Goal: Information Seeking & Learning: Learn about a topic

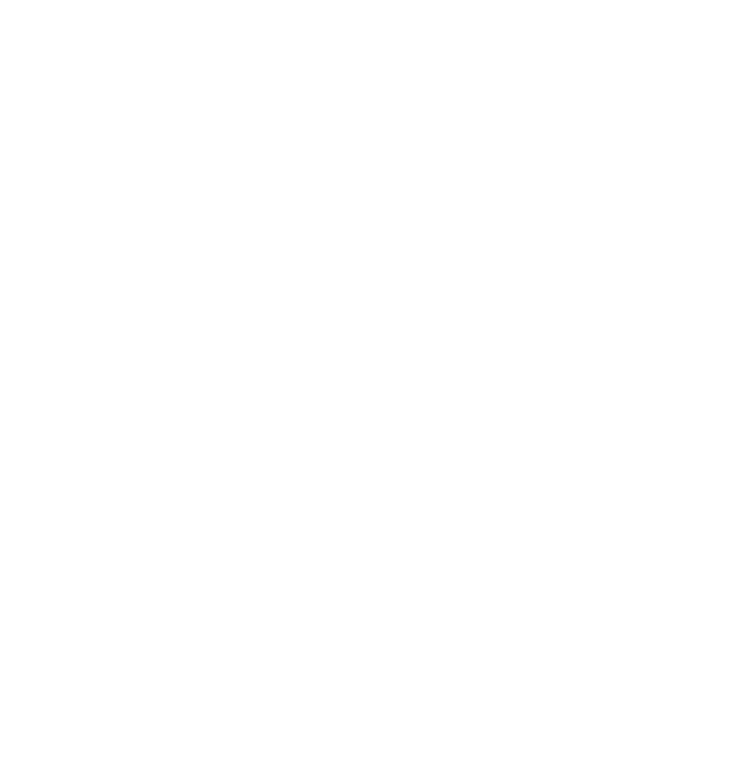
click at [561, 0] on html at bounding box center [367, 0] width 734 height 0
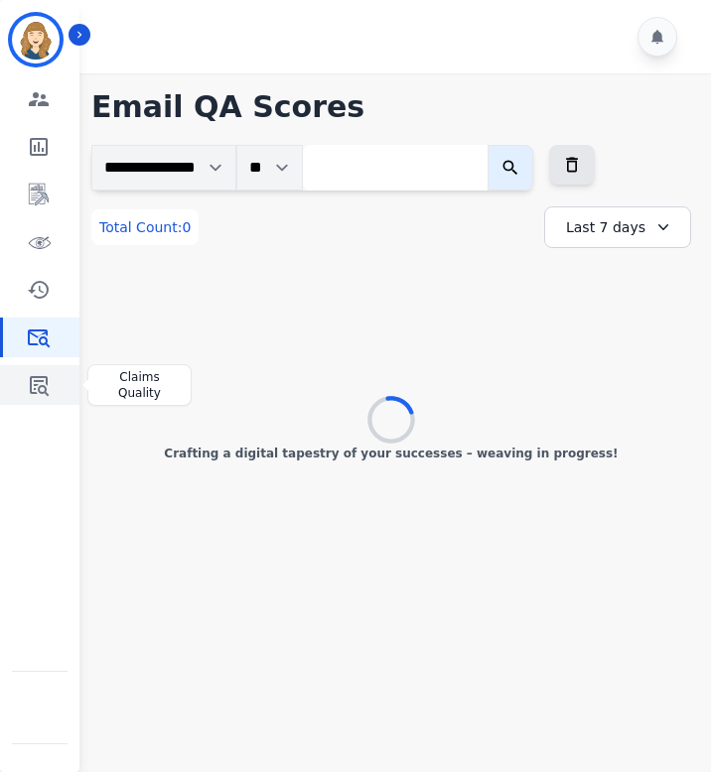
click at [44, 379] on icon "Sidebar" at bounding box center [39, 385] width 24 height 24
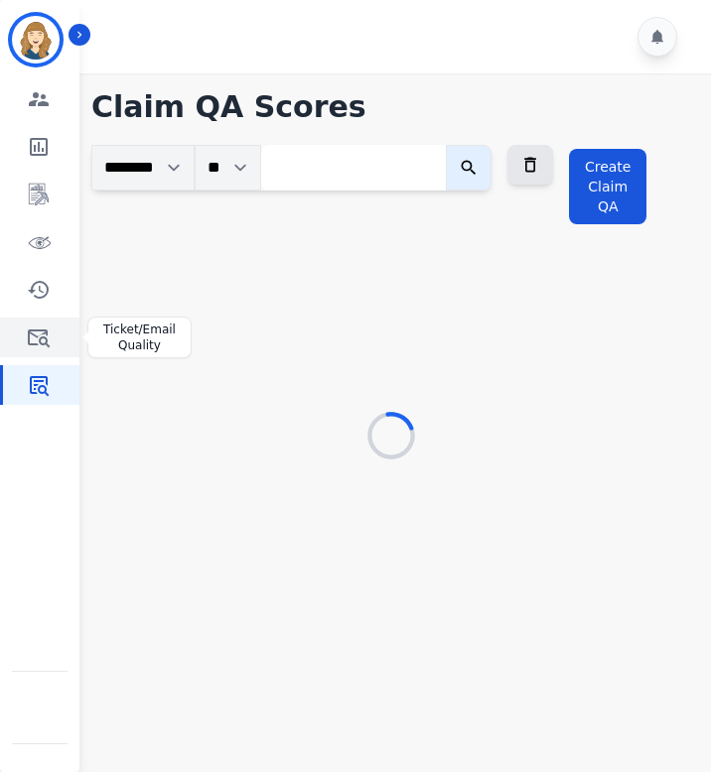
click at [44, 329] on icon "Sidebar" at bounding box center [39, 338] width 24 height 24
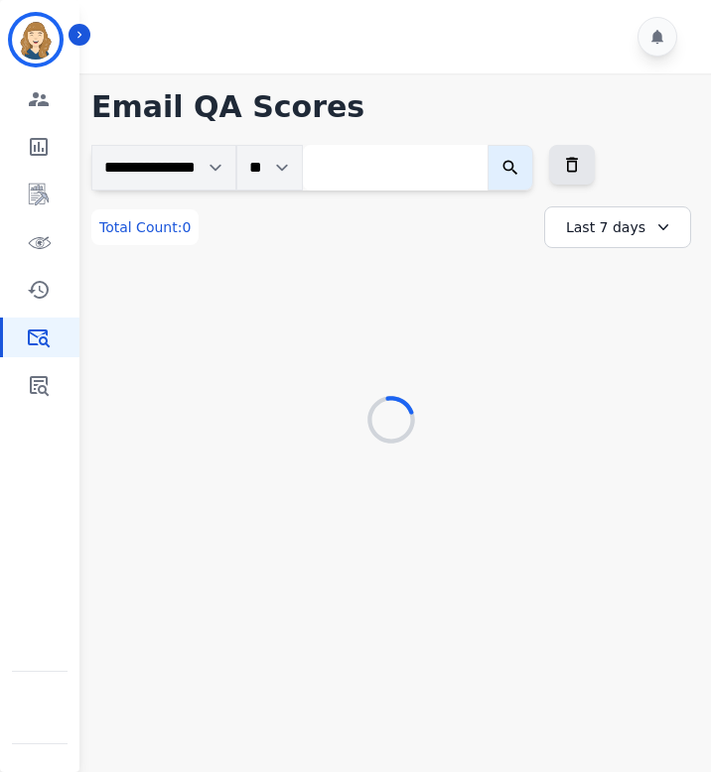
click at [521, 386] on div "**********" at bounding box center [390, 295] width 599 height 301
click at [501, 229] on div "+66" at bounding box center [501, 225] width 34 height 34
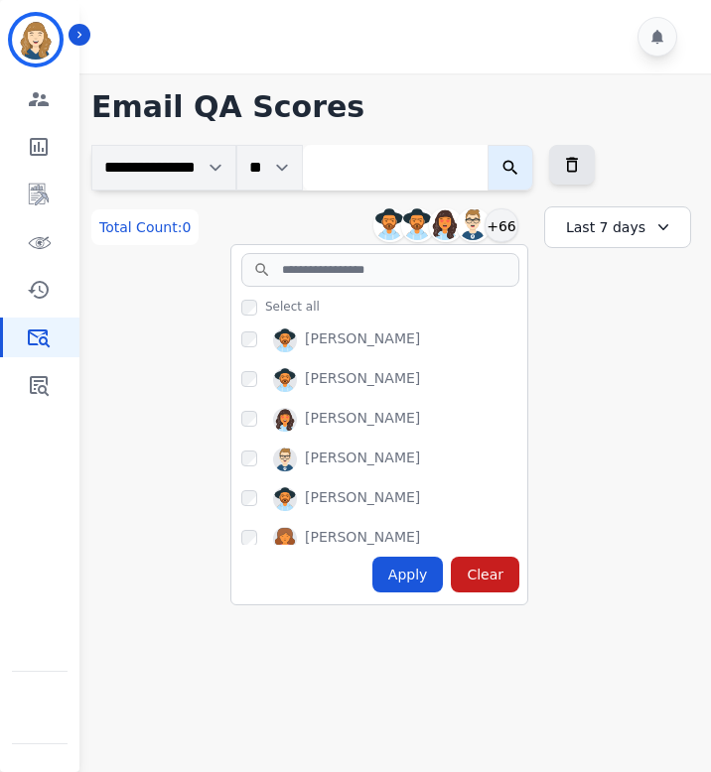
click at [592, 407] on div "No data found" at bounding box center [390, 354] width 599 height 173
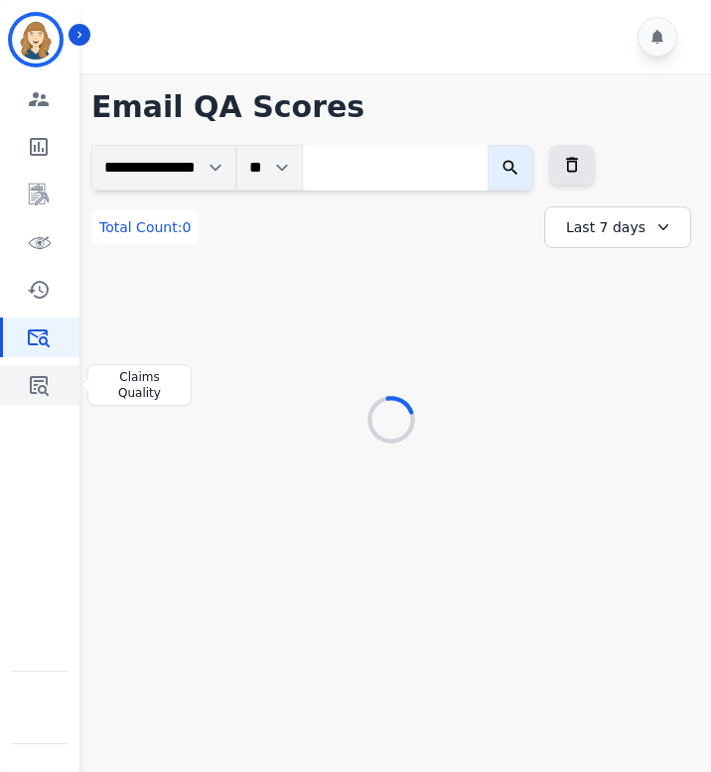
click at [33, 388] on icon "Sidebar" at bounding box center [39, 385] width 24 height 24
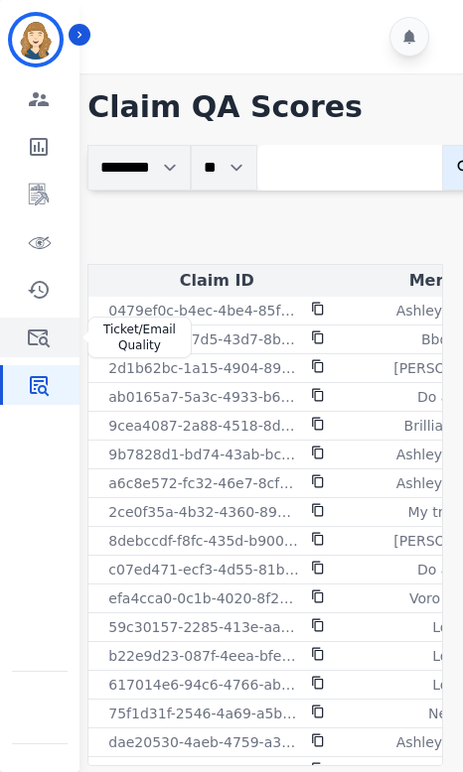
click at [31, 334] on icon "Sidebar" at bounding box center [39, 338] width 24 height 24
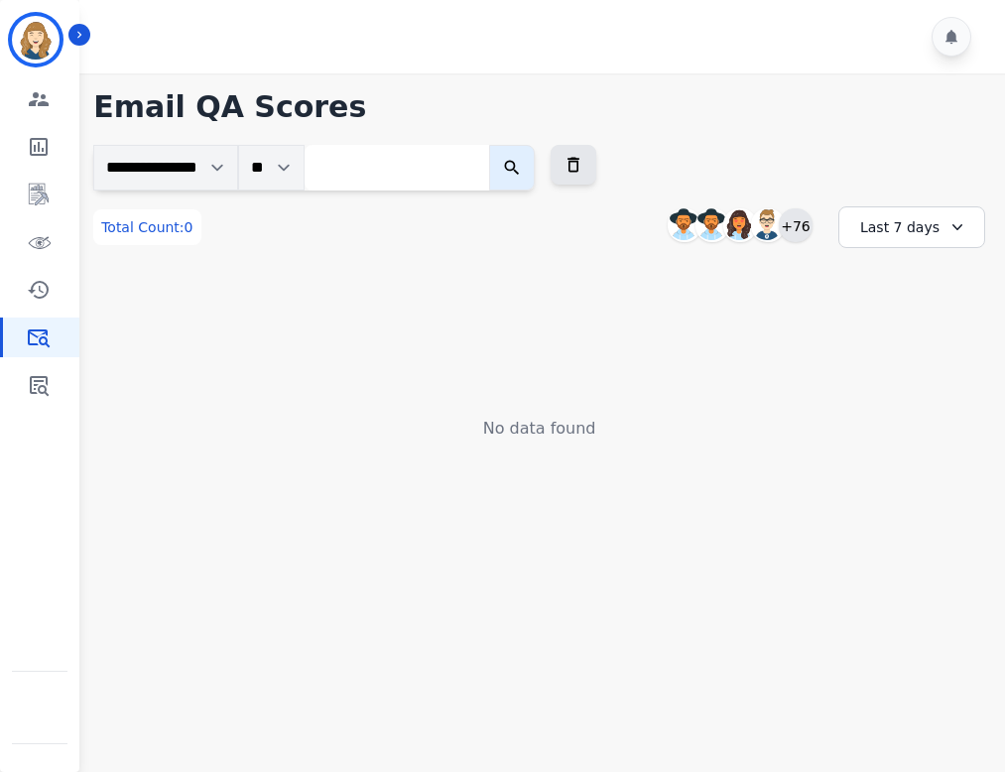
click at [513, 226] on div "+76" at bounding box center [796, 225] width 34 height 34
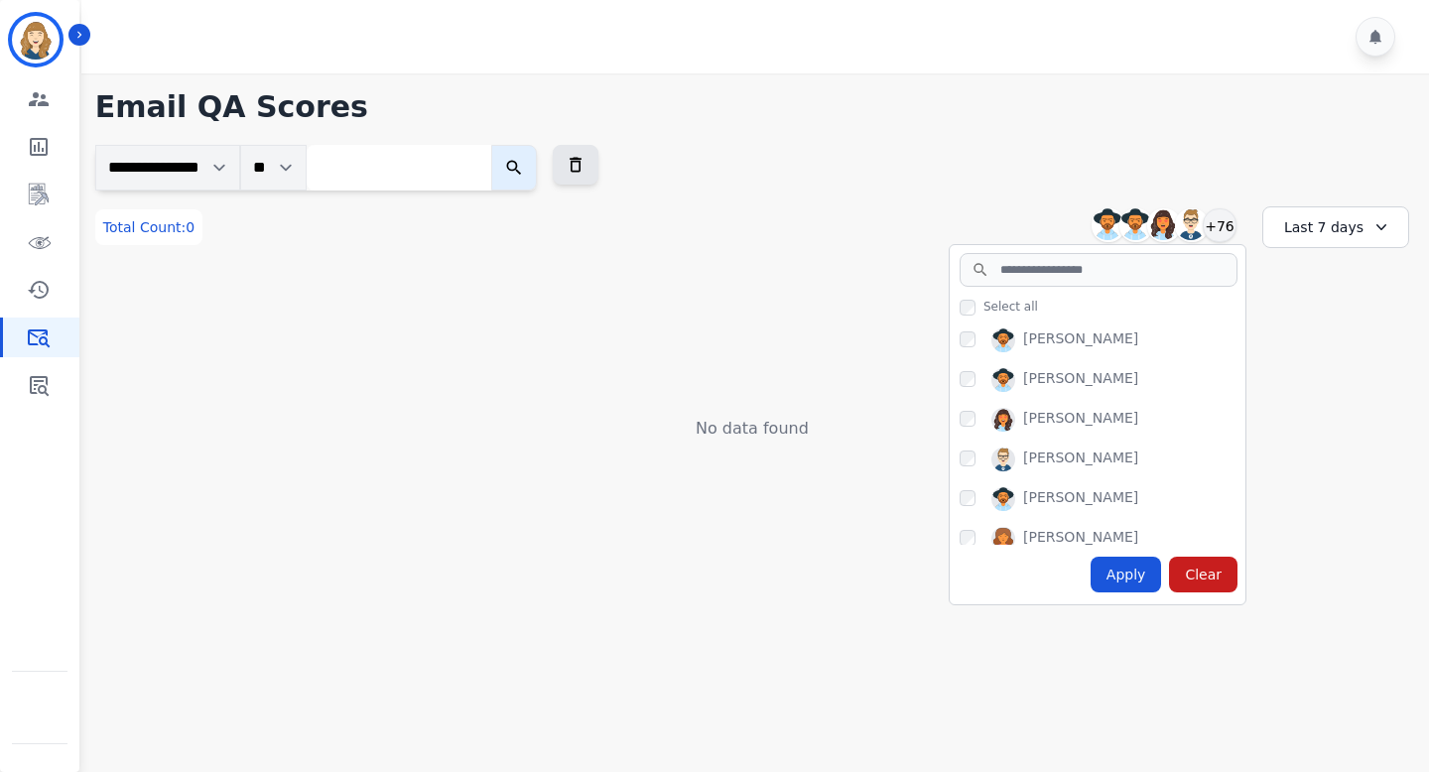
click at [465, 397] on div "No data found" at bounding box center [752, 354] width 1314 height 173
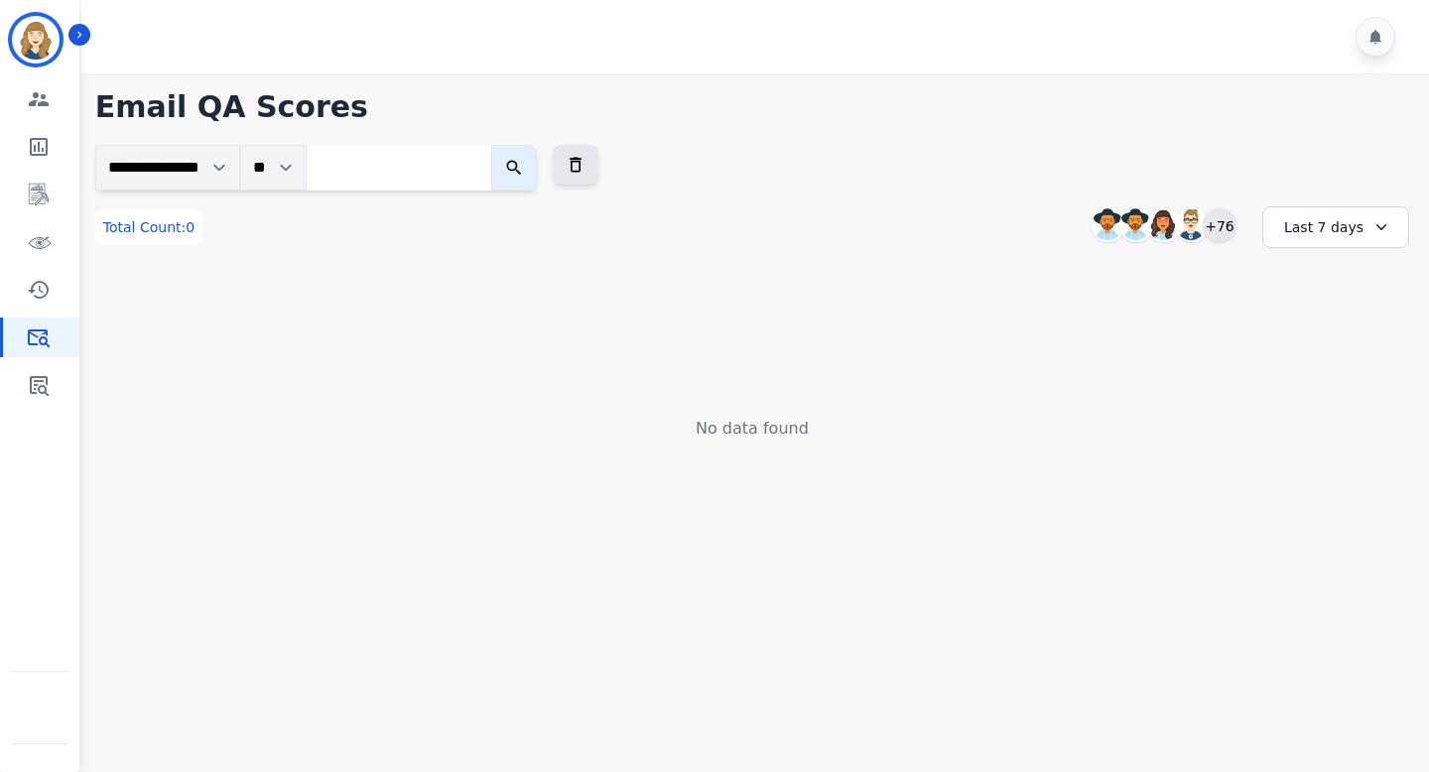
click at [513, 231] on div "+76" at bounding box center [1220, 225] width 34 height 34
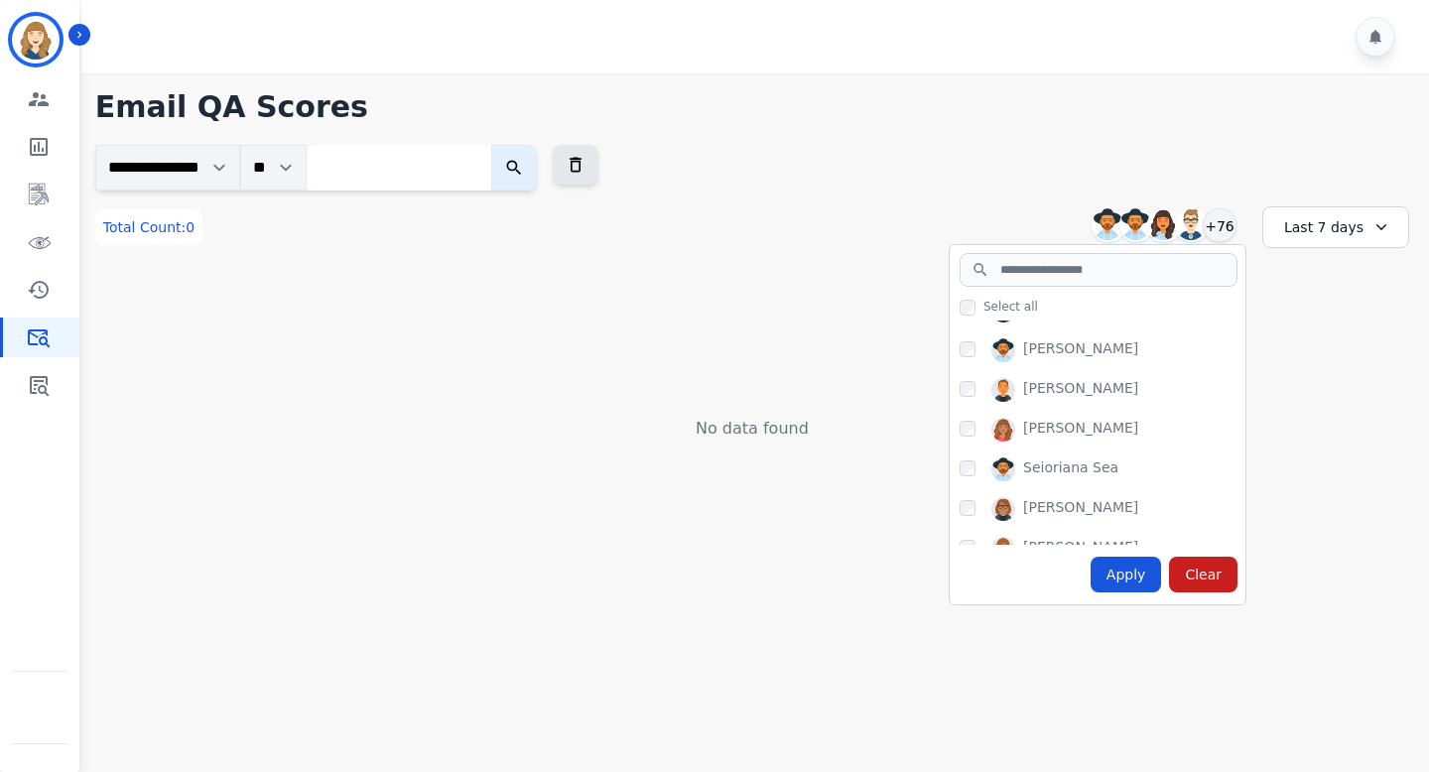
scroll to position [2291, 0]
click at [513, 273] on input "search" at bounding box center [1099, 270] width 278 height 34
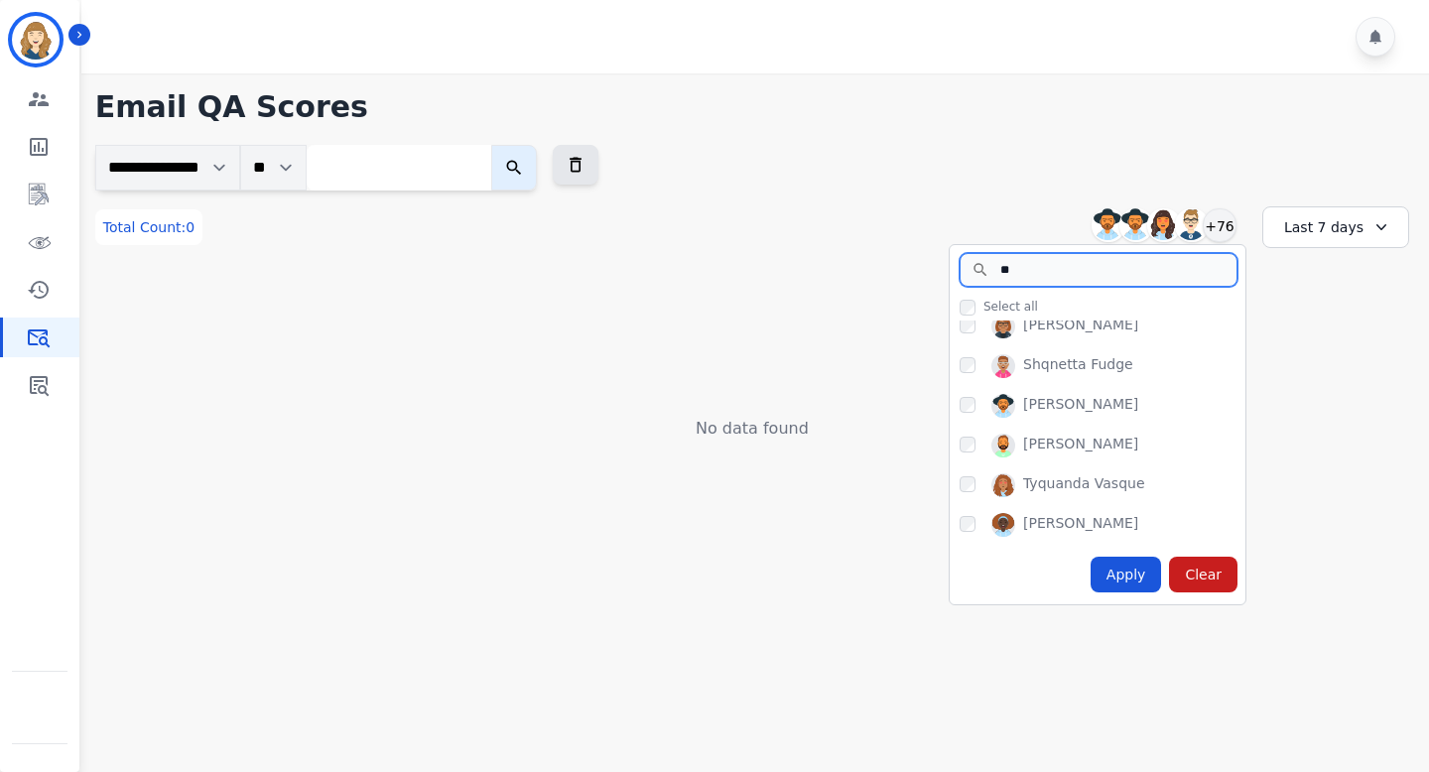
scroll to position [0, 0]
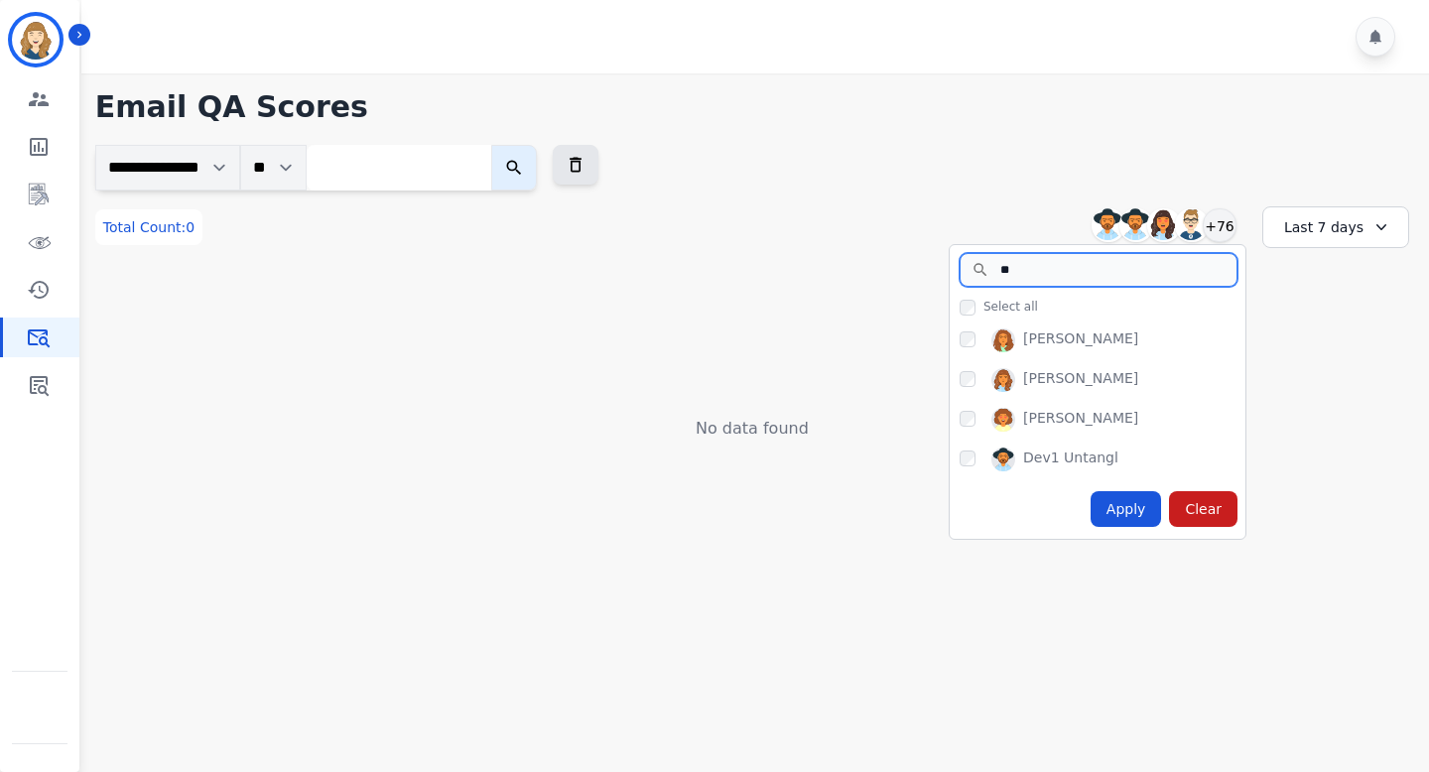
type input "*"
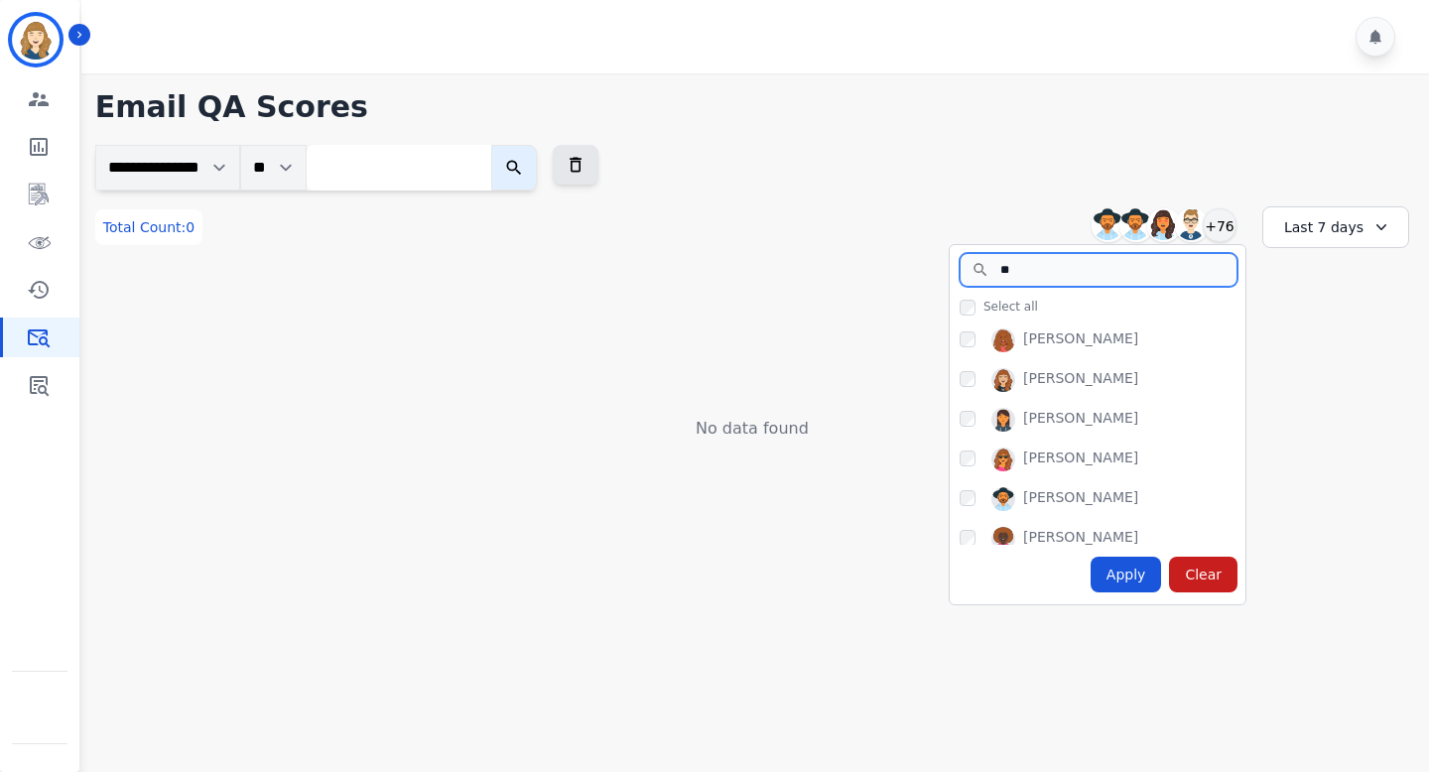
type input "*"
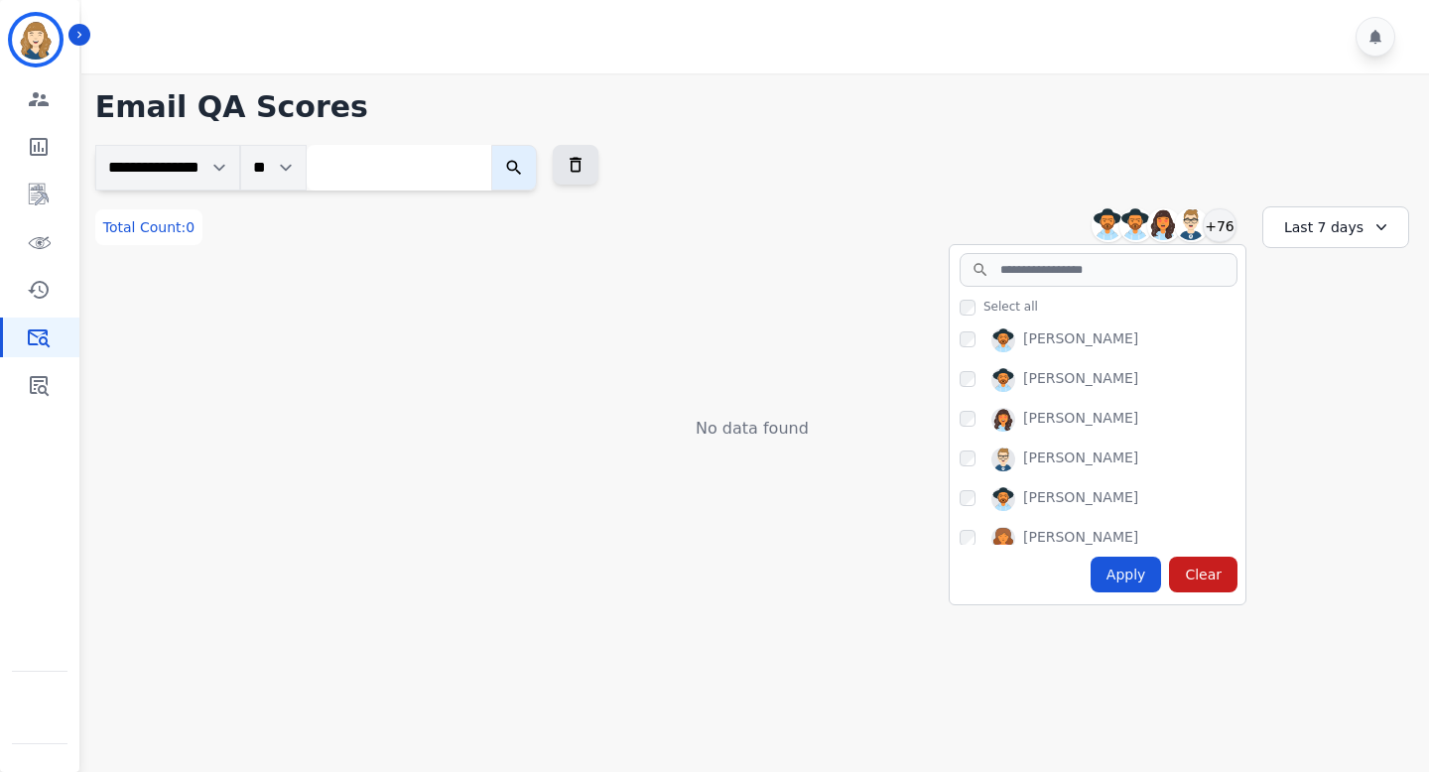
click at [513, 183] on div "**********" at bounding box center [752, 168] width 1314 height 46
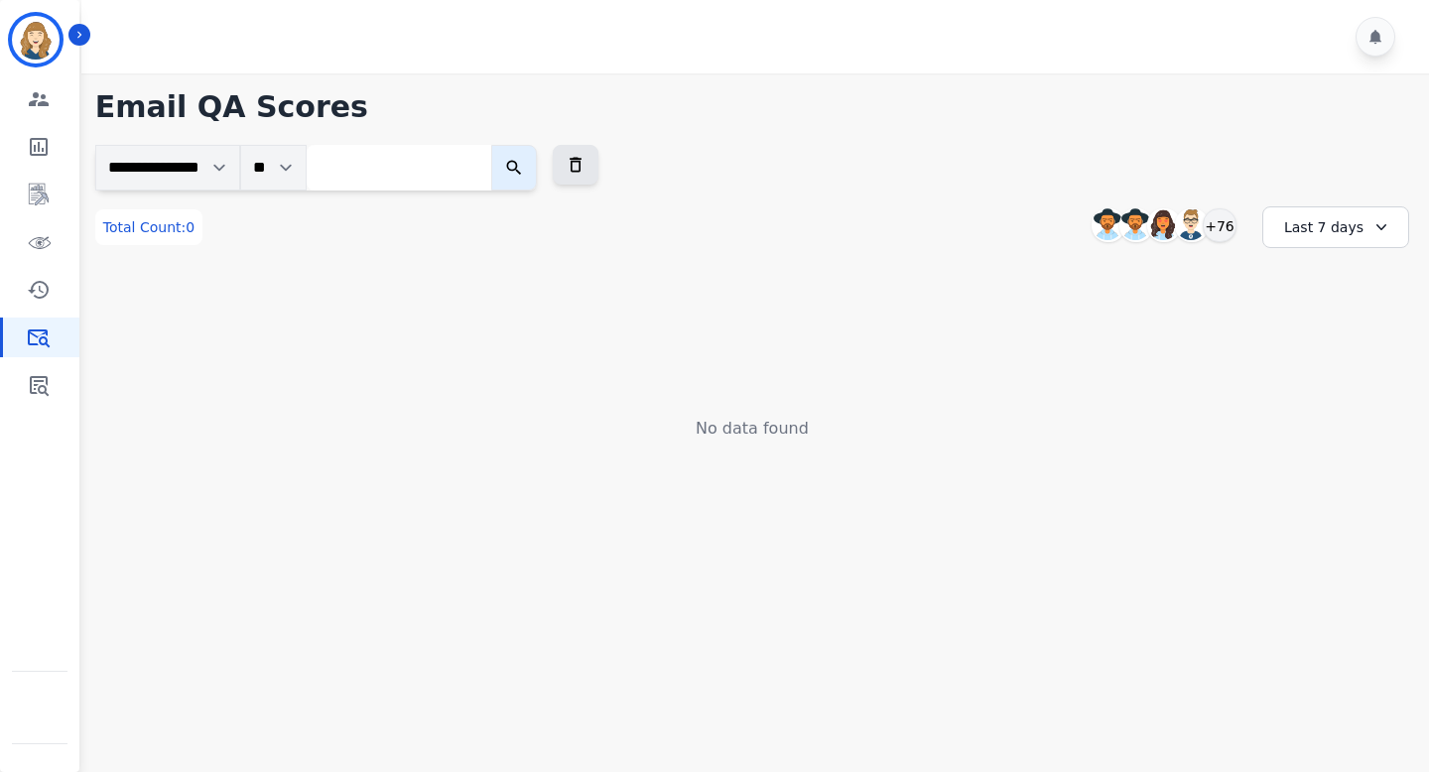
click at [513, 211] on div "Last 7 days" at bounding box center [1335, 227] width 147 height 42
click at [513, 376] on li "Last 14 days" at bounding box center [1348, 372] width 99 height 20
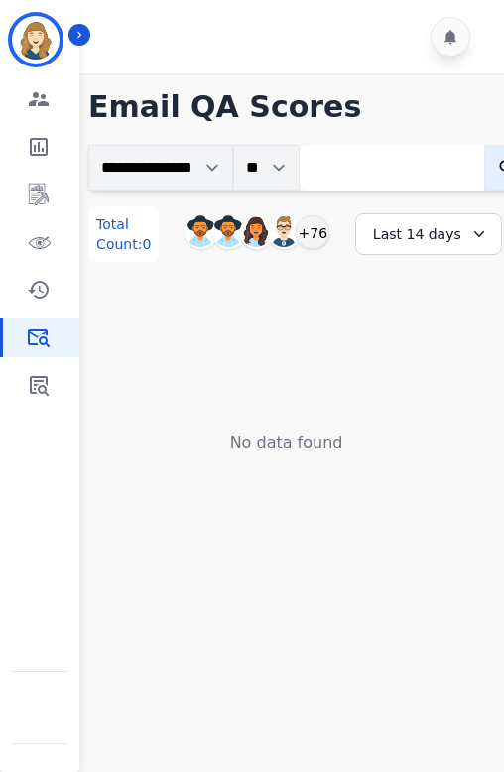
click at [420, 254] on div "Last 14 days" at bounding box center [428, 234] width 147 height 42
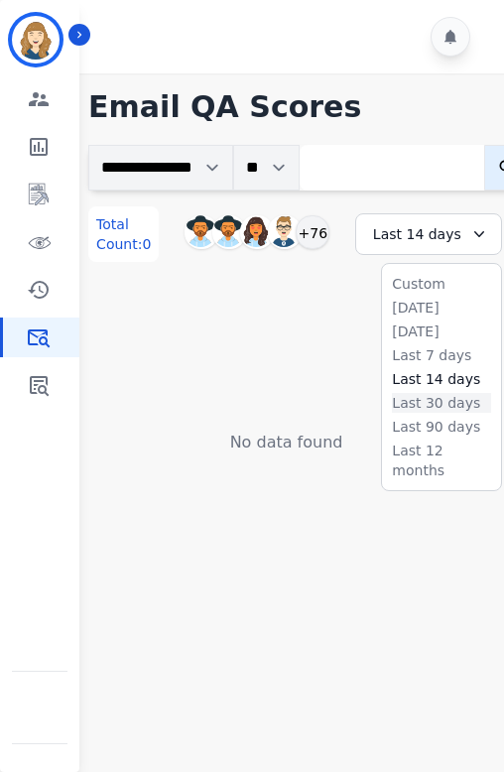
click at [414, 408] on li "Last 30 days" at bounding box center [441, 403] width 99 height 20
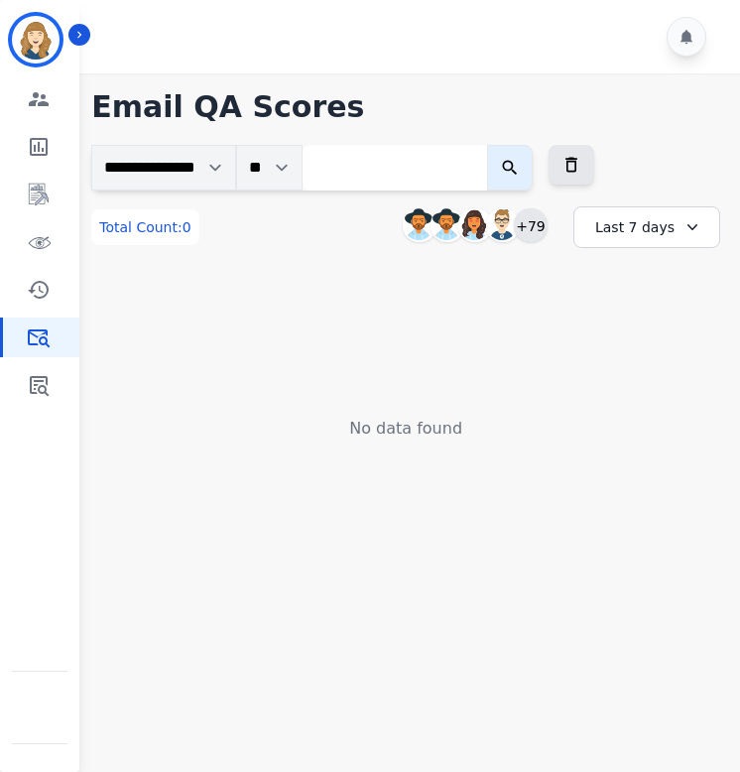
click at [503, 223] on div "+79" at bounding box center [531, 225] width 34 height 34
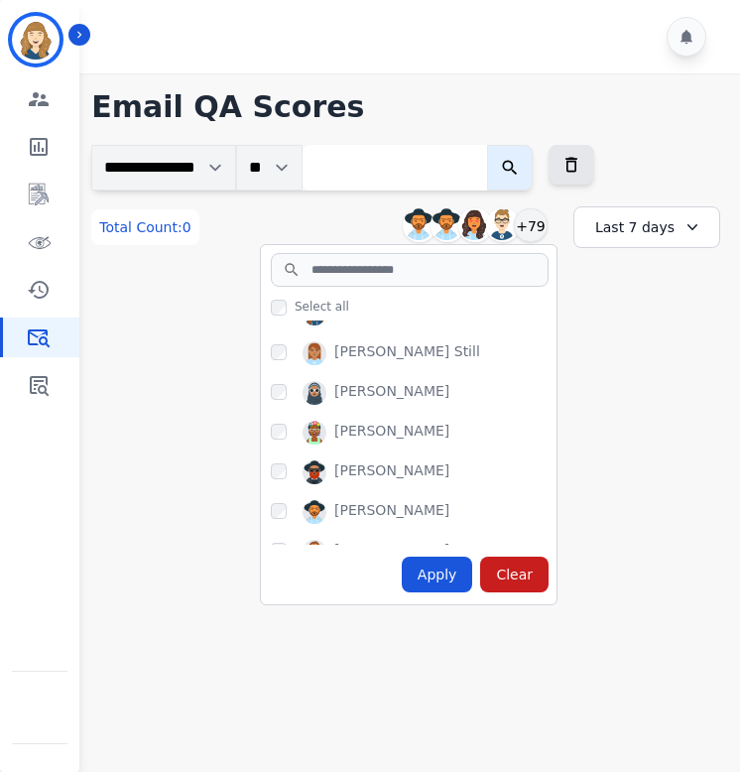
scroll to position [2090, 0]
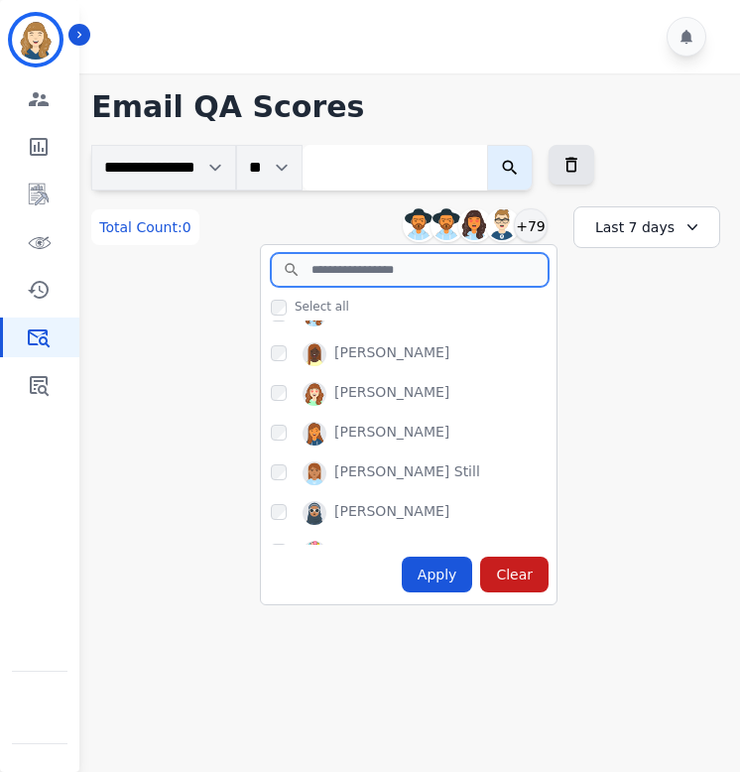
click at [407, 271] on input "search" at bounding box center [410, 270] width 278 height 34
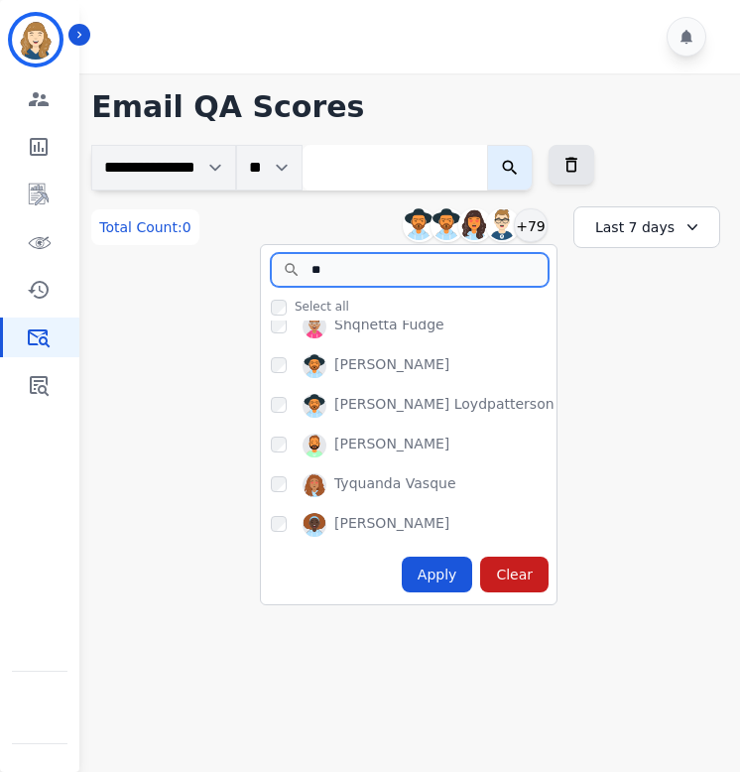
scroll to position [0, 0]
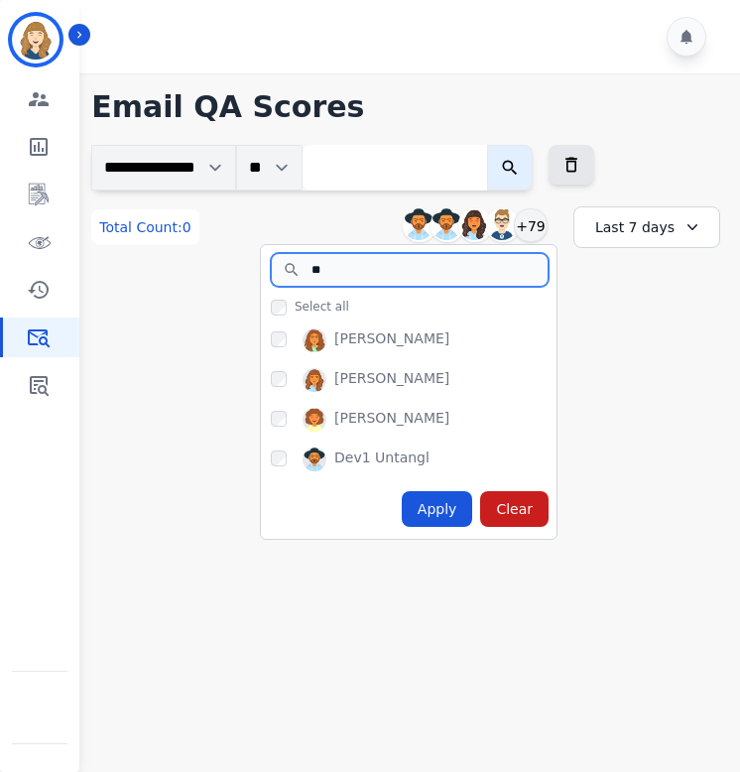
type input "*"
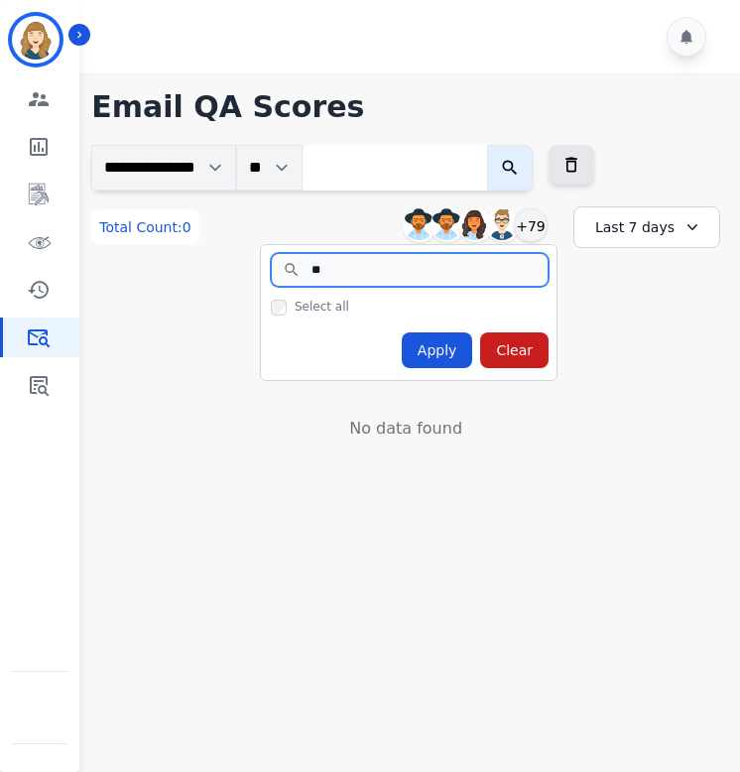
type input "*"
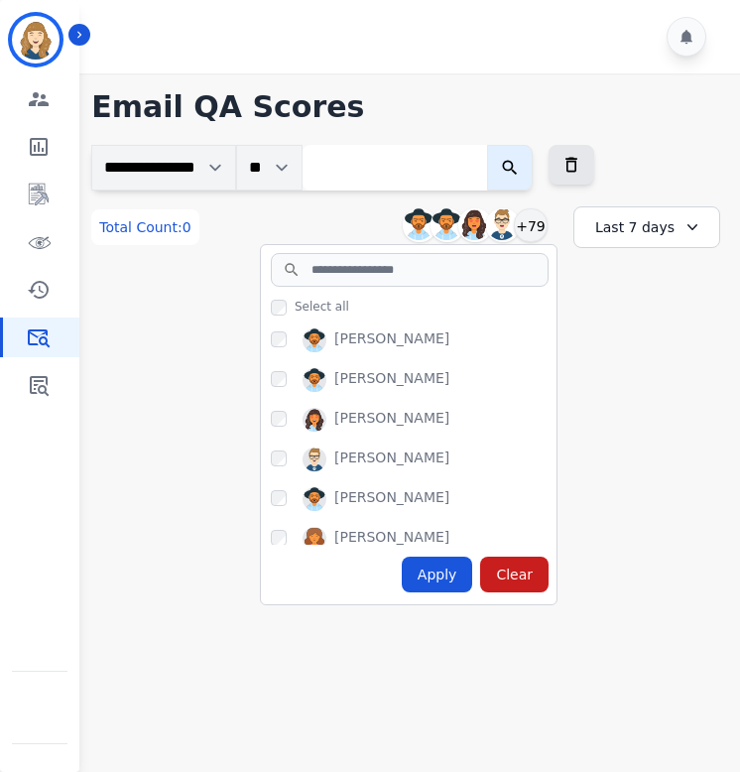
click at [503, 306] on div "No data found" at bounding box center [405, 354] width 629 height 173
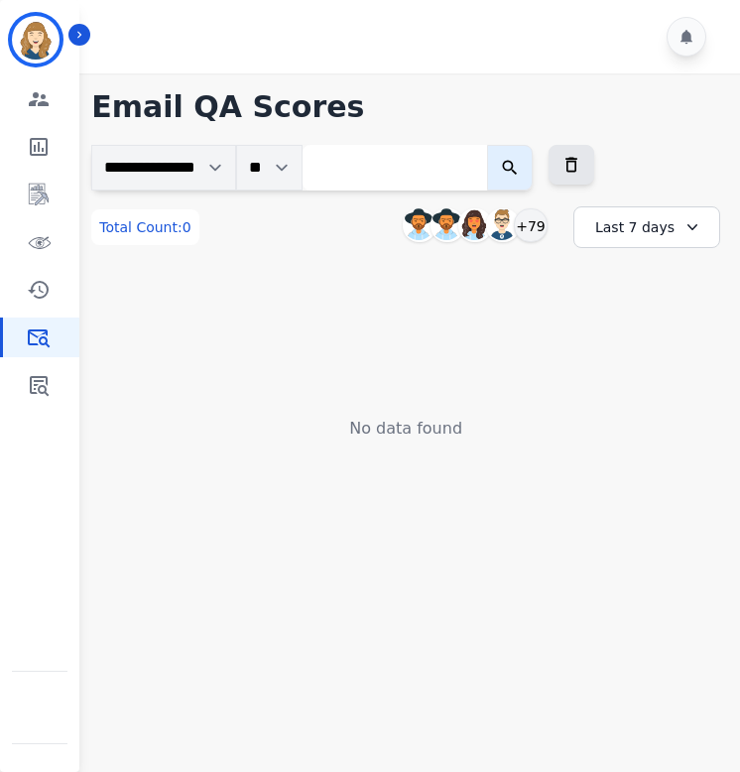
click at [503, 233] on div "Last 7 days" at bounding box center [647, 227] width 147 height 42
click at [503, 374] on li "Last 14 days" at bounding box center [659, 372] width 99 height 20
click at [503, 231] on div "+90" at bounding box center [531, 225] width 34 height 34
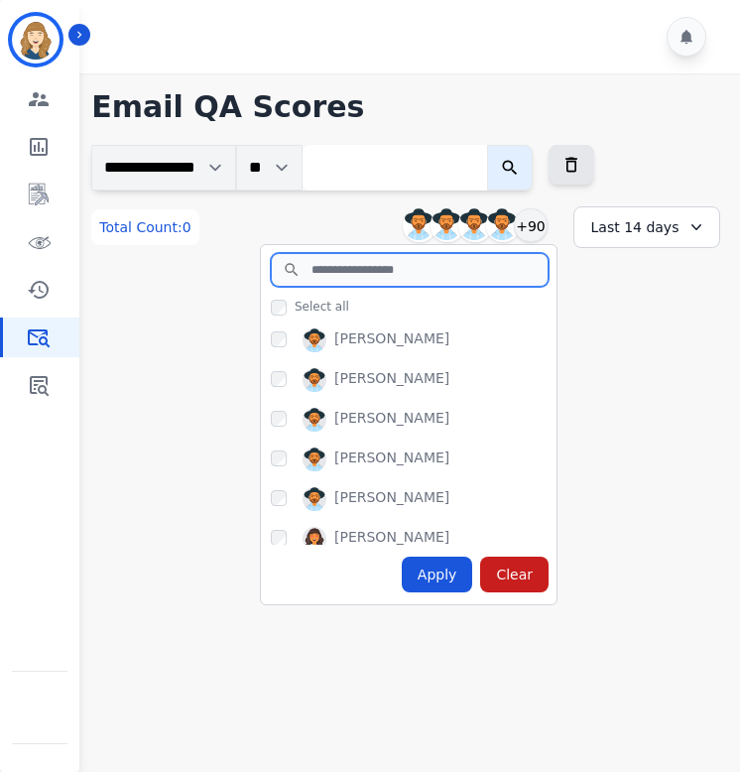
click at [419, 272] on input "search" at bounding box center [410, 270] width 278 height 34
type input "*"
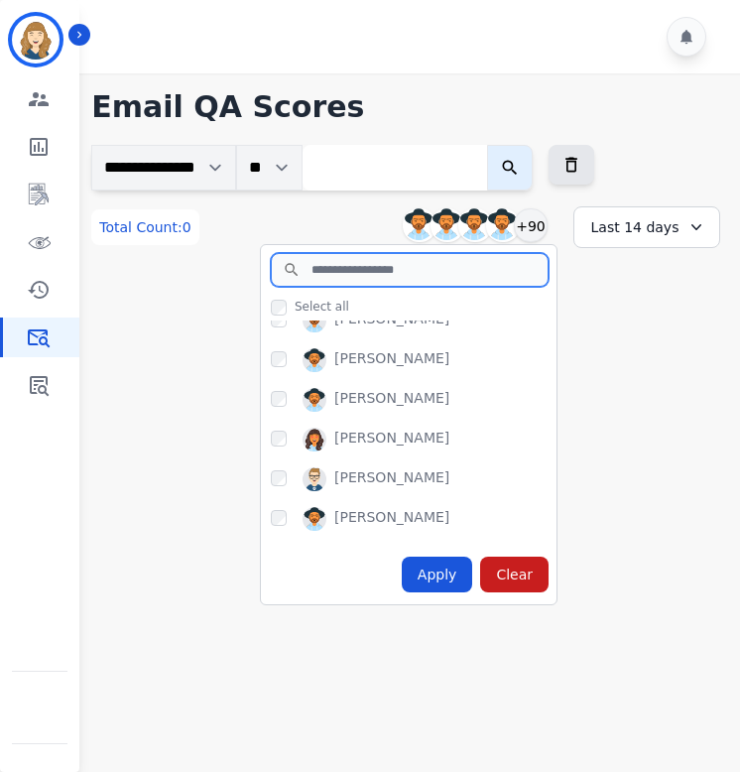
scroll to position [136, 0]
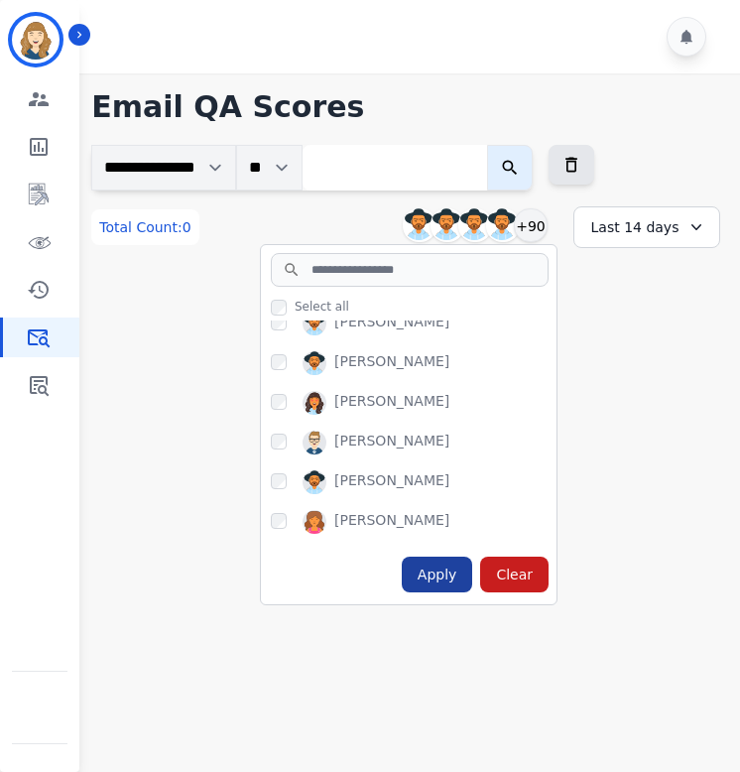
click at [445, 573] on div "Apply" at bounding box center [437, 575] width 71 height 36
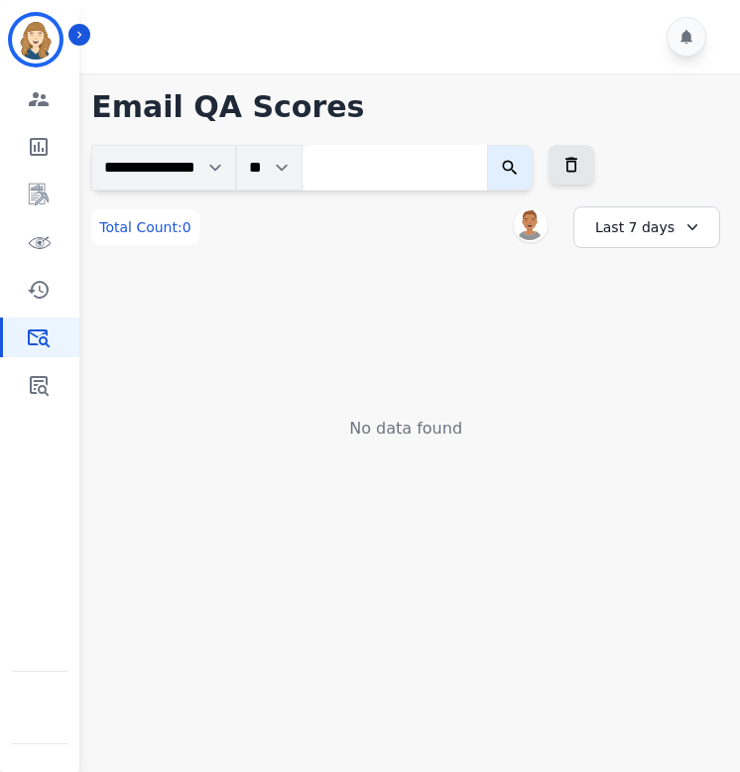
click at [657, 228] on div "Last 7 days" at bounding box center [647, 227] width 147 height 42
click at [645, 373] on li "Last 14 days" at bounding box center [659, 372] width 99 height 20
click at [642, 234] on div "Last 14 days" at bounding box center [647, 227] width 147 height 42
click at [640, 422] on li "Last 90 days" at bounding box center [659, 420] width 99 height 20
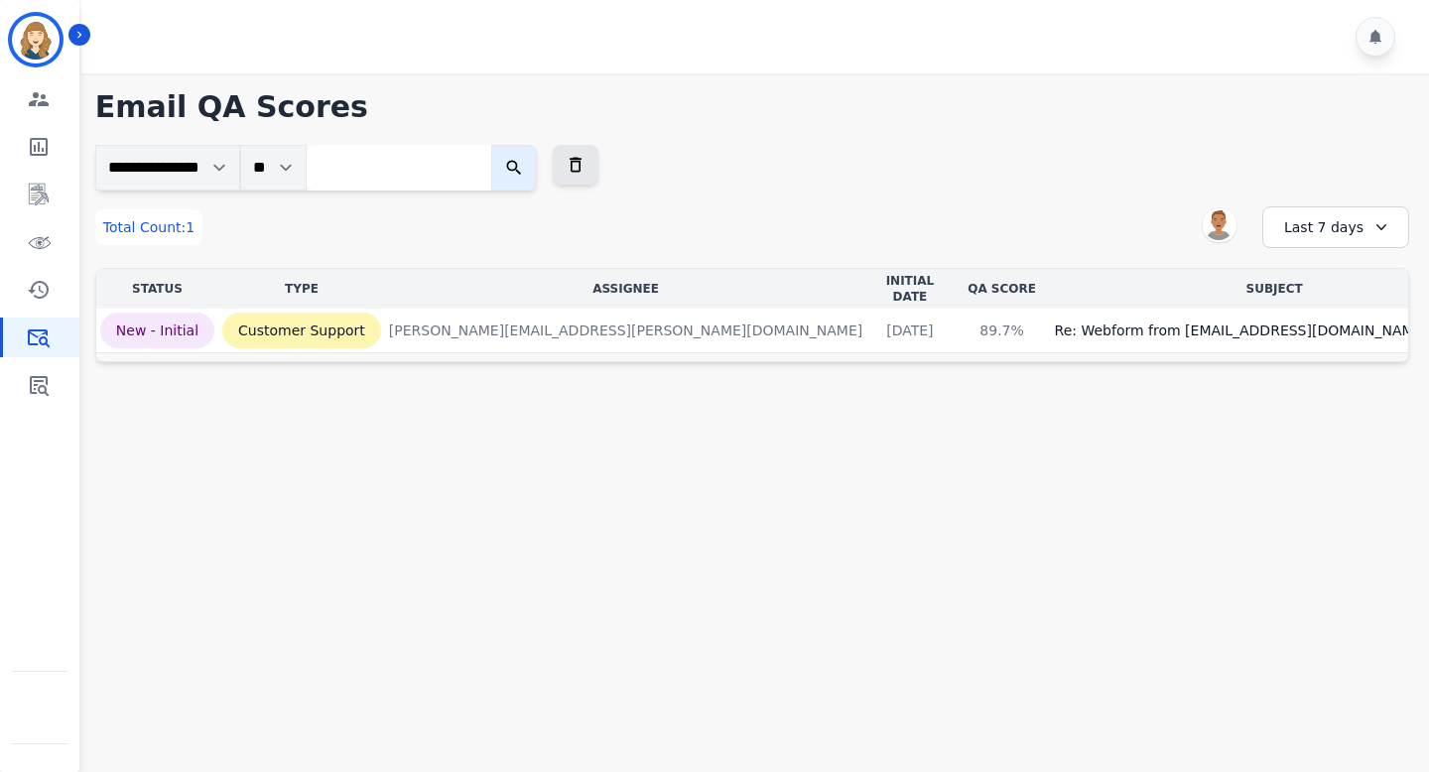
click at [739, 233] on div "Last 7 days" at bounding box center [1335, 227] width 147 height 42
click at [739, 383] on ul "Custom Today Yesterday Last 7 days Last 14 days Last 30 days Last 90 days Last …" at bounding box center [1348, 370] width 119 height 226
click at [739, 394] on li "Last 30 days" at bounding box center [1348, 396] width 99 height 20
click at [739, 228] on div "Last 30 days" at bounding box center [1335, 227] width 147 height 42
click at [739, 418] on li "Last 90 days" at bounding box center [1348, 420] width 99 height 20
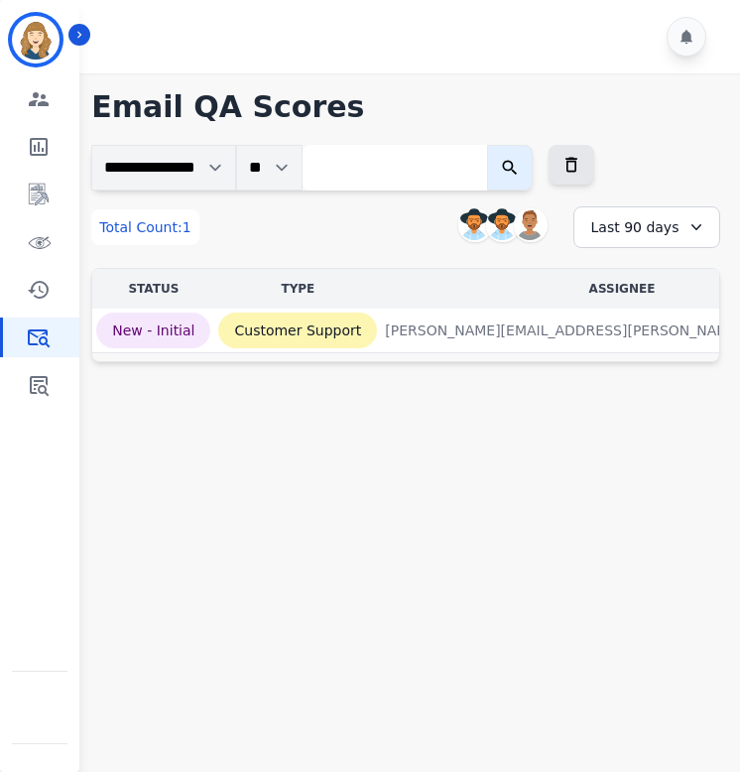
click at [680, 220] on div "Last 90 days" at bounding box center [647, 227] width 147 height 42
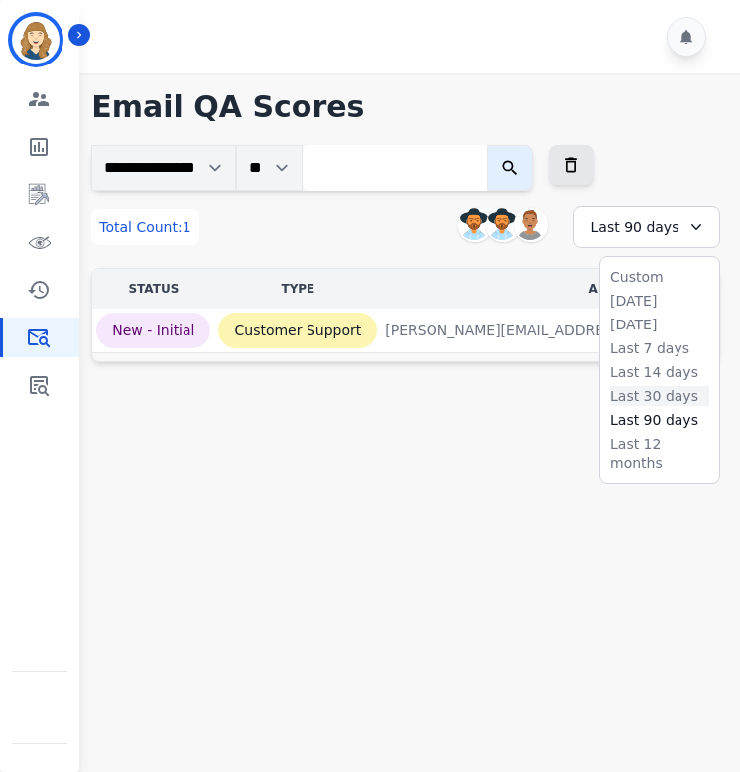
click at [638, 395] on li "Last 30 days" at bounding box center [659, 396] width 99 height 20
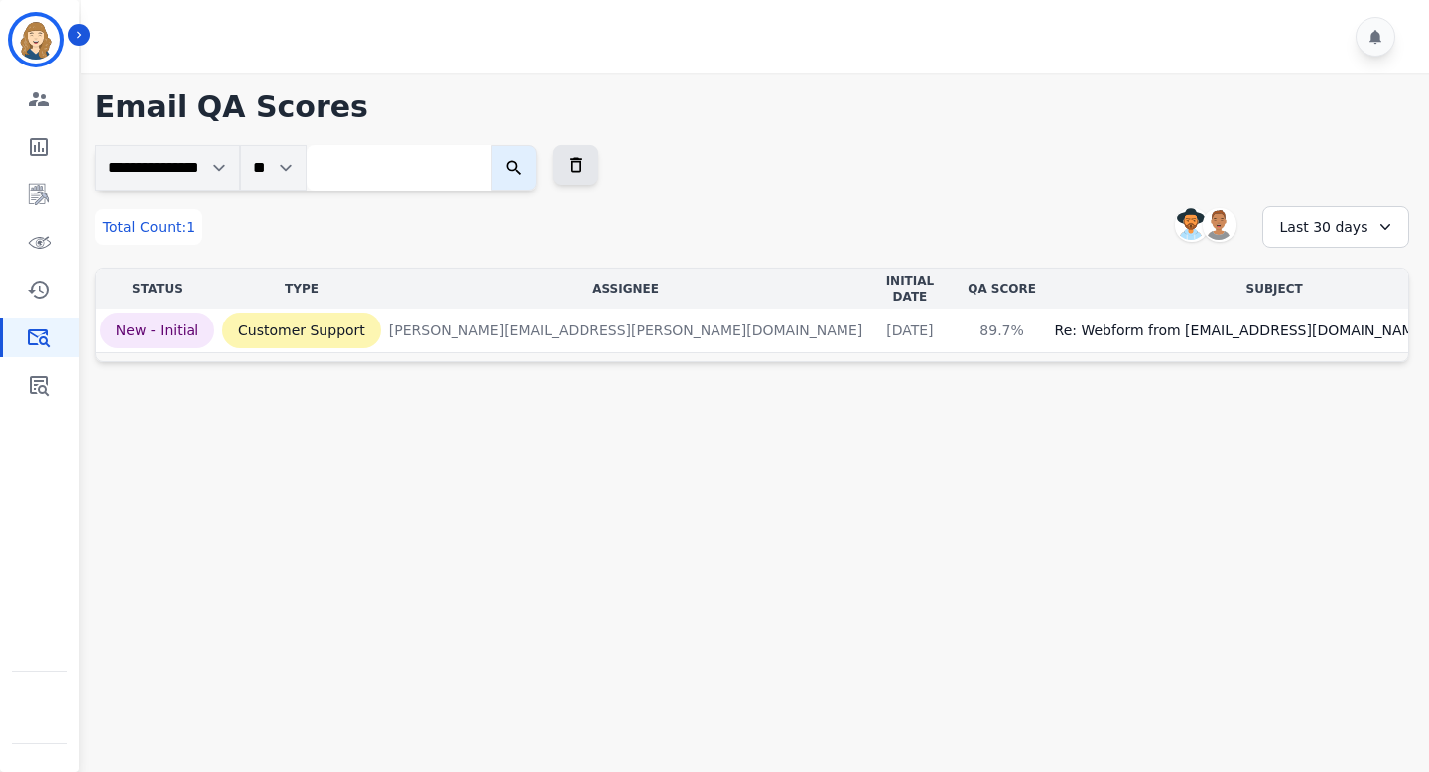
click at [739, 214] on div "Last 30 days" at bounding box center [1335, 227] width 147 height 42
click at [739, 300] on li "[DATE]" at bounding box center [1348, 301] width 99 height 20
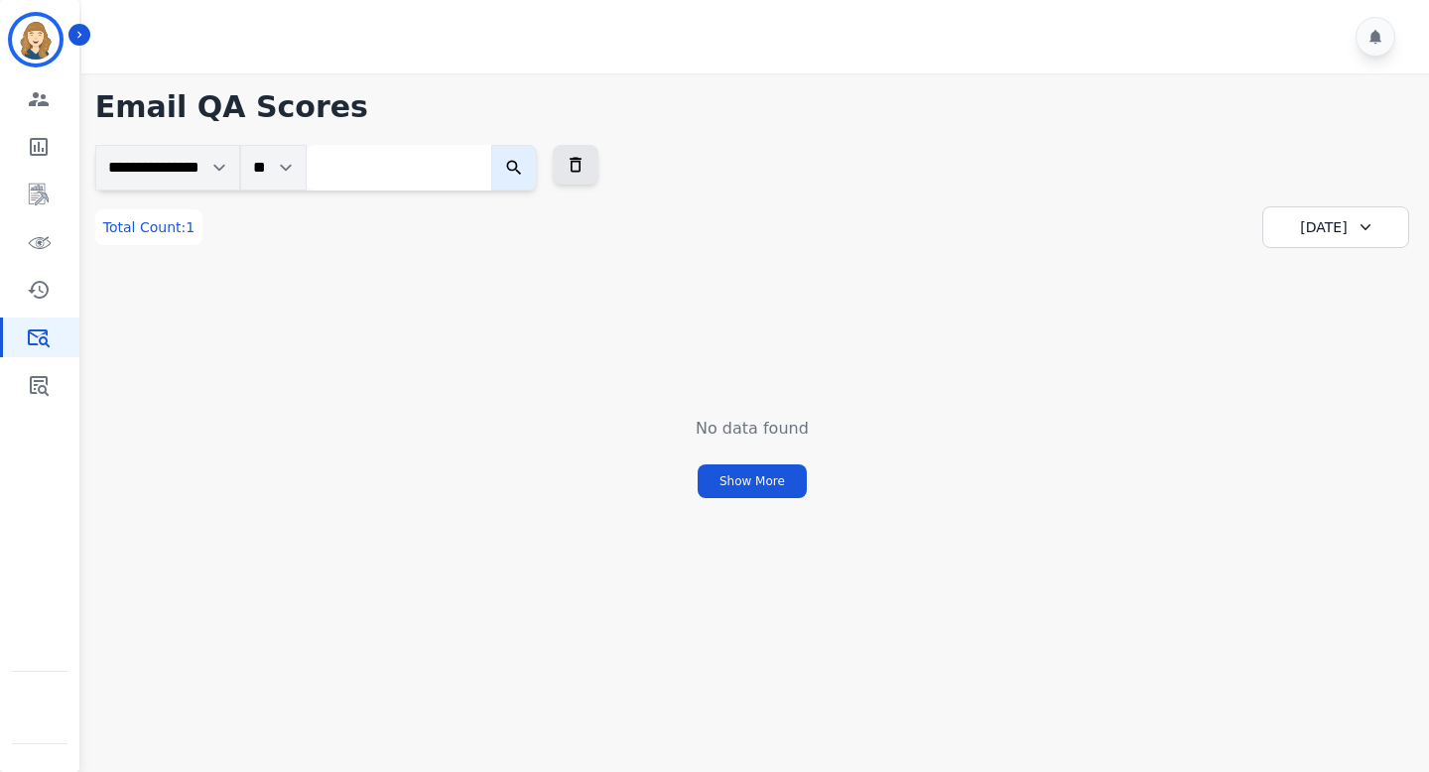
click at [739, 209] on div "[DATE]" at bounding box center [1335, 227] width 147 height 42
click at [739, 339] on li "Last 7 days" at bounding box center [1348, 348] width 99 height 20
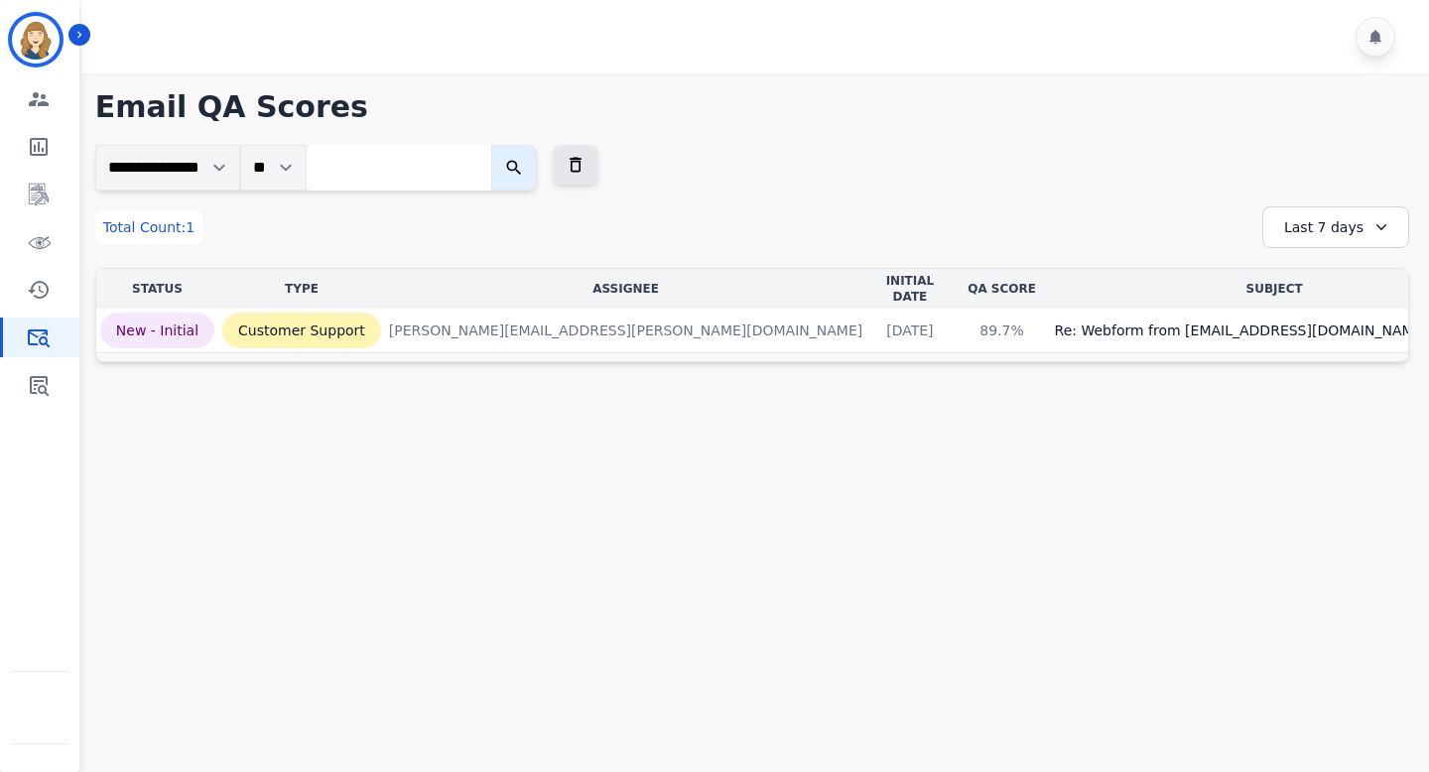
click at [739, 217] on div "Last 7 days" at bounding box center [1335, 227] width 147 height 42
click at [24, 371] on link "Sidebar" at bounding box center [41, 385] width 76 height 40
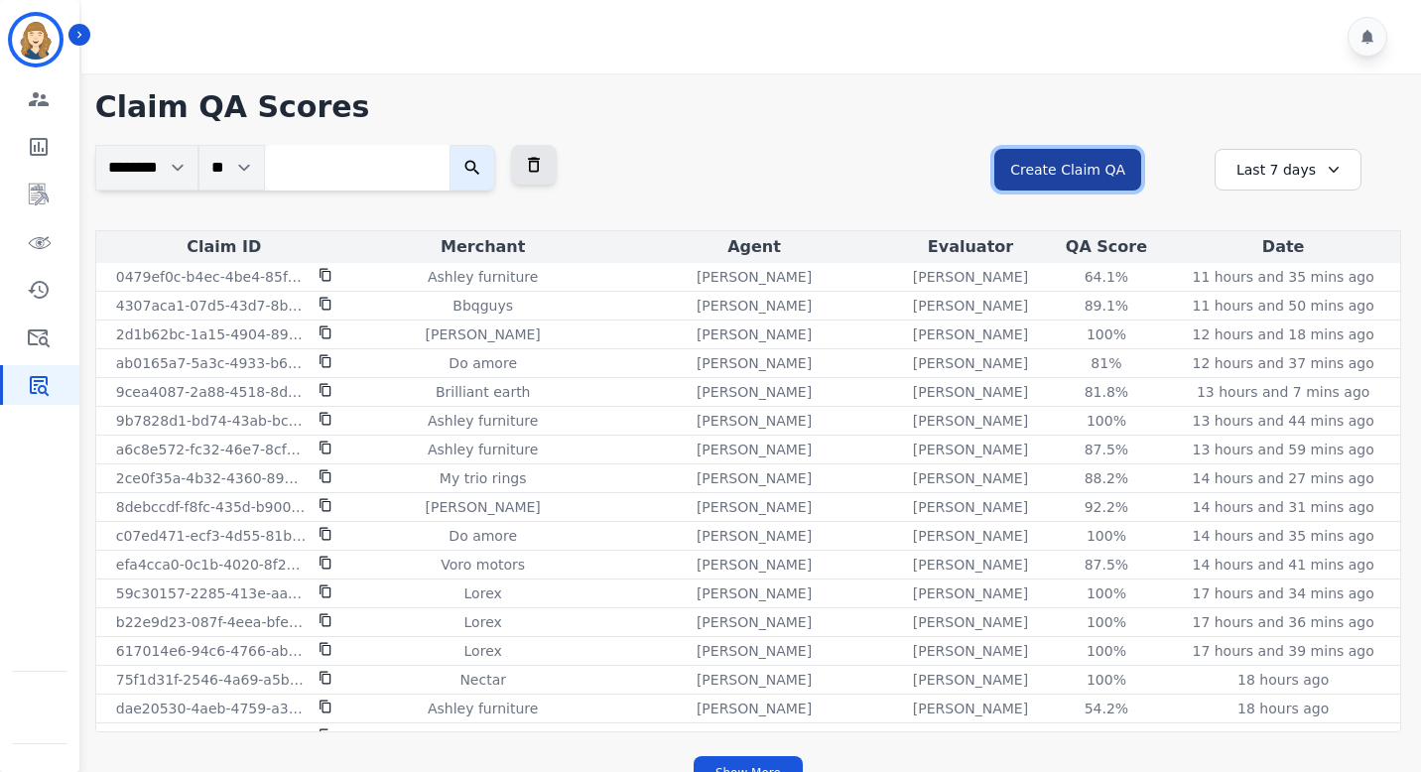
click at [739, 174] on button "Create Claim QA" at bounding box center [1067, 170] width 147 height 42
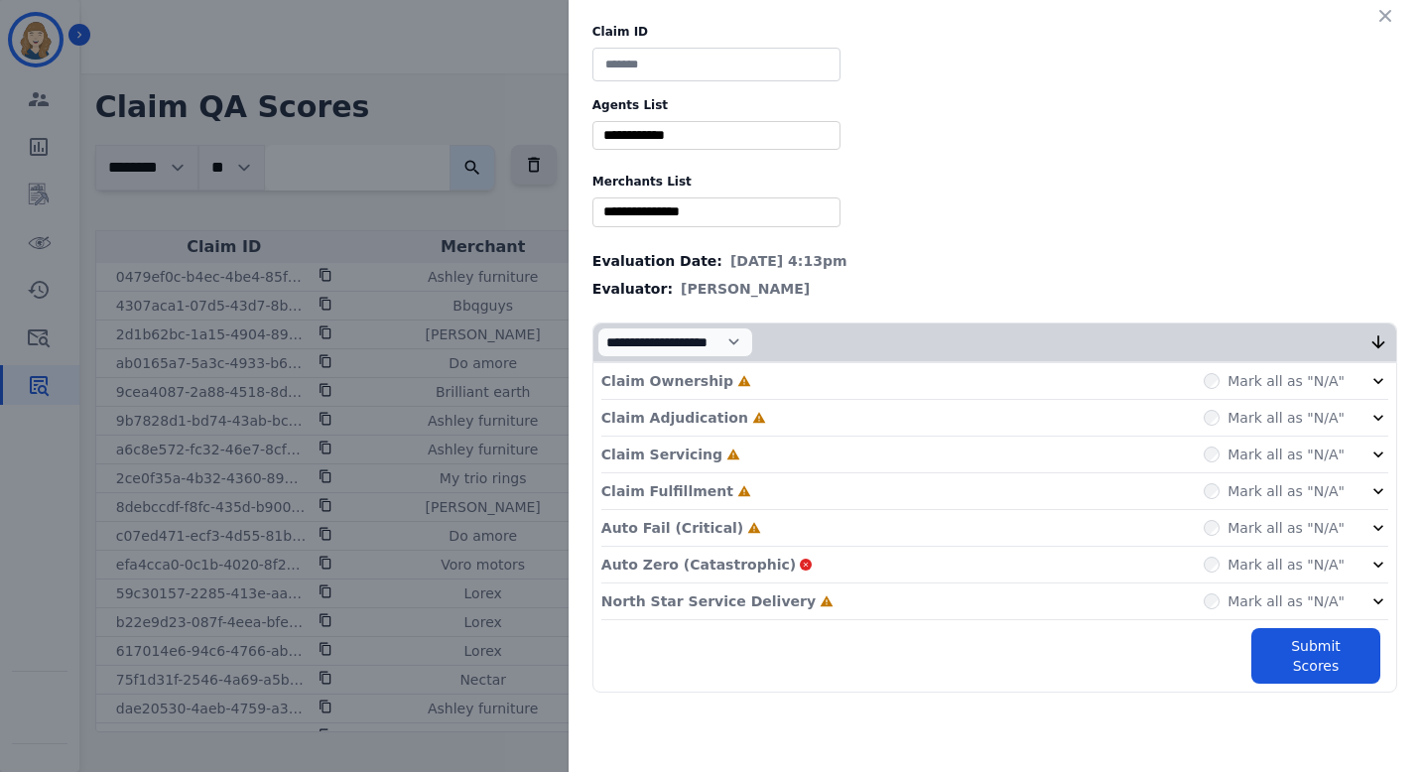
click at [739, 127] on input "selected options" at bounding box center [716, 135] width 238 height 21
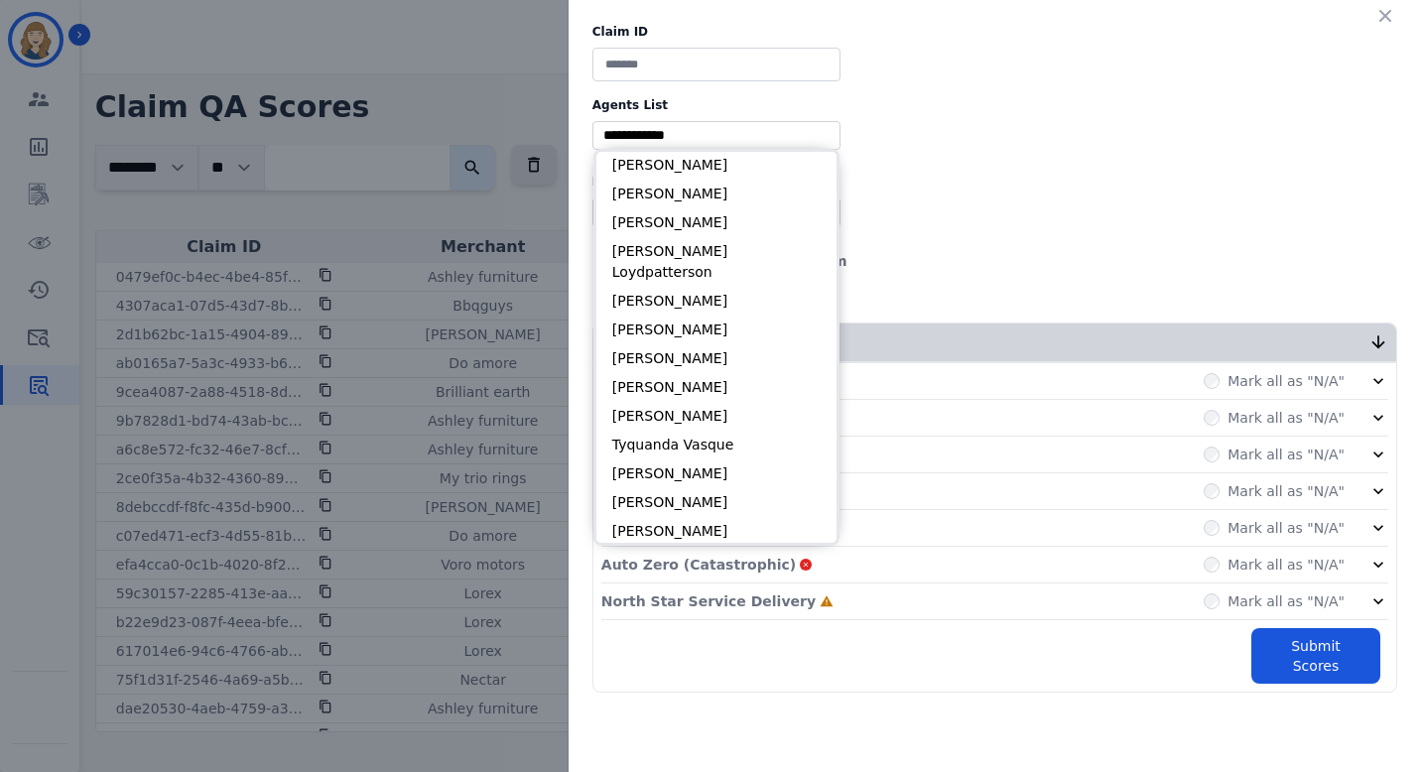
scroll to position [3719, 0]
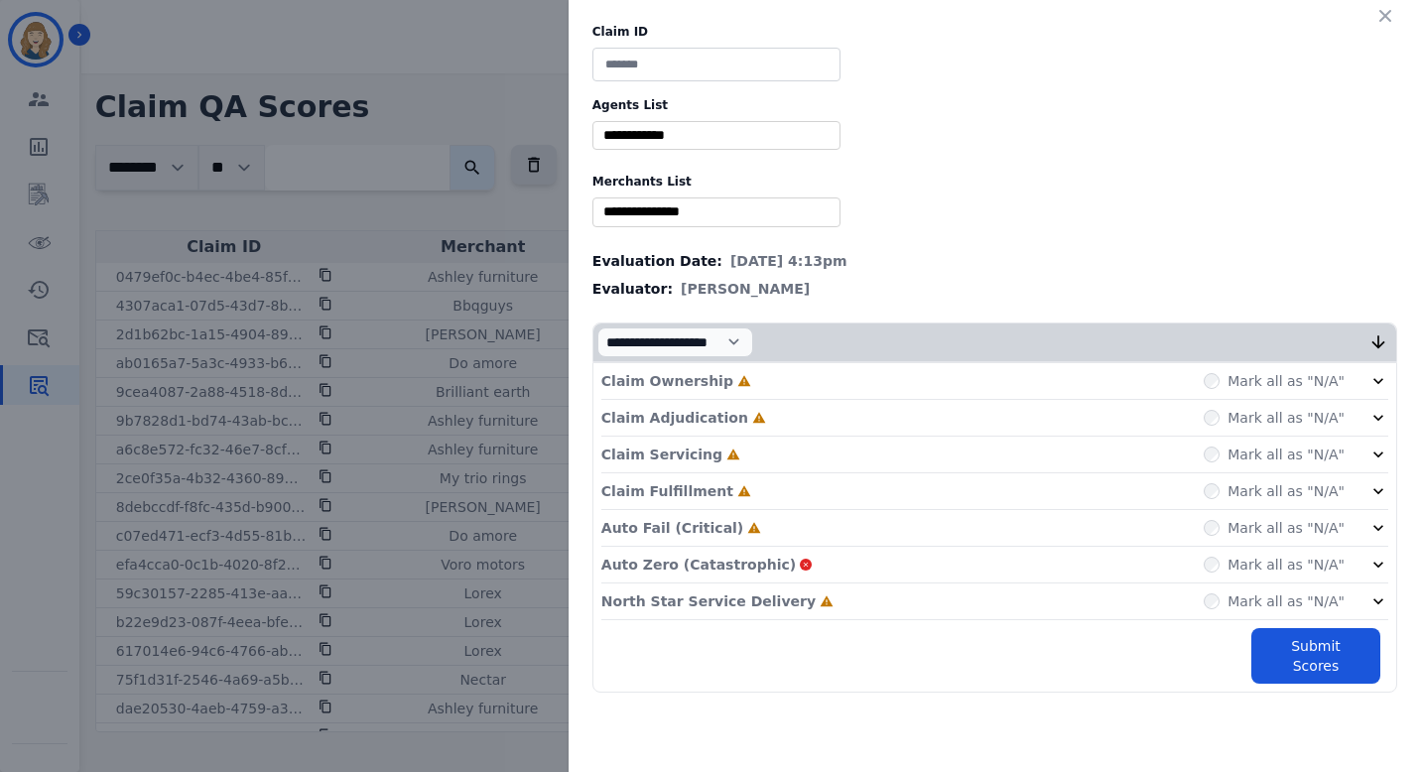
click at [487, 210] on div "Claim ID Agents List ** Alexis Chumchal Alexis Hermoso Alexis Martinez Amanda B…" at bounding box center [710, 386] width 1421 height 772
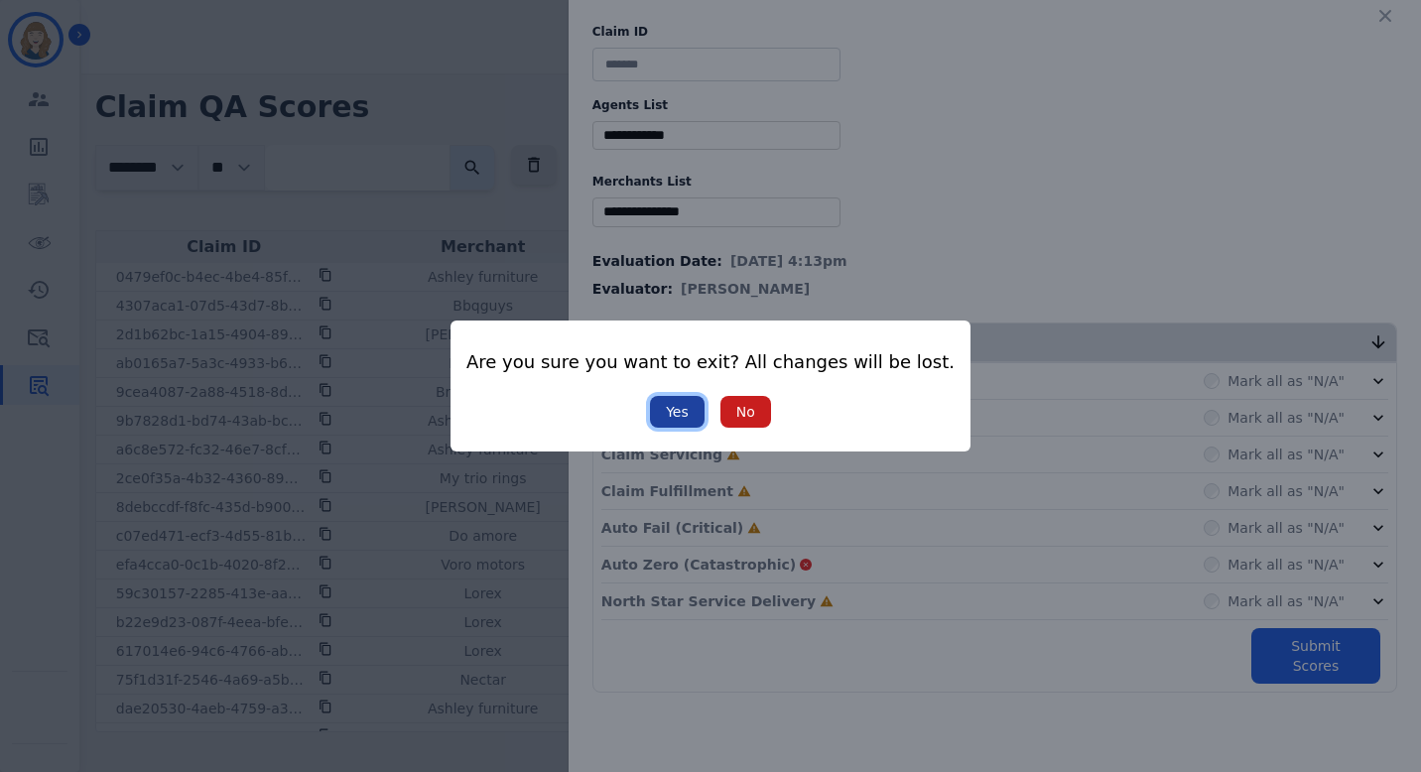
click at [693, 415] on button "Yes" at bounding box center [677, 412] width 55 height 32
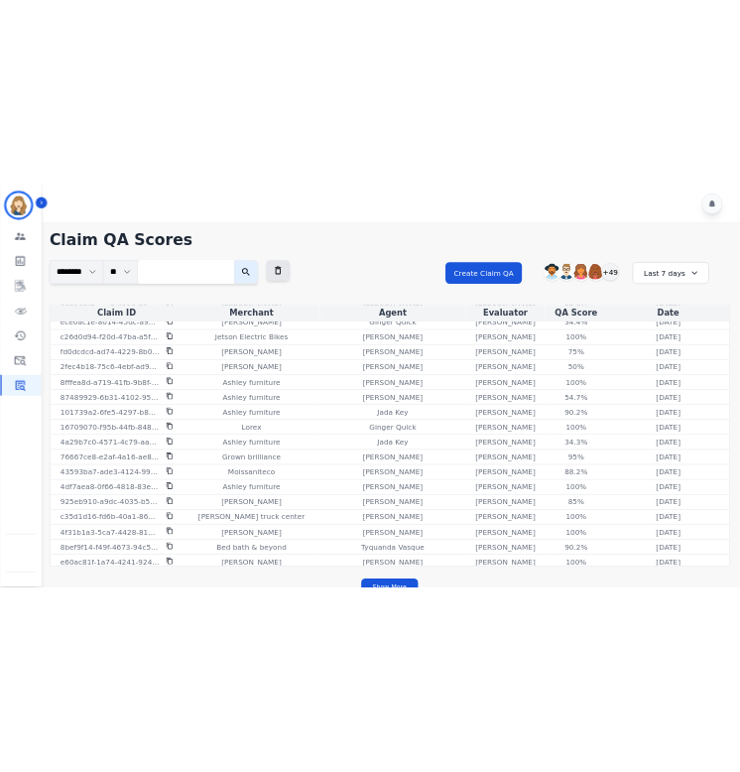
scroll to position [0, 0]
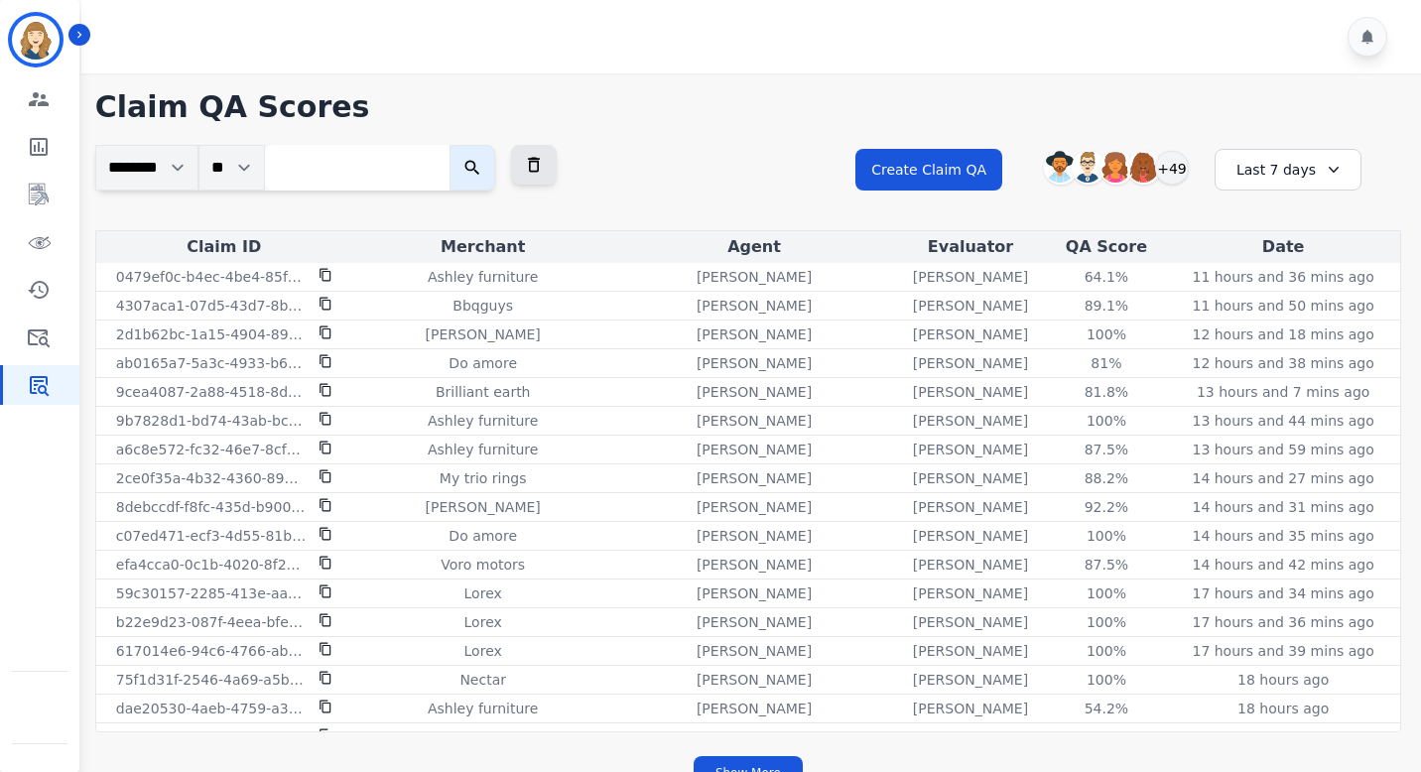
click at [739, 154] on div "Last 7 days" at bounding box center [1288, 170] width 147 height 42
click at [739, 314] on li "Last 14 days" at bounding box center [1301, 315] width 99 height 20
click at [739, 177] on div "Last 14 days" at bounding box center [1288, 170] width 147 height 42
click at [739, 354] on li "Last 90 days" at bounding box center [1301, 362] width 99 height 20
click at [38, 335] on icon "Sidebar" at bounding box center [39, 339] width 22 height 18
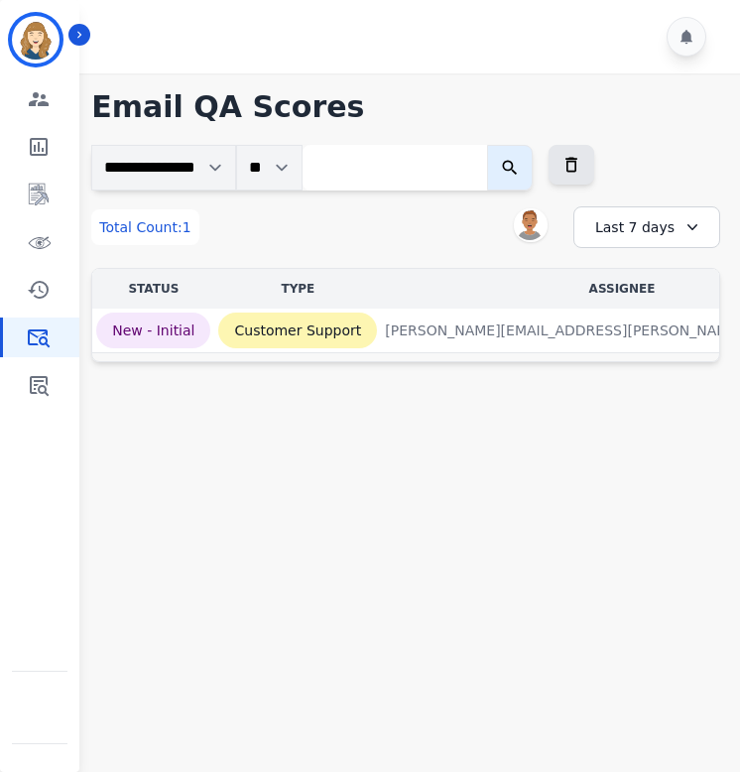
click at [652, 225] on div "Last 7 days" at bounding box center [647, 227] width 147 height 42
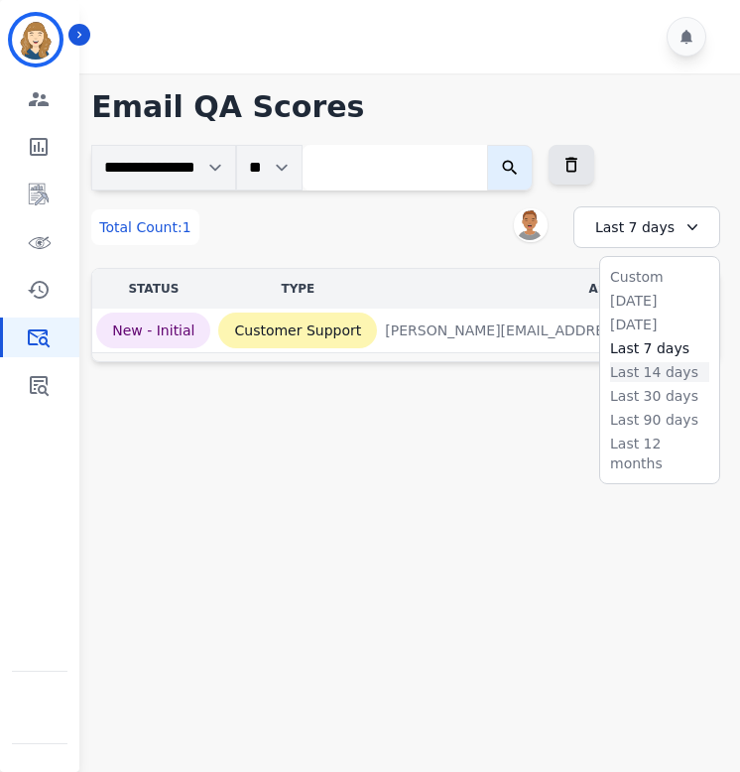
click at [648, 365] on li "Last 14 days" at bounding box center [659, 372] width 99 height 20
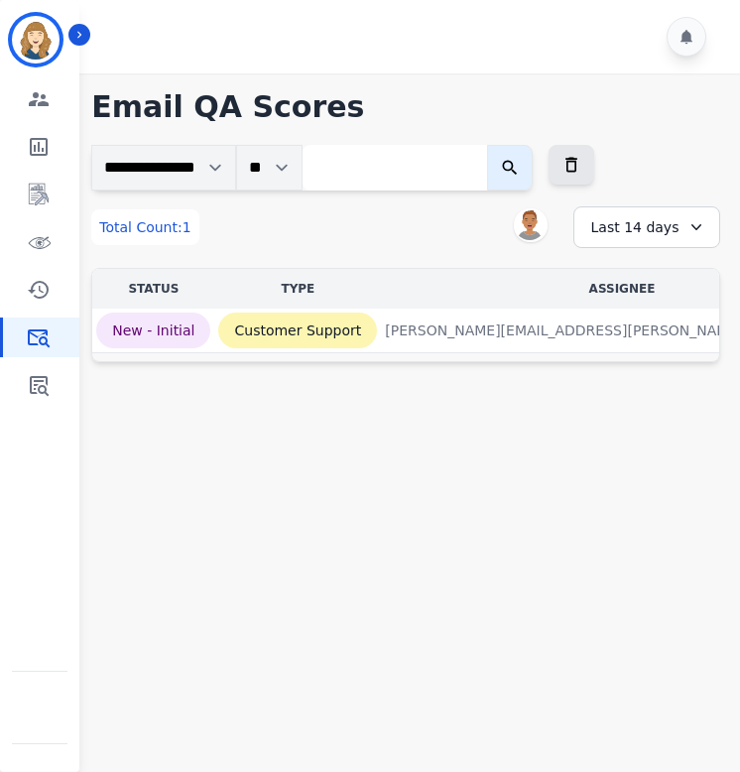
click at [654, 226] on div "Last 14 days" at bounding box center [647, 227] width 147 height 42
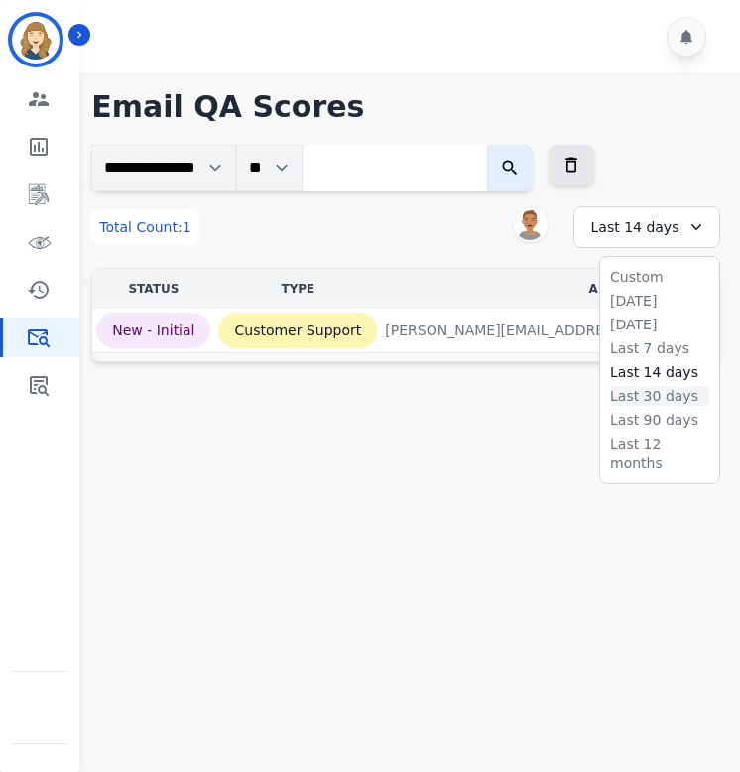
click at [636, 395] on li "Last 30 days" at bounding box center [659, 396] width 99 height 20
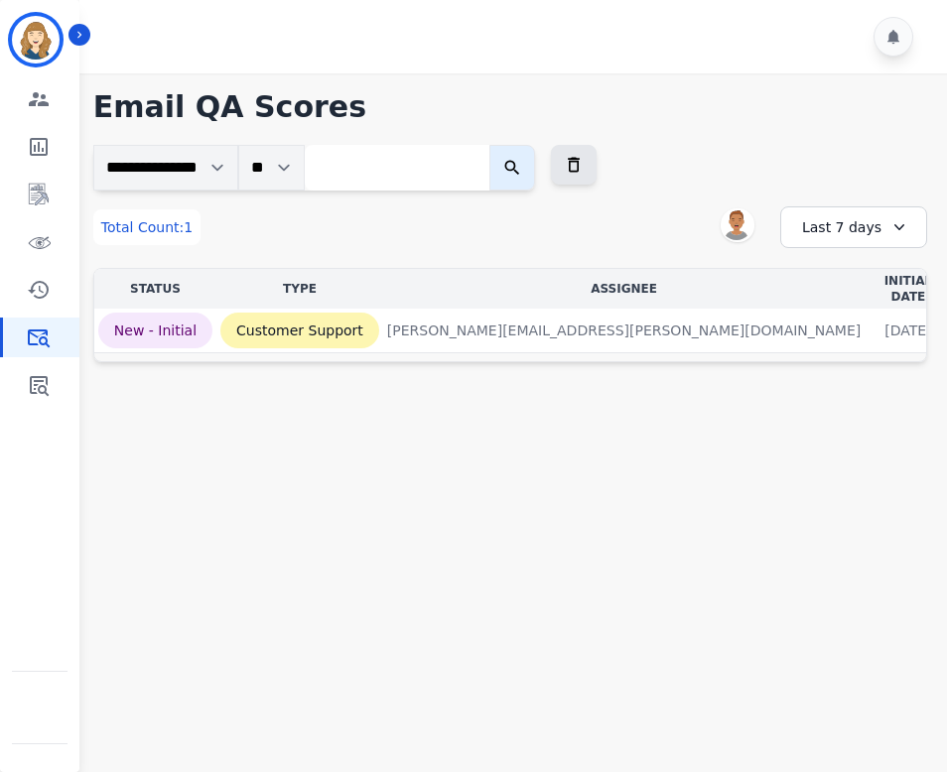
click at [739, 225] on div "Last 7 days" at bounding box center [853, 227] width 147 height 42
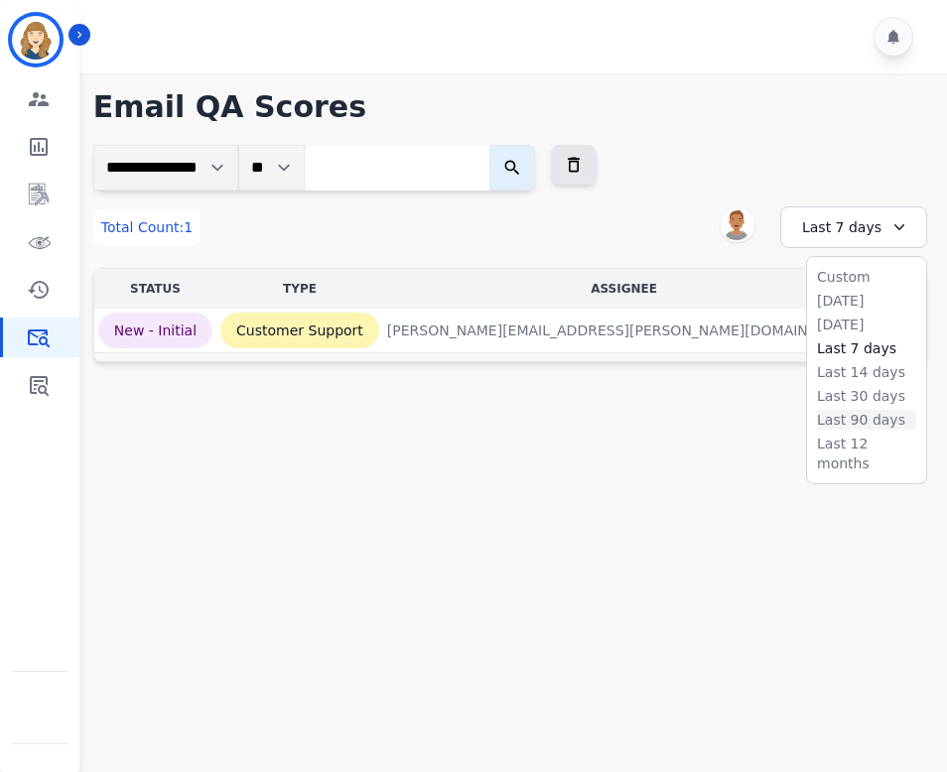
click at [739, 417] on li "Last 90 days" at bounding box center [866, 420] width 99 height 20
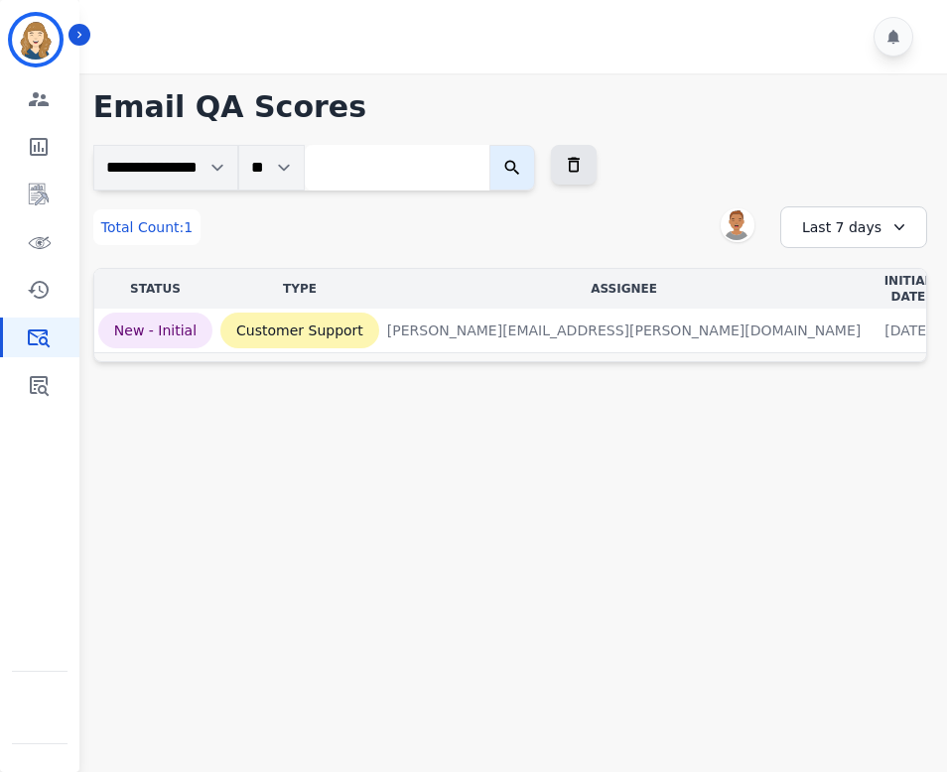
click at [865, 227] on div "Last 7 days" at bounding box center [853, 227] width 147 height 42
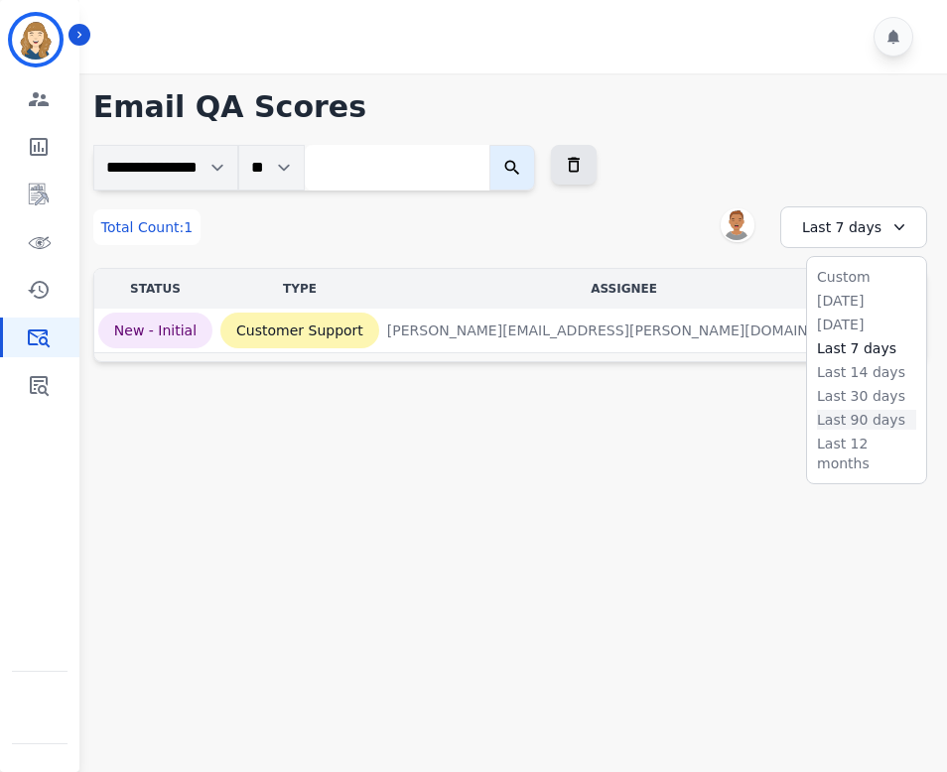
click at [865, 418] on li "Last 90 days" at bounding box center [866, 420] width 99 height 20
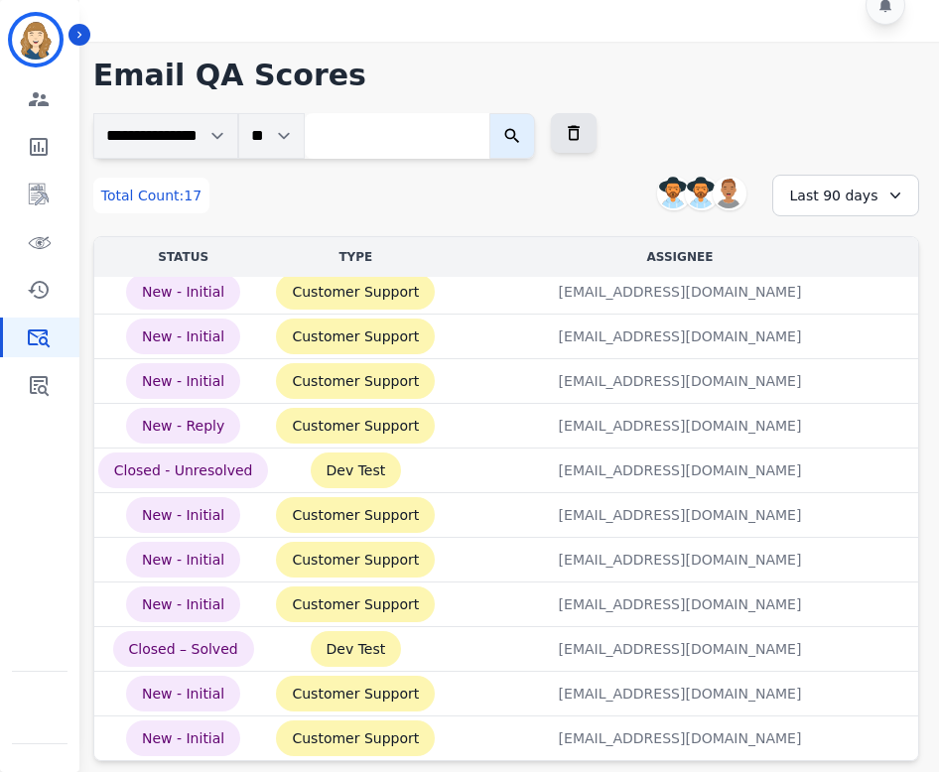
scroll to position [292, 0]
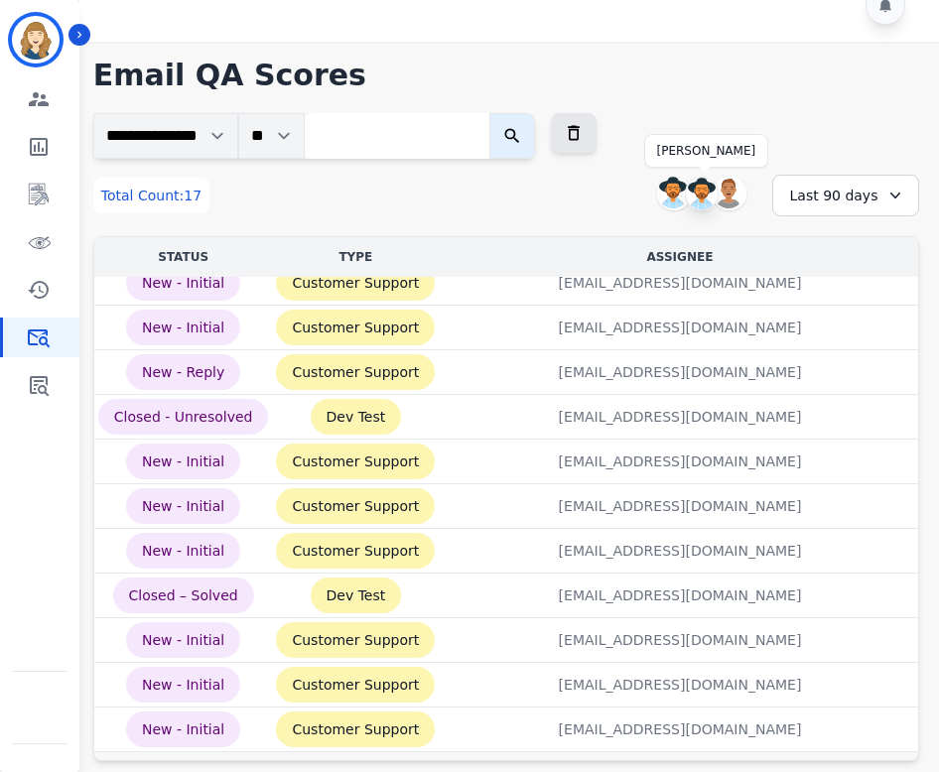
click at [699, 189] on img at bounding box center [702, 194] width 32 height 32
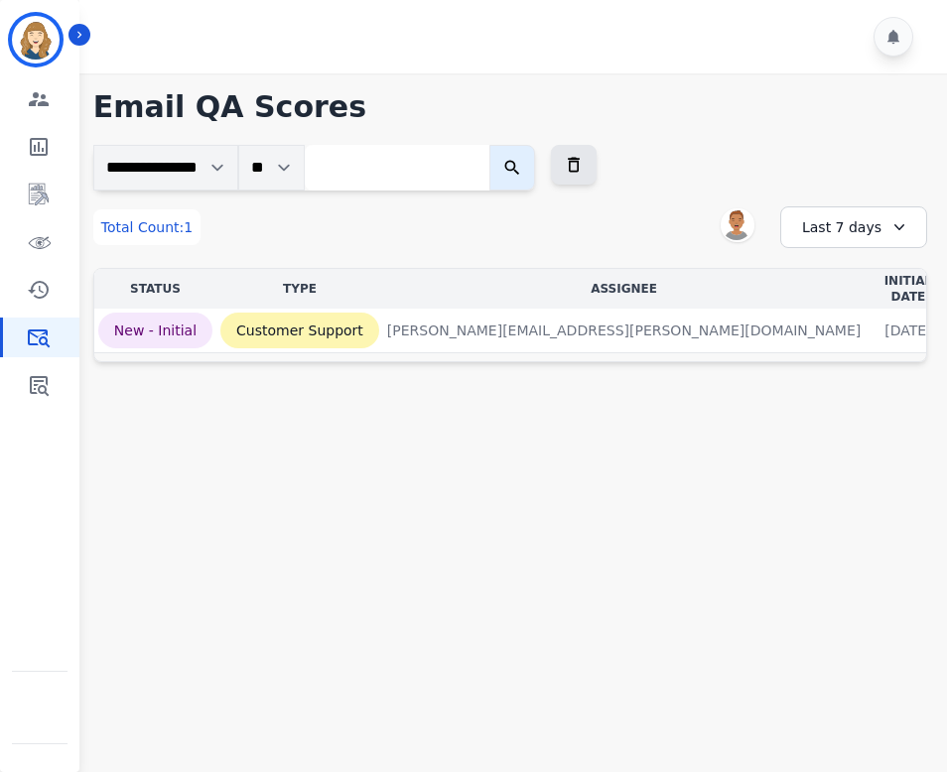
click at [826, 229] on div "Last 7 days" at bounding box center [853, 227] width 147 height 42
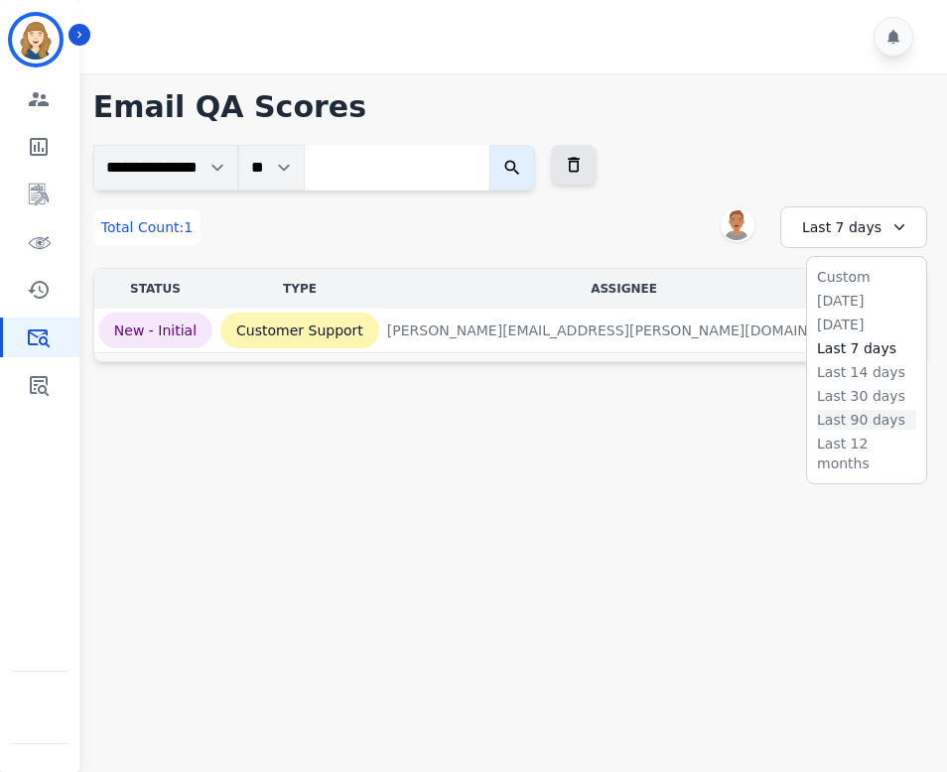
click at [849, 423] on li "Last 90 days" at bounding box center [866, 420] width 99 height 20
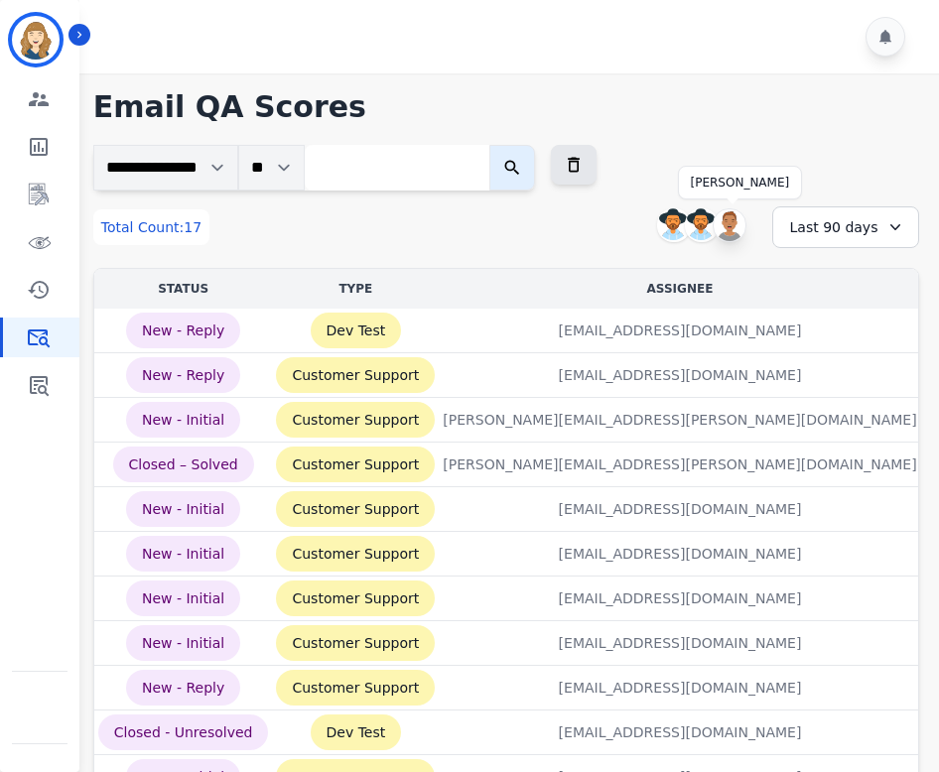
click at [727, 221] on img at bounding box center [730, 225] width 32 height 32
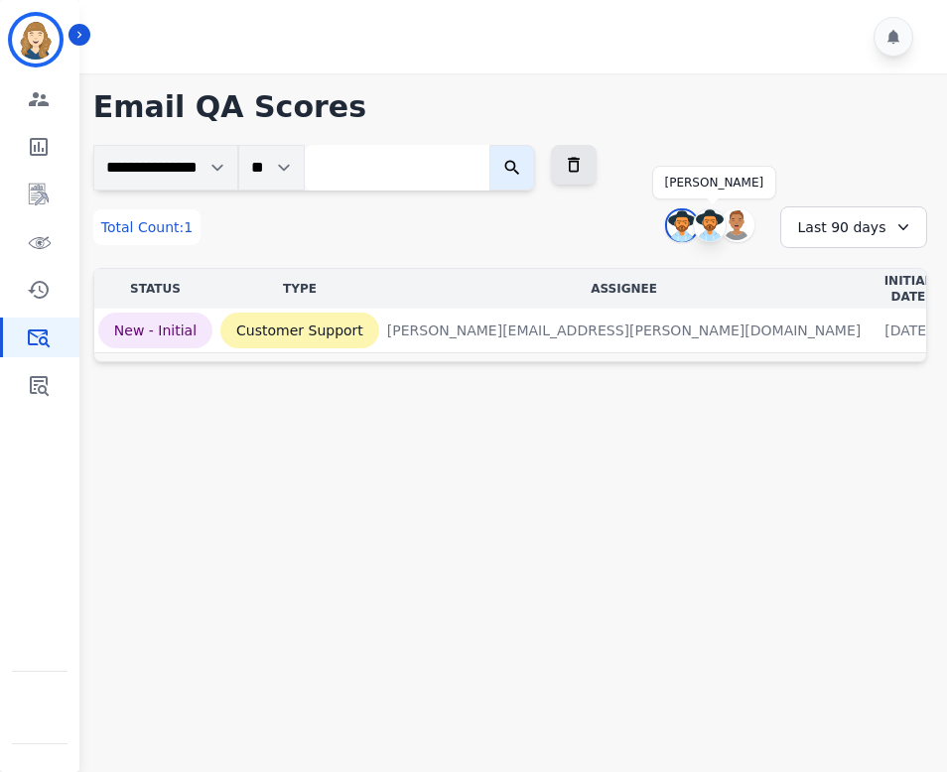
click at [711, 224] on img at bounding box center [710, 225] width 32 height 32
click at [734, 222] on img at bounding box center [738, 225] width 32 height 32
click at [809, 230] on div "Last 7 days" at bounding box center [853, 227] width 147 height 42
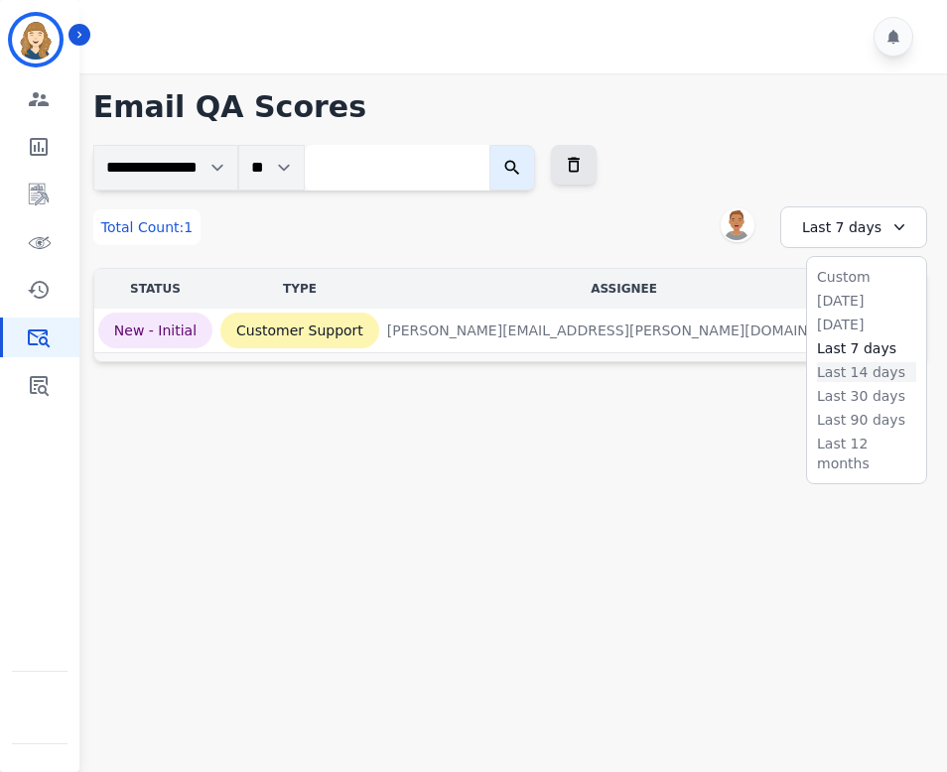
click at [857, 376] on li "Last 14 days" at bounding box center [866, 372] width 99 height 20
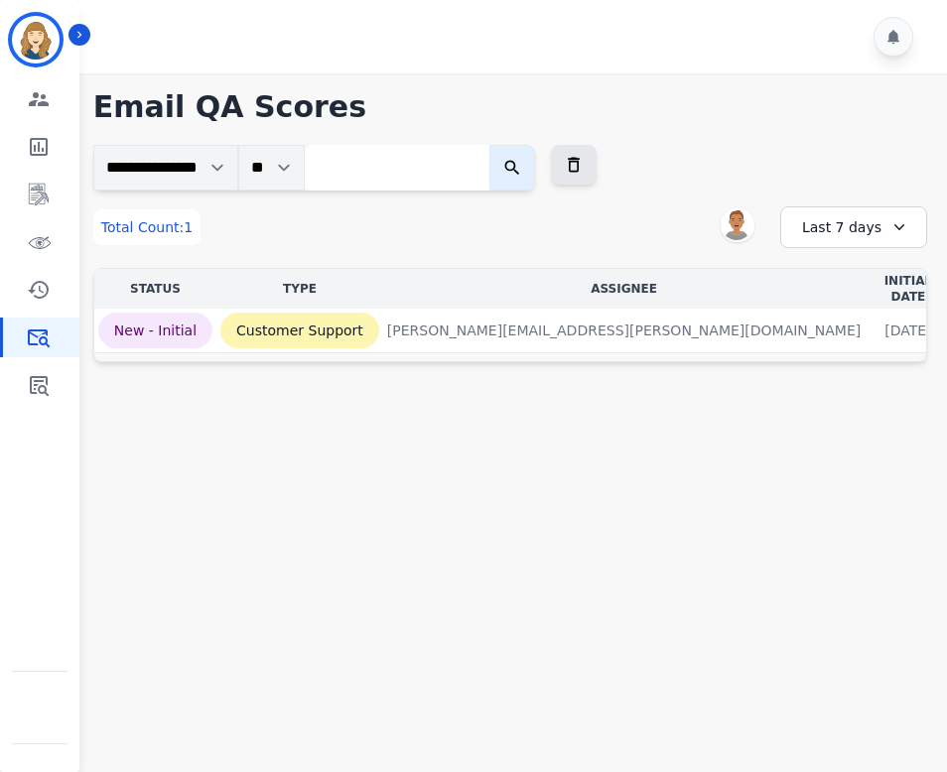
click at [821, 227] on div "Last 7 days" at bounding box center [853, 227] width 147 height 42
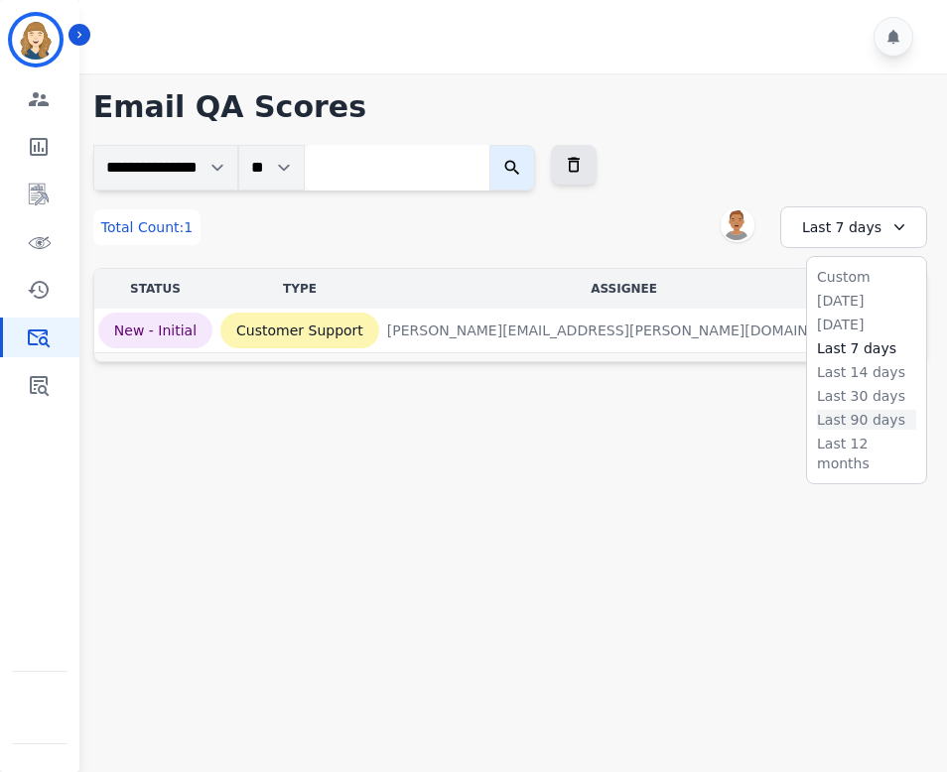
click at [856, 423] on li "Last 90 days" at bounding box center [866, 420] width 99 height 20
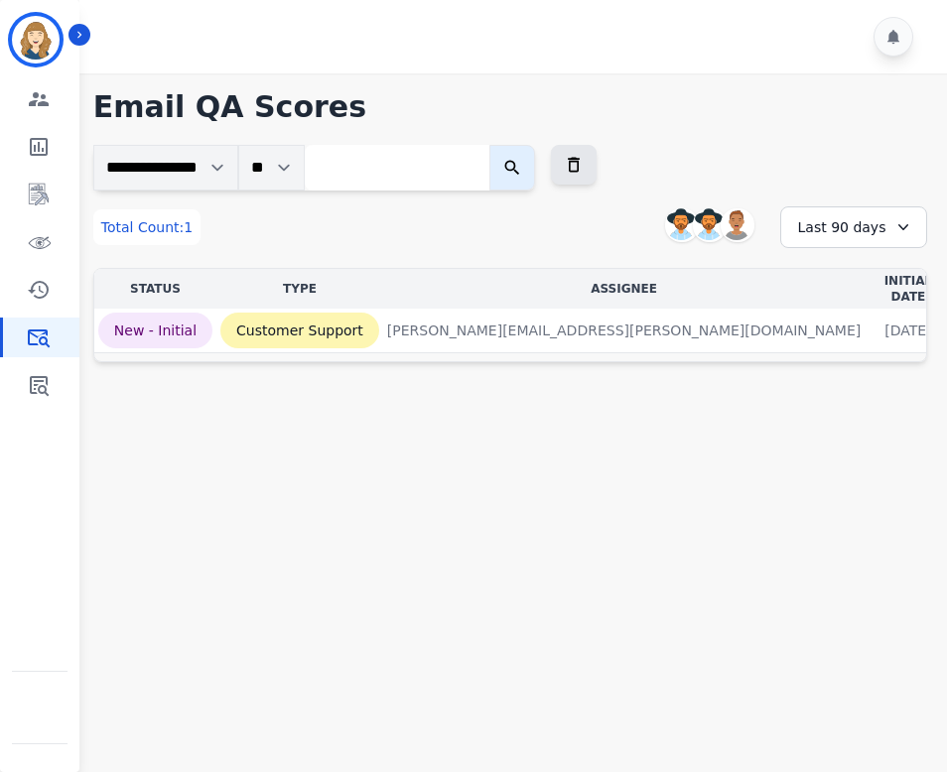
click at [846, 210] on div "Last 90 days" at bounding box center [853, 227] width 147 height 42
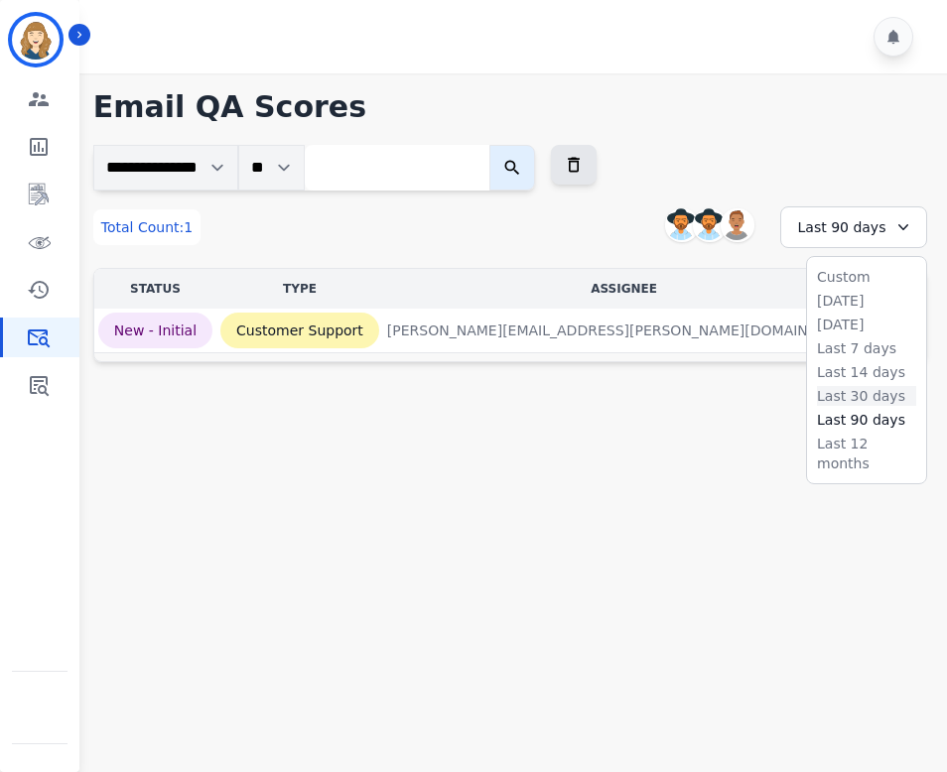
click at [860, 394] on li "Last 30 days" at bounding box center [866, 396] width 99 height 20
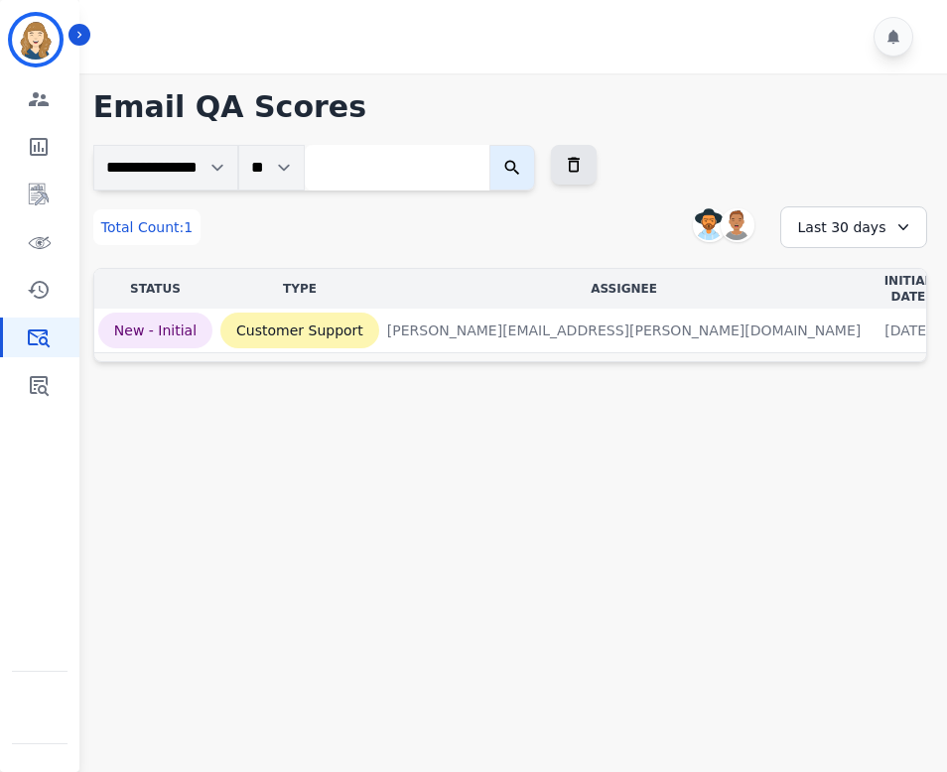
click at [945, 384] on main "**********" at bounding box center [509, 459] width 873 height 772
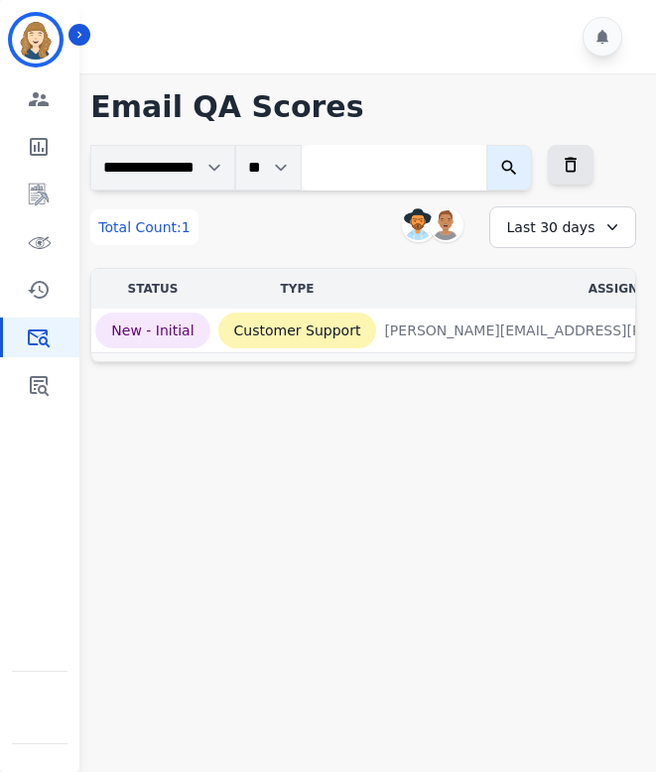
click at [565, 226] on div "Last 30 days" at bounding box center [562, 227] width 147 height 42
click at [567, 235] on div "Last 30 days" at bounding box center [562, 227] width 147 height 42
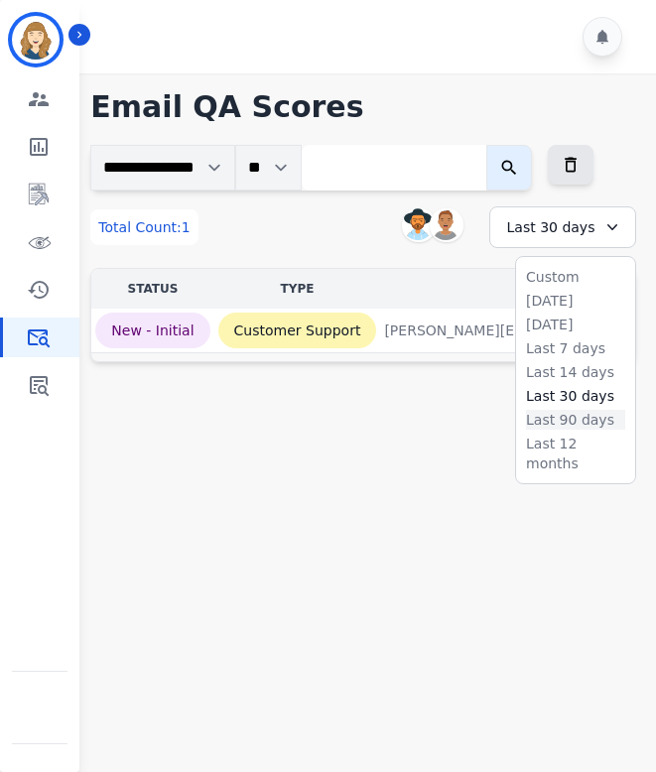
click at [575, 419] on li "Last 90 days" at bounding box center [575, 420] width 99 height 20
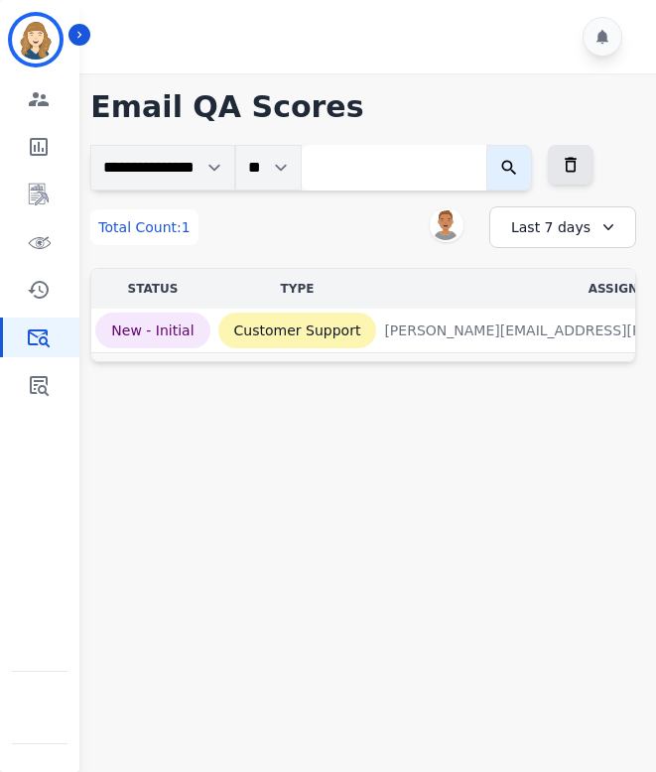
click at [587, 239] on div "Last 7 days" at bounding box center [562, 227] width 147 height 42
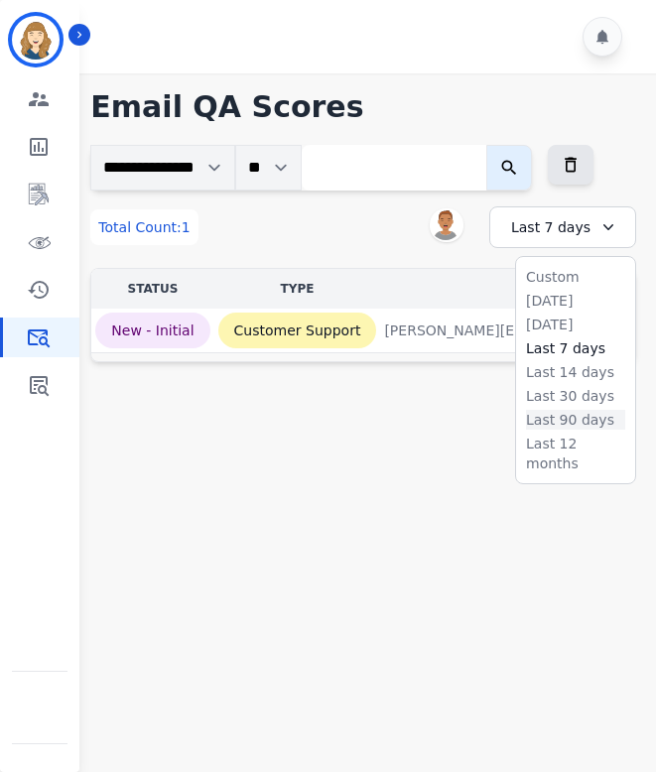
click at [578, 419] on li "Last 90 days" at bounding box center [575, 420] width 99 height 20
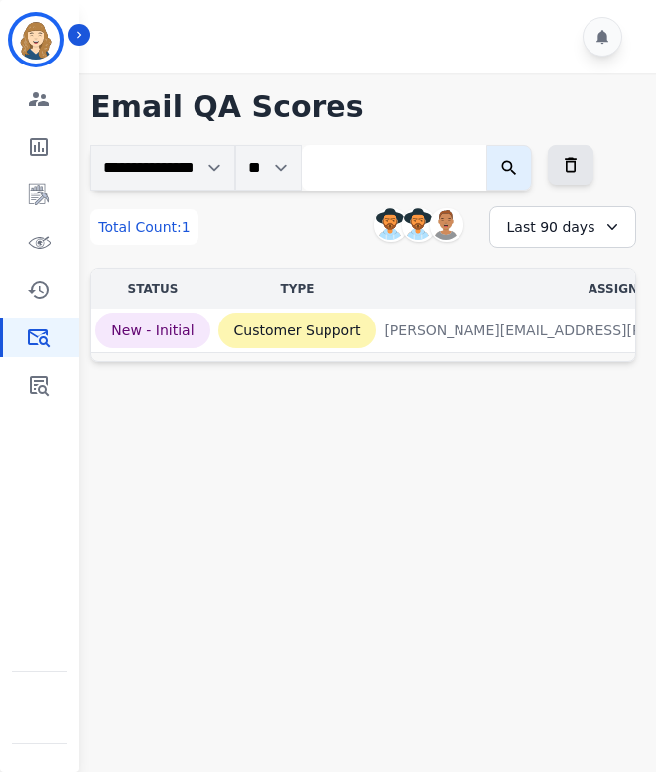
click at [562, 232] on div "Last 90 days" at bounding box center [562, 227] width 147 height 42
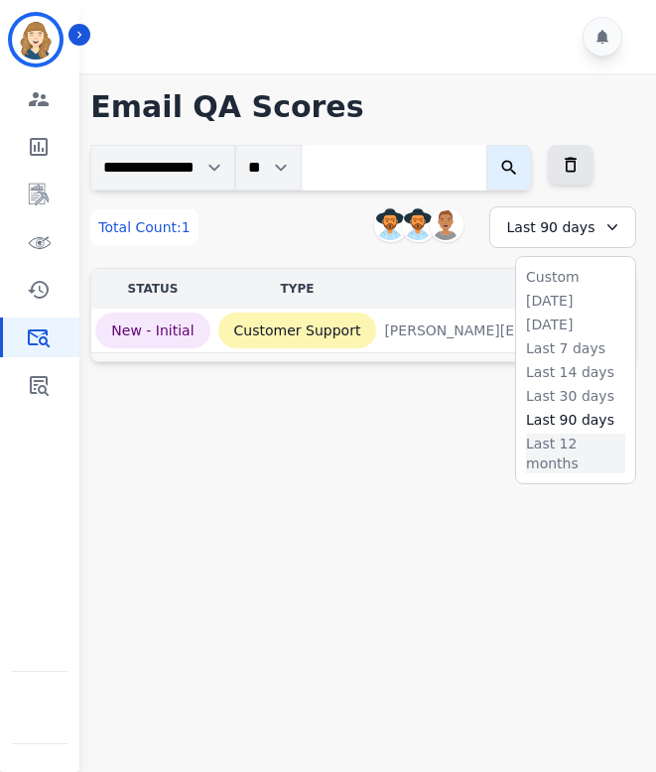
click at [572, 445] on li "Last 12 months" at bounding box center [575, 454] width 99 height 40
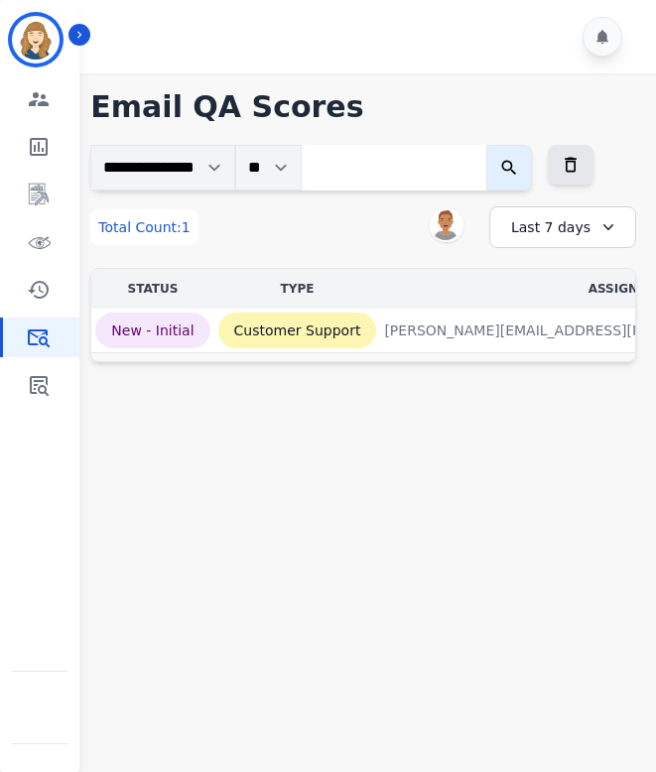
click at [588, 228] on div "Last 7 days" at bounding box center [562, 227] width 147 height 42
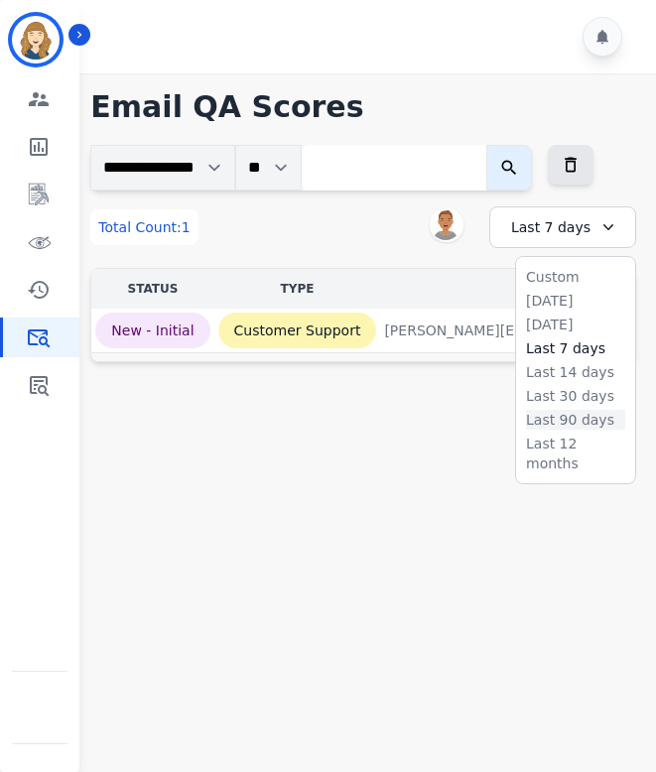
click at [572, 421] on li "Last 90 days" at bounding box center [575, 420] width 99 height 20
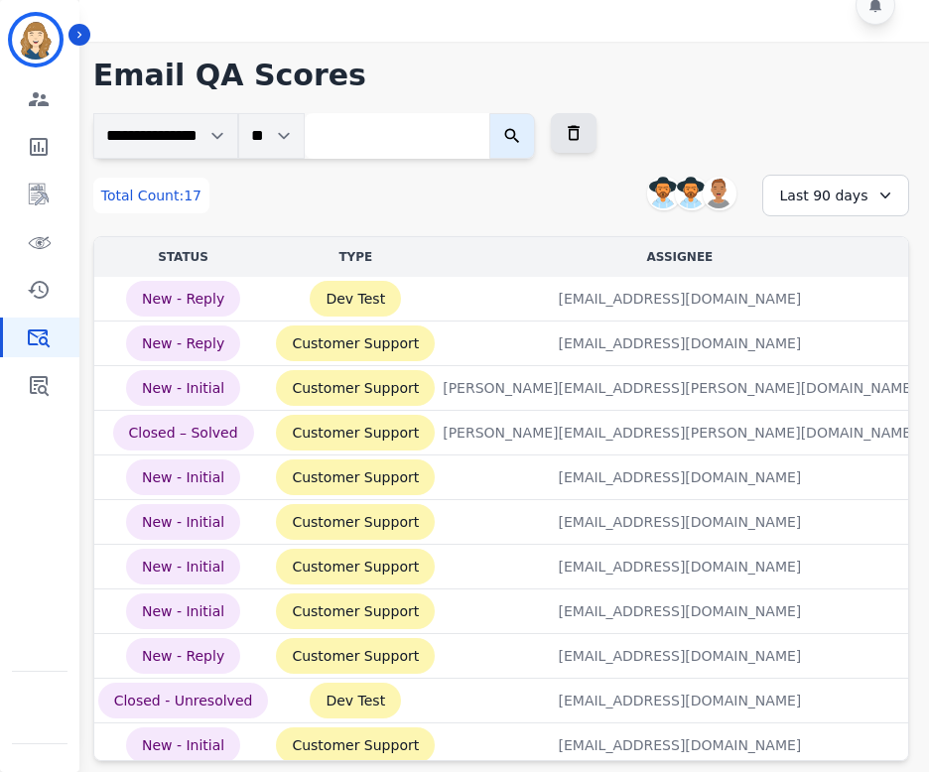
click at [655, 198] on div "Last 90 days" at bounding box center [835, 196] width 147 height 42
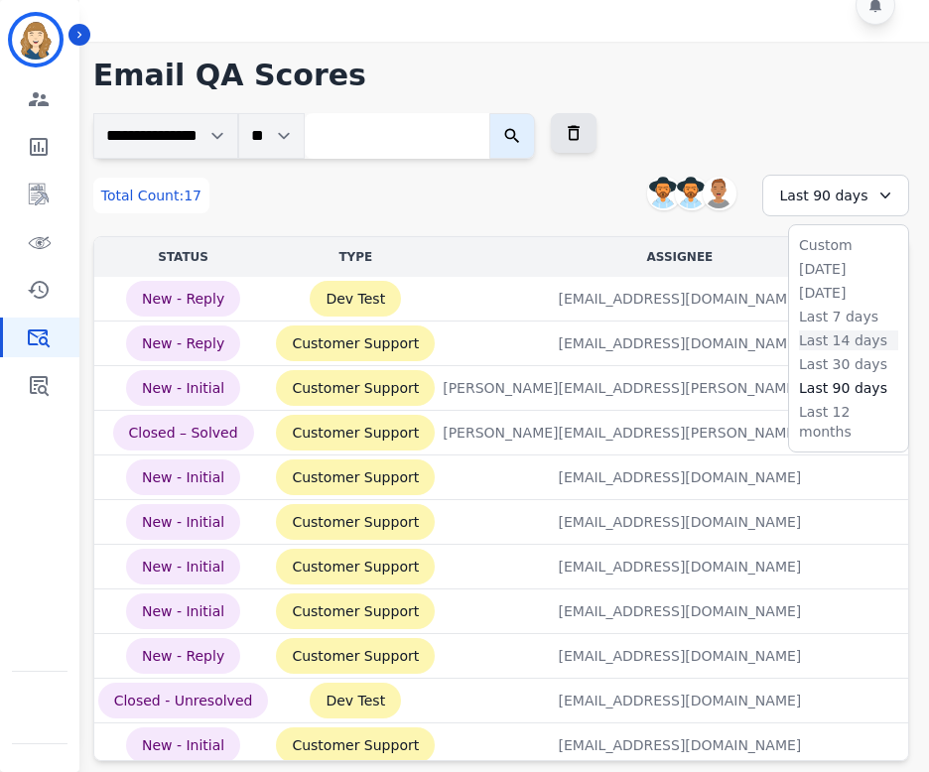
click at [655, 341] on li "Last 14 days" at bounding box center [848, 341] width 99 height 20
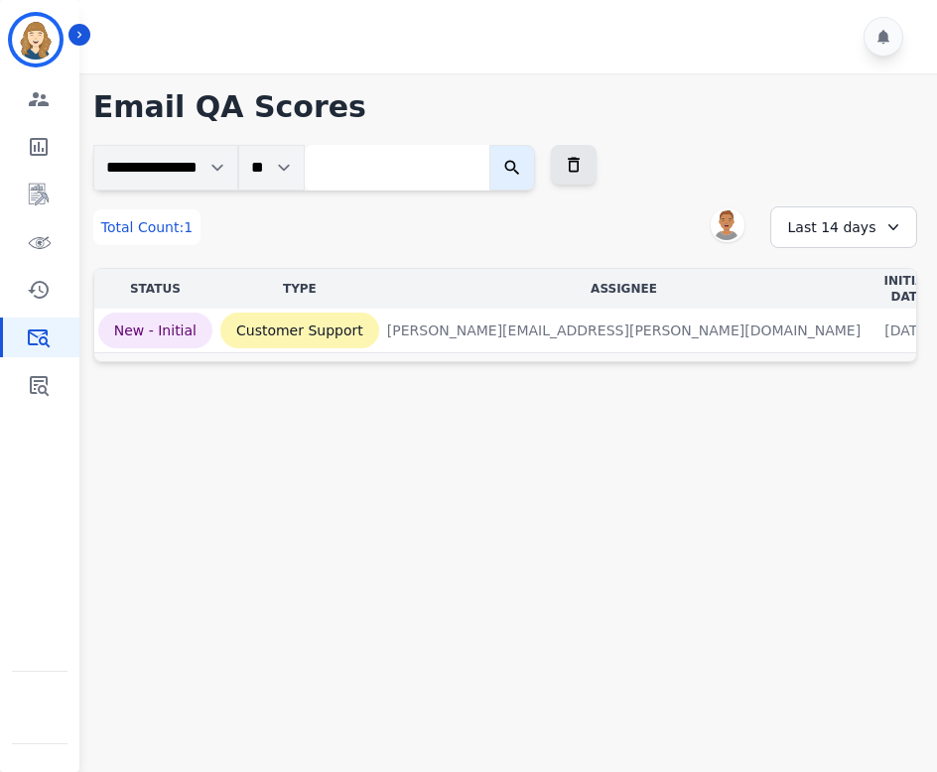
click at [655, 231] on div "Last 14 days" at bounding box center [843, 227] width 147 height 42
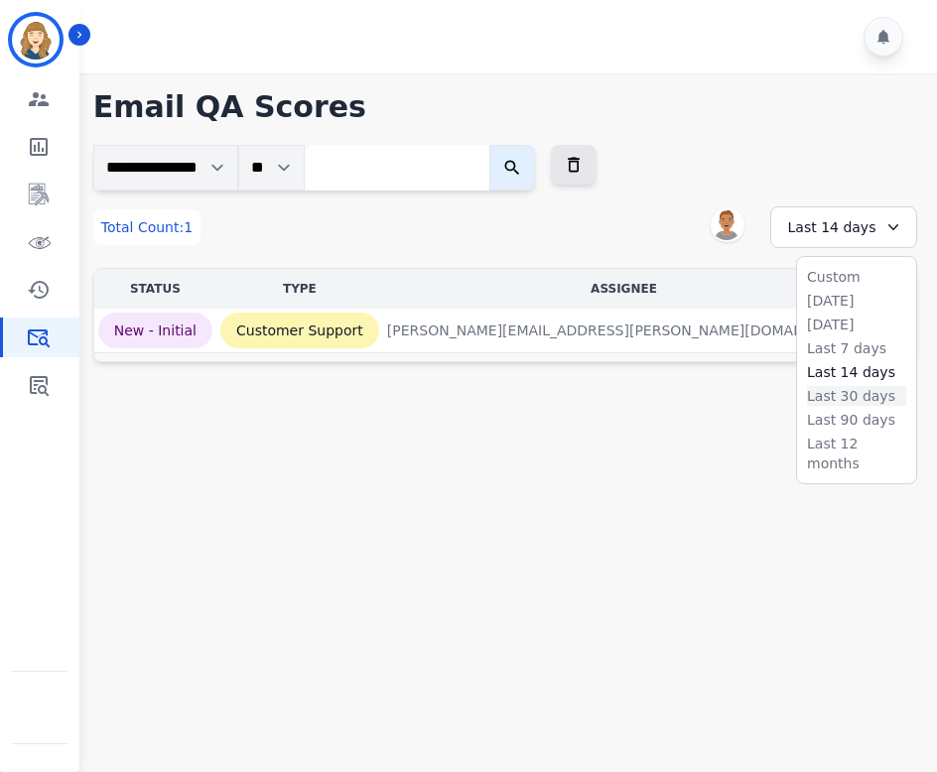
click at [655, 392] on li "Last 30 days" at bounding box center [856, 396] width 99 height 20
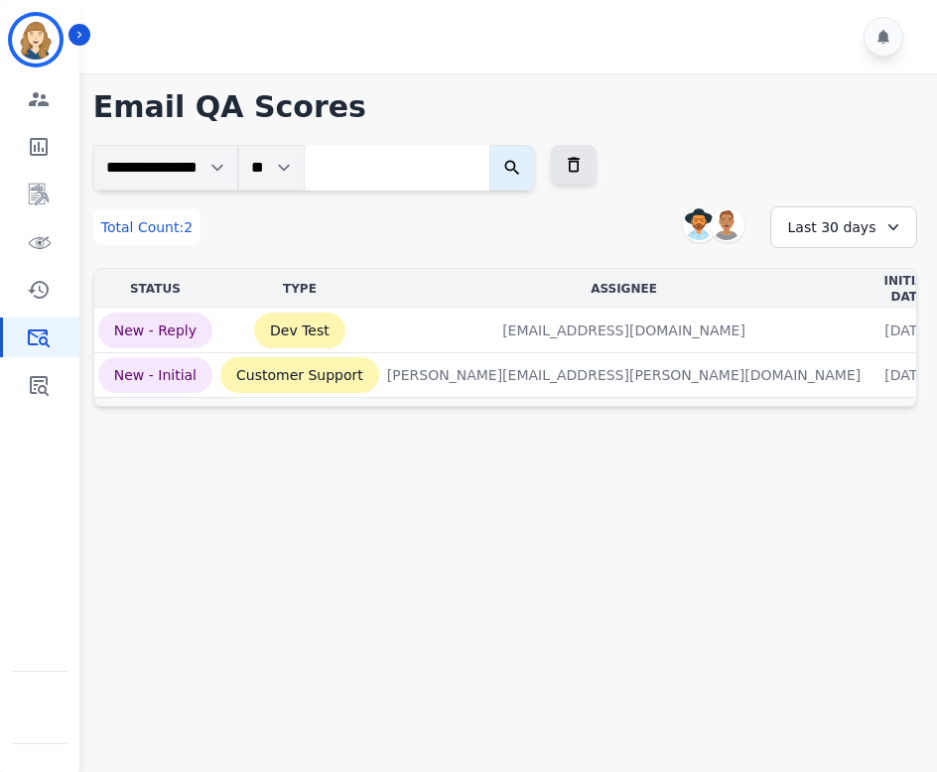
click at [655, 238] on div "Last 30 days" at bounding box center [843, 227] width 147 height 42
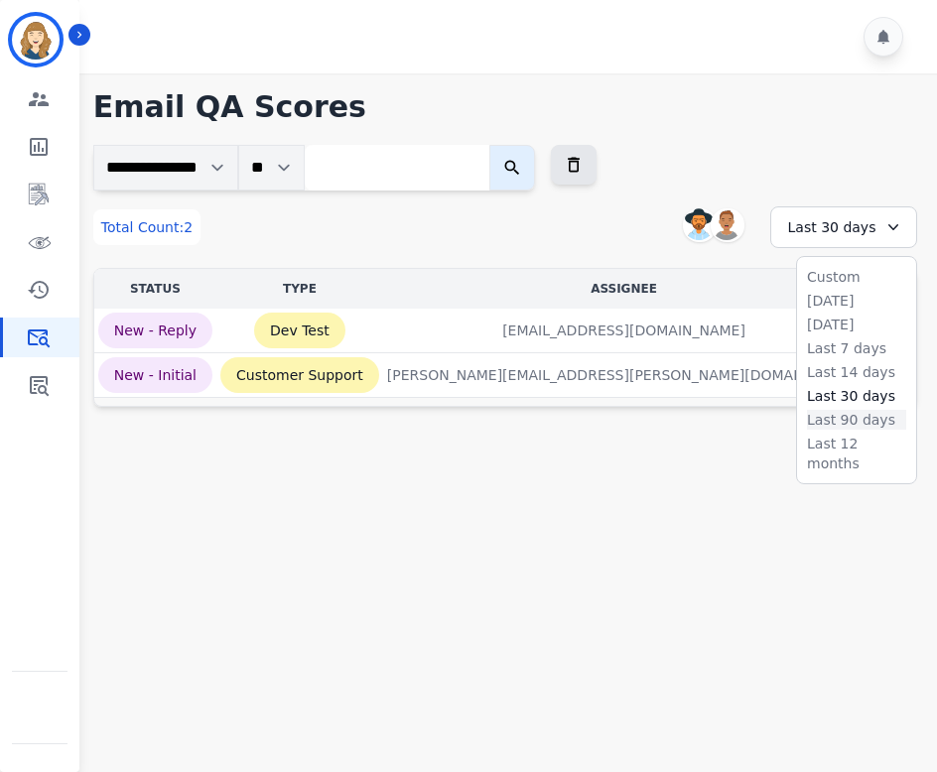
click at [655, 423] on li "Last 90 days" at bounding box center [856, 420] width 99 height 20
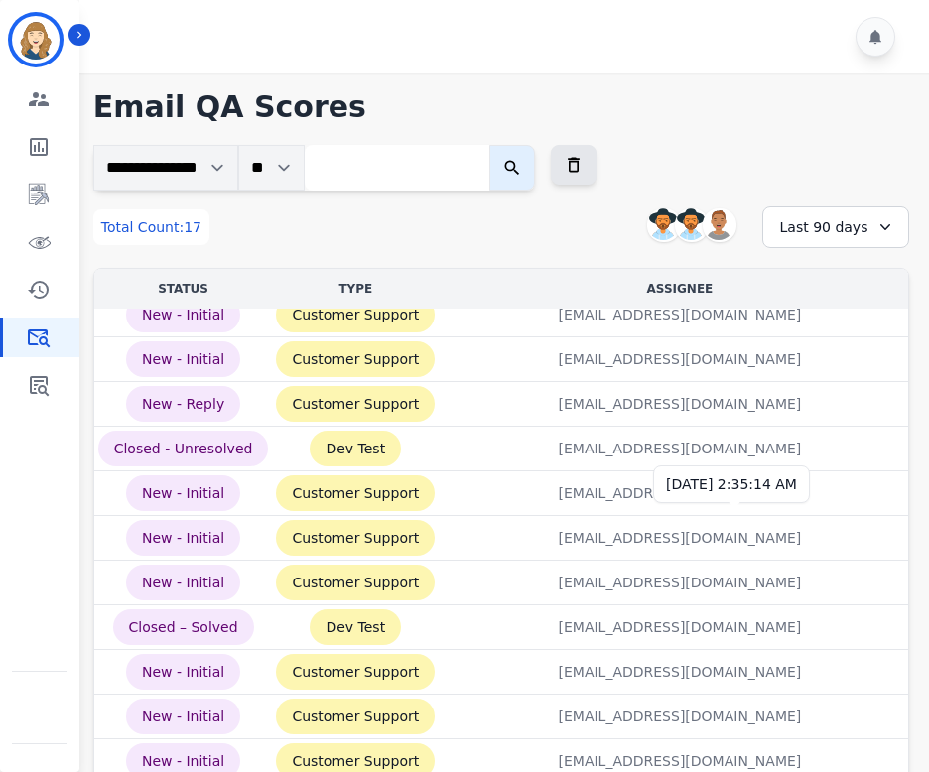
scroll to position [32, 0]
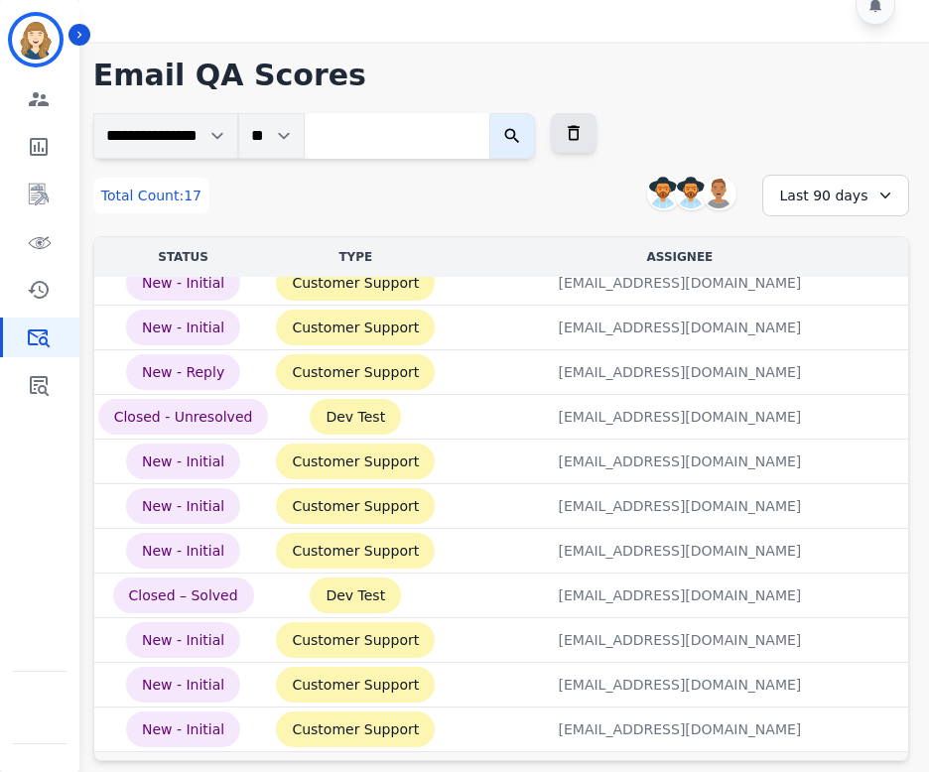
click at [655, 206] on div "Last 90 days" at bounding box center [835, 196] width 147 height 42
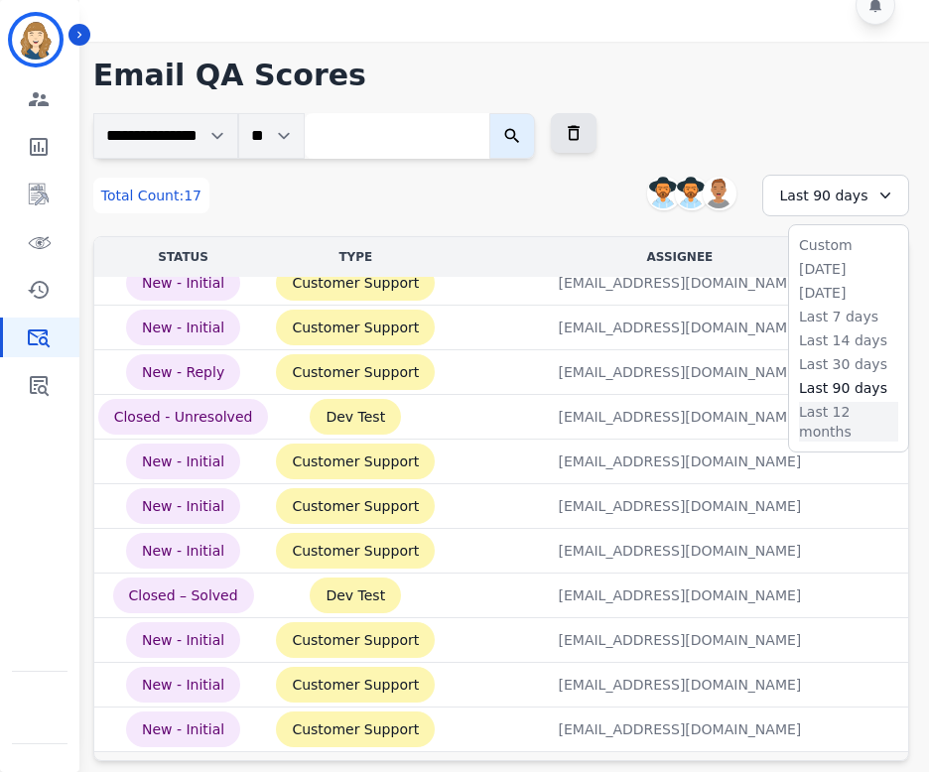
click at [655, 412] on li "Last 12 months" at bounding box center [848, 422] width 99 height 40
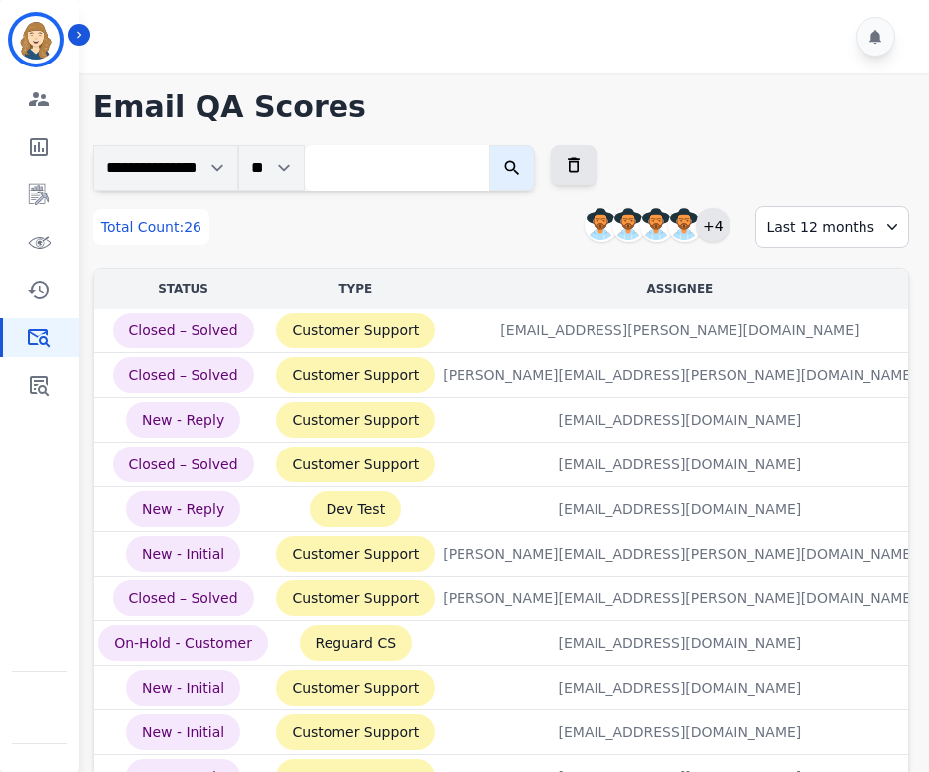
click at [655, 229] on div "+4" at bounding box center [713, 225] width 34 height 34
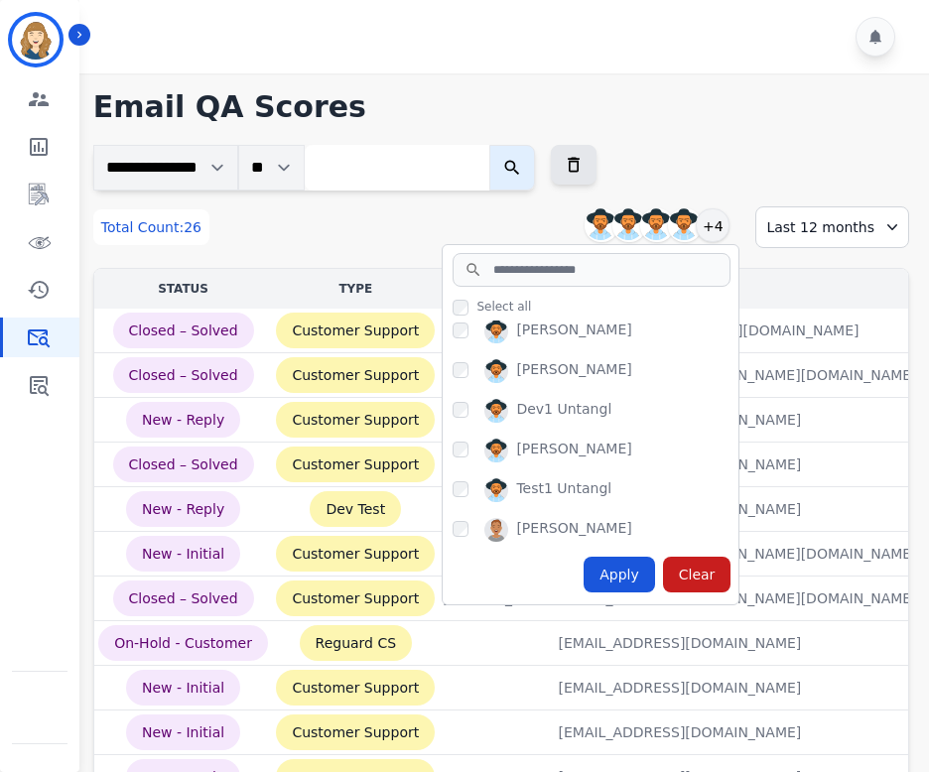
scroll to position [93, 0]
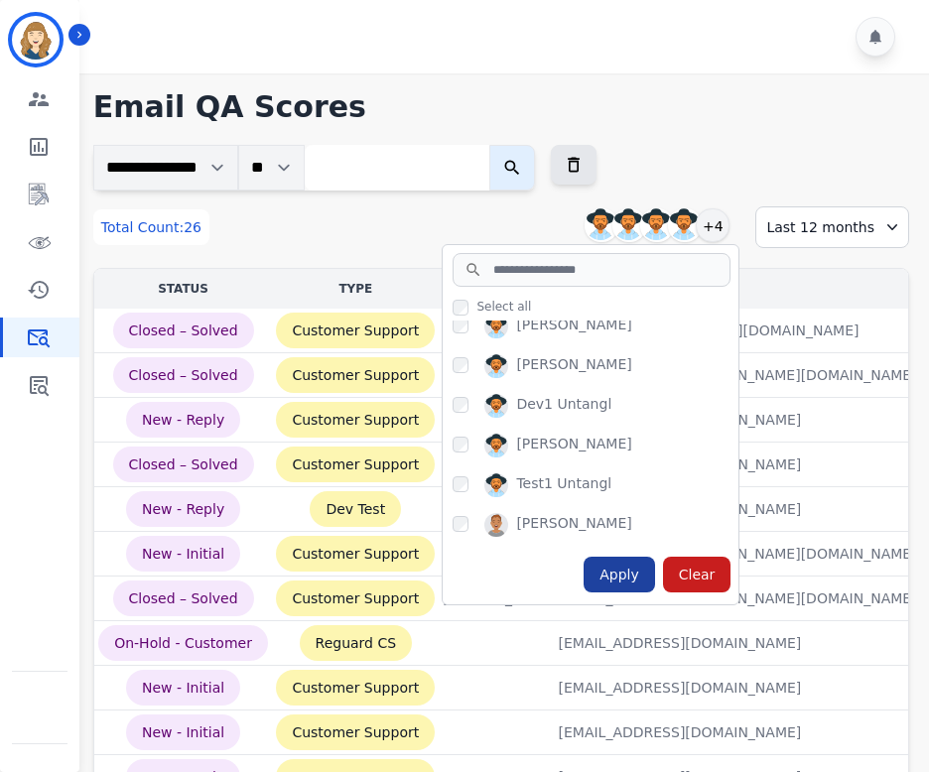
click at [628, 571] on div "Apply" at bounding box center [619, 575] width 71 height 36
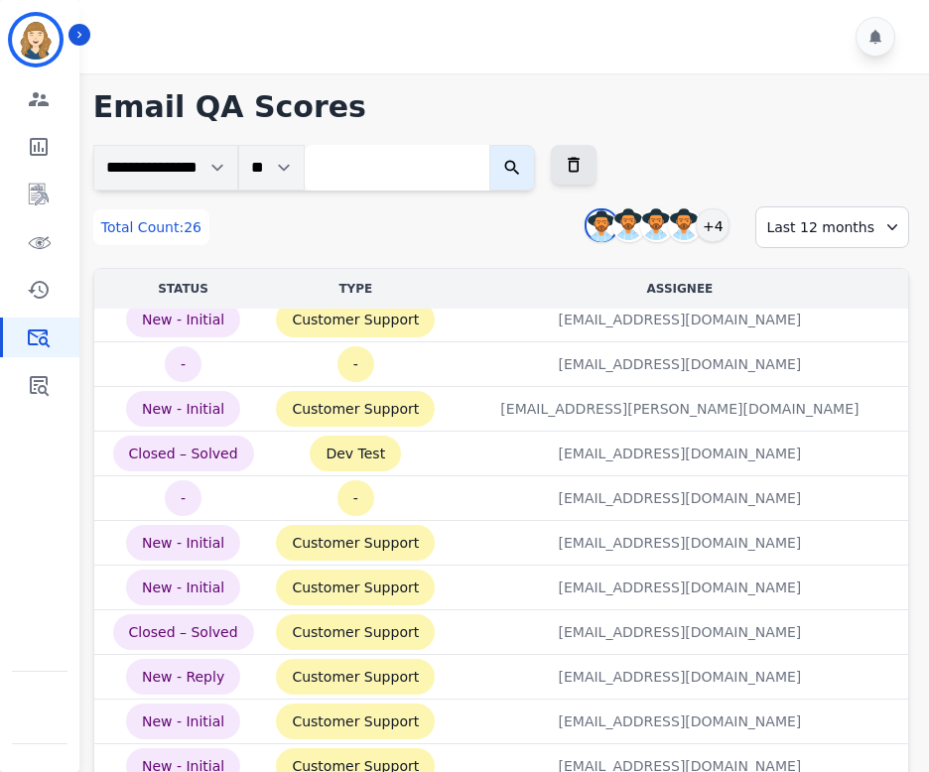
scroll to position [694, 0]
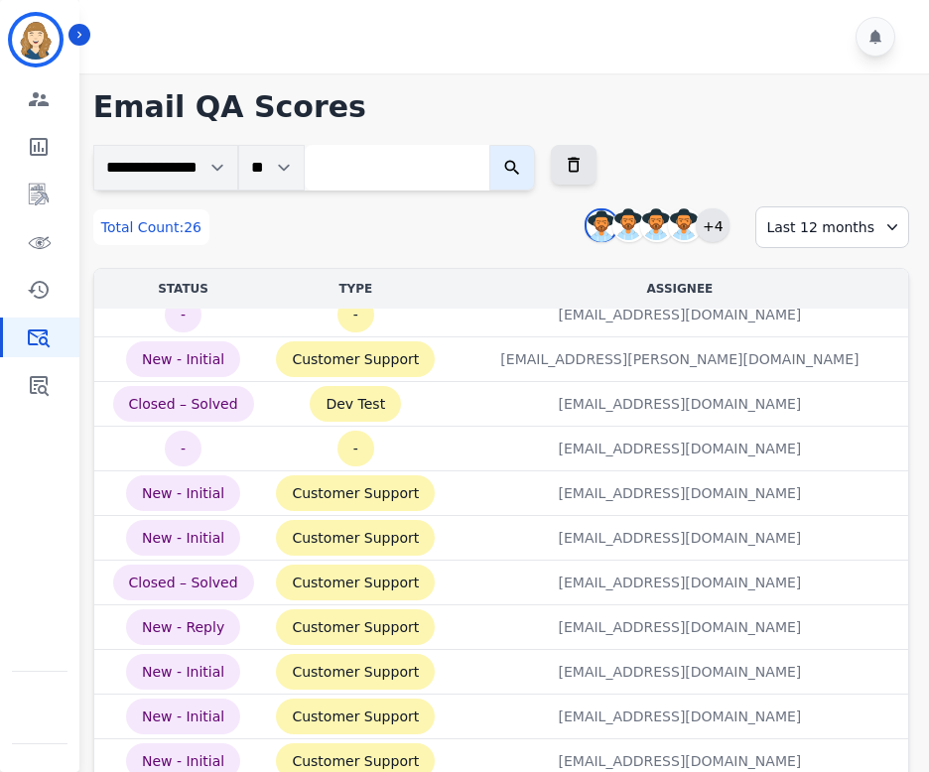
click at [655, 221] on div "+4" at bounding box center [713, 225] width 34 height 34
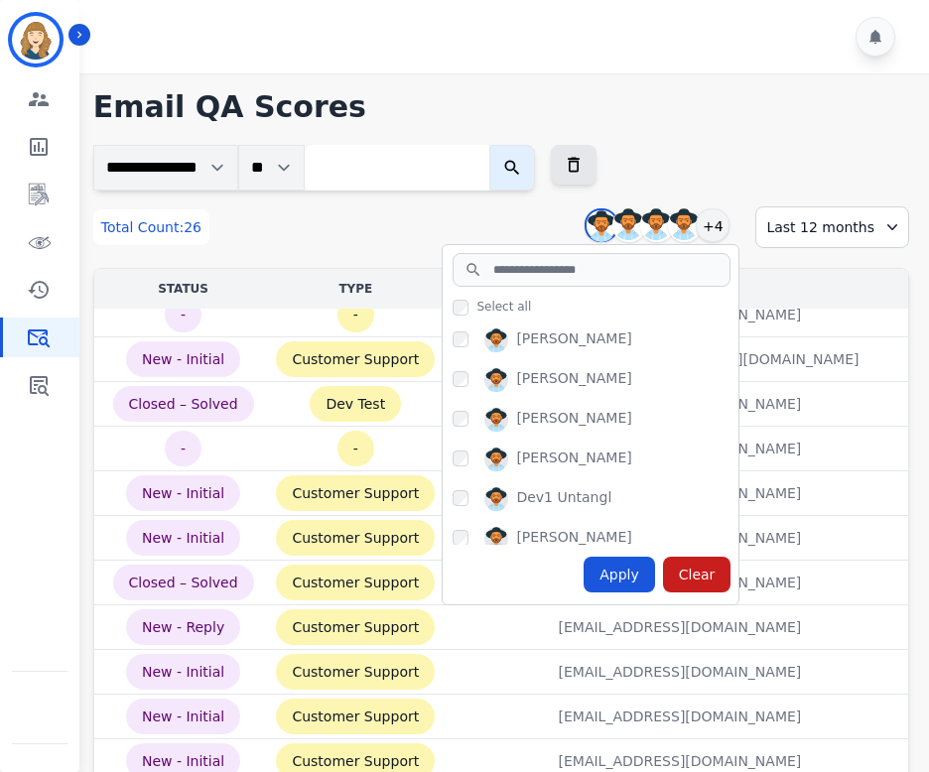
scroll to position [93, 0]
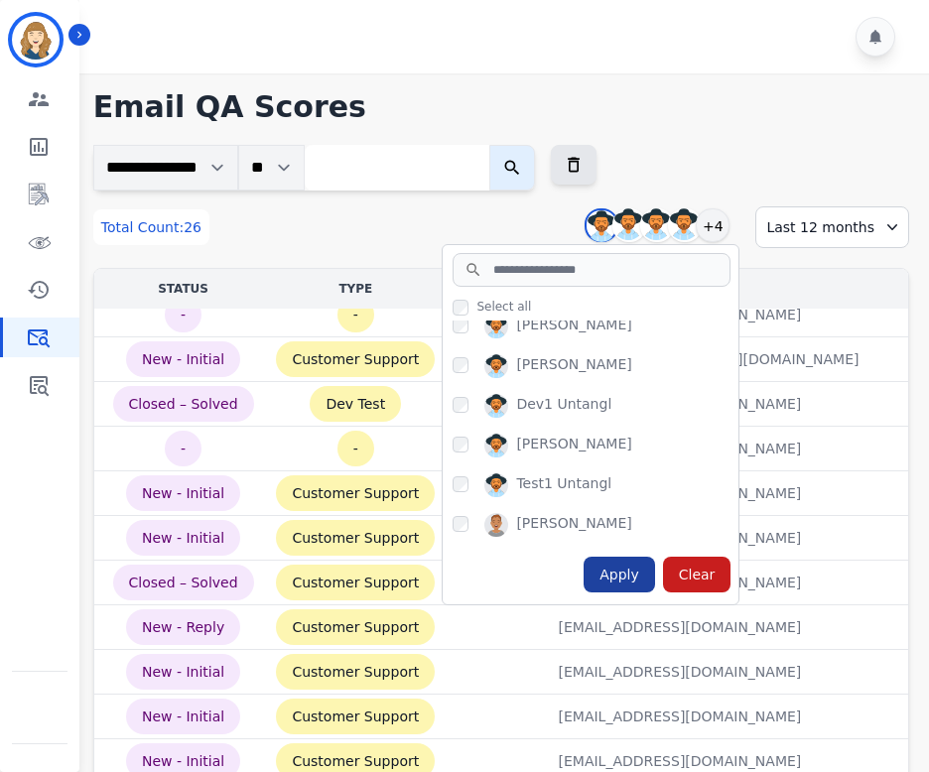
click at [641, 573] on div "Apply" at bounding box center [619, 575] width 71 height 36
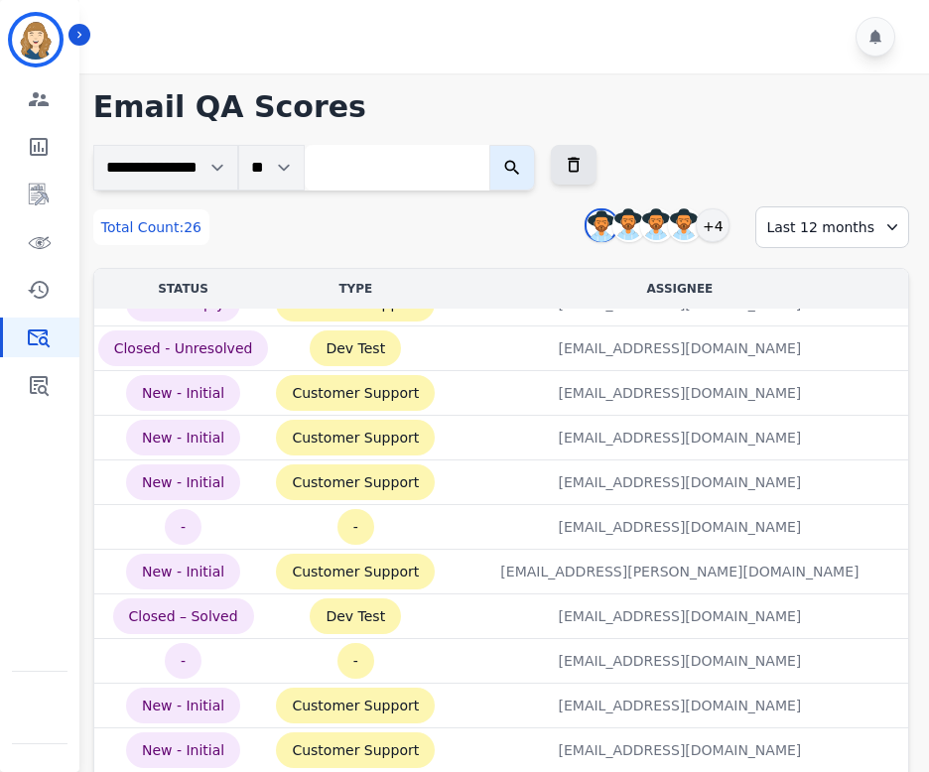
scroll to position [0, 0]
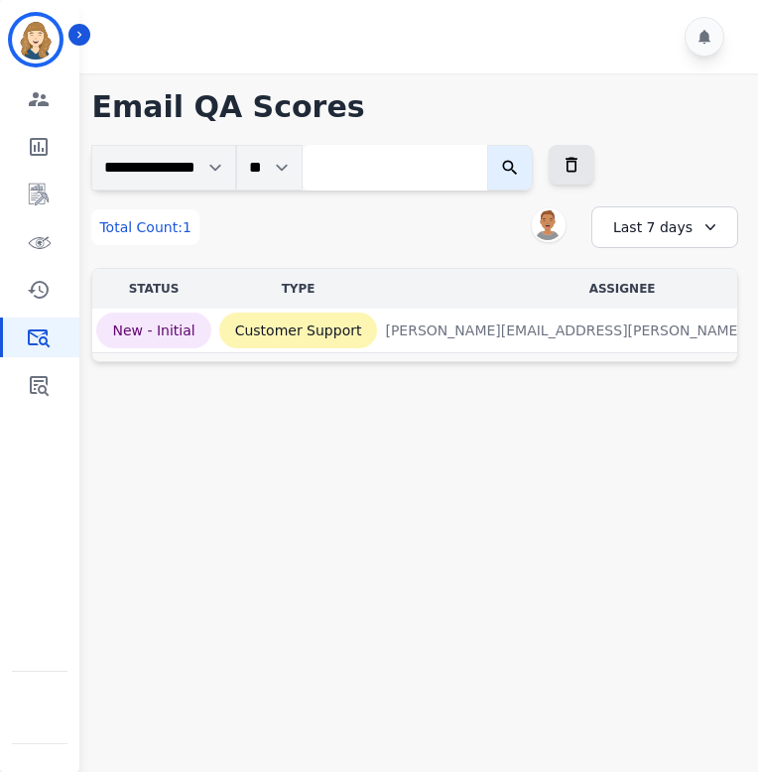
click at [689, 213] on div "Last 7 days" at bounding box center [665, 227] width 147 height 42
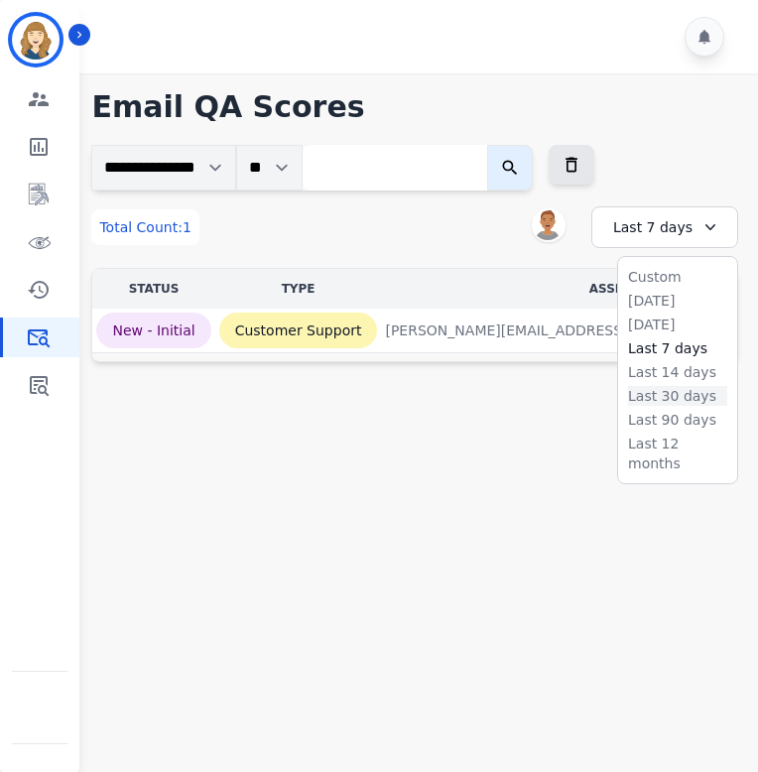
click at [668, 388] on li "Last 30 days" at bounding box center [677, 396] width 99 height 20
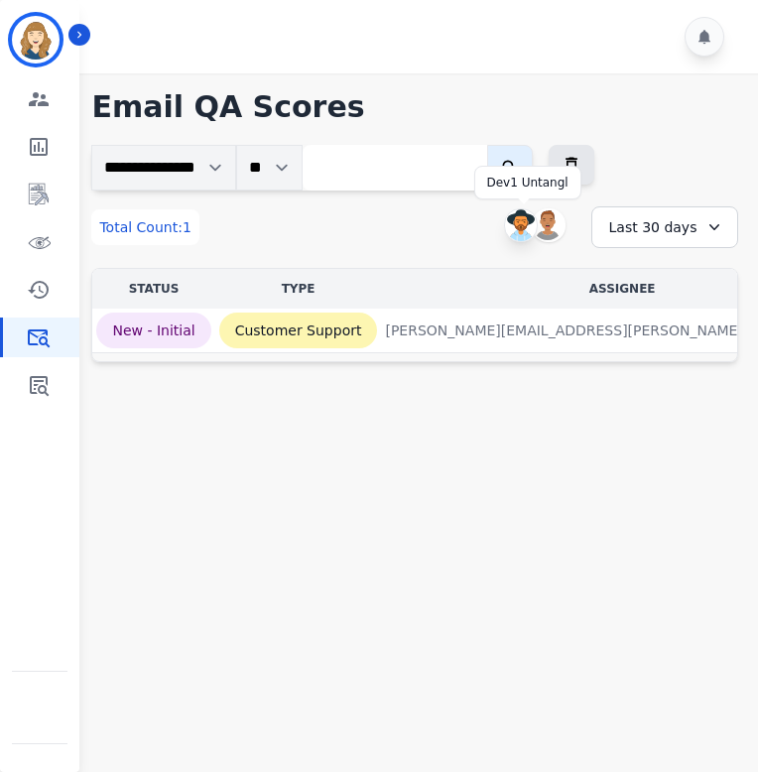
click at [511, 223] on img at bounding box center [521, 225] width 32 height 32
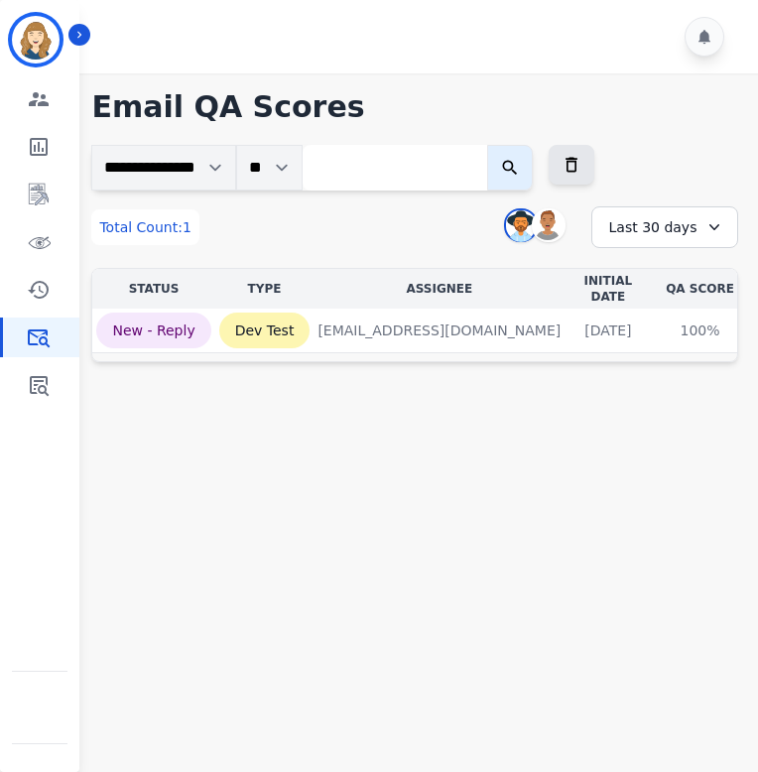
click at [669, 214] on div "Last 30 days" at bounding box center [665, 227] width 147 height 42
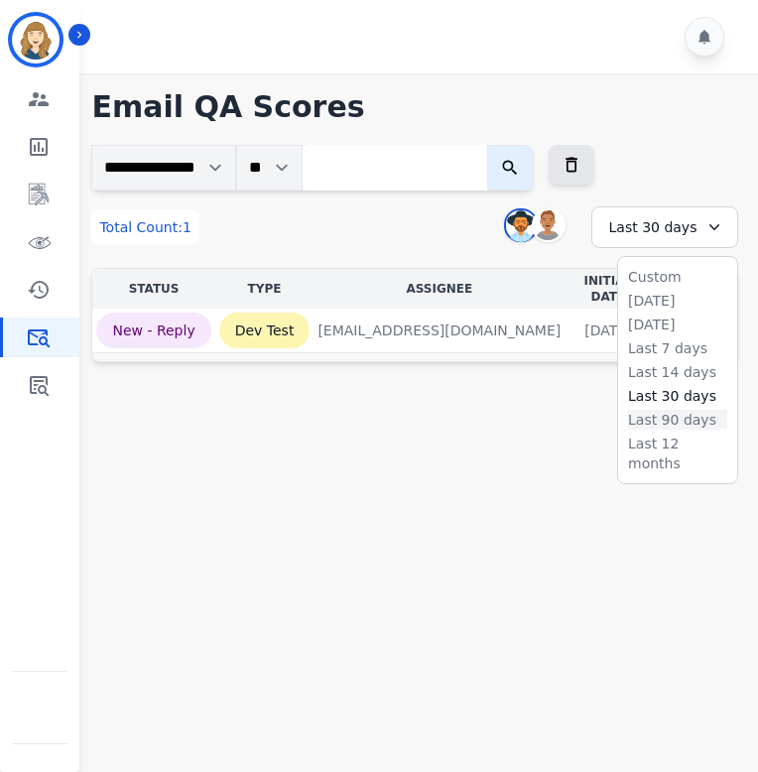
click at [668, 427] on li "Last 90 days" at bounding box center [677, 420] width 99 height 20
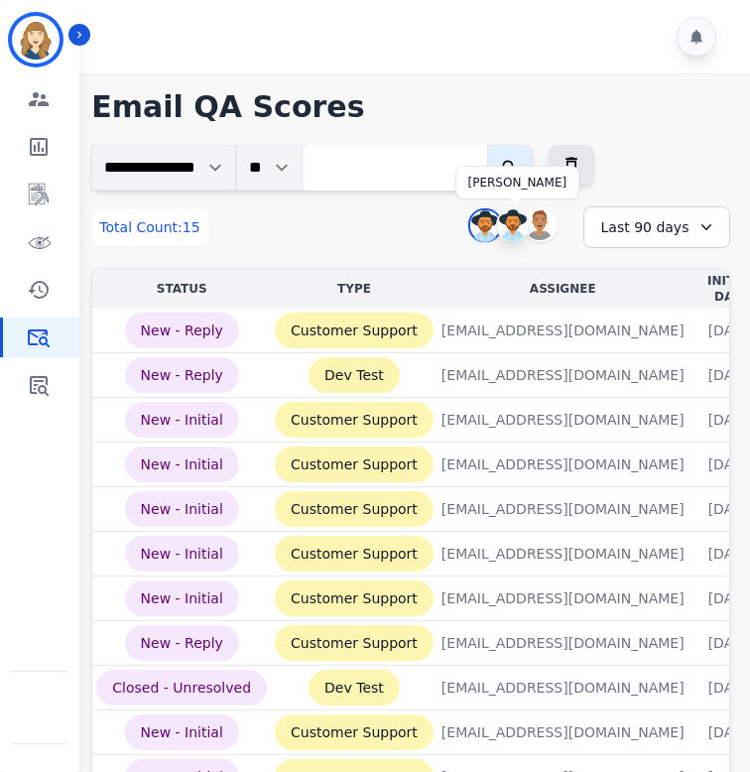
click at [516, 222] on img at bounding box center [513, 225] width 32 height 32
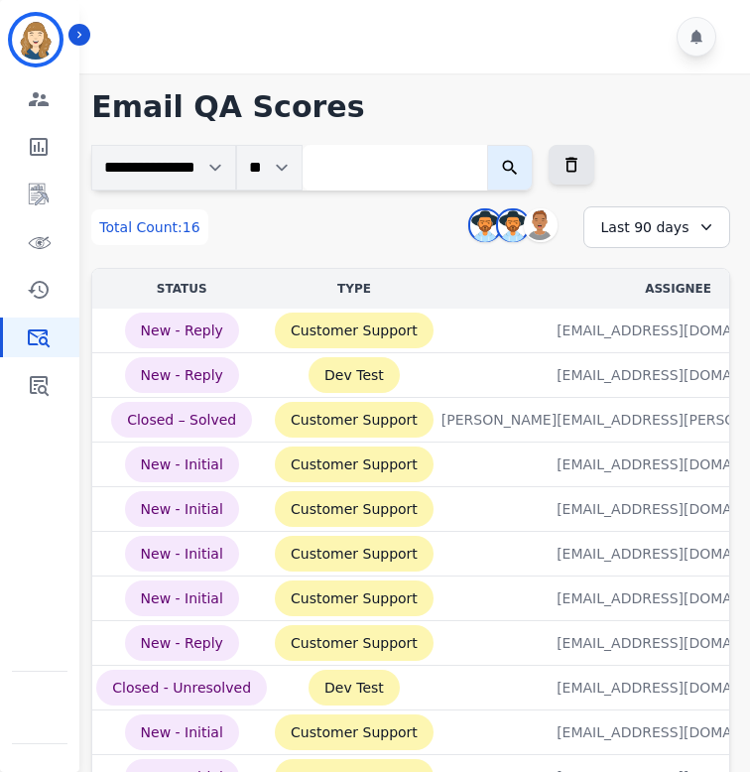
click at [625, 219] on div "Last 90 days" at bounding box center [657, 227] width 147 height 42
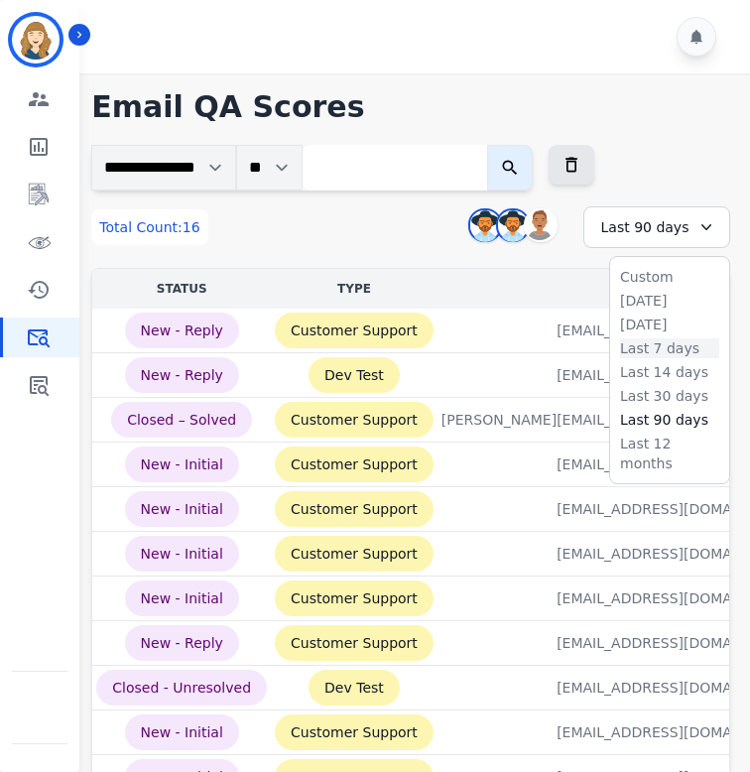
click at [663, 341] on li "Last 7 days" at bounding box center [669, 348] width 99 height 20
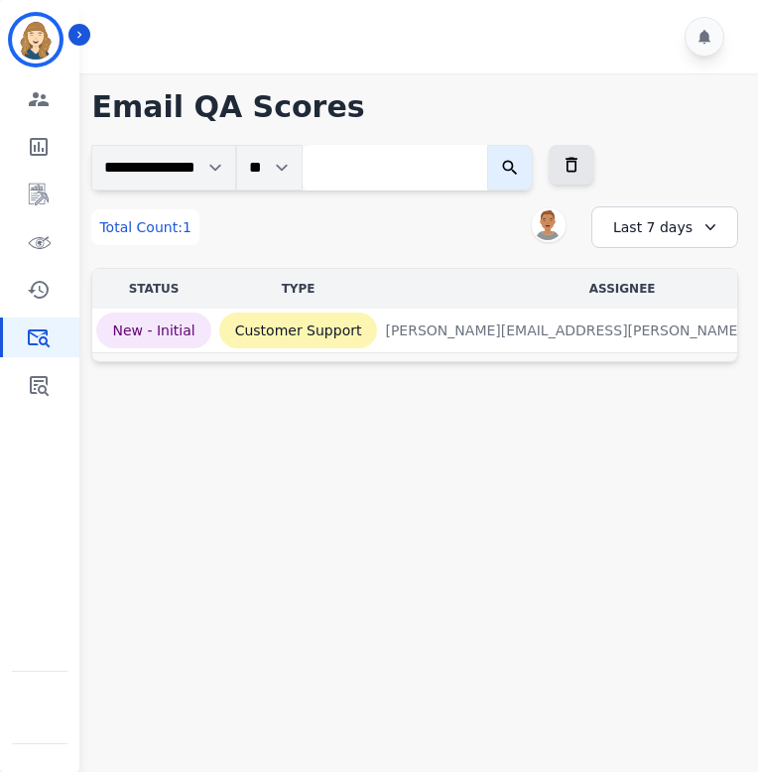
click at [645, 239] on div "Last 7 days" at bounding box center [665, 227] width 147 height 42
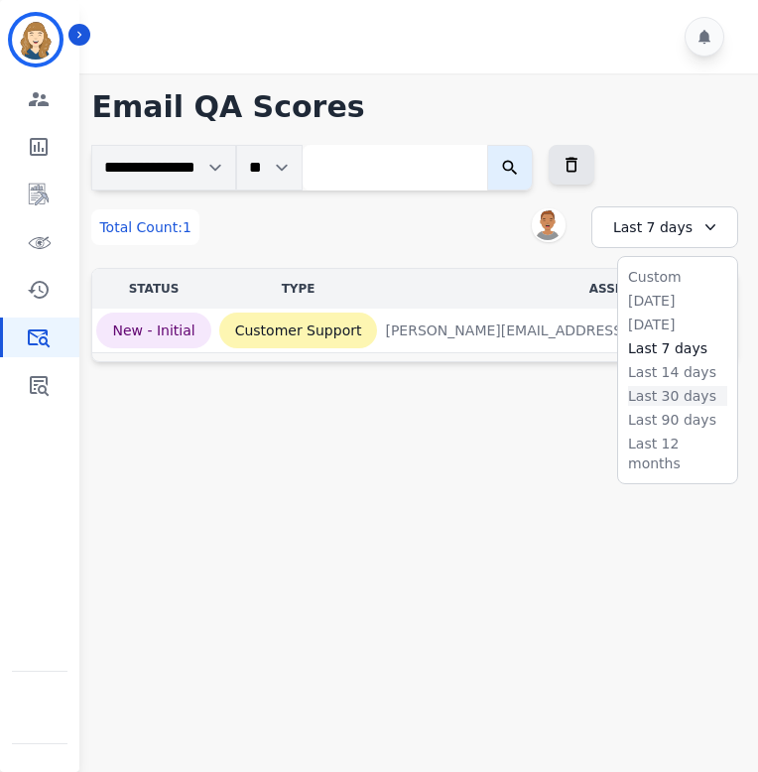
click at [682, 396] on li "Last 30 days" at bounding box center [677, 396] width 99 height 20
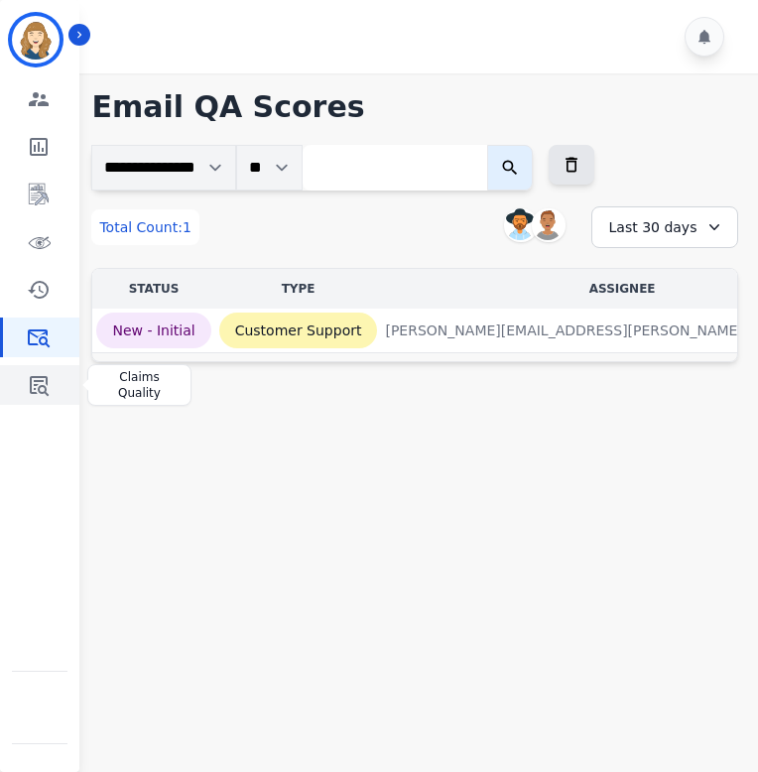
click at [45, 379] on icon "Sidebar" at bounding box center [39, 385] width 24 height 24
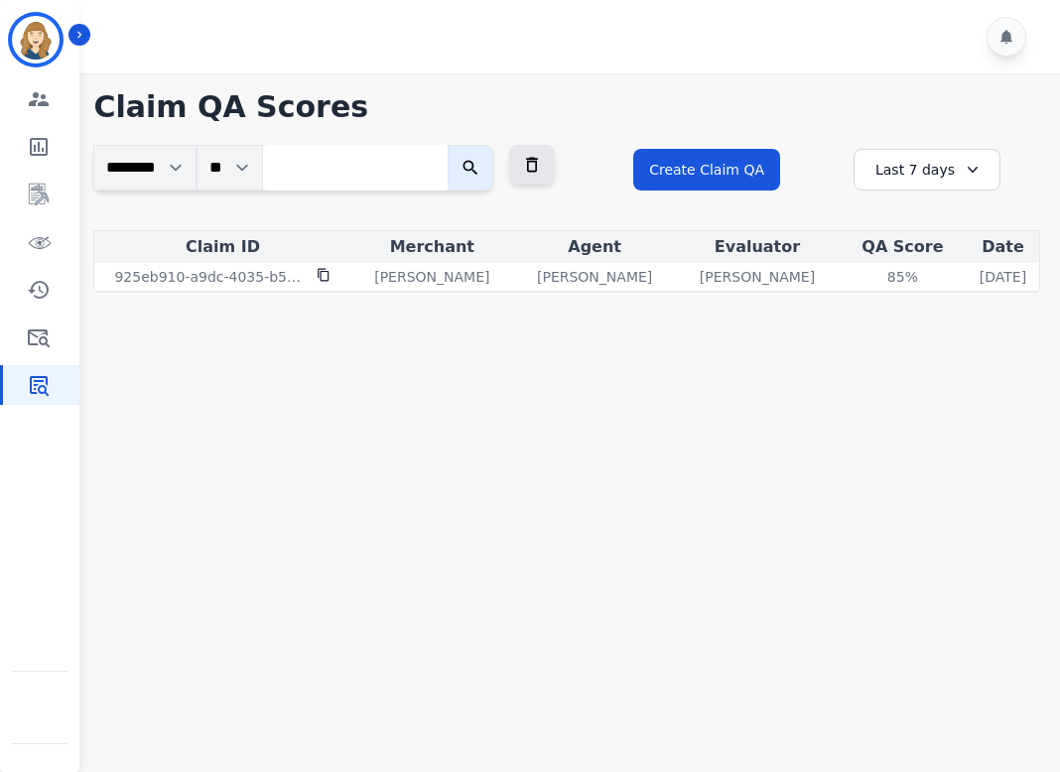
click at [757, 165] on div "Last 7 days" at bounding box center [927, 170] width 147 height 42
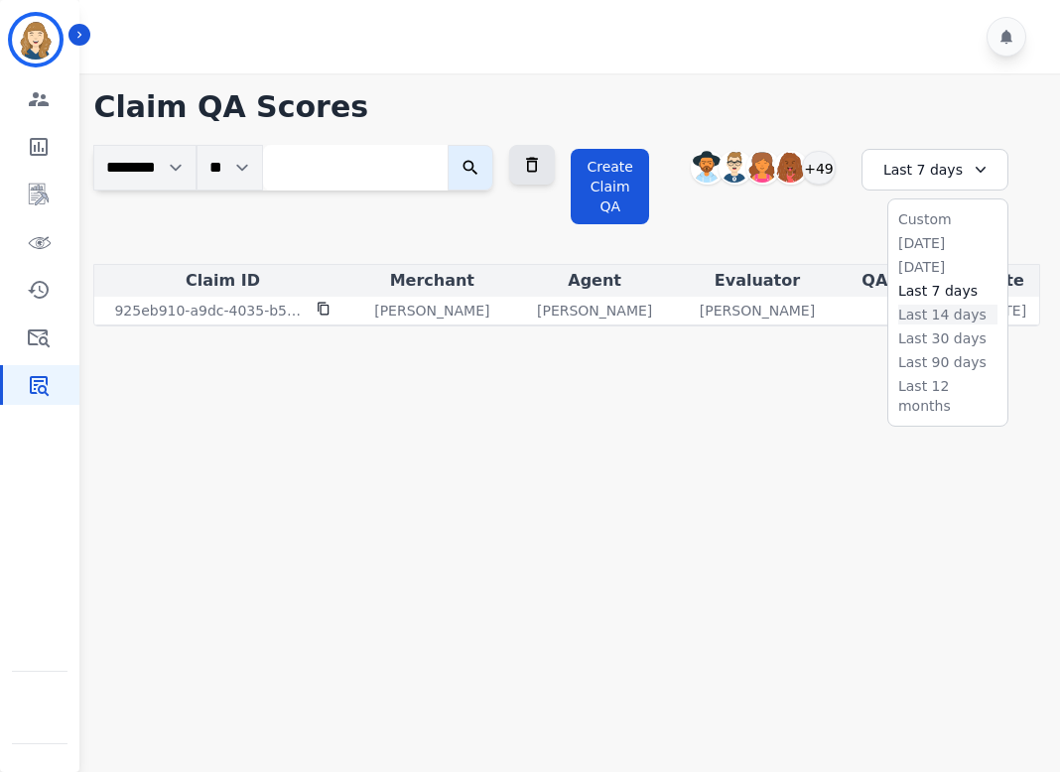
click at [757, 320] on li "Last 14 days" at bounding box center [947, 315] width 99 height 20
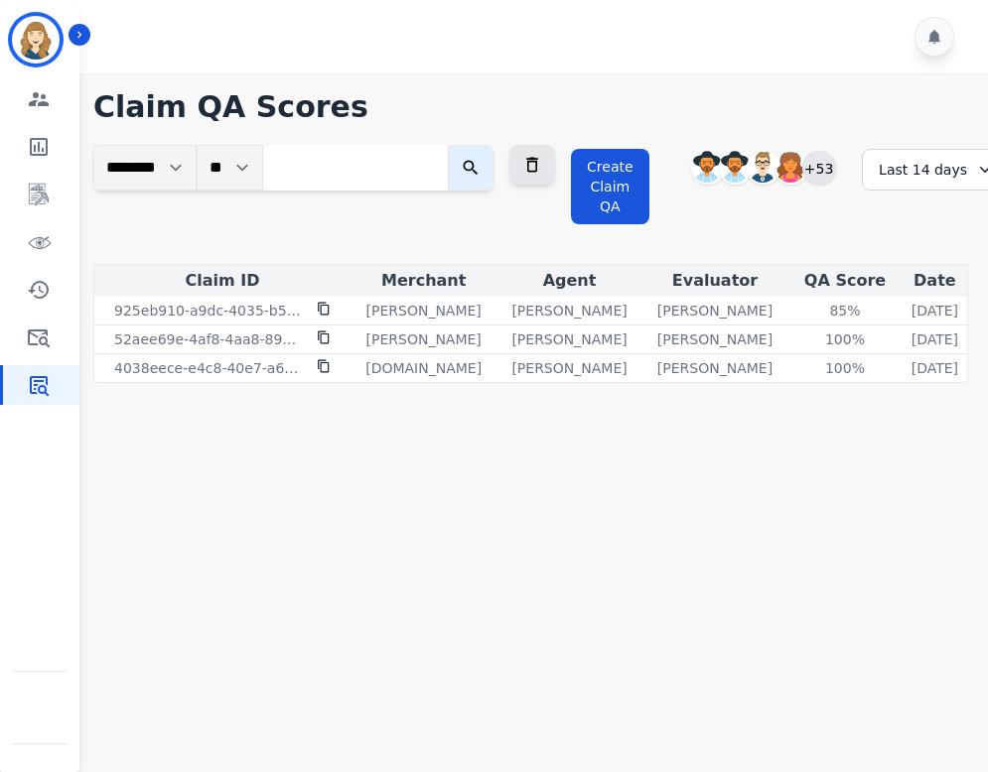
click at [757, 174] on div "+53" at bounding box center [819, 168] width 34 height 34
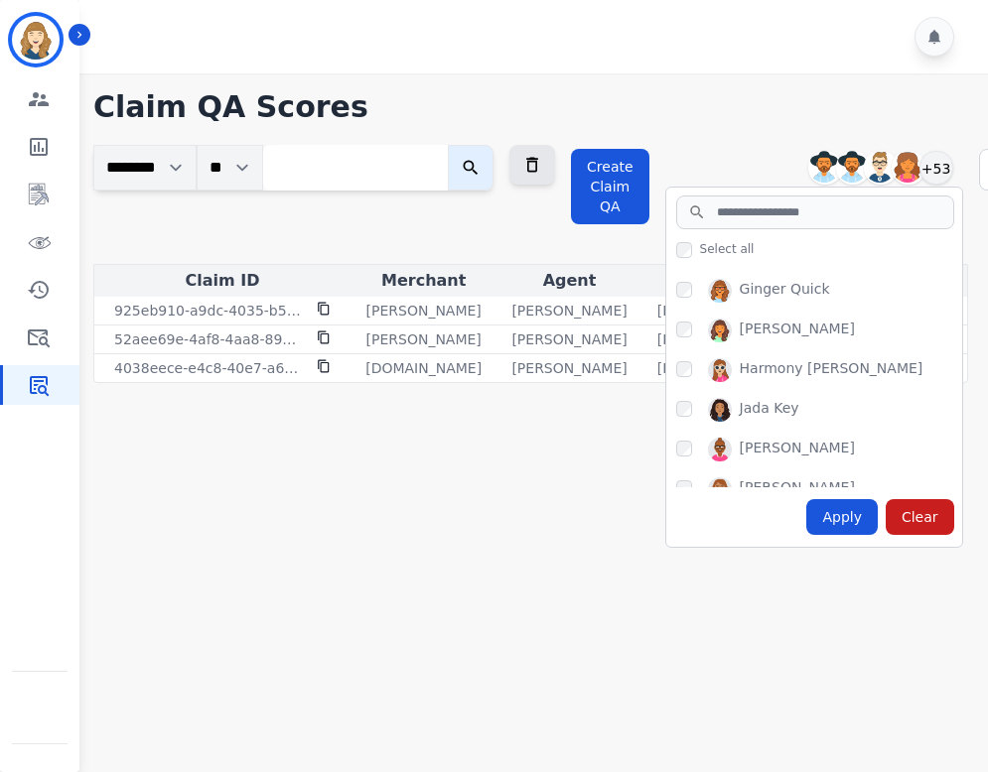
scroll to position [571, 0]
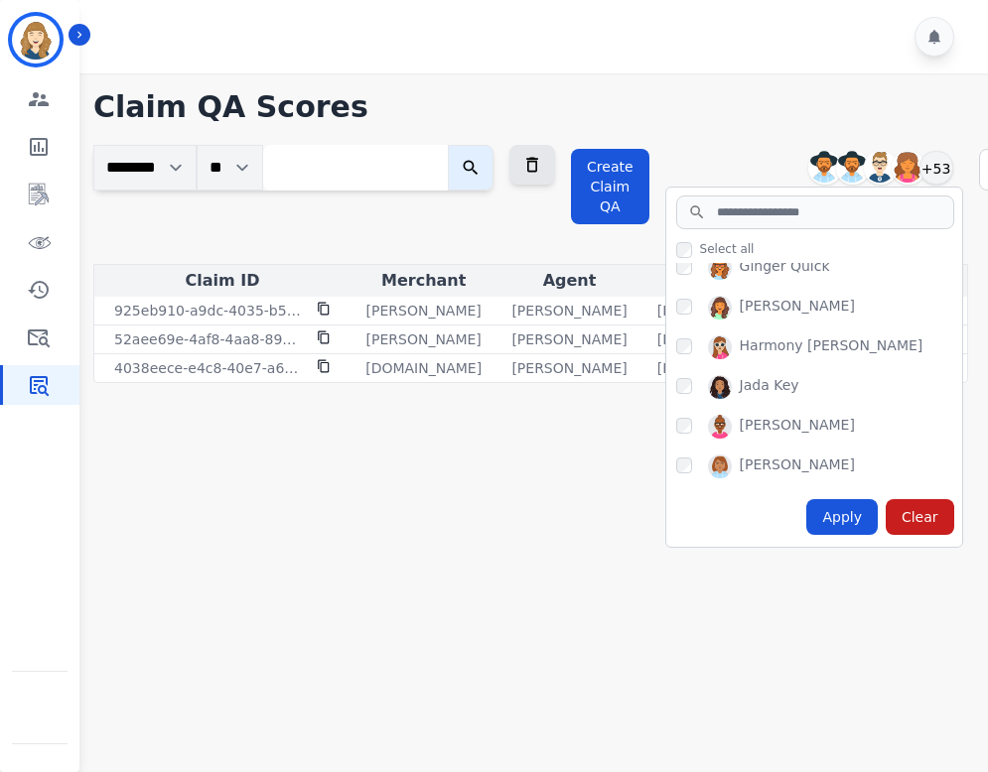
click at [757, 149] on div "Alexis Martinez Amanda Baez Bonnie Lettimore Breaunna Curtis-McGuire +53" at bounding box center [814, 168] width 298 height 38
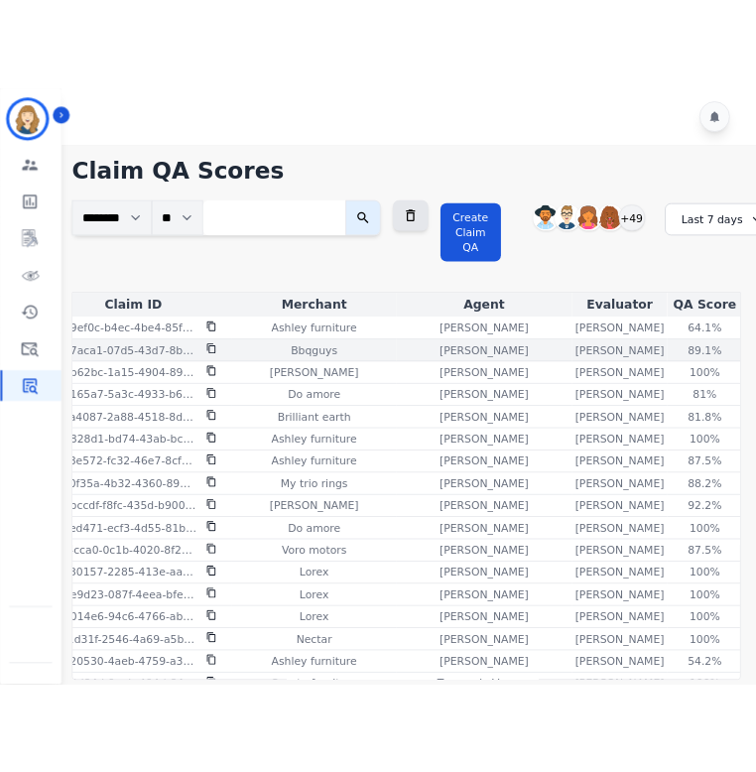
scroll to position [0, 76]
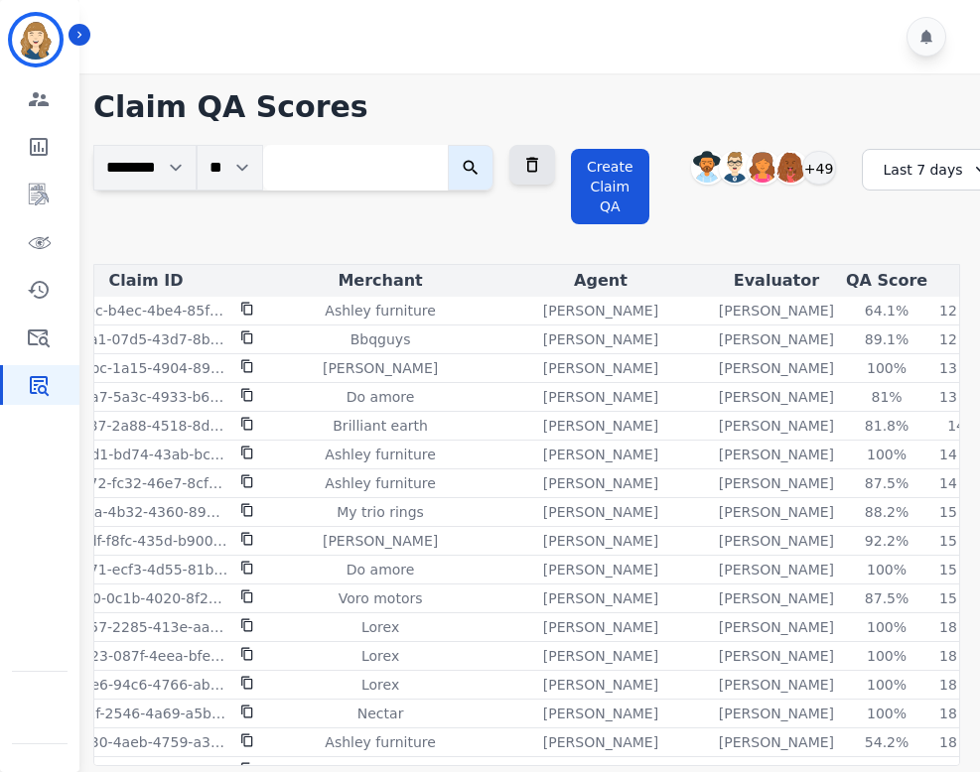
click at [925, 177] on div "Last 7 days" at bounding box center [934, 170] width 147 height 42
click at [950, 316] on li "Last 14 days" at bounding box center [947, 315] width 99 height 20
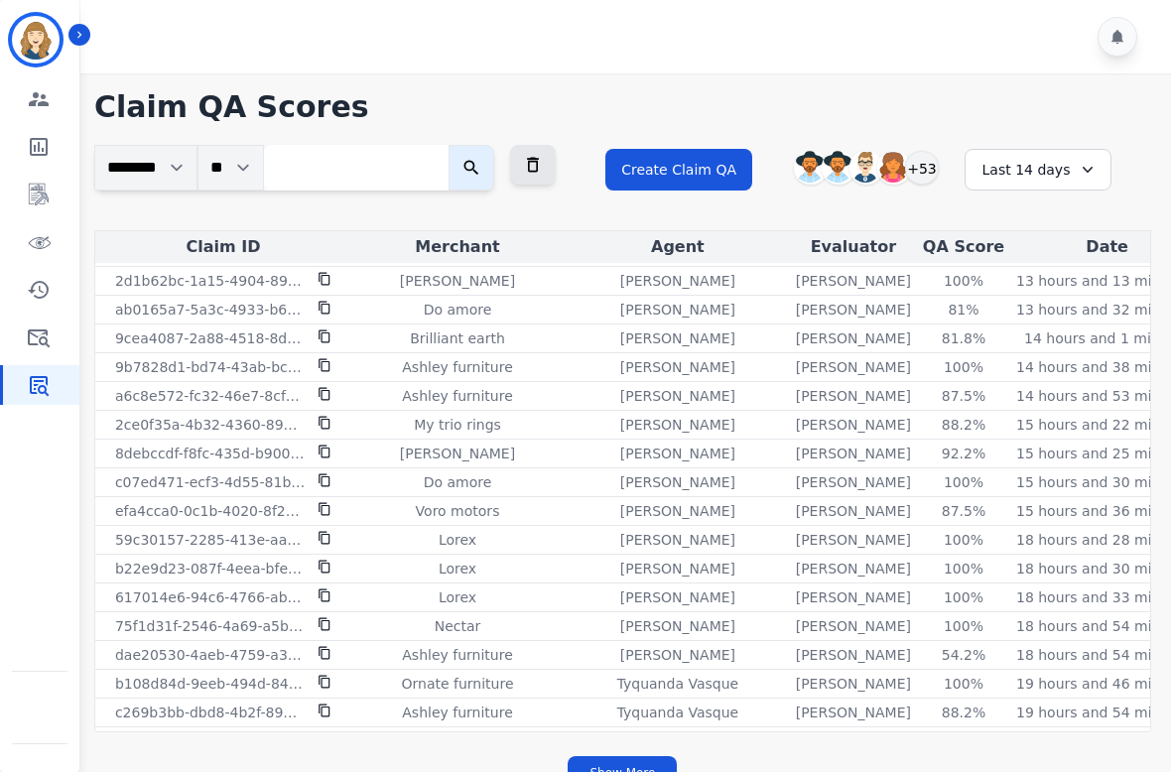
scroll to position [0, 0]
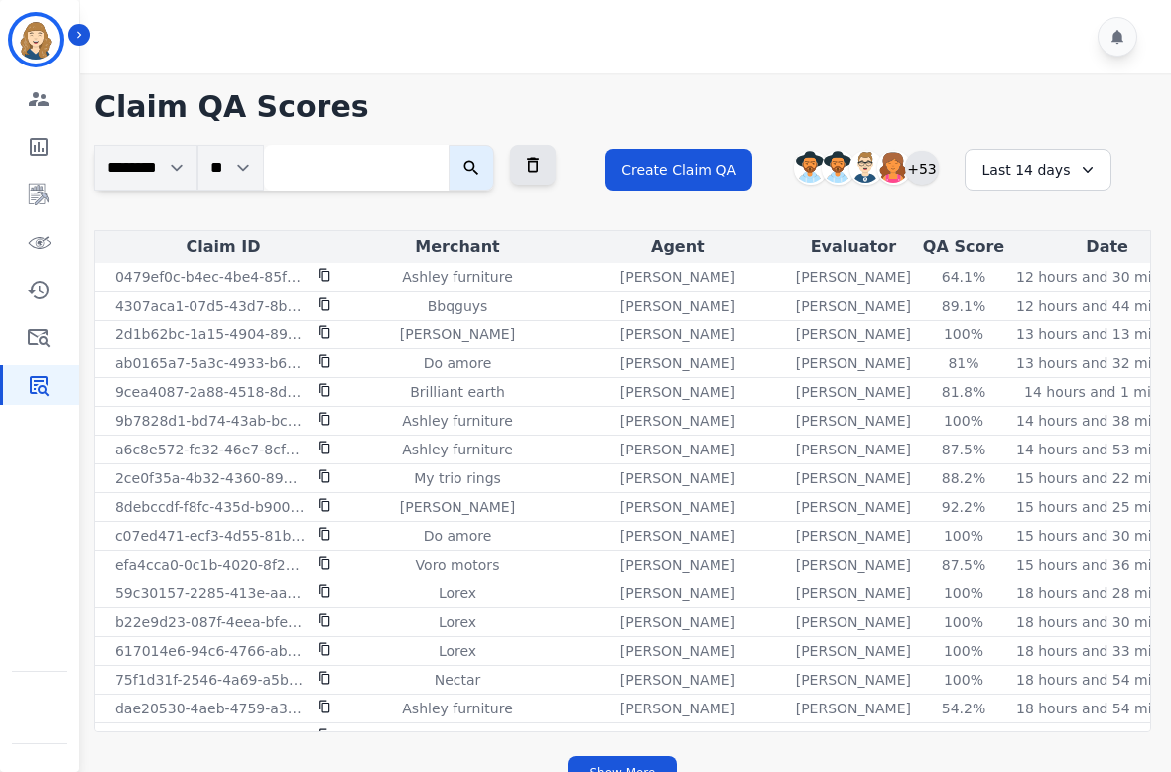
click at [920, 164] on div "+53" at bounding box center [922, 168] width 34 height 34
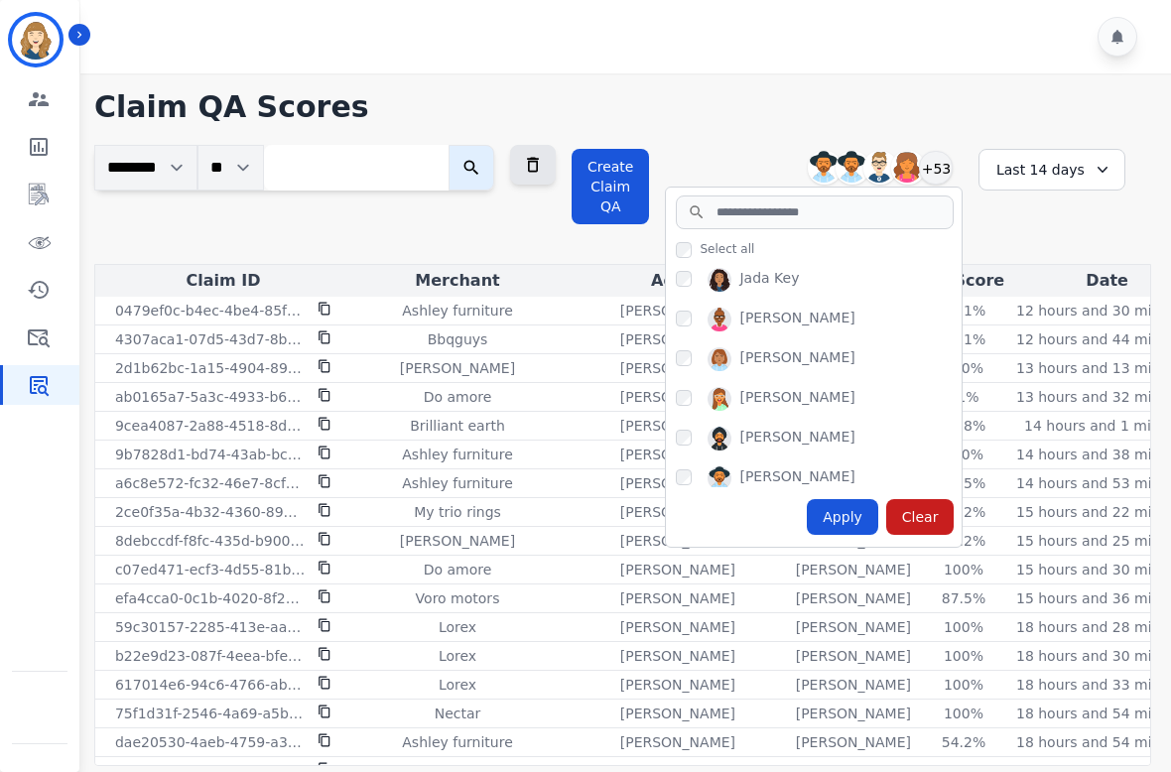
scroll to position [708, 0]
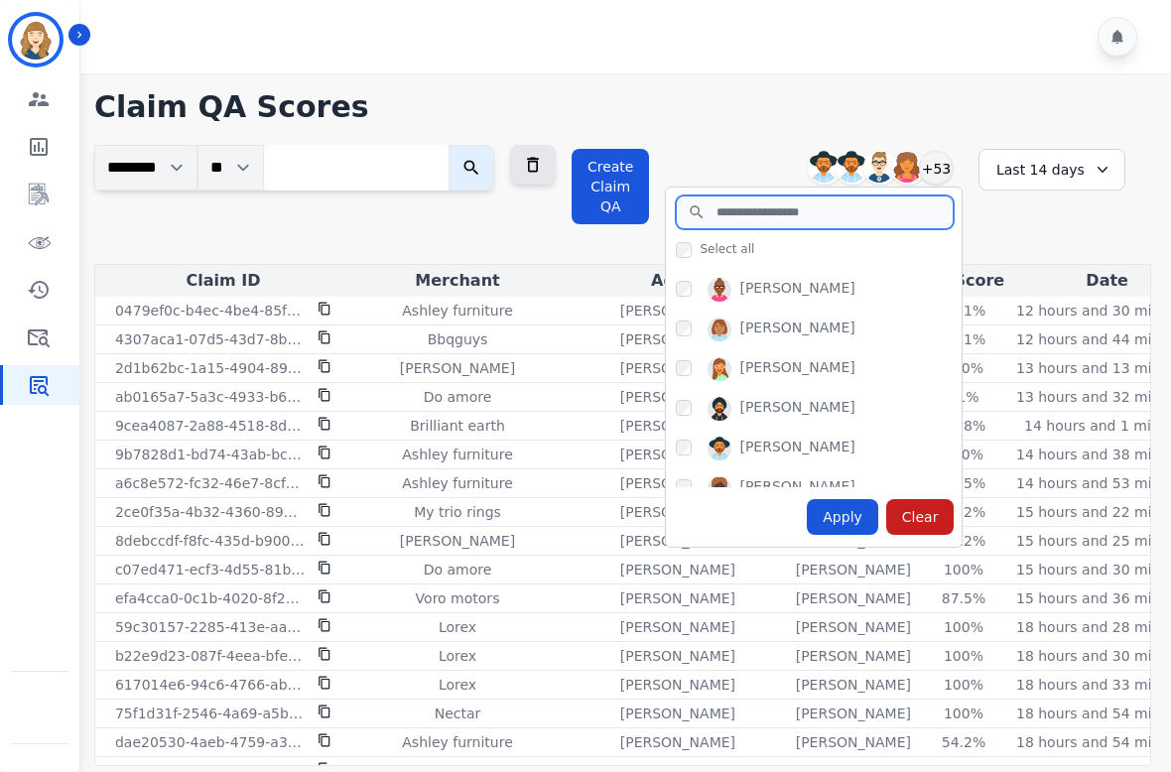
click at [764, 218] on input "search" at bounding box center [815, 213] width 278 height 34
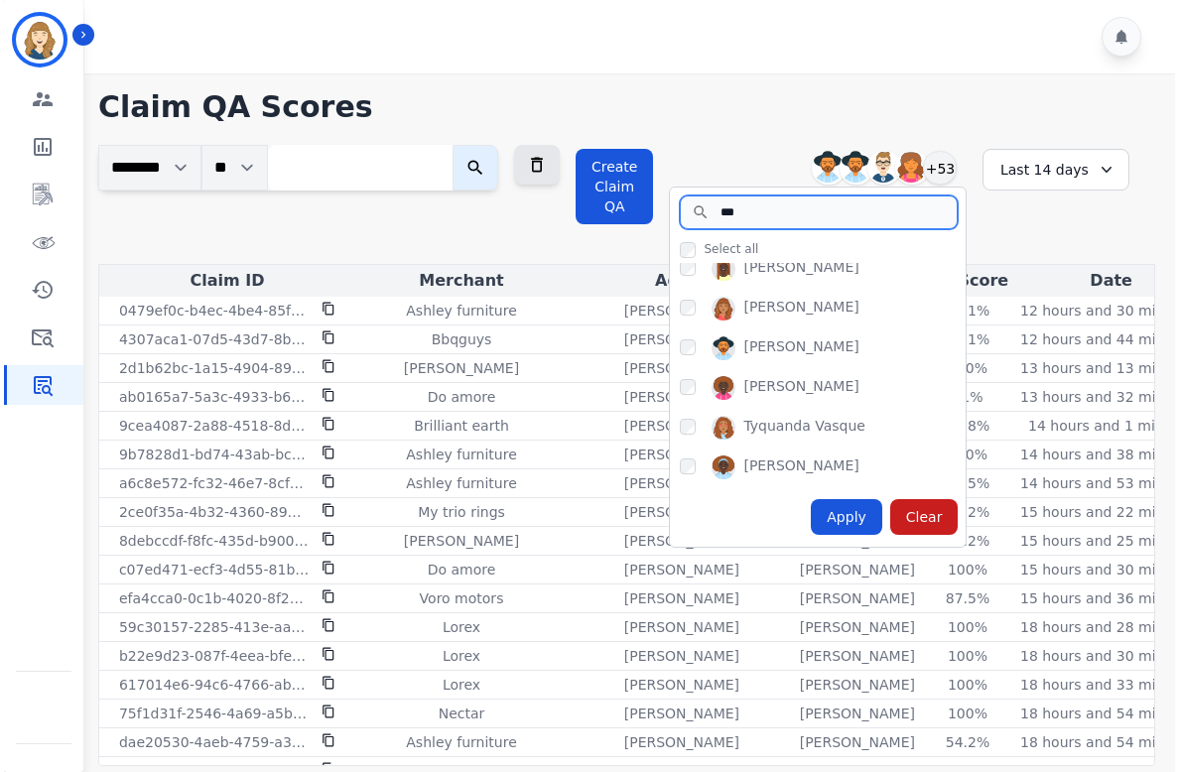
scroll to position [0, 0]
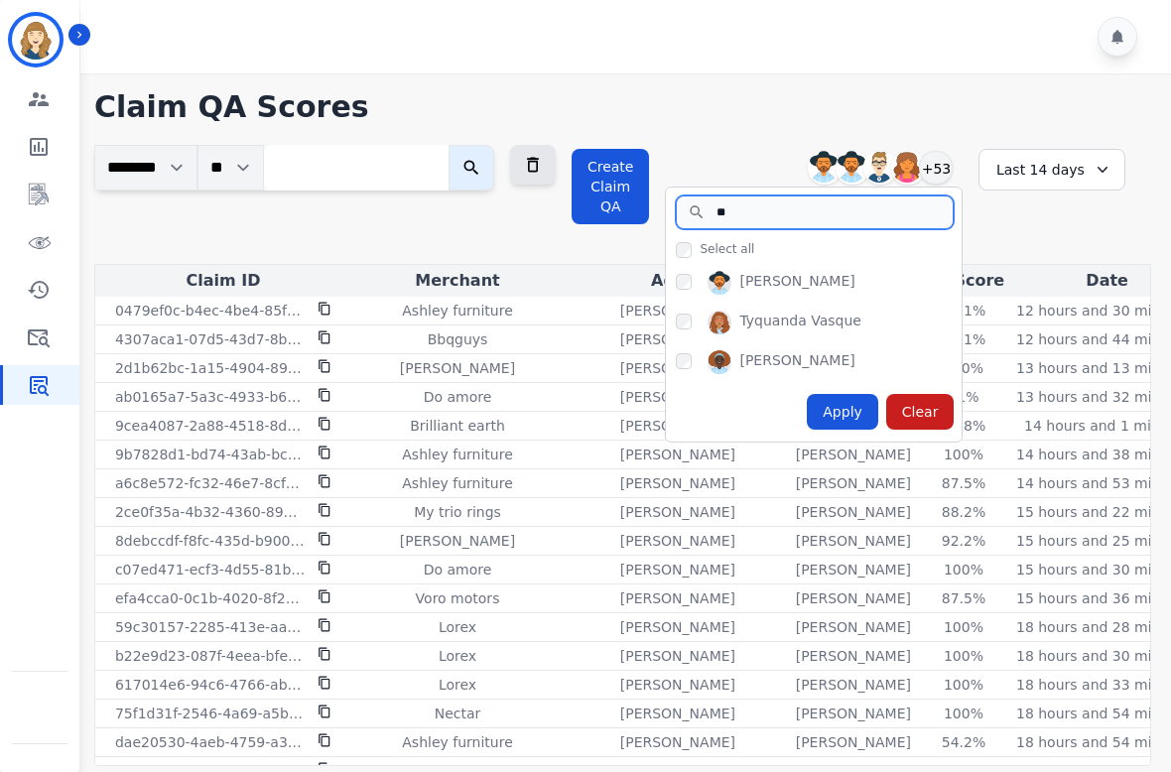
type input "*"
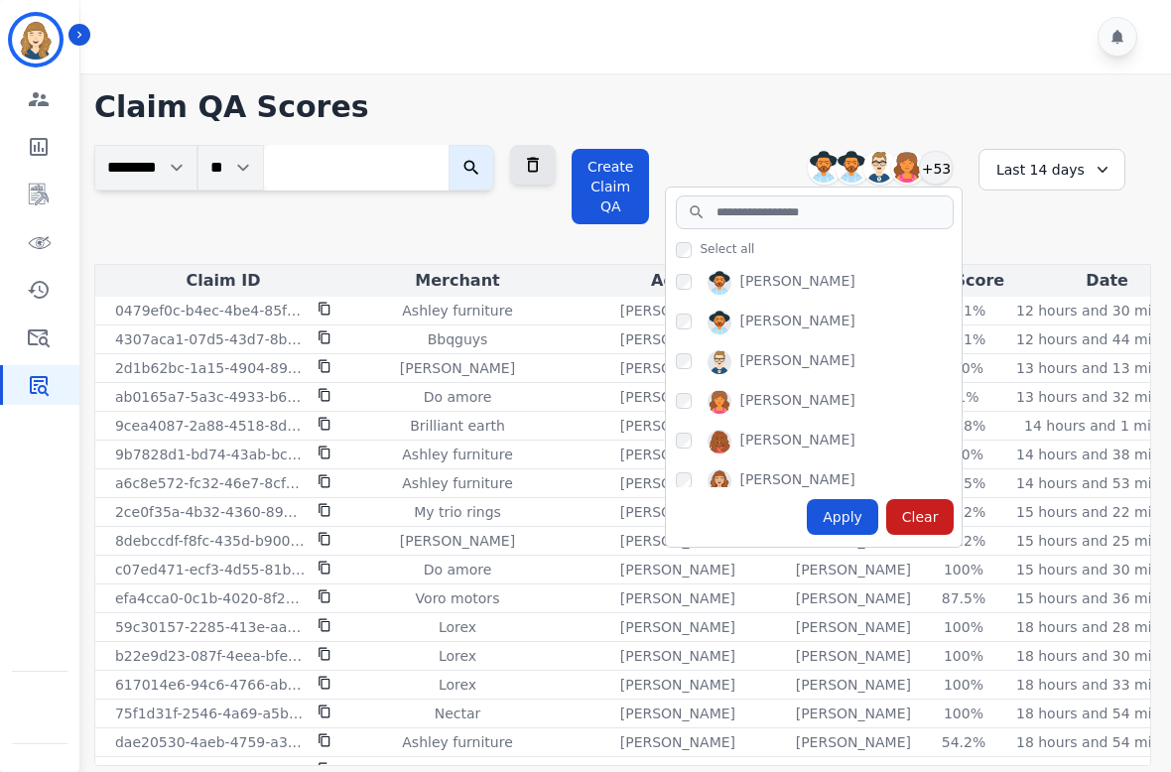
click at [733, 149] on div "Alexis Martinez Amanda Baez Bonnie Lettimore Breaunna Curtis-McGuire +53" at bounding box center [814, 168] width 298 height 38
click at [37, 343] on icon "Sidebar" at bounding box center [39, 339] width 22 height 18
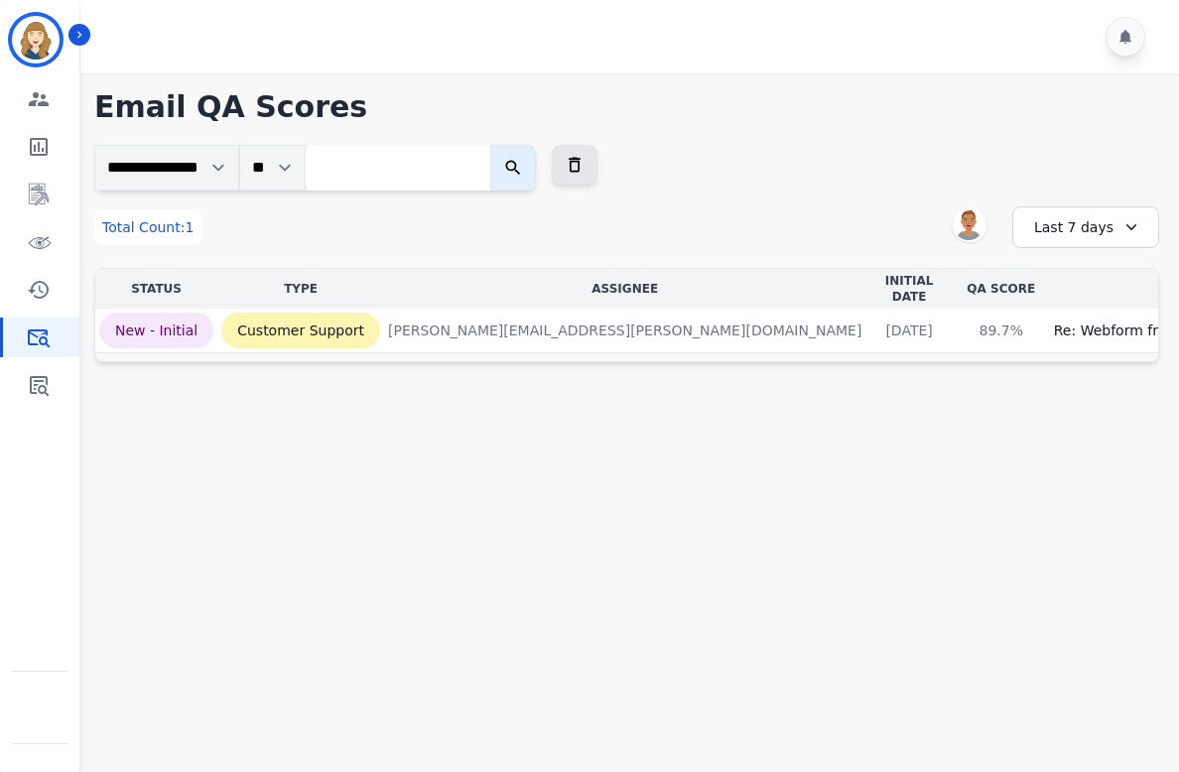
click at [987, 233] on div "Last 7 days" at bounding box center [1085, 227] width 147 height 42
click at [987, 425] on li "Last 90 days" at bounding box center [1098, 420] width 99 height 20
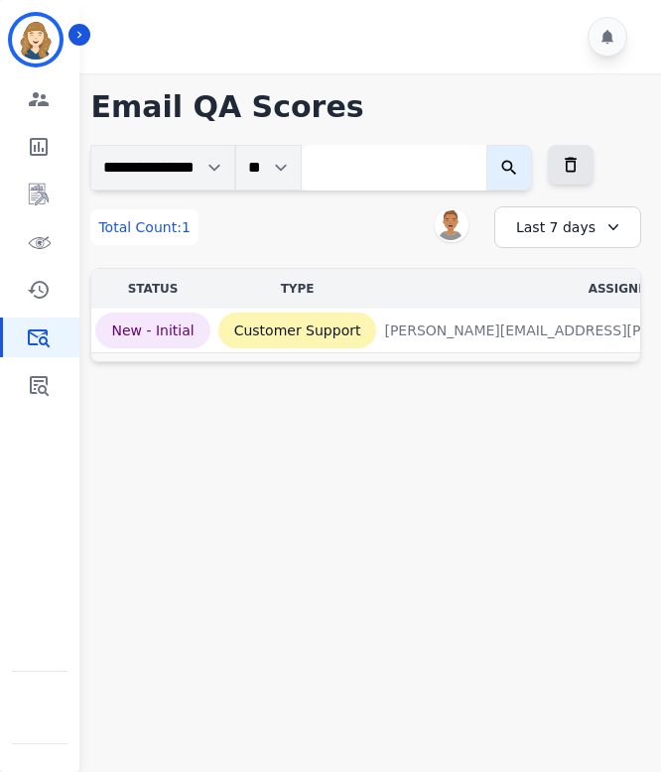
click at [609, 222] on icon at bounding box center [613, 227] width 20 height 20
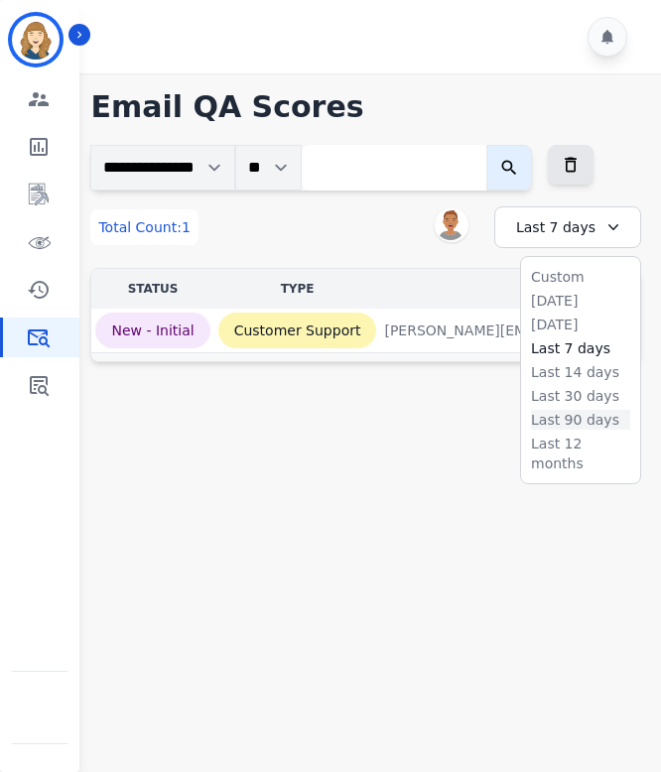
click at [583, 416] on li "Last 90 days" at bounding box center [580, 420] width 99 height 20
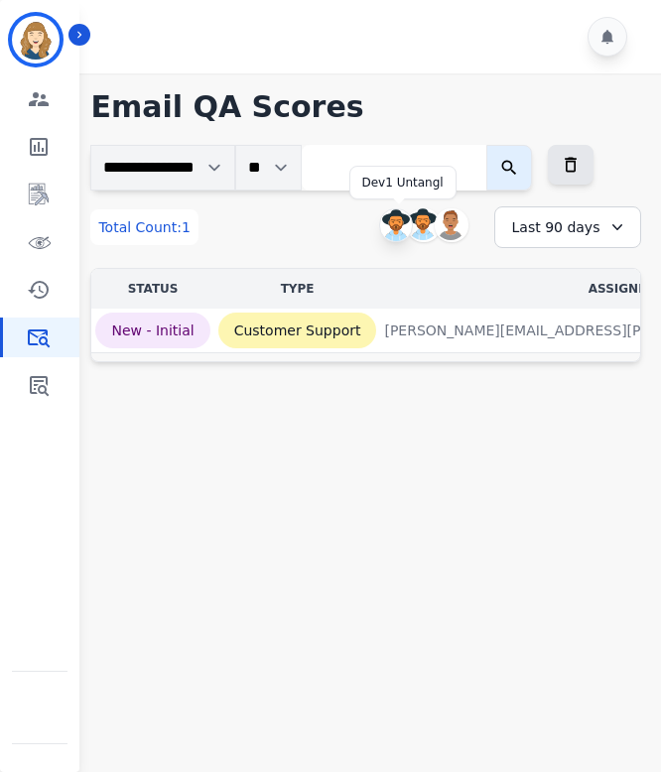
click at [398, 222] on img at bounding box center [396, 225] width 32 height 32
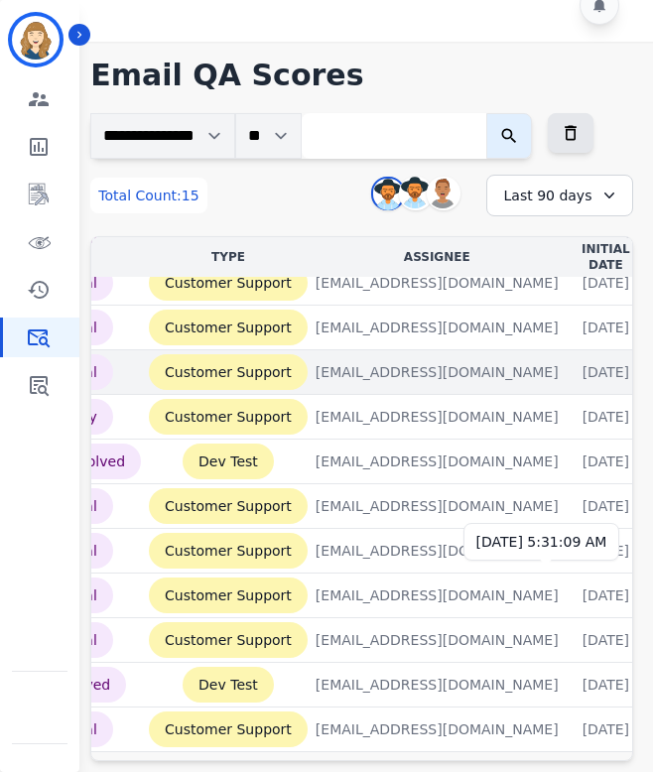
scroll to position [0, 125]
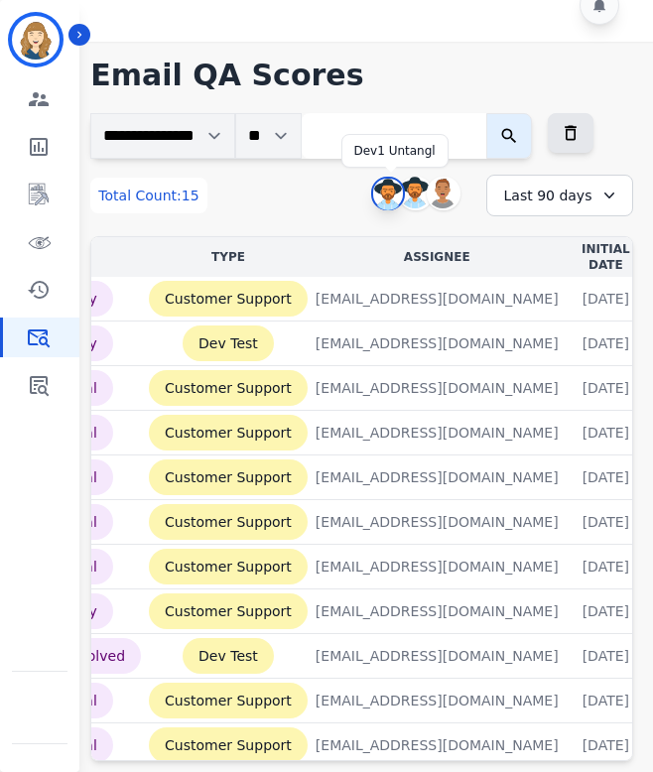
click at [386, 198] on img at bounding box center [388, 195] width 30 height 32
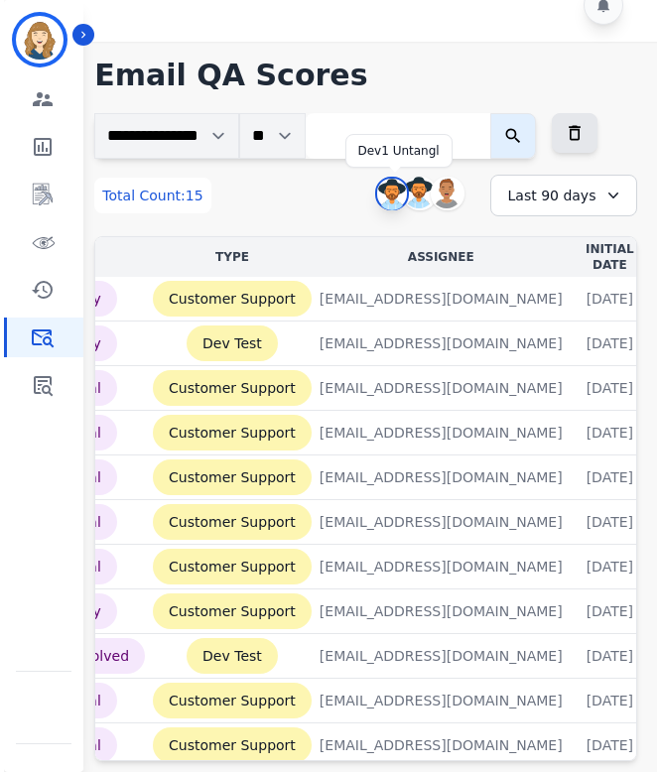
scroll to position [0, 0]
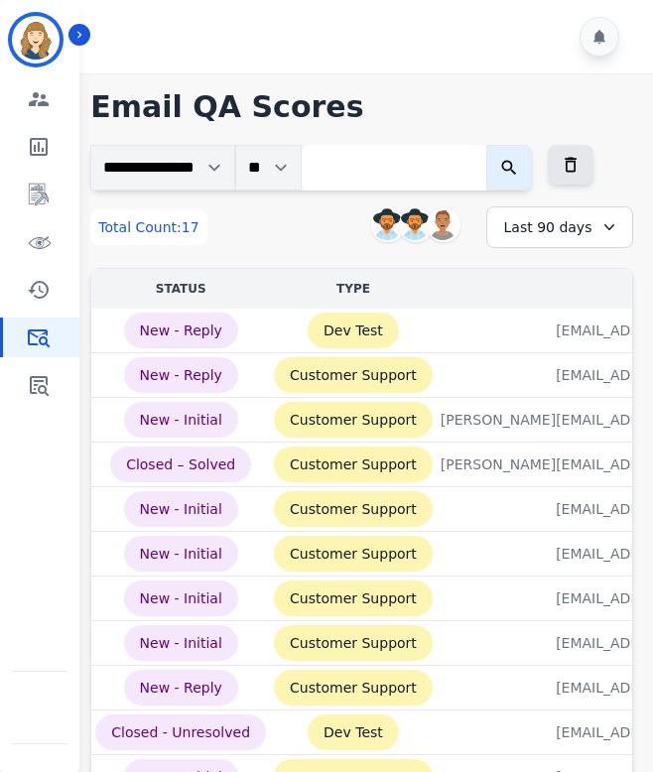
click at [542, 226] on div "Last 90 days" at bounding box center [559, 227] width 147 height 42
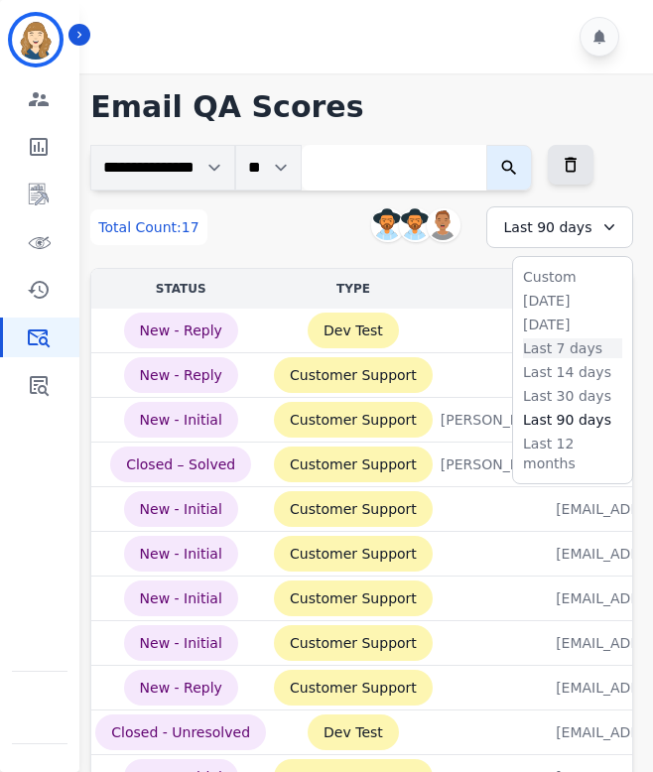
click at [561, 351] on li "Last 7 days" at bounding box center [572, 348] width 99 height 20
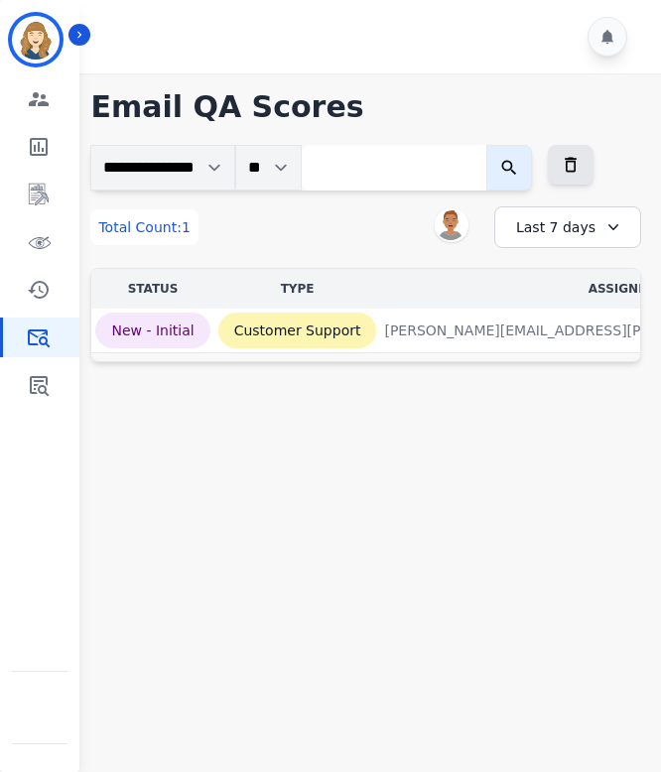
click at [555, 224] on div "Last 7 days" at bounding box center [567, 227] width 147 height 42
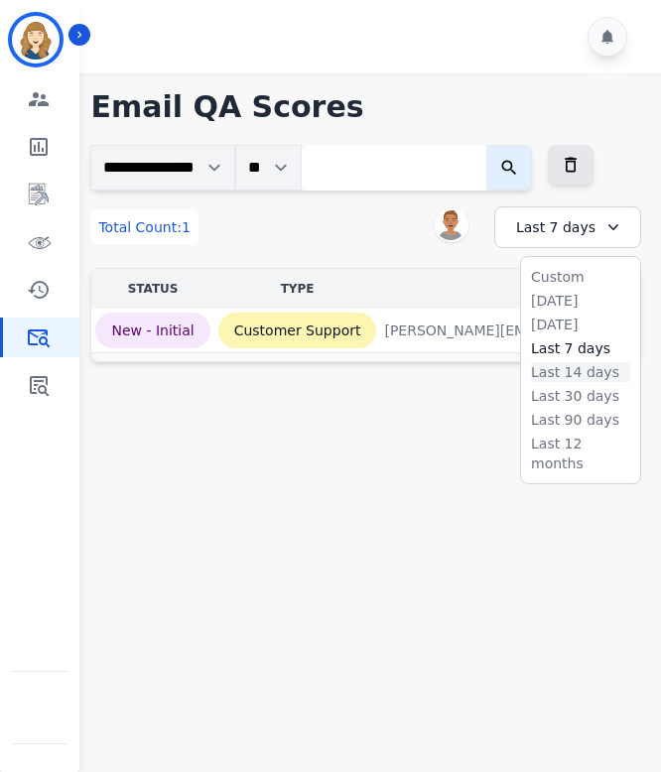
click at [563, 376] on li "Last 14 days" at bounding box center [580, 372] width 99 height 20
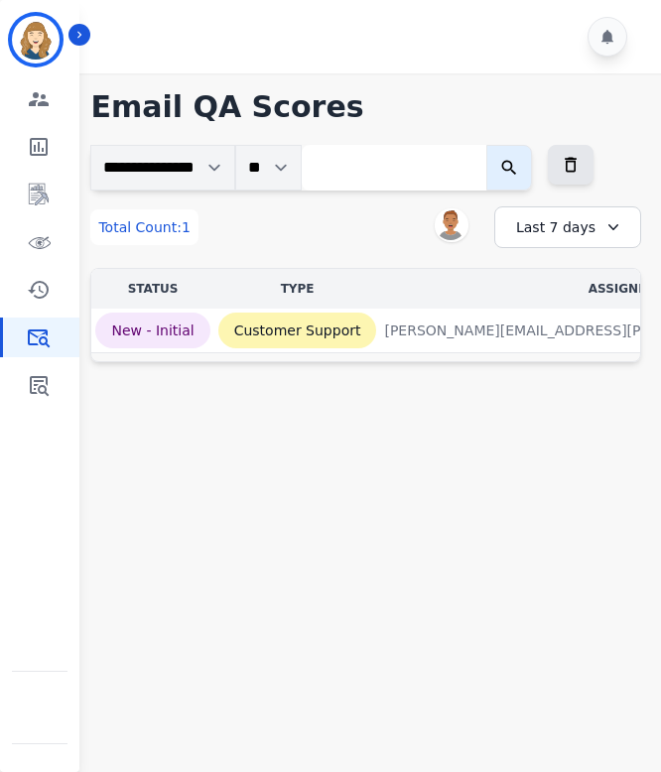
click at [581, 218] on div "Last 7 days" at bounding box center [567, 227] width 147 height 42
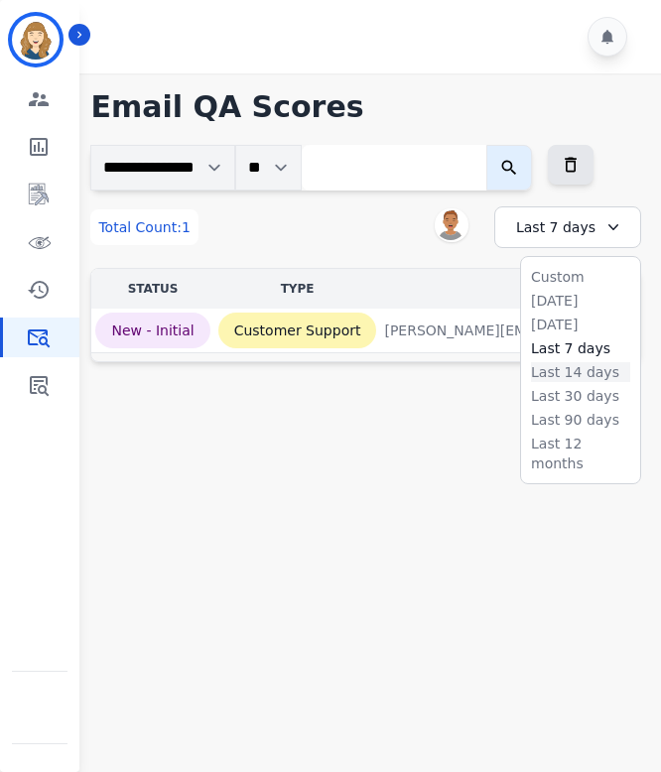
click at [572, 368] on li "Last 14 days" at bounding box center [580, 372] width 99 height 20
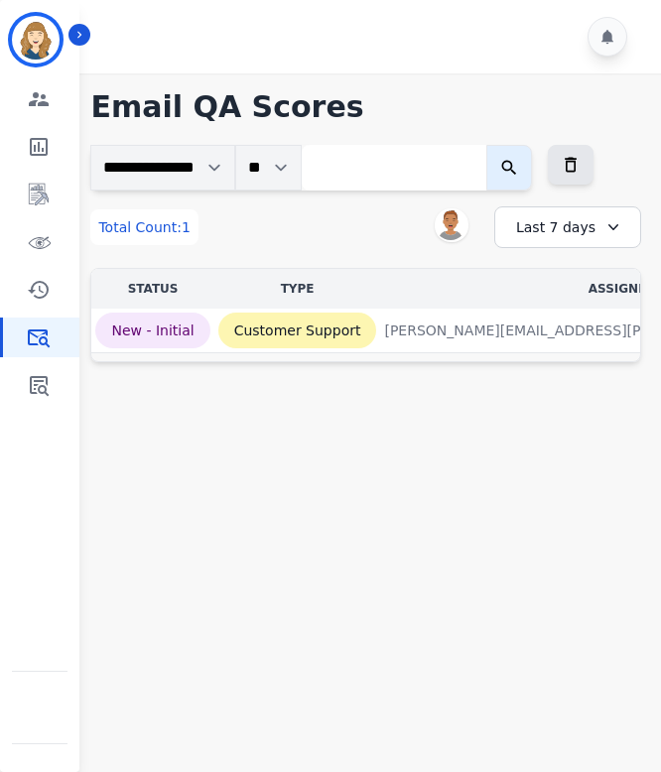
click at [556, 228] on div "Last 7 days" at bounding box center [567, 227] width 147 height 42
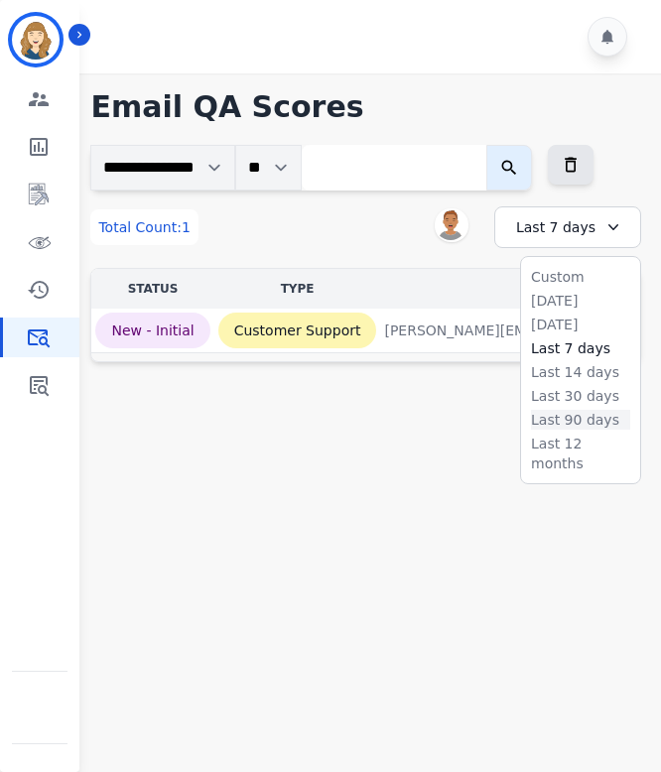
click at [567, 412] on li "Last 90 days" at bounding box center [580, 420] width 99 height 20
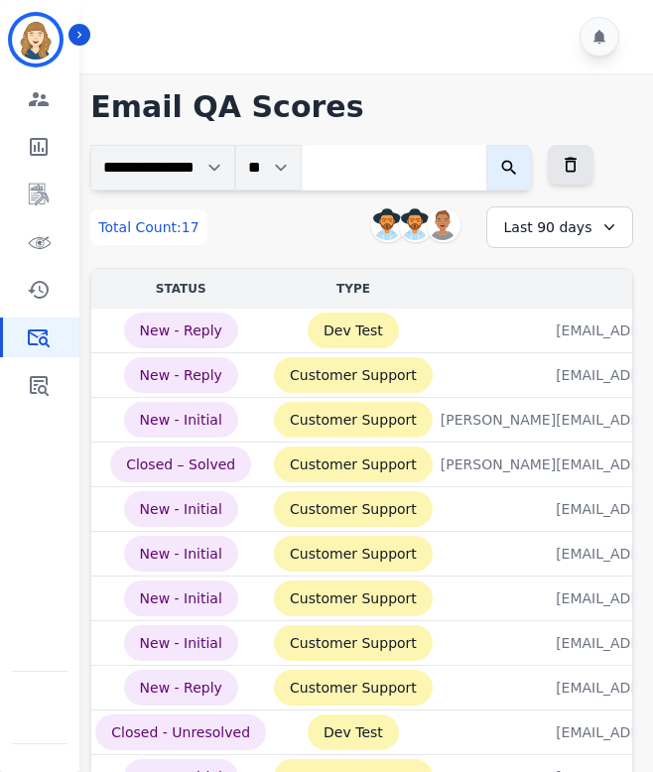
click at [570, 232] on div "Last 90 days" at bounding box center [559, 227] width 147 height 42
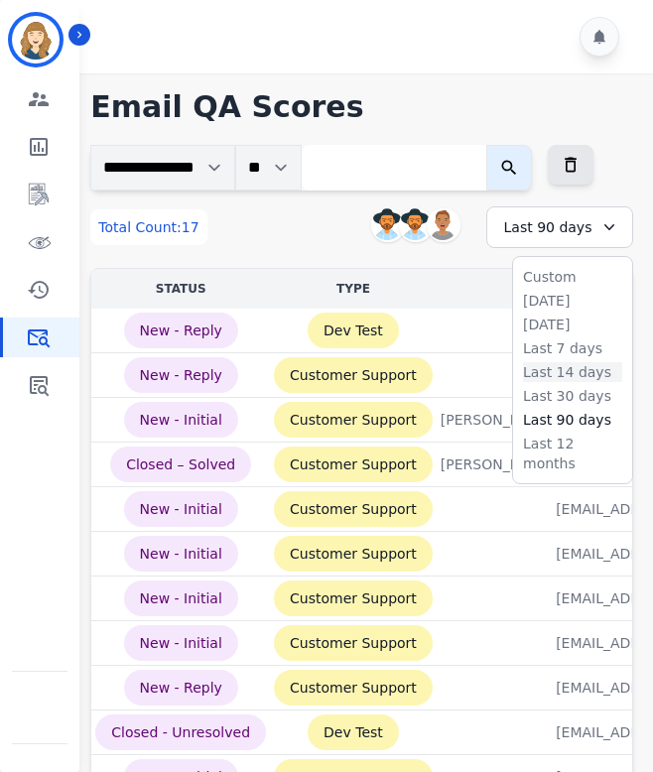
click at [574, 368] on li "Last 14 days" at bounding box center [572, 372] width 99 height 20
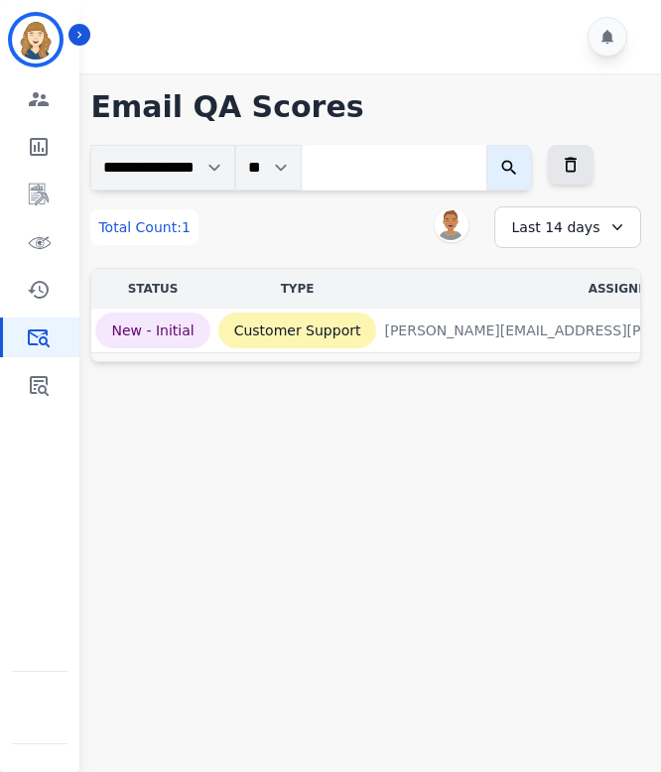
click at [586, 226] on div "Last 14 days" at bounding box center [567, 227] width 147 height 42
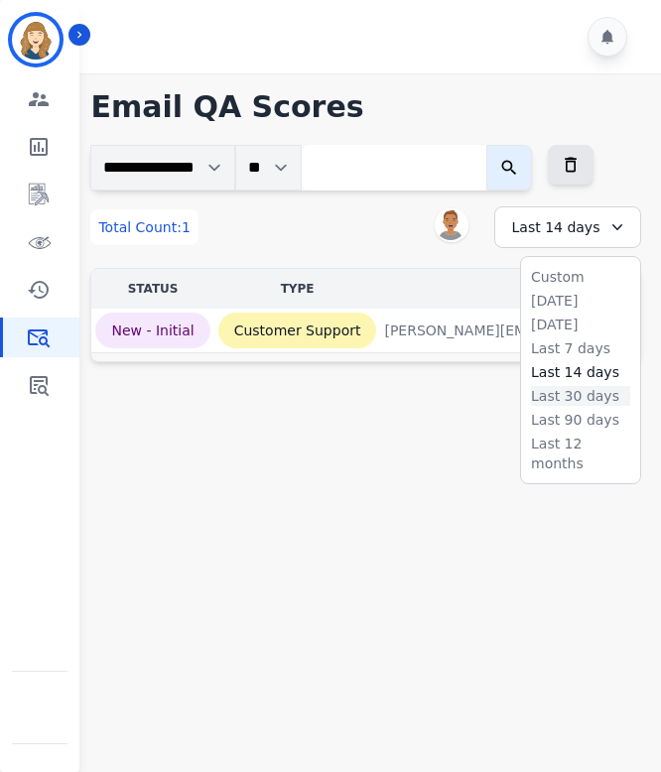
click at [561, 393] on li "Last 30 days" at bounding box center [580, 396] width 99 height 20
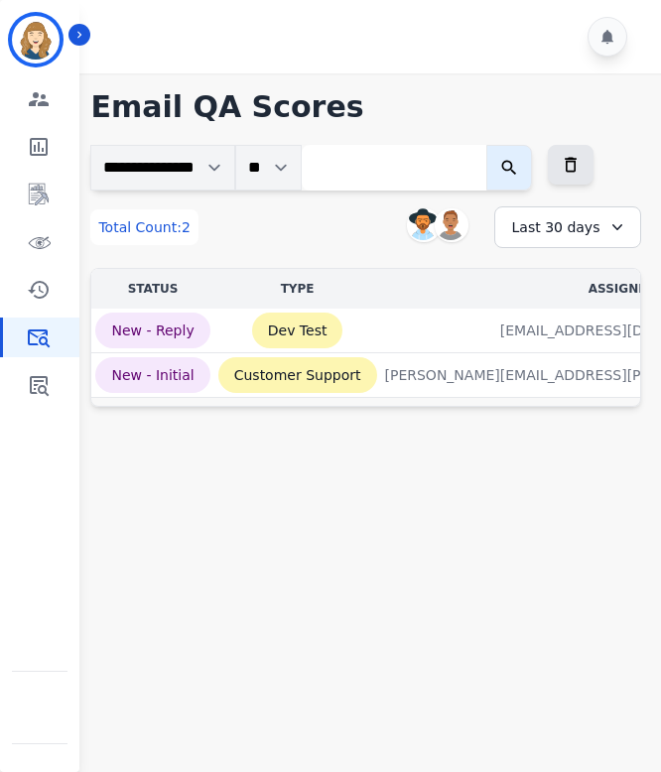
click at [608, 222] on icon at bounding box center [617, 227] width 20 height 20
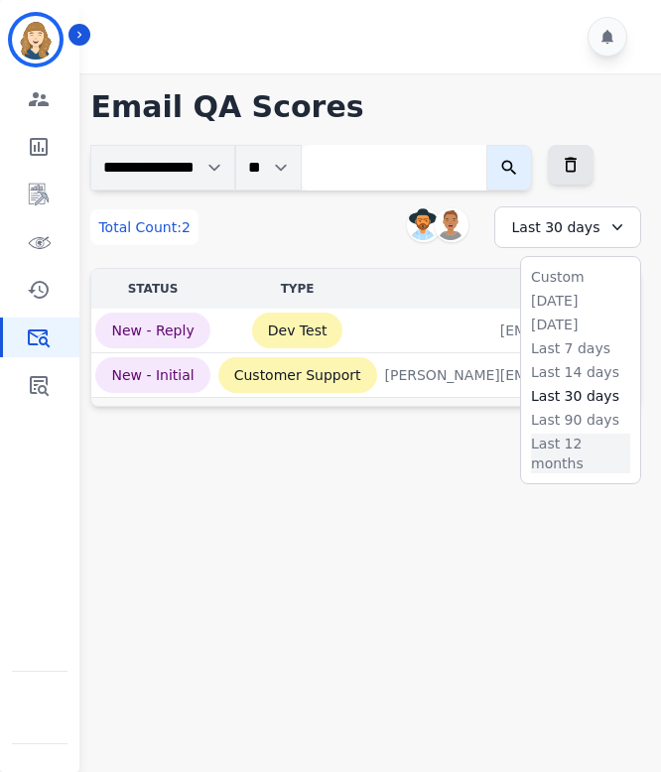
click at [588, 440] on li "Last 12 months" at bounding box center [580, 454] width 99 height 40
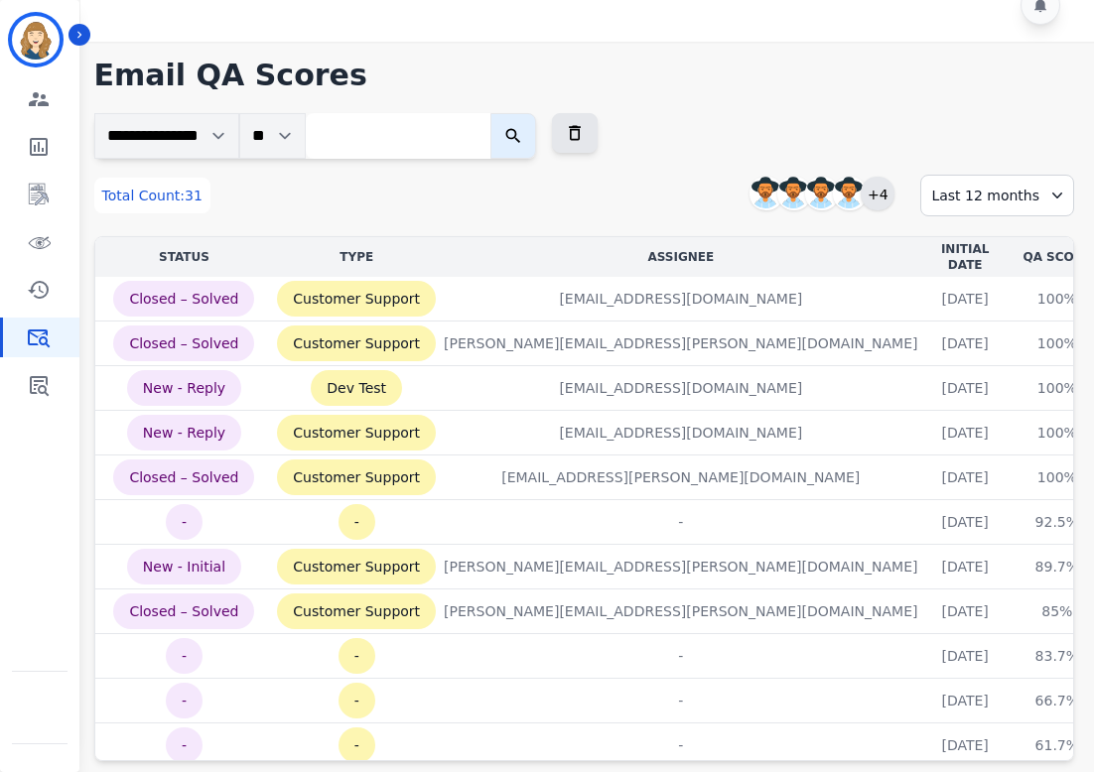
click at [660, 198] on div "+4" at bounding box center [877, 194] width 34 height 34
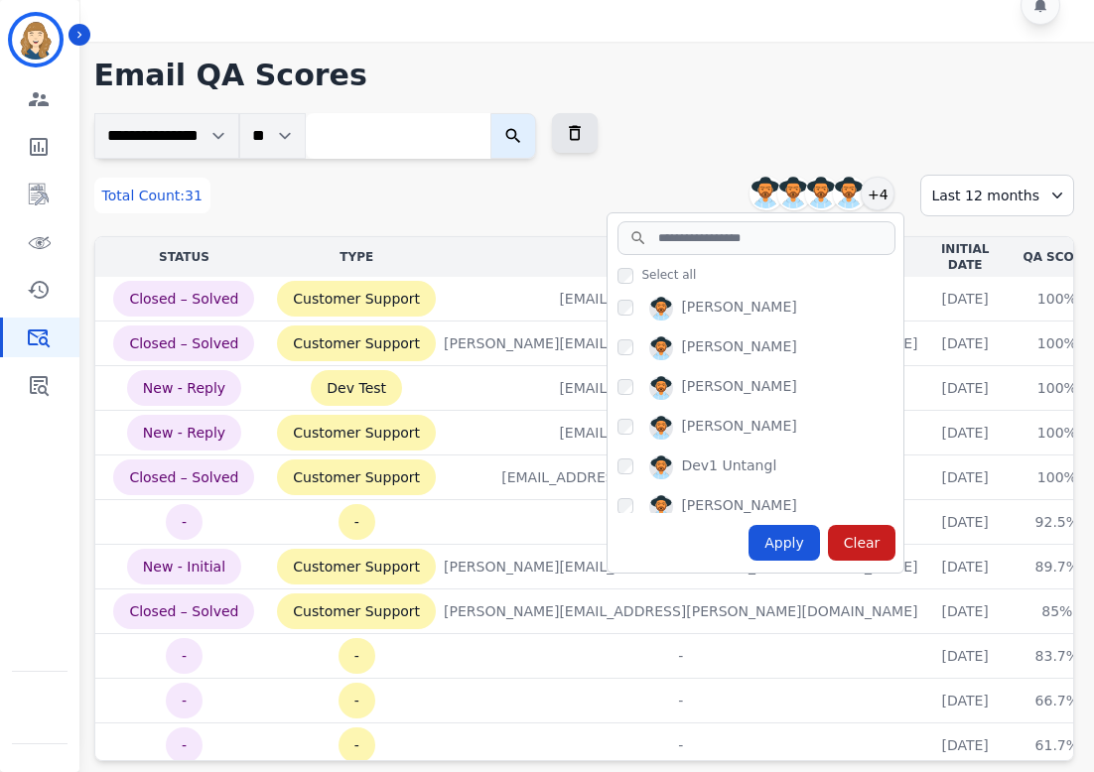
scroll to position [93, 0]
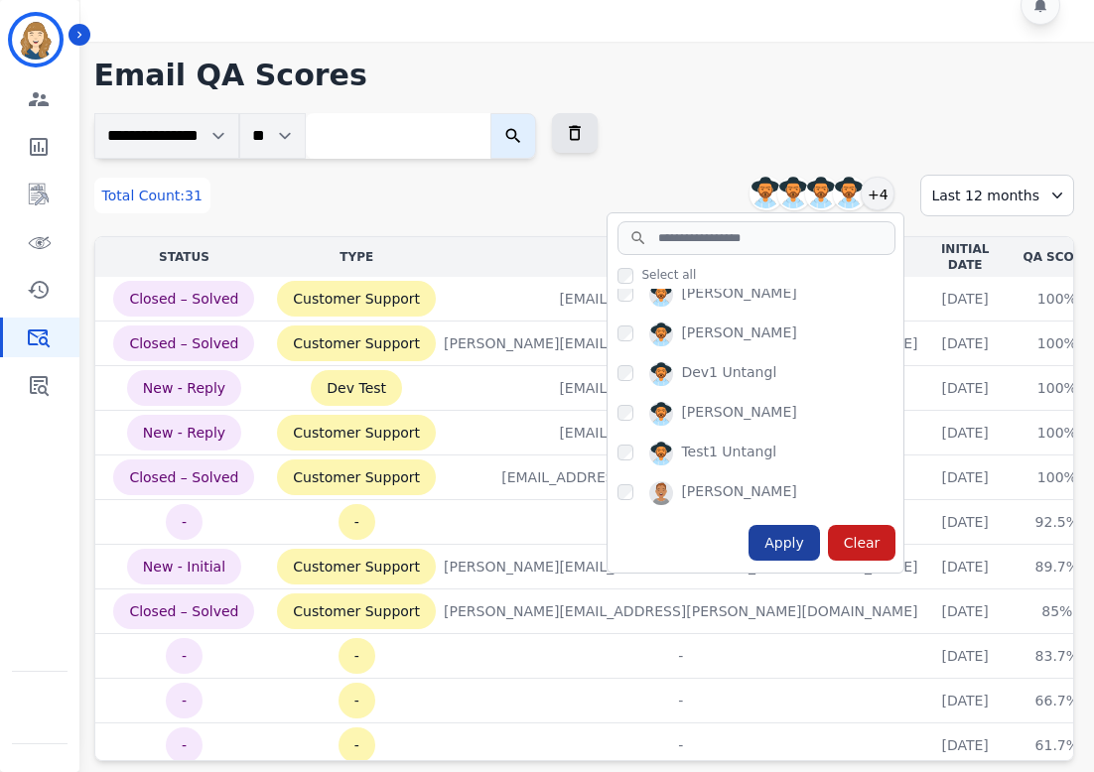
click at [660, 536] on div "Apply" at bounding box center [783, 543] width 71 height 36
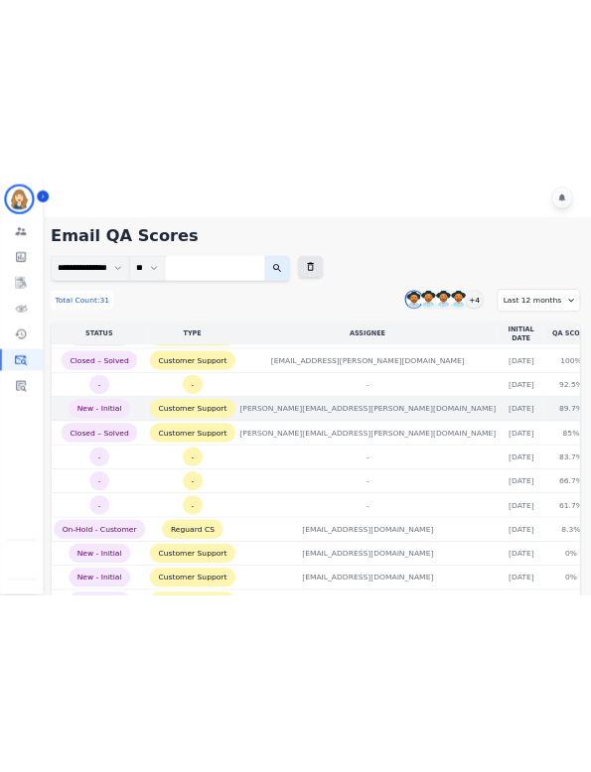
scroll to position [0, 0]
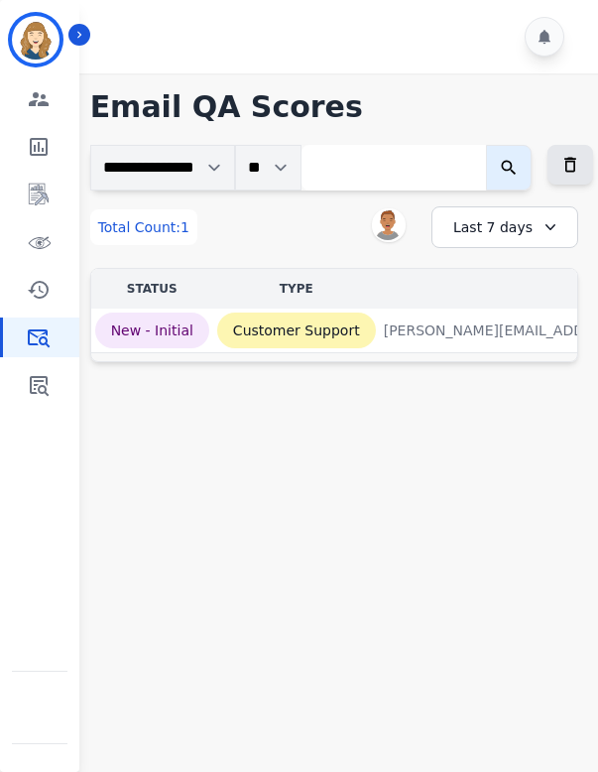
click at [500, 230] on div "Last 7 days" at bounding box center [505, 227] width 147 height 42
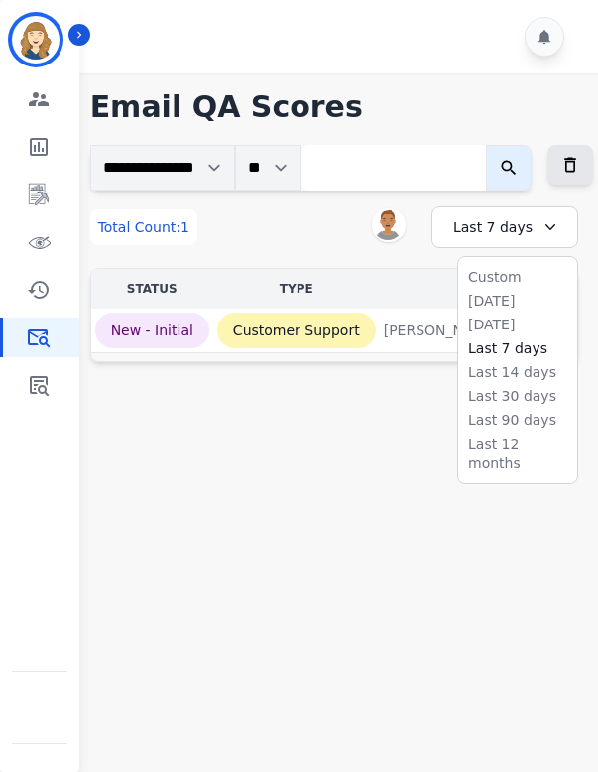
click at [501, 393] on li "Last 30 days" at bounding box center [517, 396] width 99 height 20
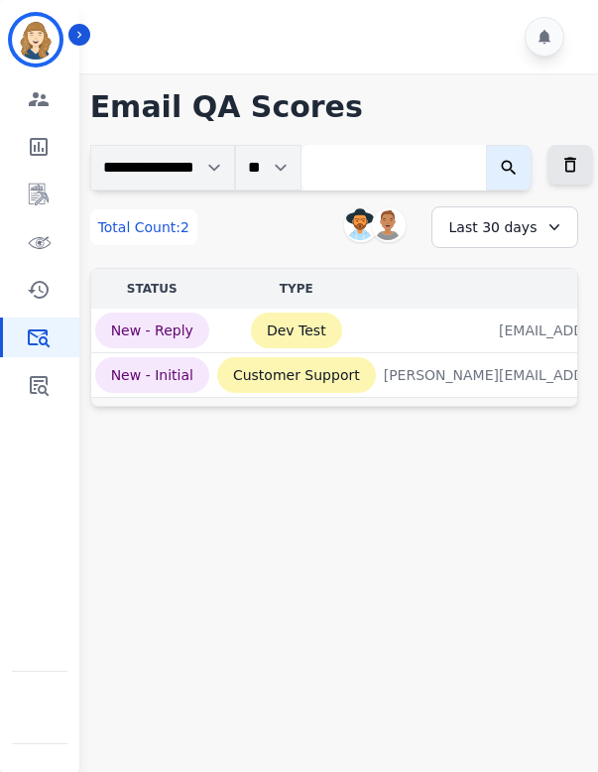
click at [510, 232] on div "Last 30 days" at bounding box center [505, 227] width 147 height 42
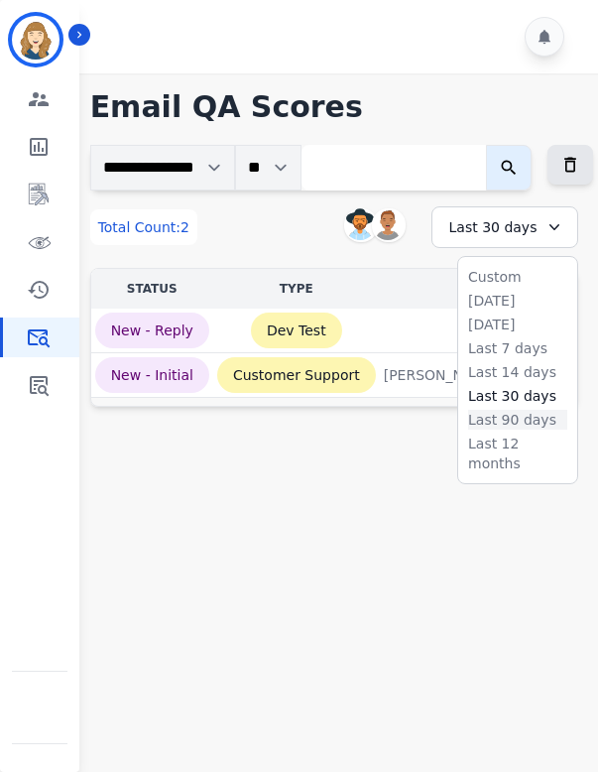
click at [522, 412] on li "Last 90 days" at bounding box center [517, 420] width 99 height 20
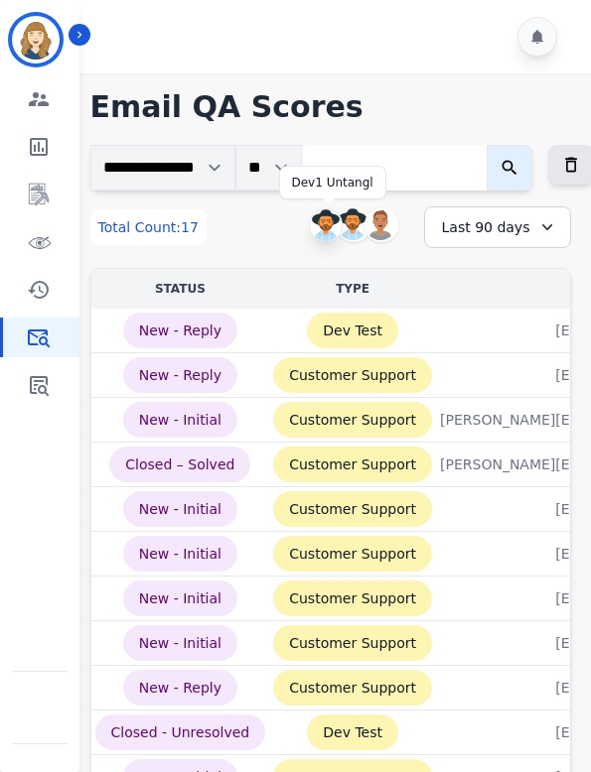
click at [327, 221] on img at bounding box center [326, 225] width 32 height 32
click at [522, 231] on div "Last 90 days" at bounding box center [497, 227] width 147 height 42
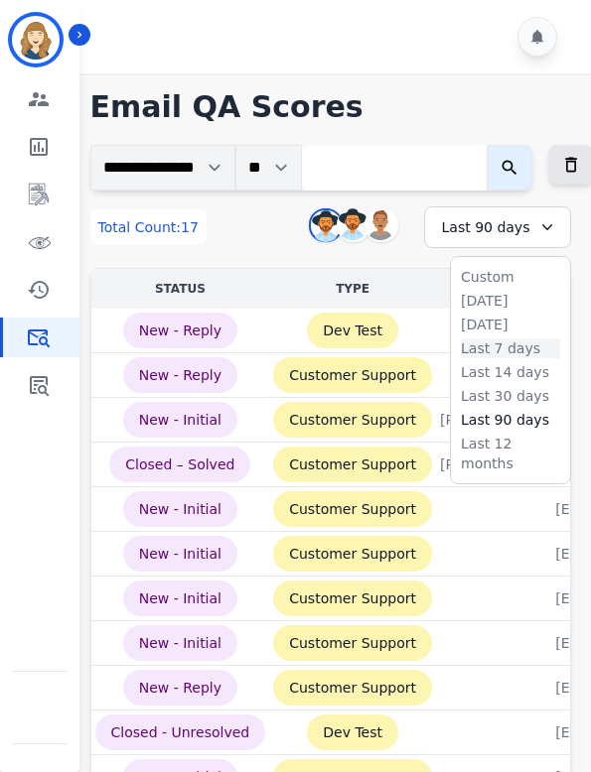
click at [498, 346] on li "Last 7 days" at bounding box center [510, 348] width 99 height 20
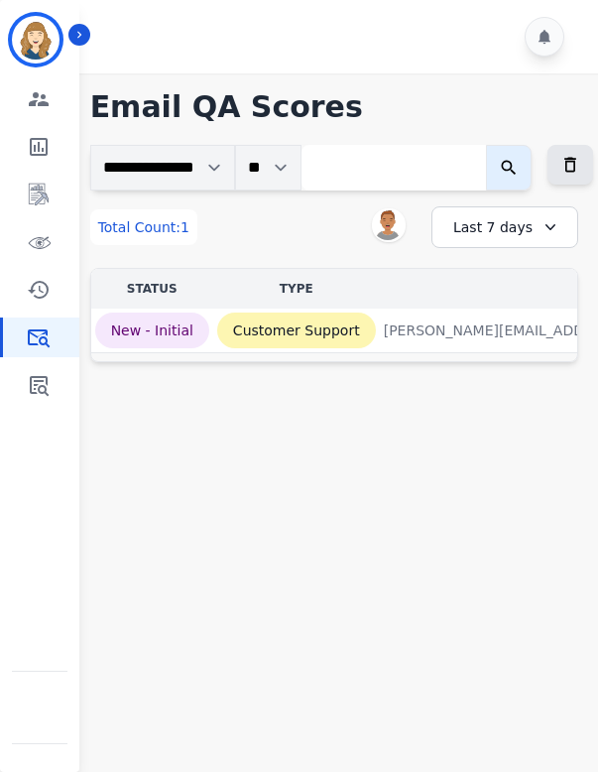
click at [516, 216] on div "Last 7 days" at bounding box center [505, 227] width 147 height 42
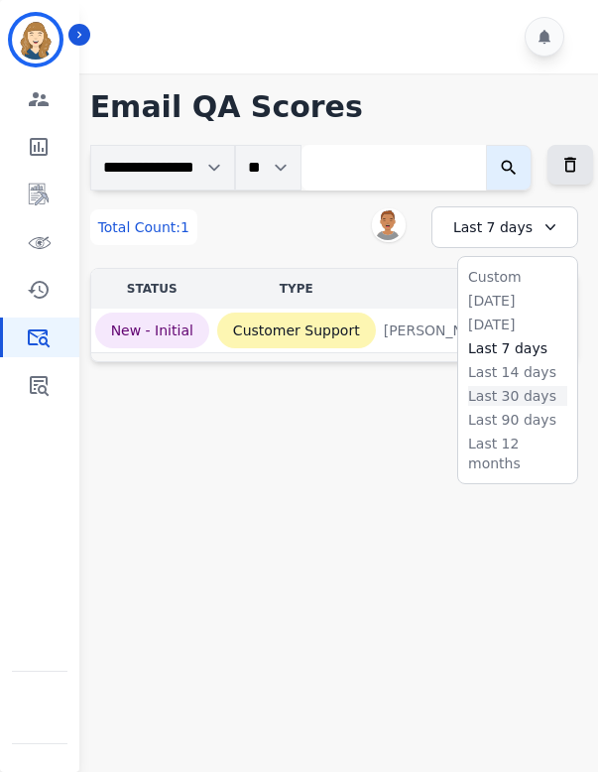
click at [512, 395] on li "Last 30 days" at bounding box center [517, 396] width 99 height 20
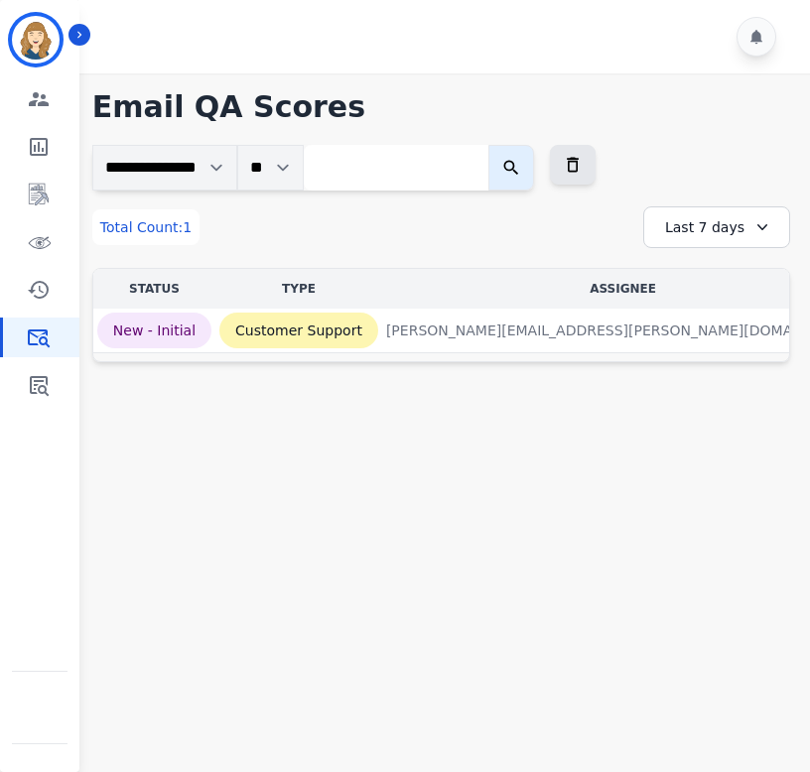
click at [597, 237] on div "Last 7 days" at bounding box center [716, 227] width 147 height 42
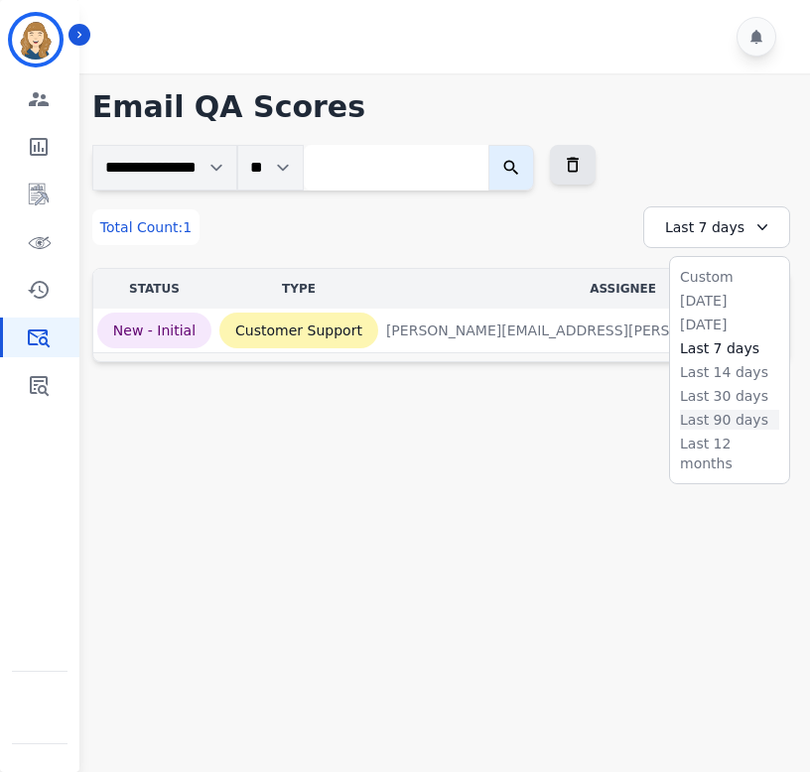
click at [597, 417] on li "Last 90 days" at bounding box center [729, 420] width 99 height 20
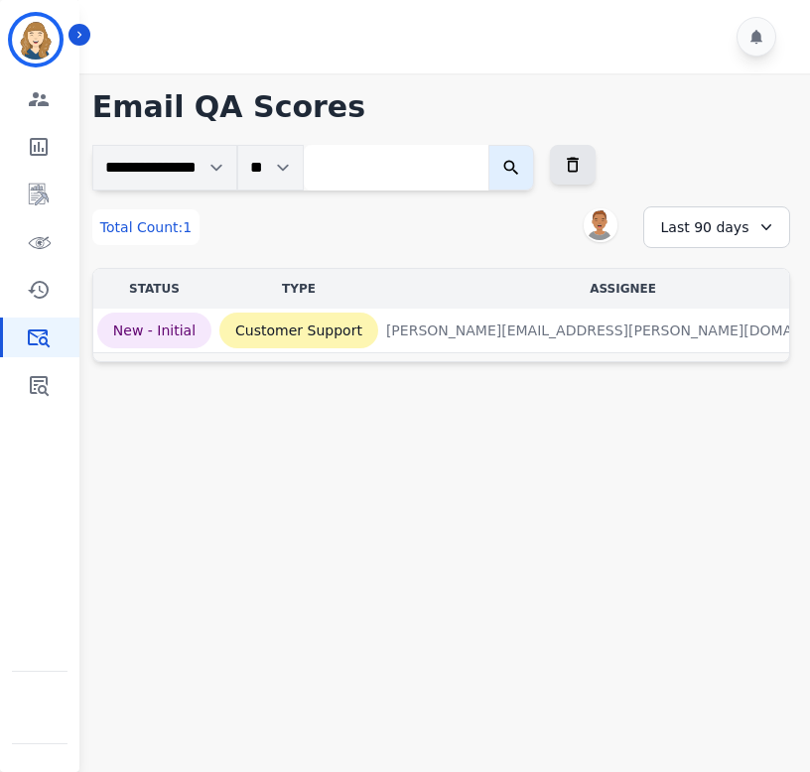
click at [597, 232] on div "Last 90 days" at bounding box center [716, 227] width 147 height 42
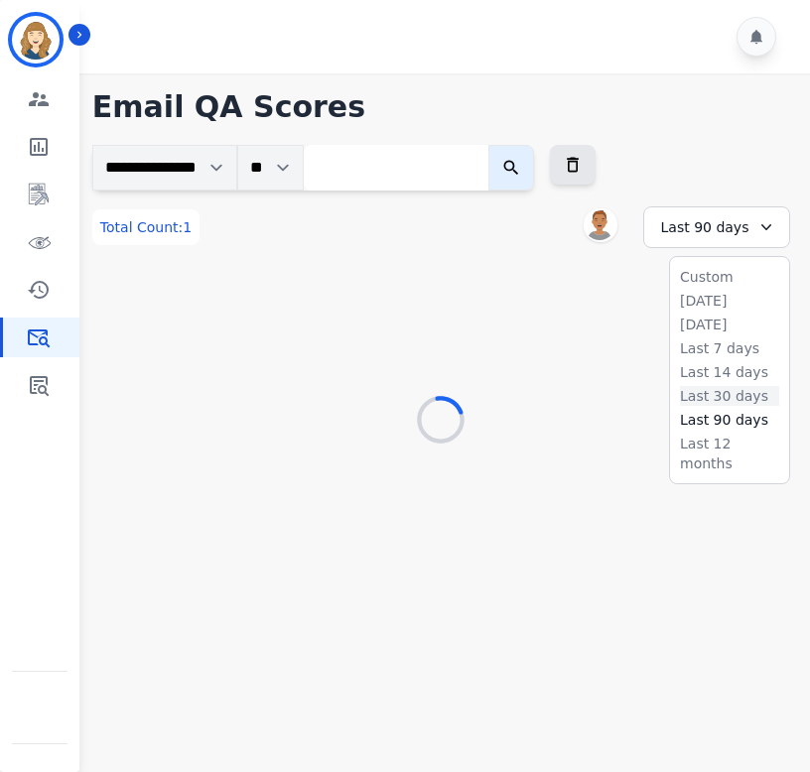
click at [597, 391] on li "Last 30 days" at bounding box center [729, 396] width 99 height 20
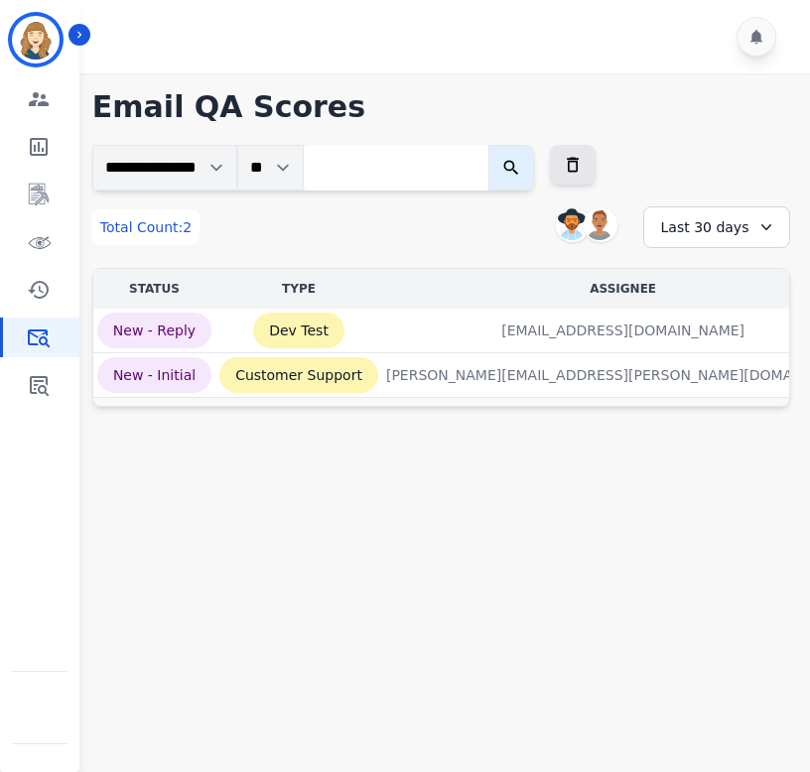
click at [597, 227] on div "Last 30 days" at bounding box center [716, 227] width 147 height 42
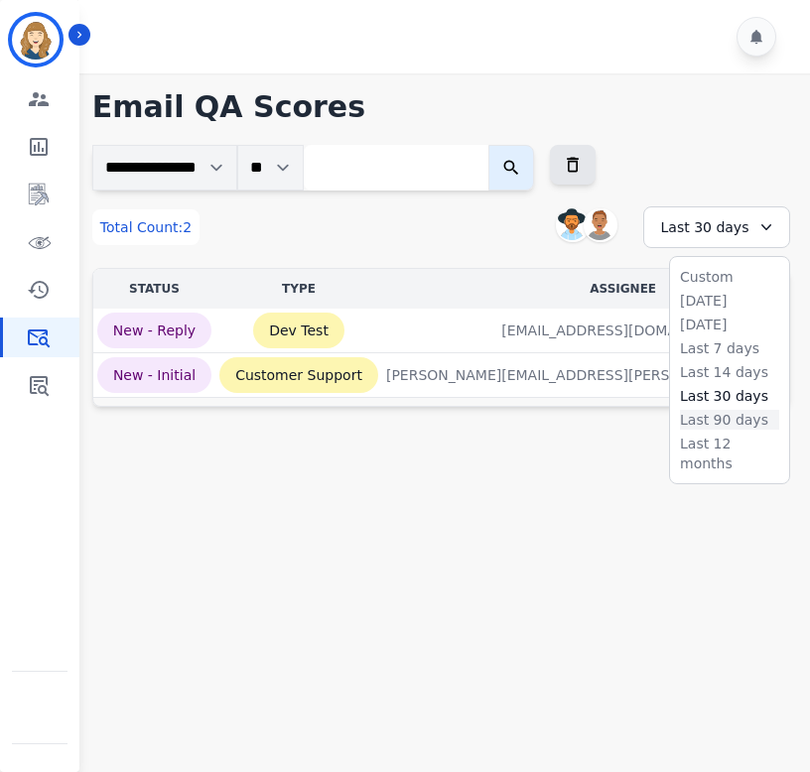
click at [597, 418] on li "Last 90 days" at bounding box center [729, 420] width 99 height 20
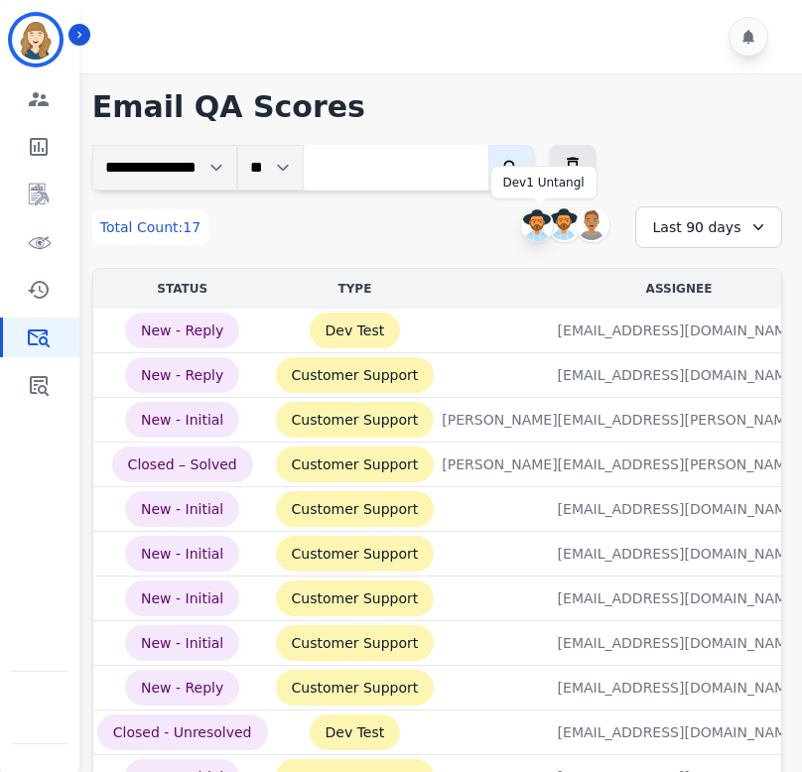
click at [538, 225] on img at bounding box center [537, 225] width 32 height 32
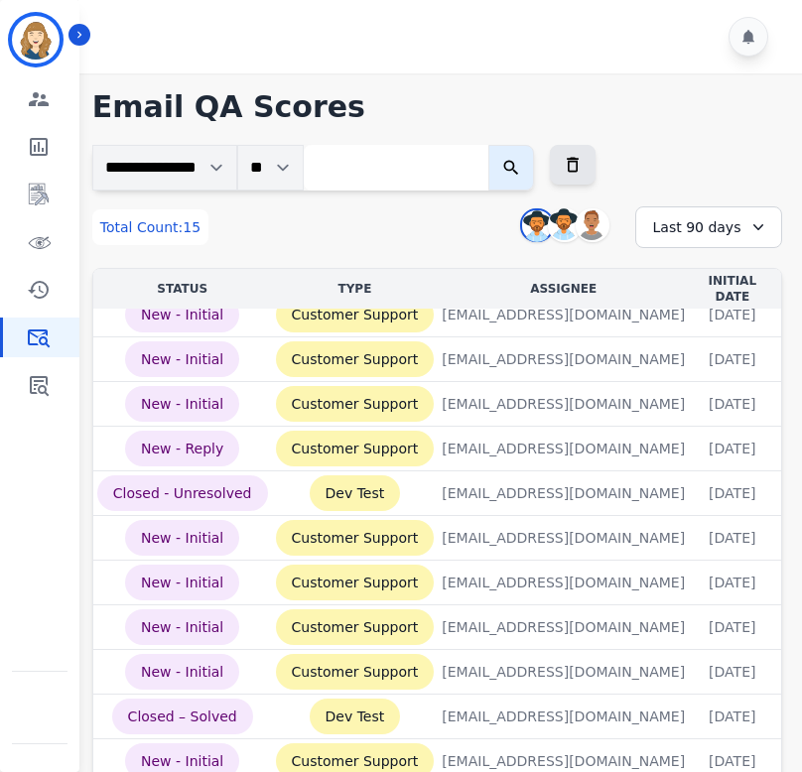
scroll to position [32, 0]
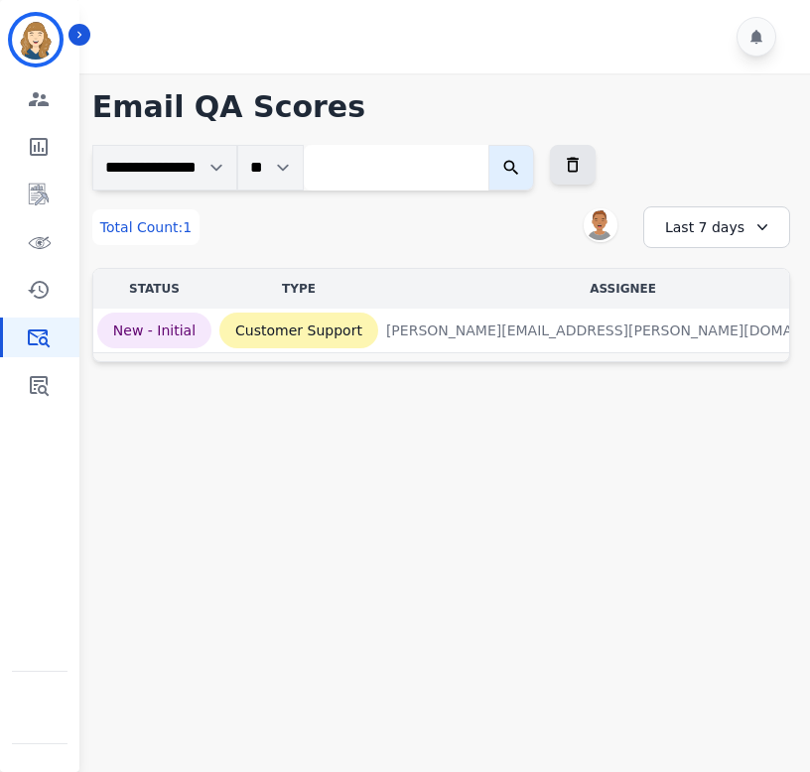
click at [721, 230] on div "Last 7 days" at bounding box center [716, 227] width 147 height 42
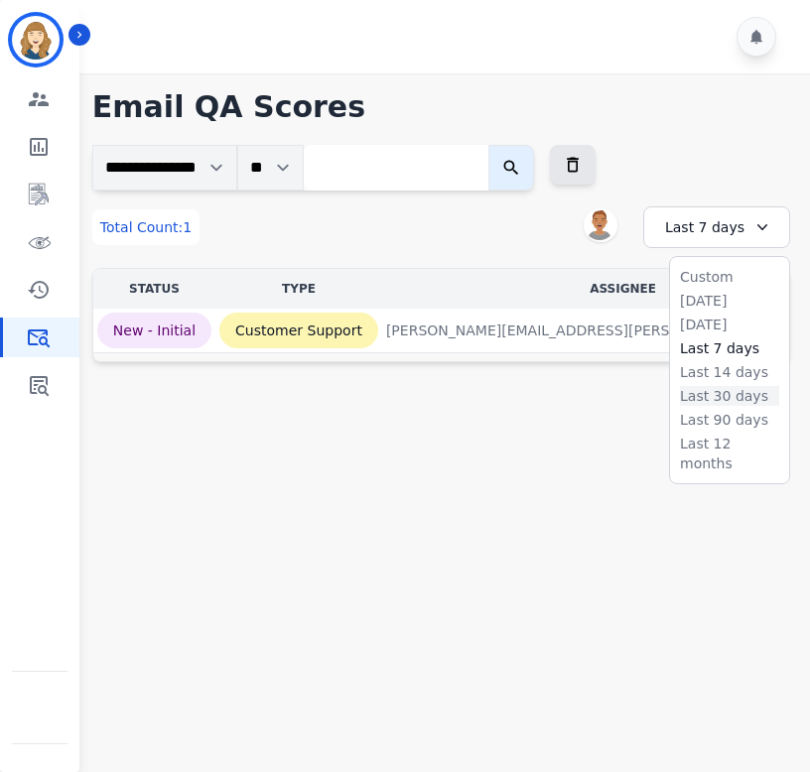
click at [715, 397] on li "Last 30 days" at bounding box center [729, 396] width 99 height 20
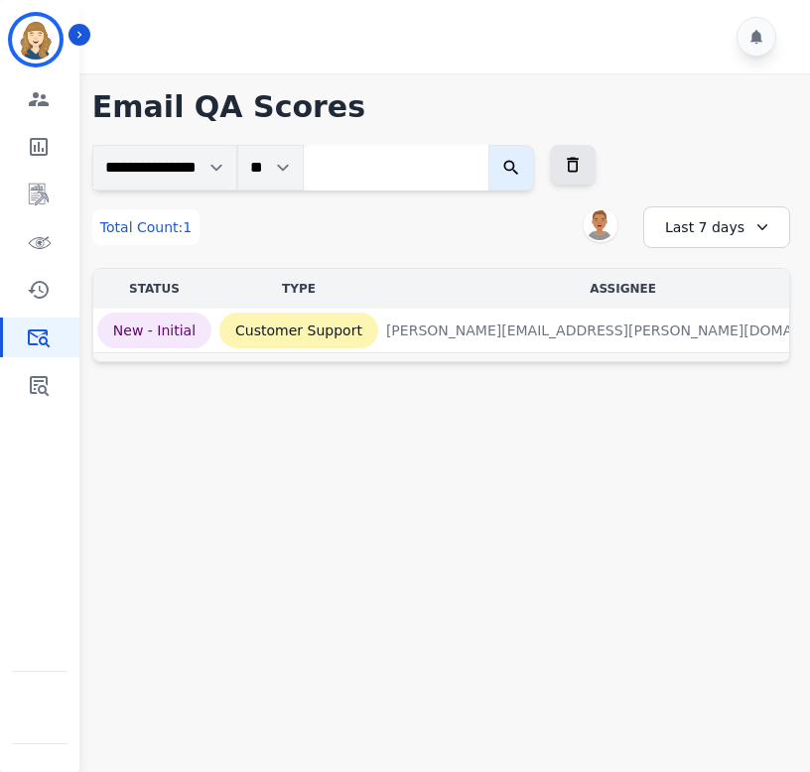
click at [740, 223] on div "Last 7 days" at bounding box center [716, 227] width 147 height 42
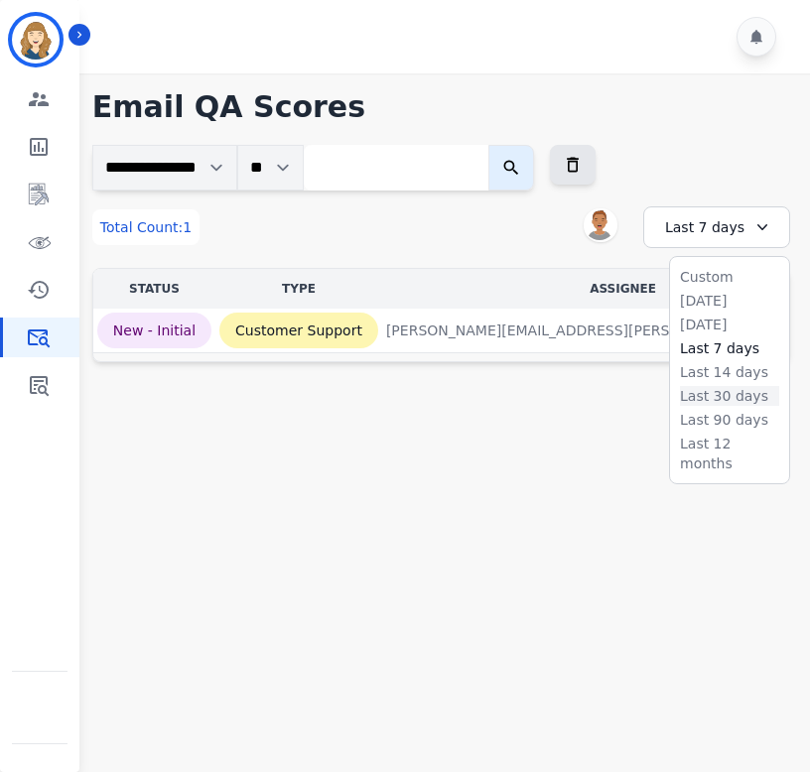
click at [724, 400] on li "Last 30 days" at bounding box center [729, 396] width 99 height 20
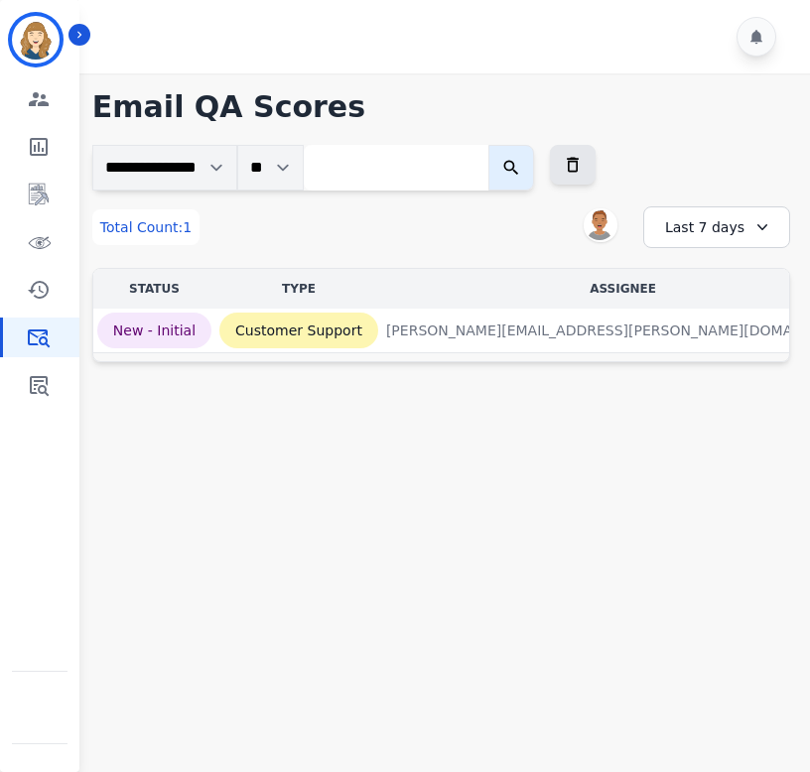
click at [714, 226] on div "Last 7 days" at bounding box center [716, 227] width 147 height 42
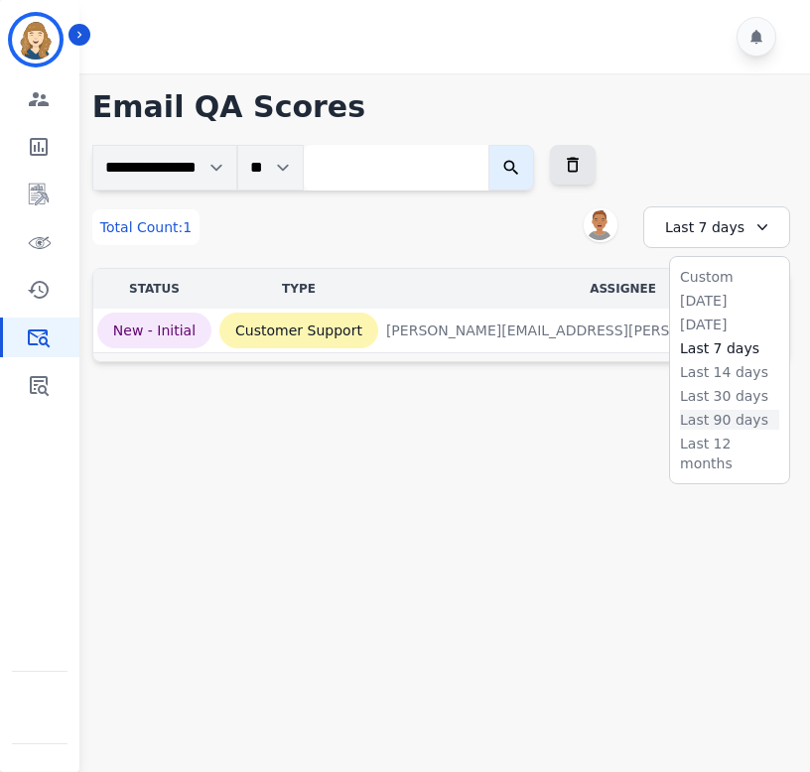
click at [719, 421] on li "Last 90 days" at bounding box center [729, 420] width 99 height 20
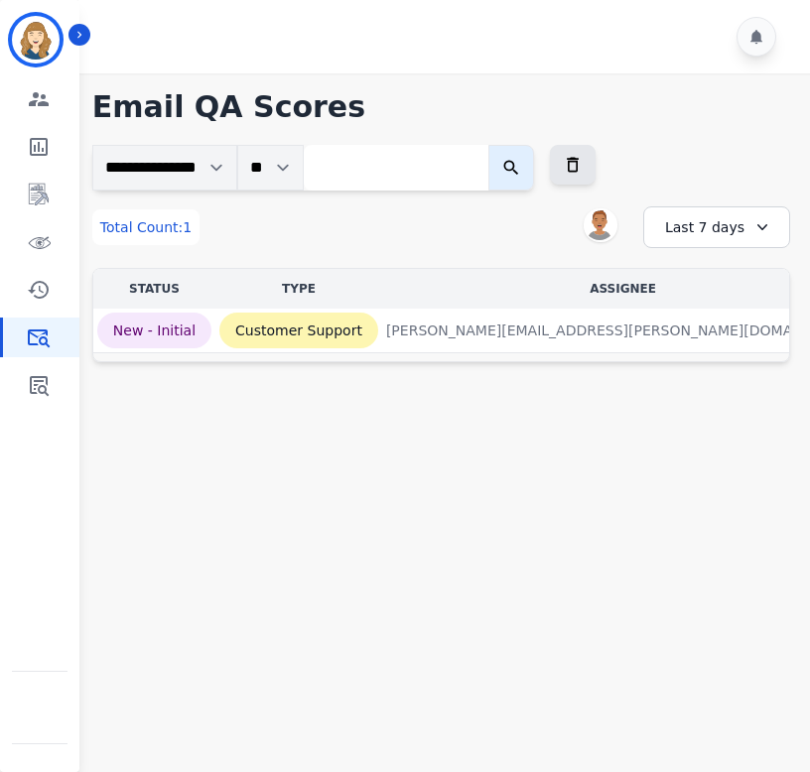
click at [714, 235] on div "Last 7 days" at bounding box center [716, 227] width 147 height 42
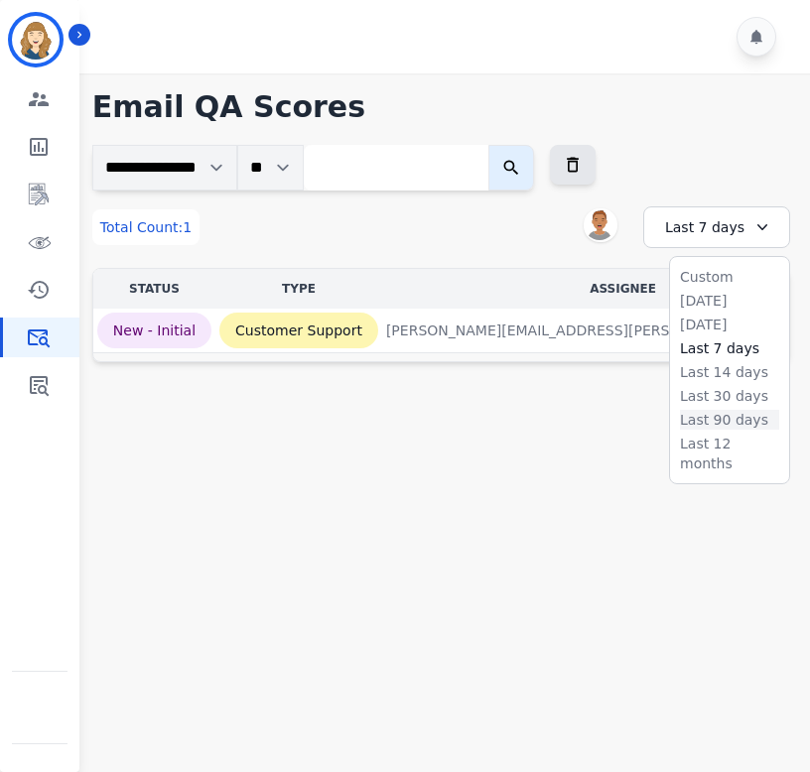
click at [719, 415] on li "Last 90 days" at bounding box center [729, 420] width 99 height 20
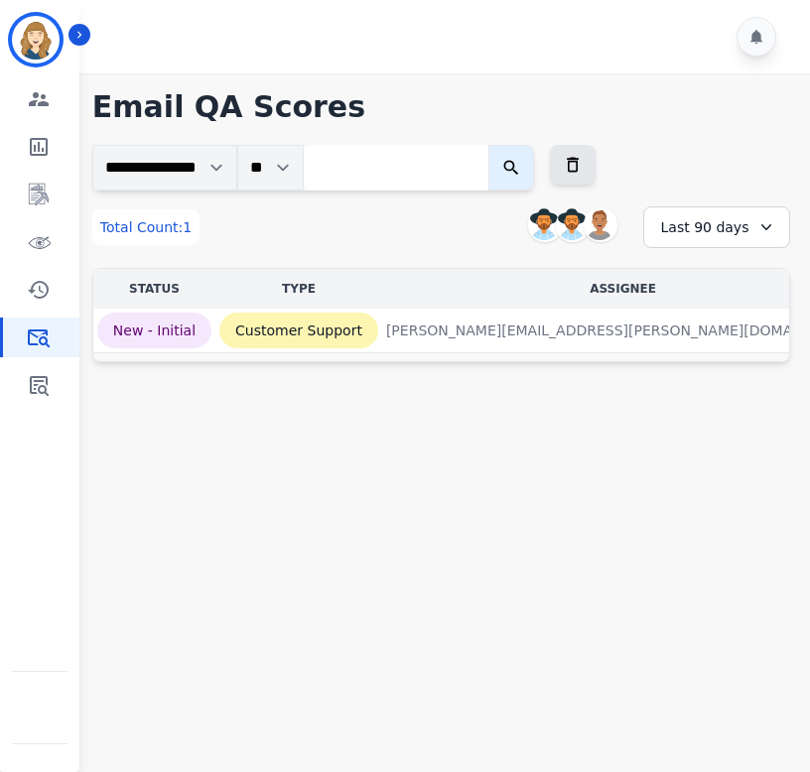
click at [685, 235] on div "Last 90 days" at bounding box center [716, 227] width 147 height 42
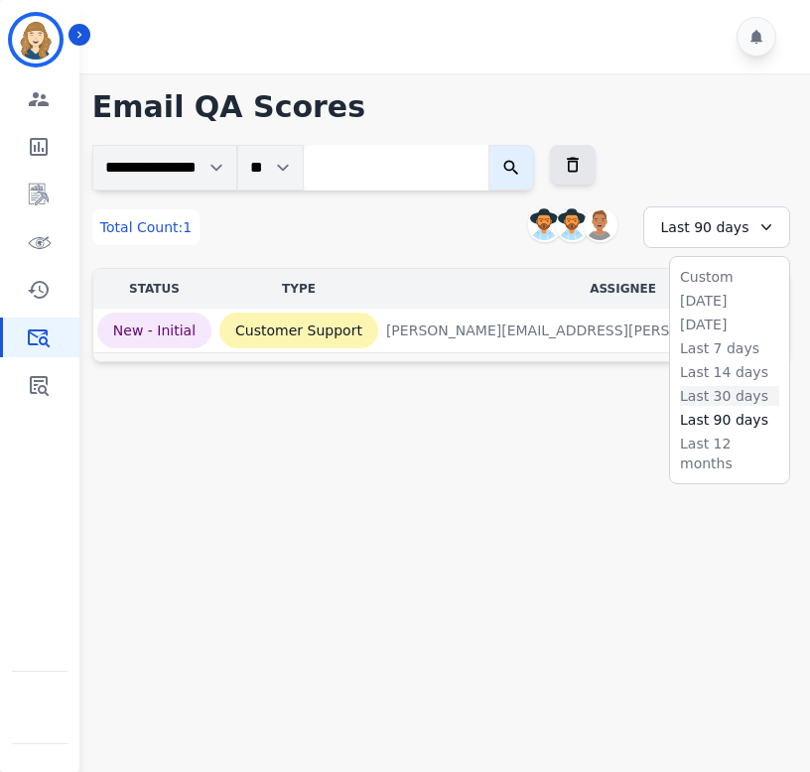
click at [726, 394] on li "Last 30 days" at bounding box center [729, 396] width 99 height 20
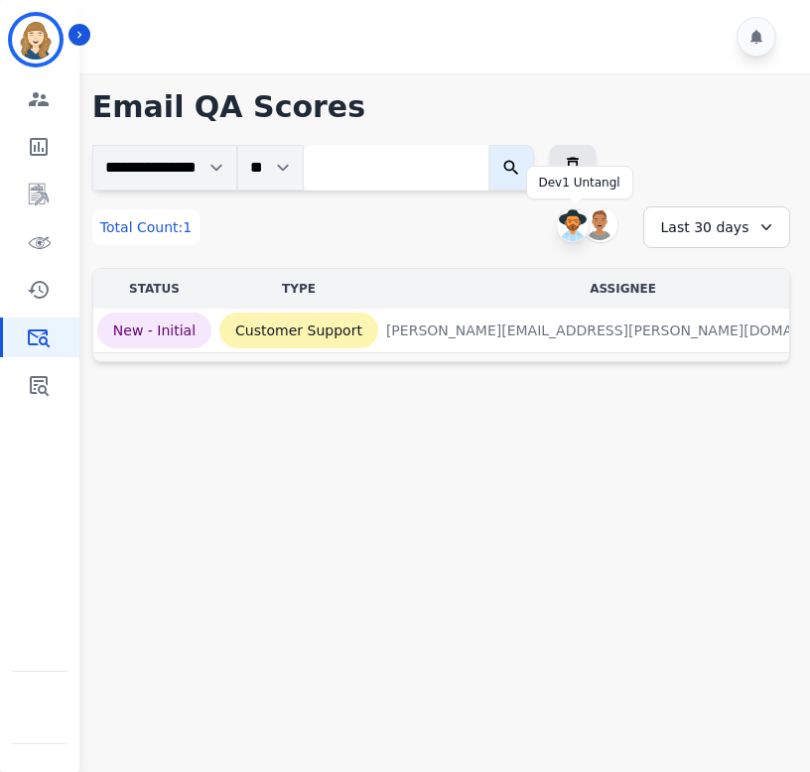
click at [576, 223] on img at bounding box center [573, 225] width 32 height 32
click at [738, 239] on div "Last 7 days" at bounding box center [716, 227] width 147 height 42
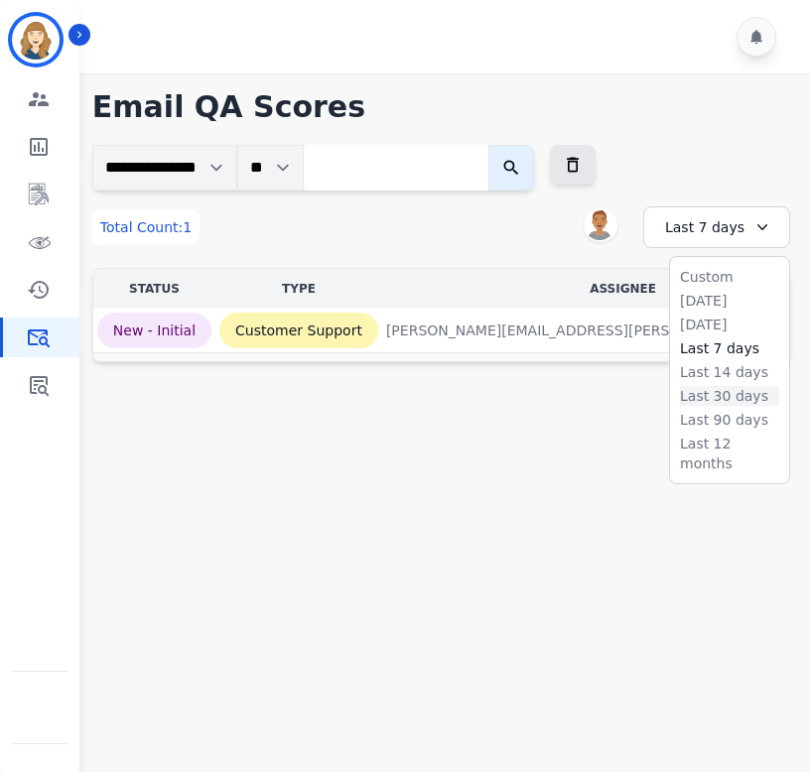
click at [699, 394] on li "Last 30 days" at bounding box center [729, 396] width 99 height 20
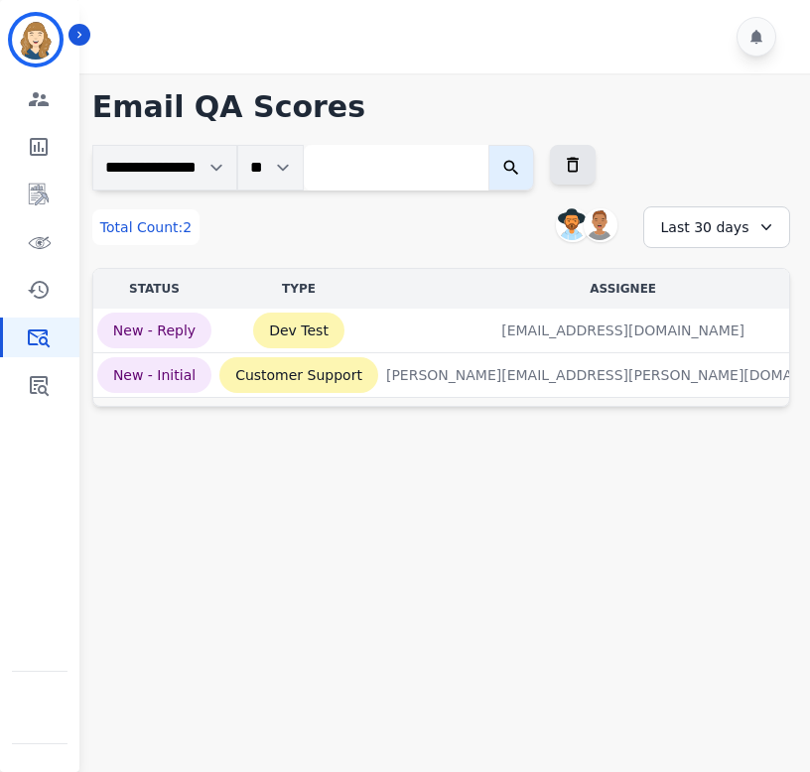
click at [718, 232] on div "Last 30 days" at bounding box center [716, 227] width 147 height 42
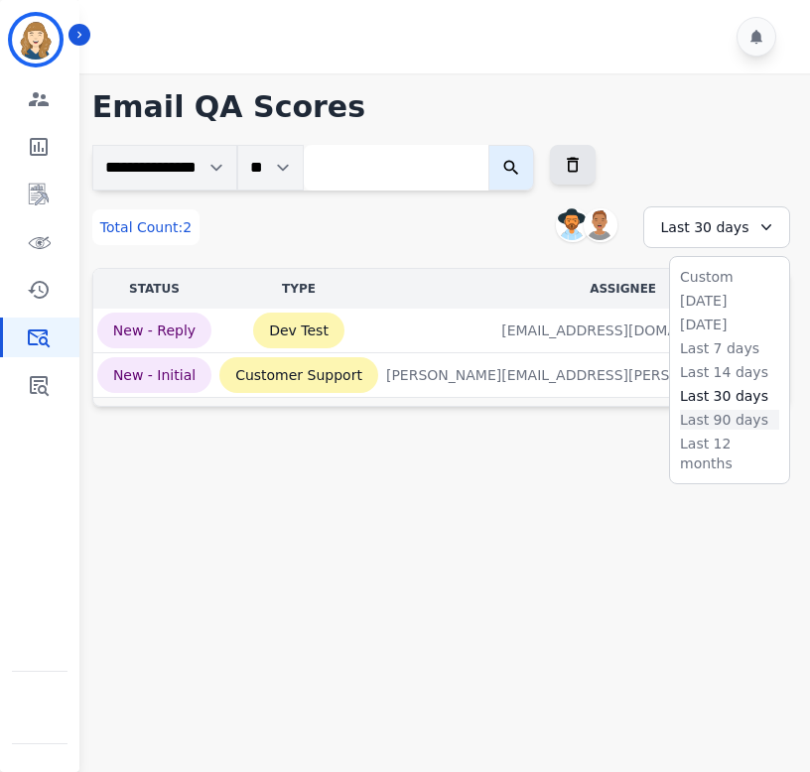
click at [718, 422] on li "Last 90 days" at bounding box center [729, 420] width 99 height 20
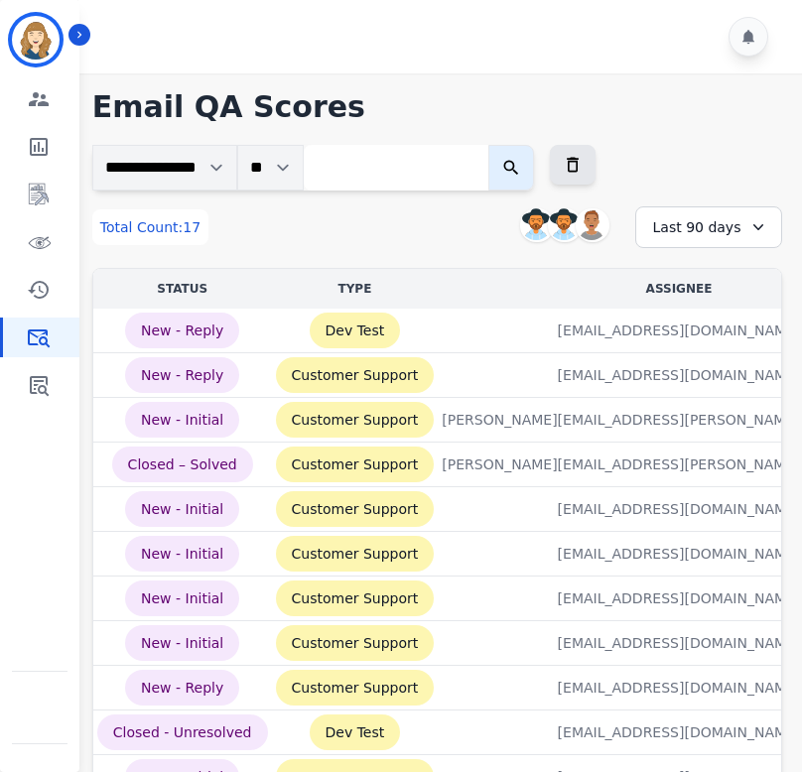
click at [719, 228] on div "Last 90 days" at bounding box center [708, 227] width 147 height 42
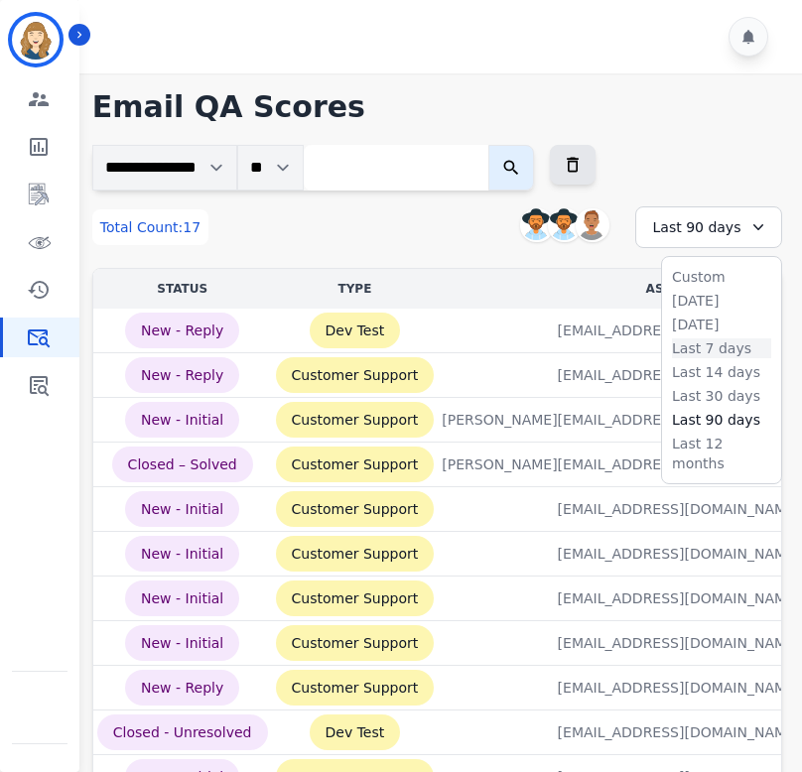
click at [703, 349] on li "Last 7 days" at bounding box center [721, 348] width 99 height 20
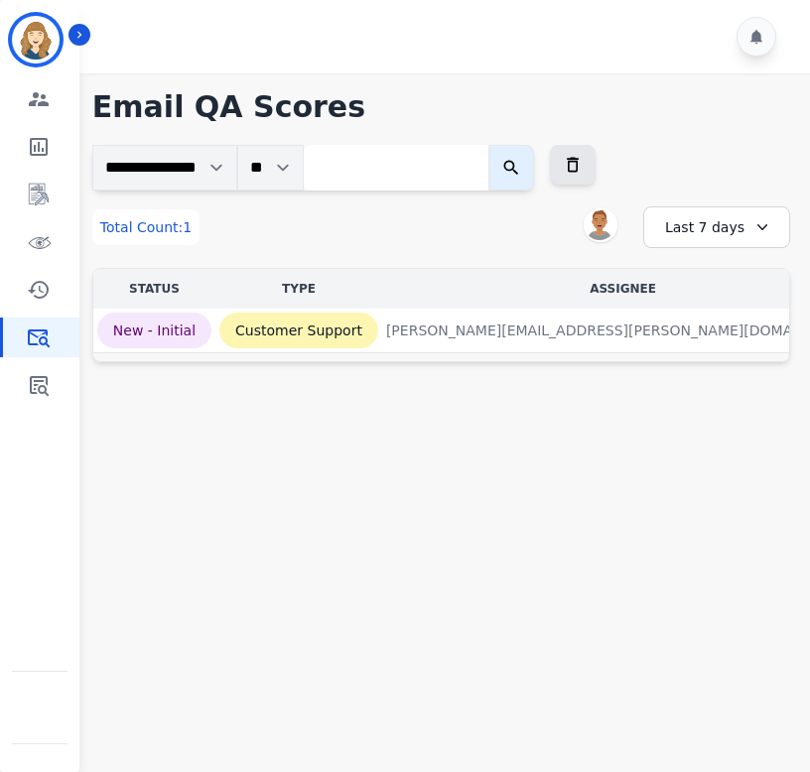
click at [701, 228] on div "Last 7 days" at bounding box center [716, 227] width 147 height 42
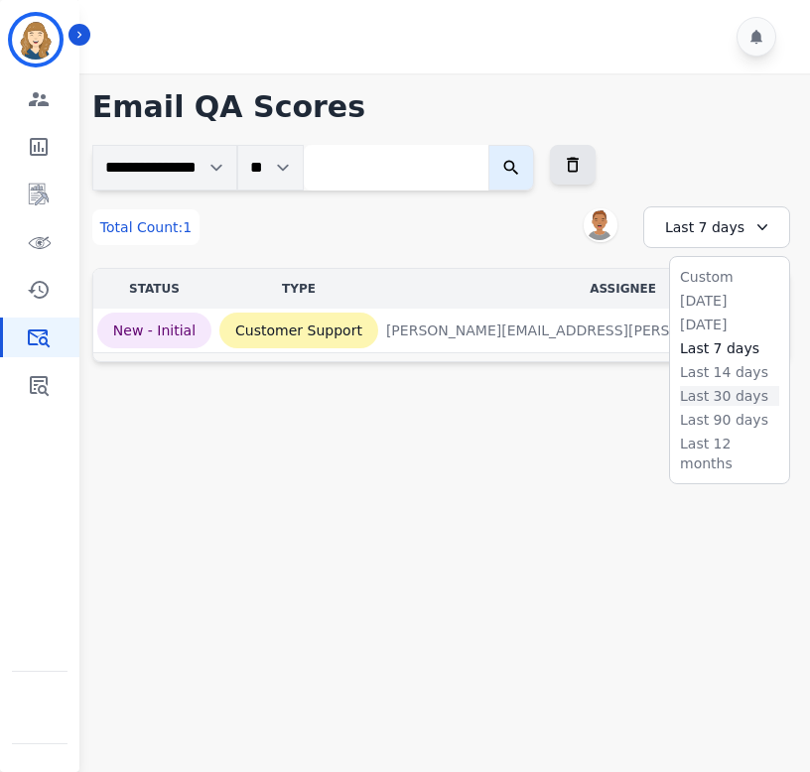
click at [707, 398] on li "Last 30 days" at bounding box center [729, 396] width 99 height 20
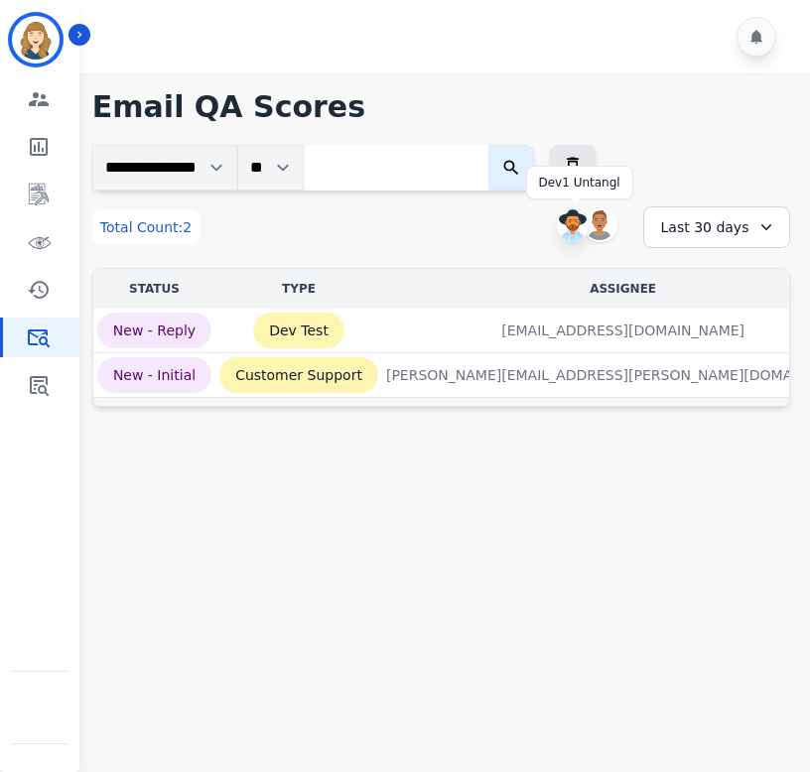
click at [569, 224] on img at bounding box center [573, 225] width 32 height 32
click at [568, 226] on img at bounding box center [573, 226] width 30 height 32
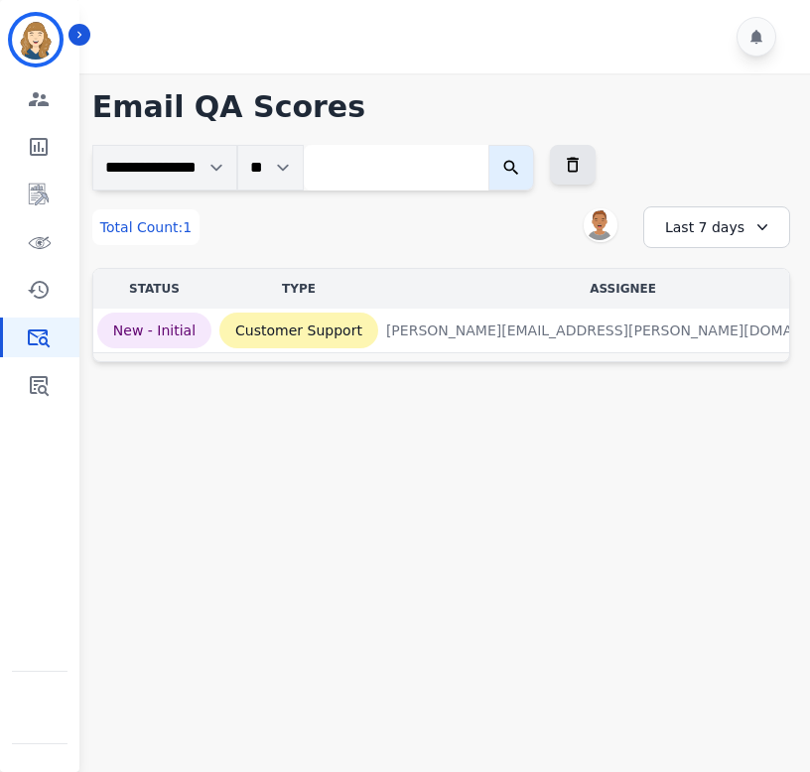
click at [704, 239] on div "Last 7 days" at bounding box center [716, 227] width 147 height 42
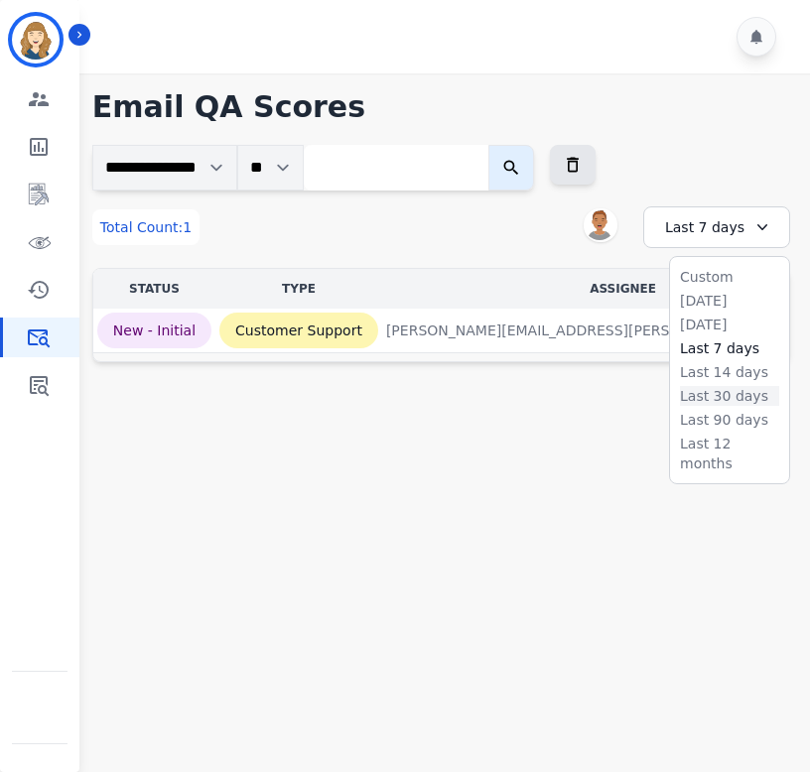
click at [741, 395] on li "Last 30 days" at bounding box center [729, 396] width 99 height 20
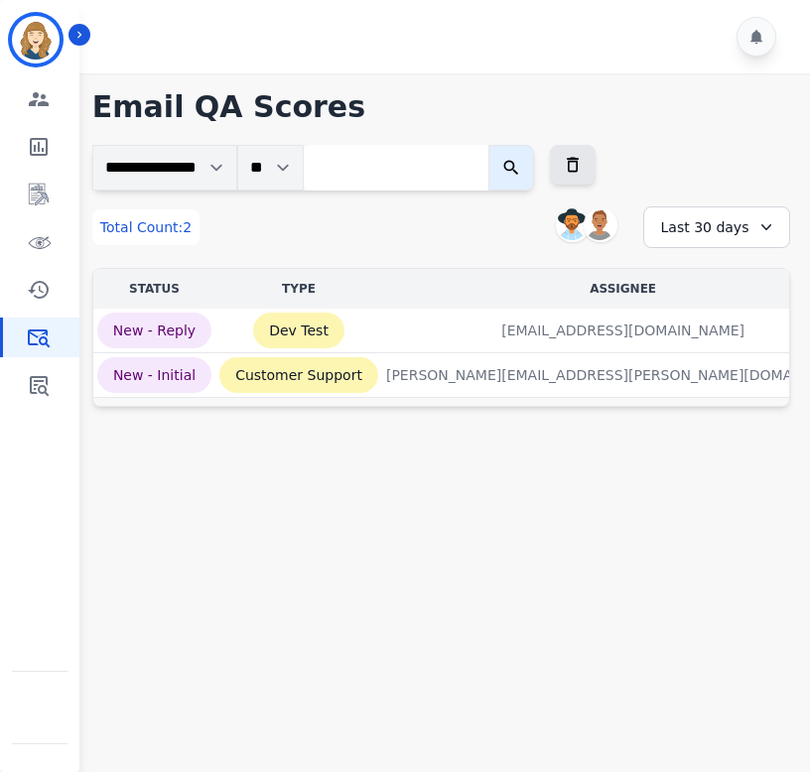
click at [712, 225] on div "Last 30 days" at bounding box center [716, 227] width 147 height 42
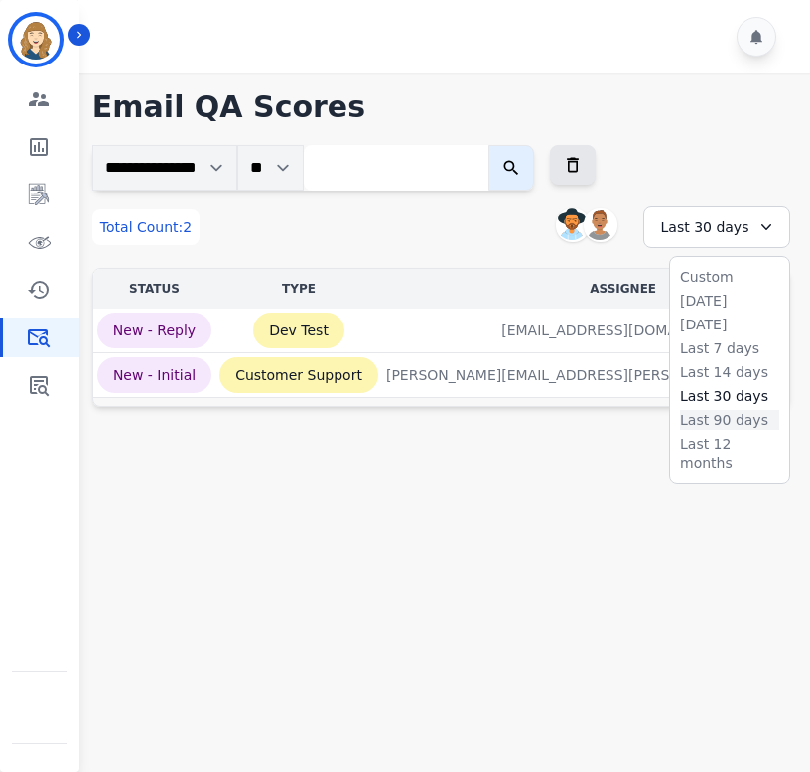
click at [734, 415] on li "Last 90 days" at bounding box center [729, 420] width 99 height 20
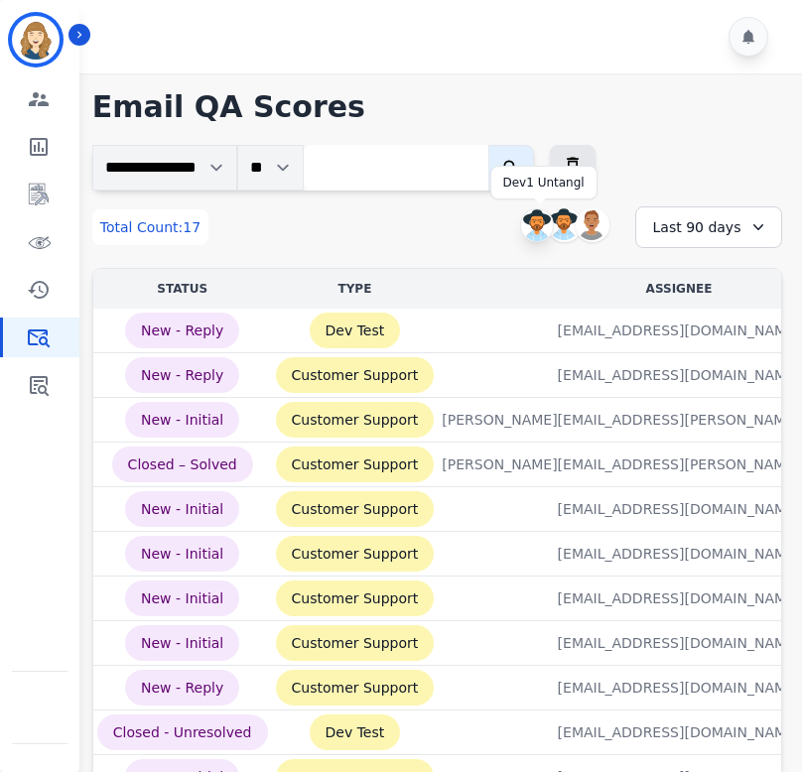
click at [541, 223] on img at bounding box center [537, 225] width 32 height 32
click at [536, 219] on img at bounding box center [537, 226] width 30 height 32
click at [716, 228] on div "Last 90 days" at bounding box center [708, 227] width 147 height 42
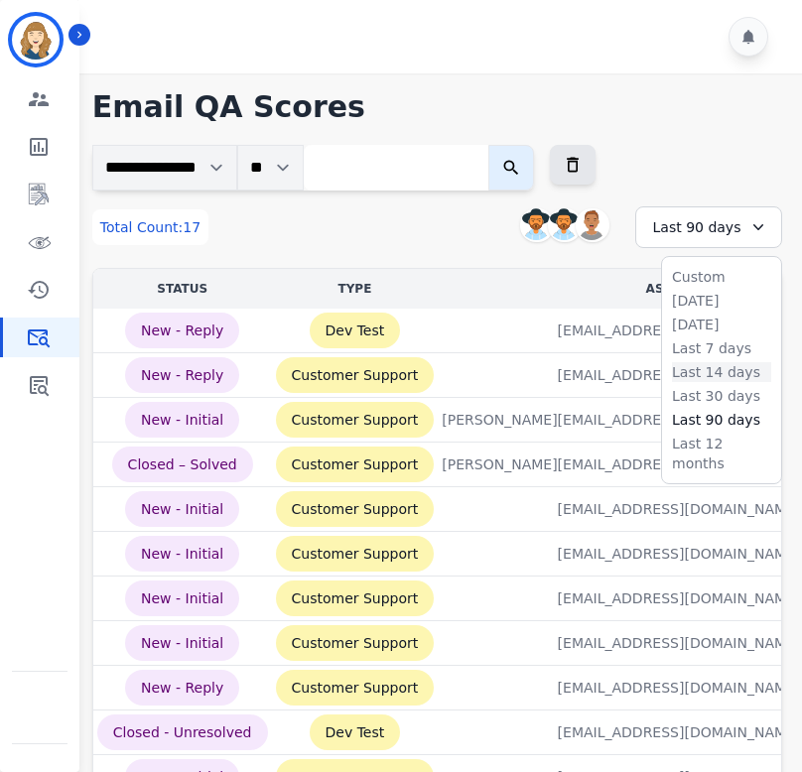
click at [713, 373] on li "Last 14 days" at bounding box center [721, 372] width 99 height 20
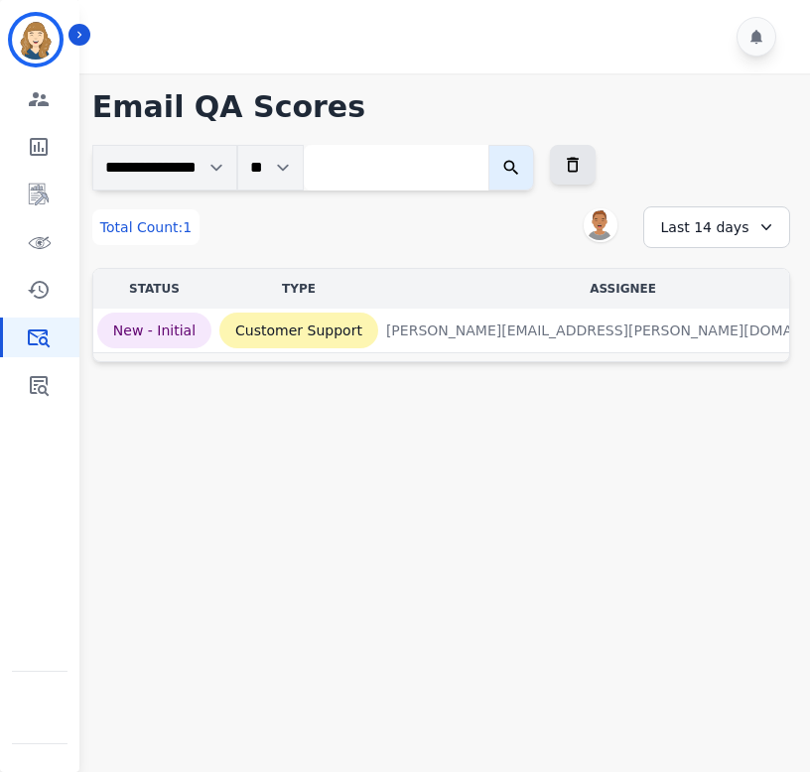
click at [722, 229] on div "Last 14 days" at bounding box center [716, 227] width 147 height 42
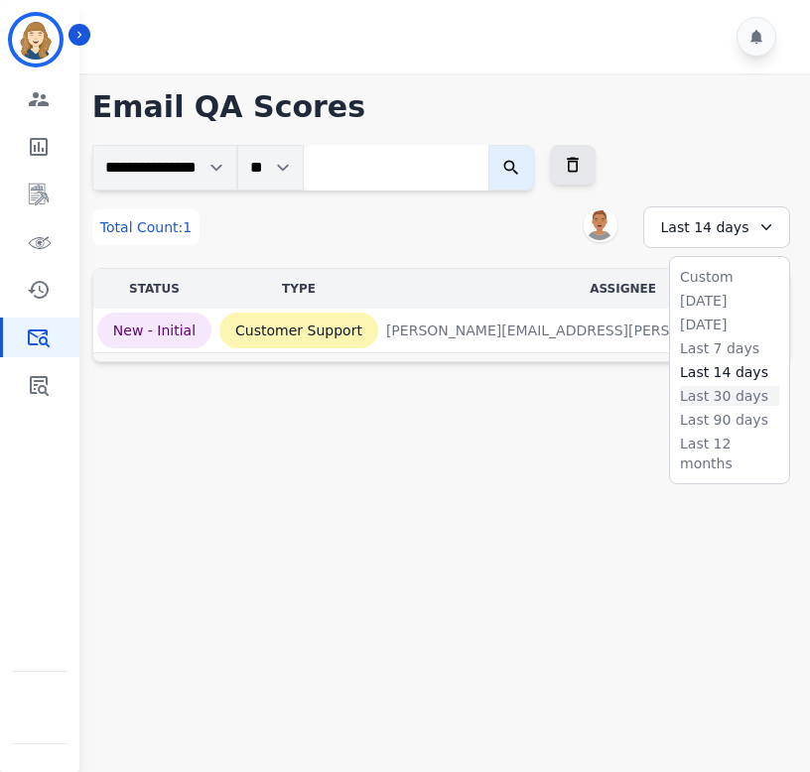
click at [724, 392] on li "Last 30 days" at bounding box center [729, 396] width 99 height 20
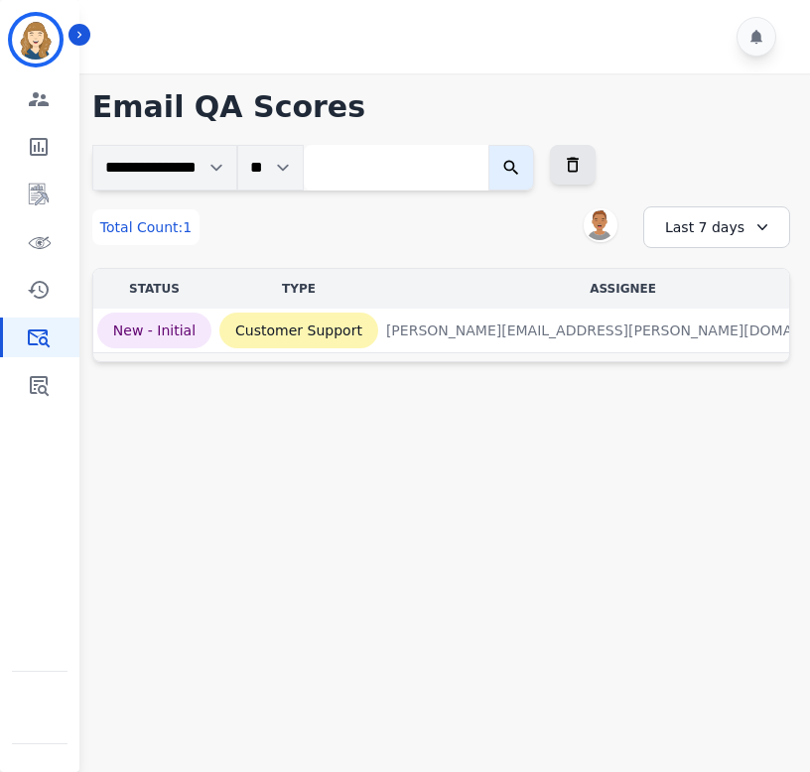
click at [725, 241] on div "Last 7 days" at bounding box center [716, 227] width 147 height 42
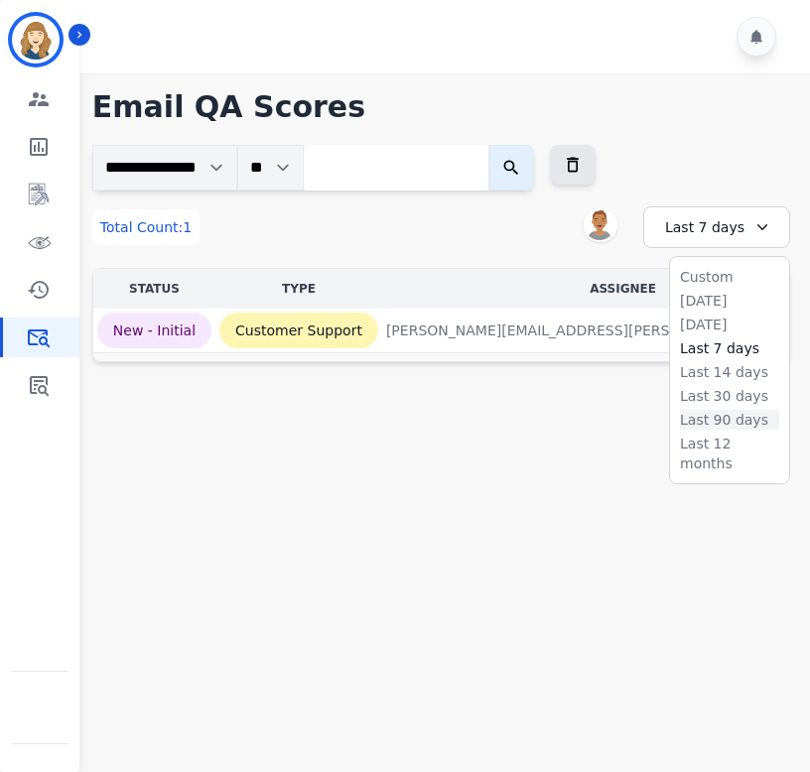
click at [727, 416] on li "Last 90 days" at bounding box center [729, 420] width 99 height 20
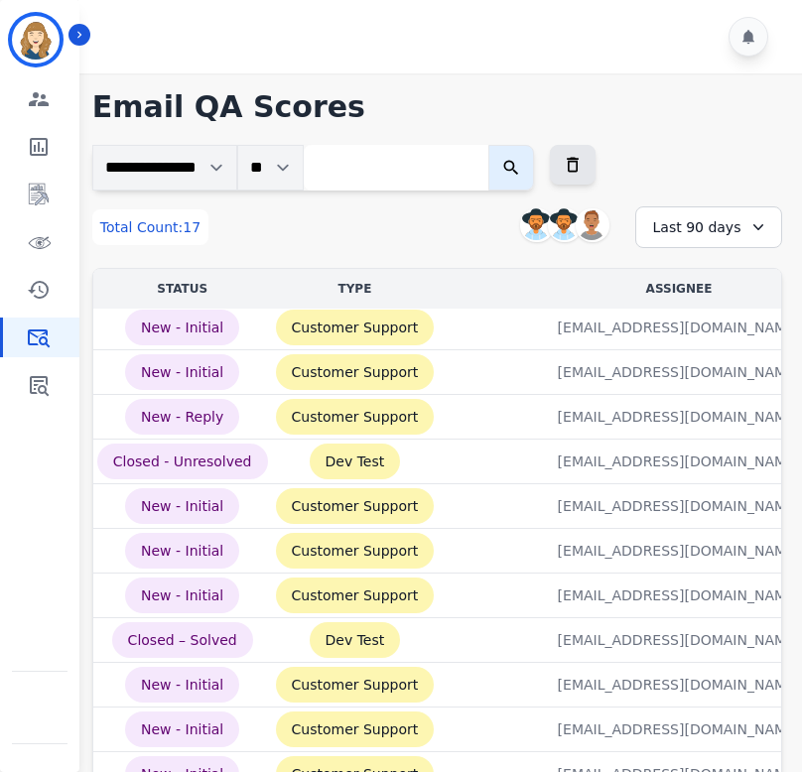
scroll to position [292, 0]
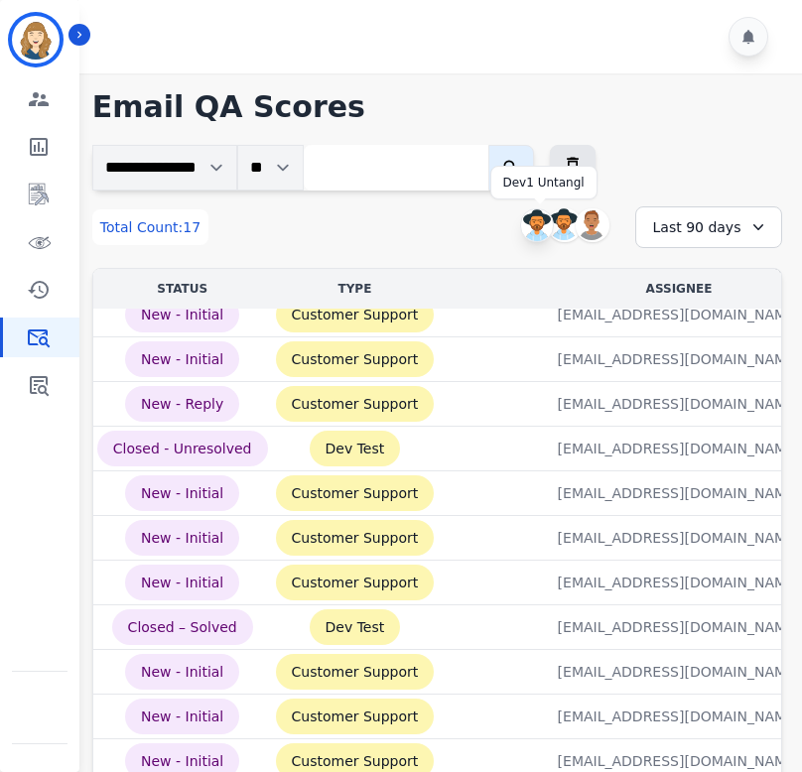
click at [536, 219] on img at bounding box center [537, 225] width 32 height 32
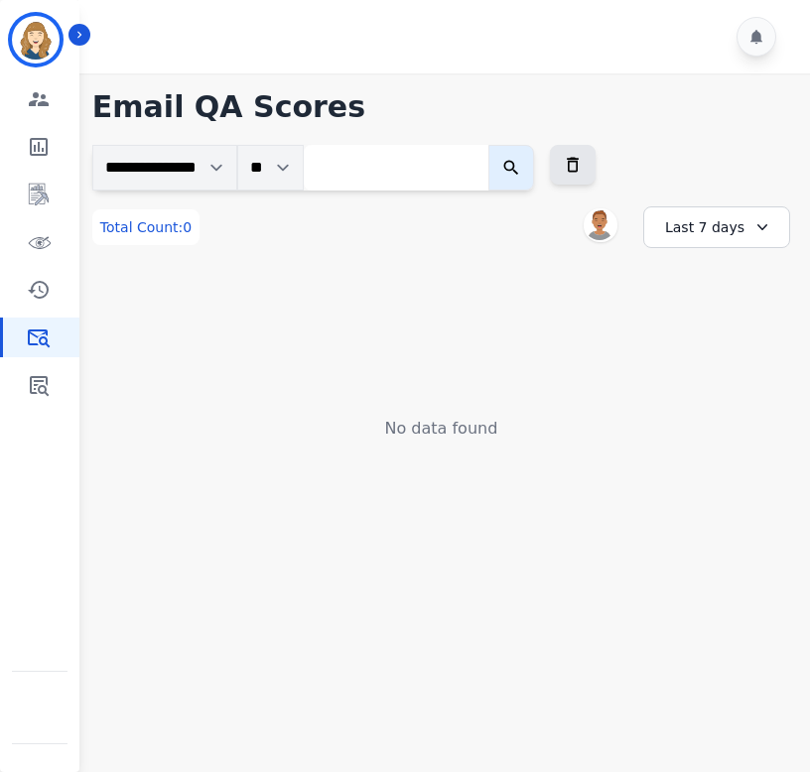
click at [698, 232] on div "Last 7 days" at bounding box center [716, 227] width 147 height 42
click at [704, 418] on li "Last 90 days" at bounding box center [729, 420] width 99 height 20
click at [43, 377] on icon "Sidebar" at bounding box center [39, 386] width 19 height 20
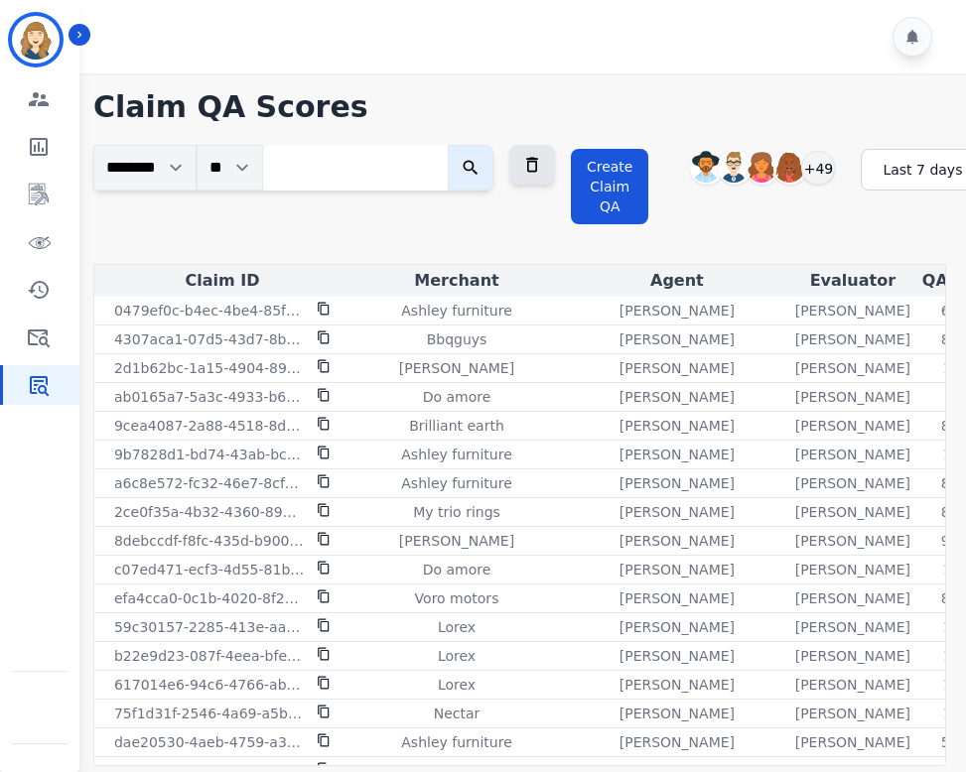
click at [782, 164] on div "Last 7 days" at bounding box center [933, 170] width 147 height 42
click at [782, 337] on li "Last 30 days" at bounding box center [946, 339] width 99 height 20
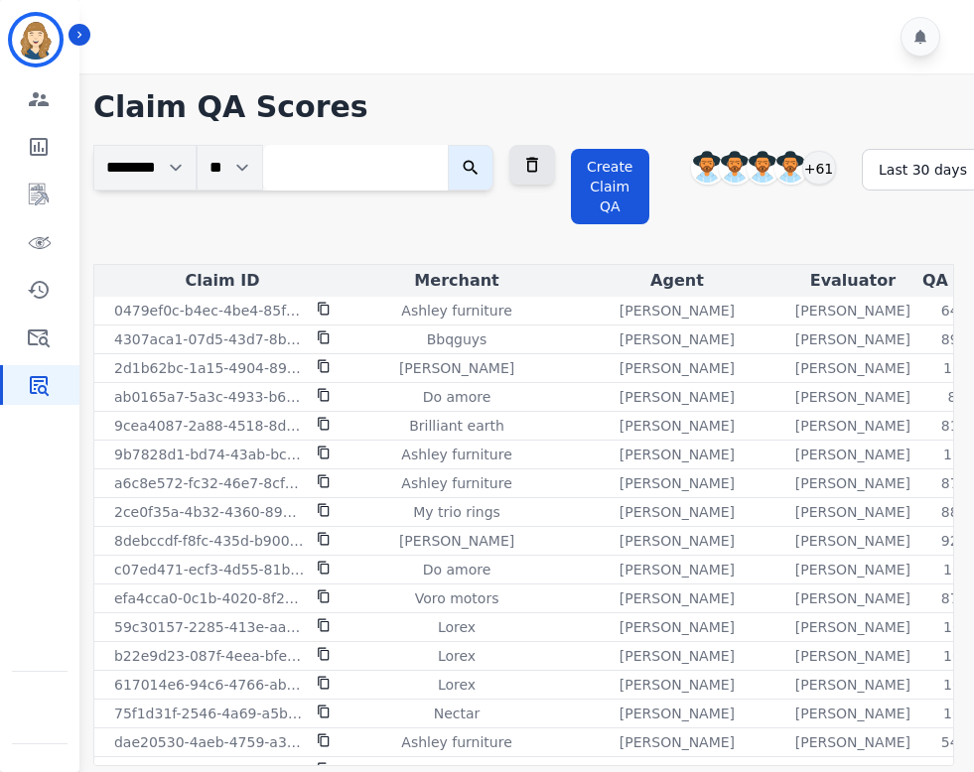
click at [782, 181] on div "Last 30 days" at bounding box center [934, 170] width 147 height 42
click at [782, 367] on li "Last 90 days" at bounding box center [947, 362] width 99 height 20
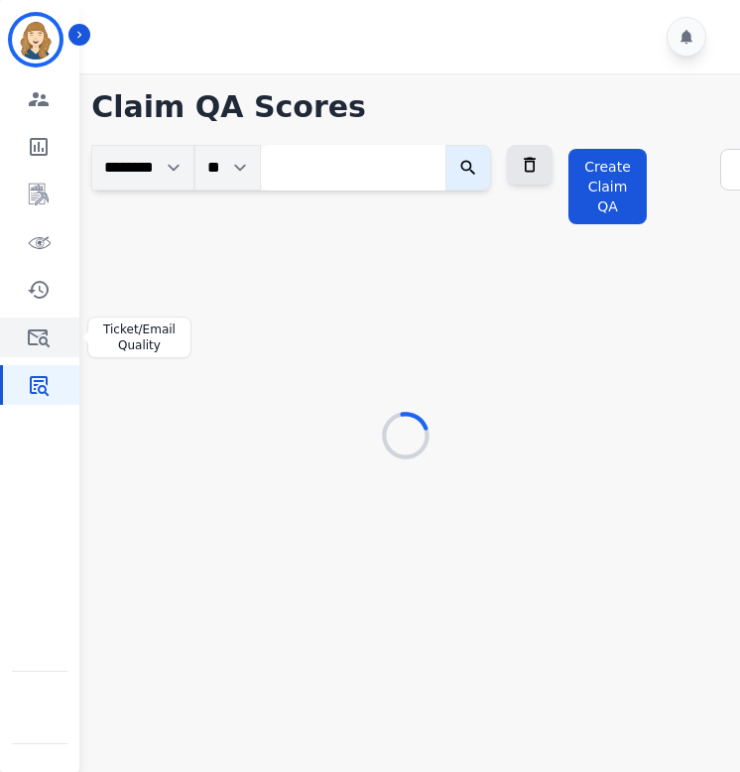
click at [43, 337] on icon "Sidebar" at bounding box center [39, 339] width 22 height 18
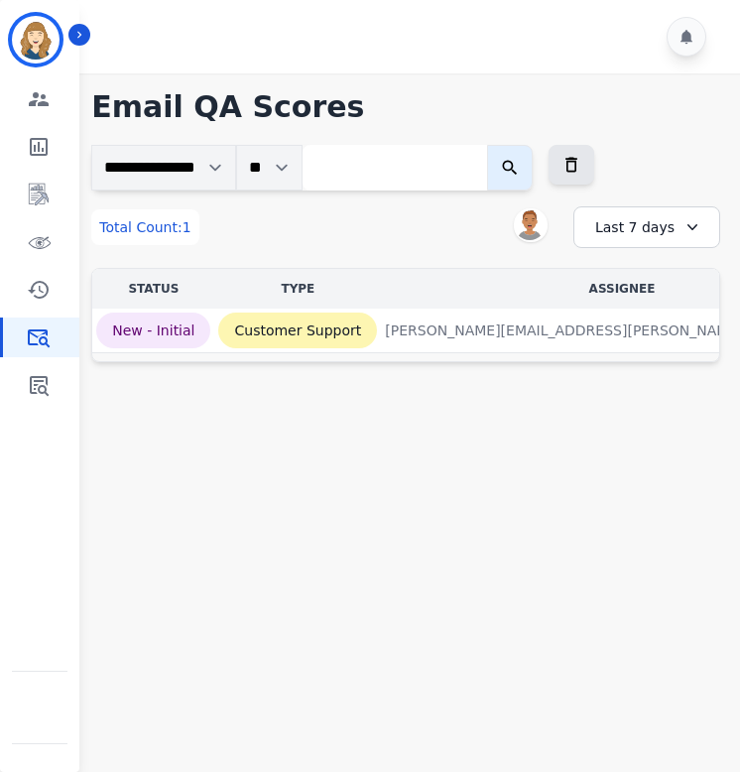
click at [663, 228] on div "Last 7 days" at bounding box center [647, 227] width 147 height 42
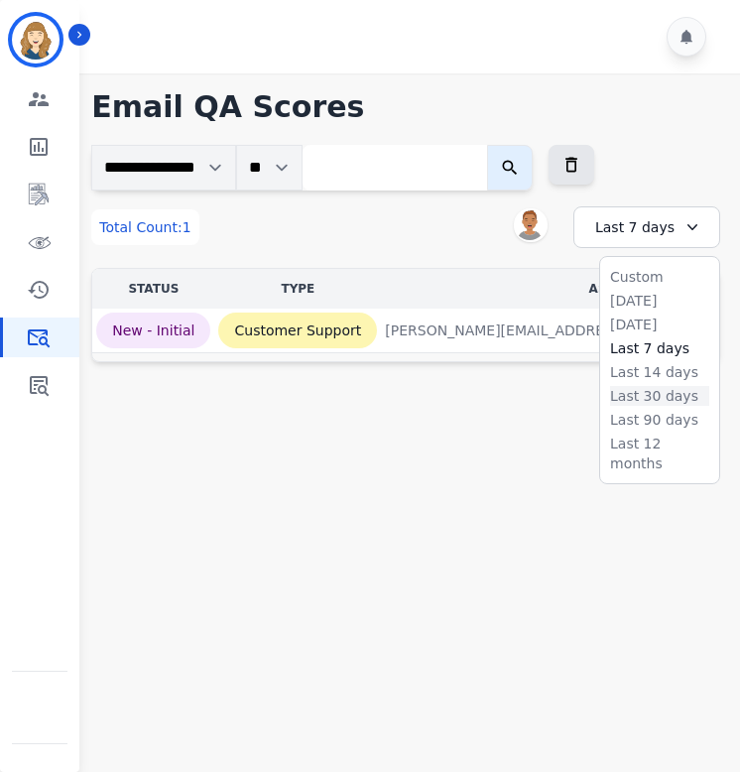
click at [646, 401] on li "Last 30 days" at bounding box center [659, 396] width 99 height 20
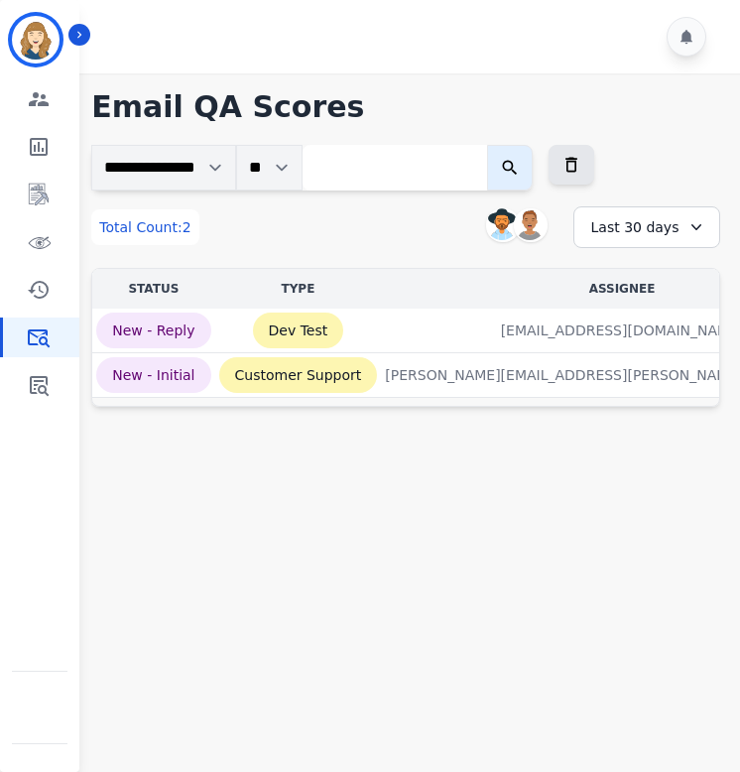
click at [655, 226] on div "Last 30 days" at bounding box center [647, 227] width 147 height 42
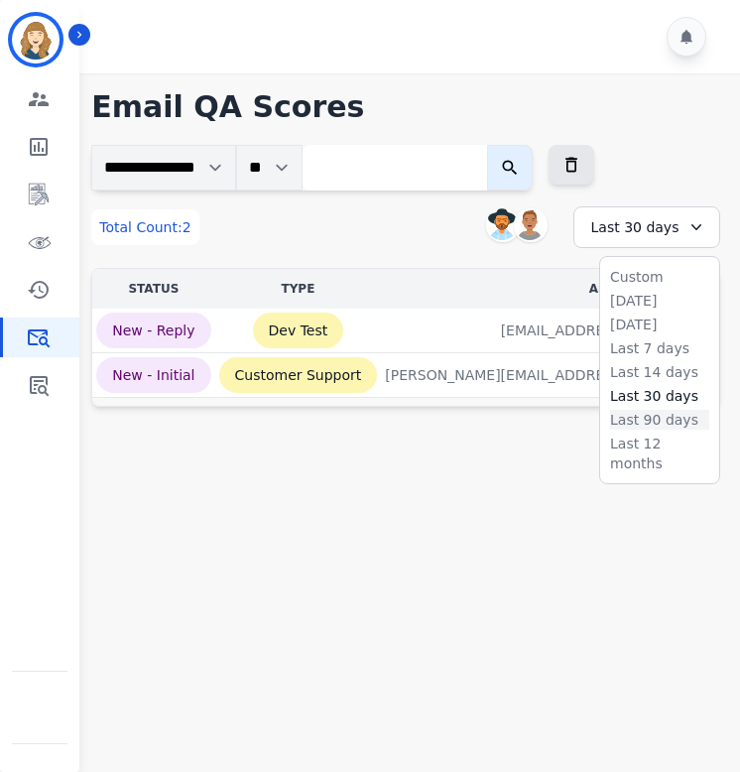
click at [652, 423] on li "Last 90 days" at bounding box center [659, 420] width 99 height 20
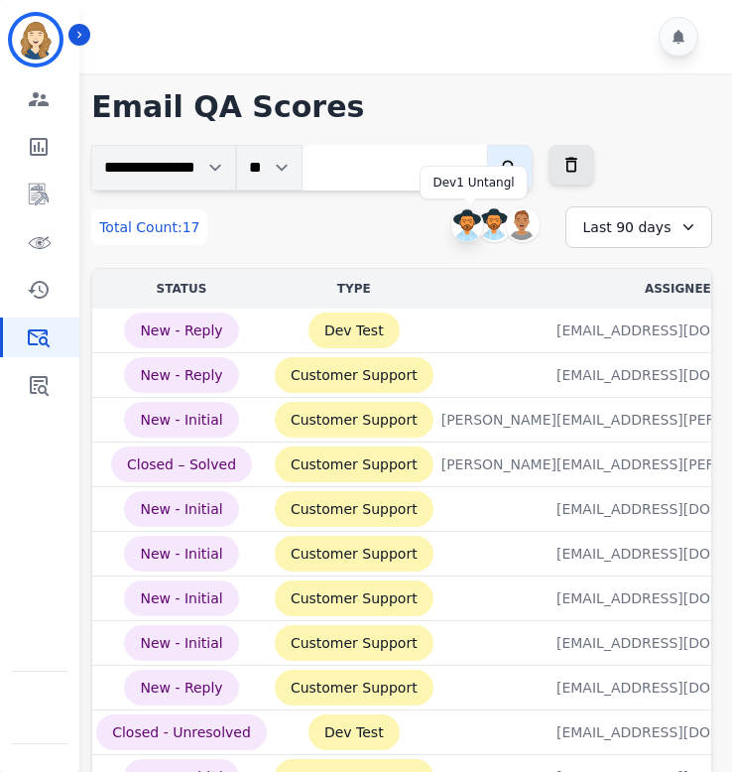
click at [468, 218] on img at bounding box center [468, 225] width 32 height 32
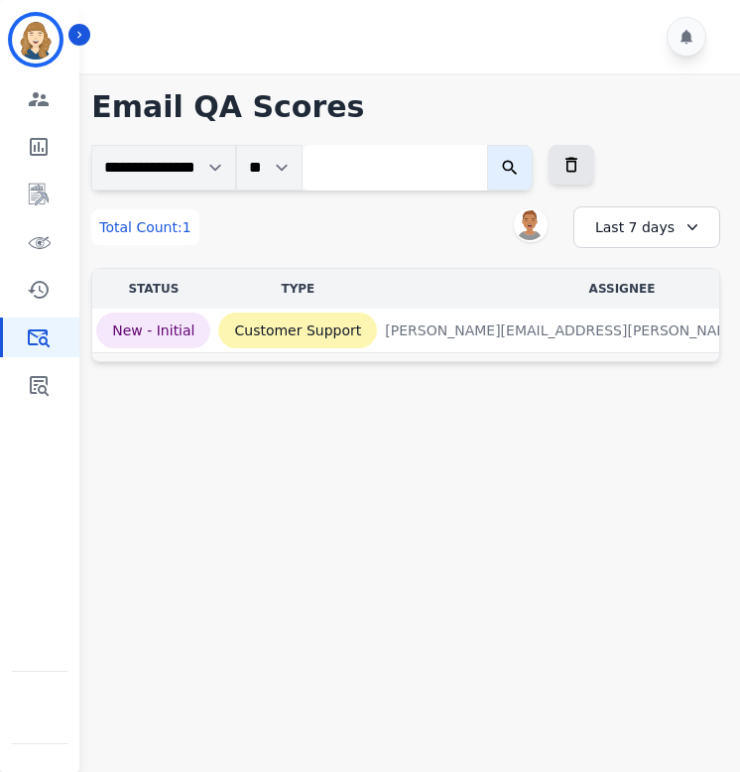
click at [666, 224] on div "Last 7 days" at bounding box center [647, 227] width 147 height 42
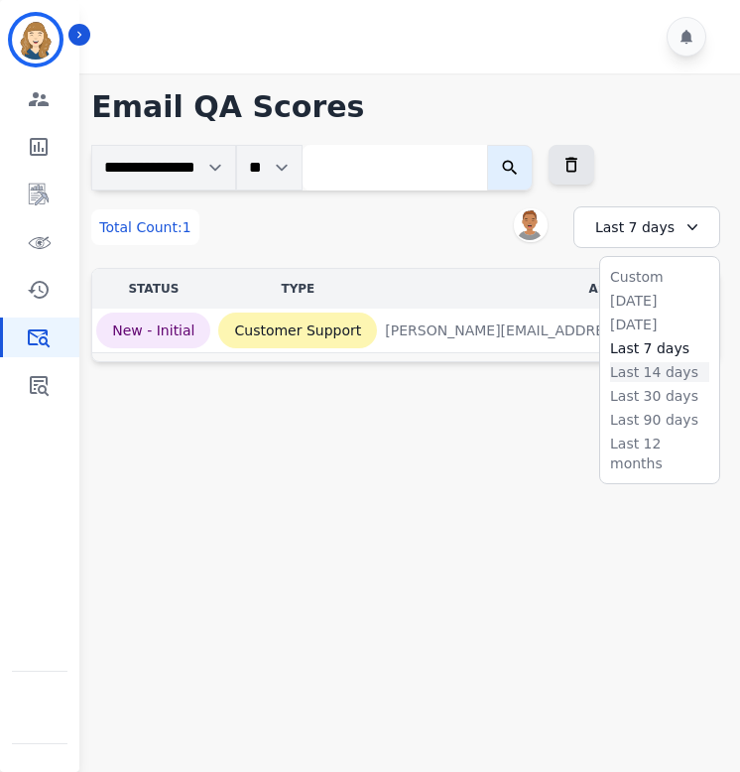
click at [645, 372] on li "Last 14 days" at bounding box center [659, 372] width 99 height 20
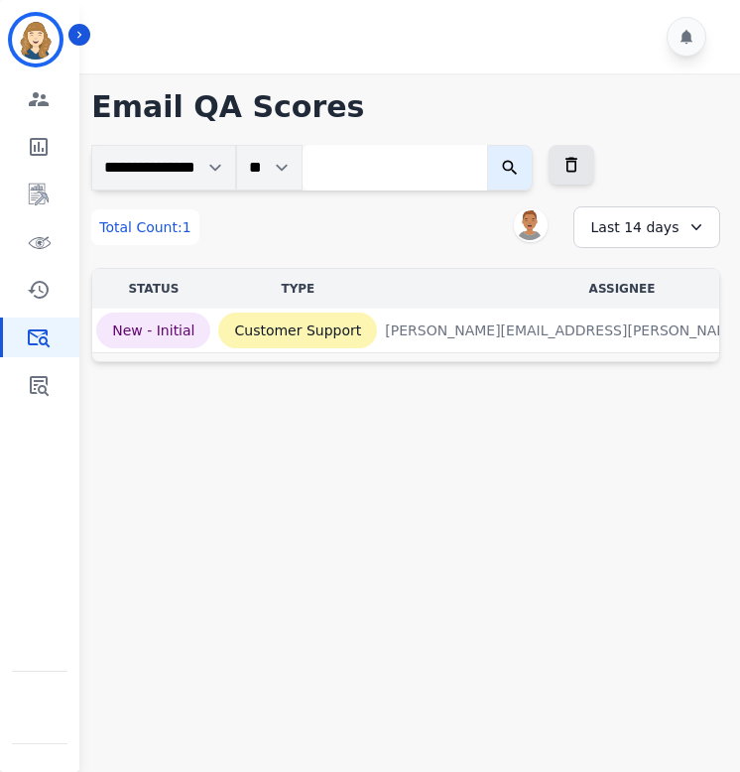
click at [666, 234] on div "Last 14 days" at bounding box center [647, 227] width 147 height 42
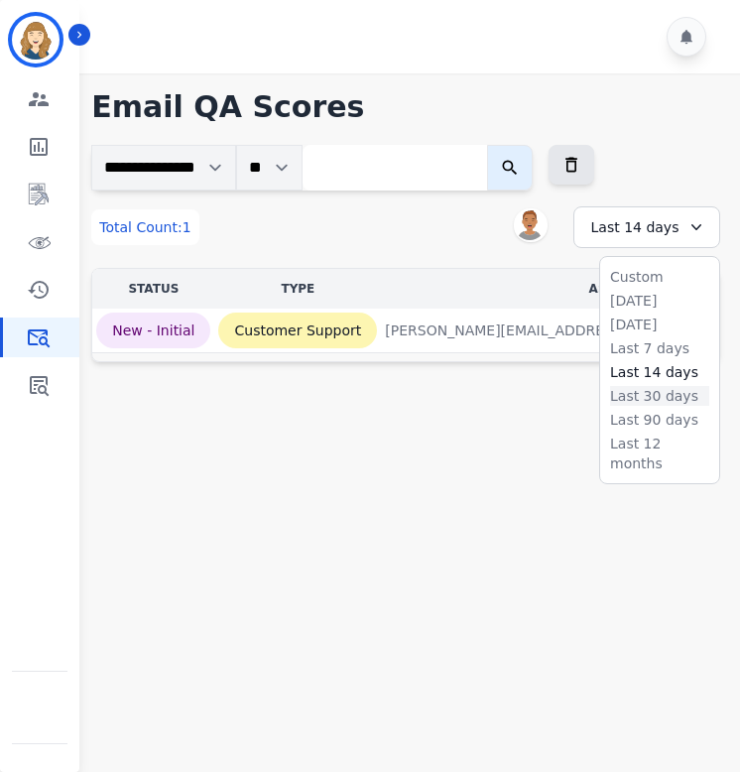
click at [658, 393] on li "Last 30 days" at bounding box center [659, 396] width 99 height 20
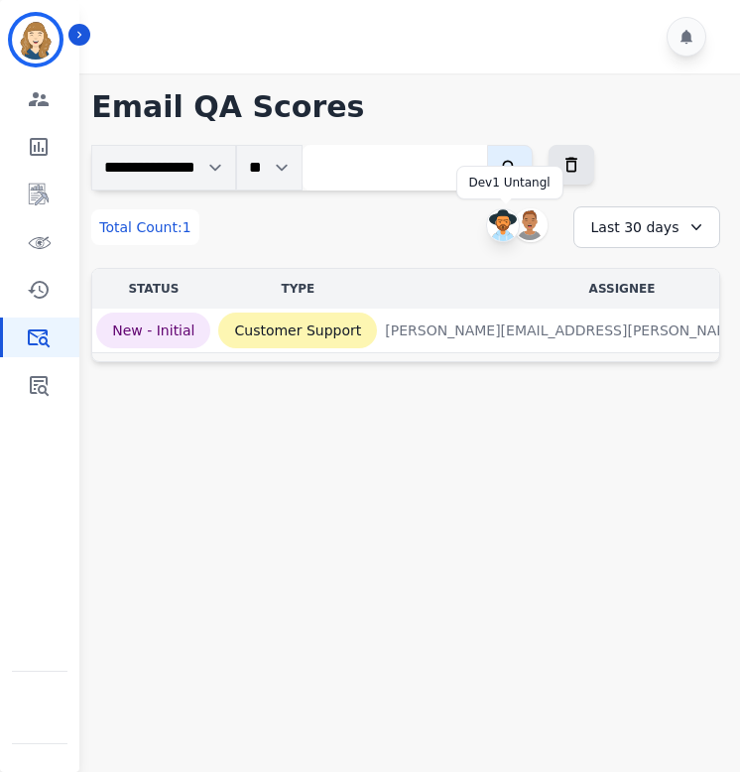
click at [503, 223] on img at bounding box center [503, 225] width 32 height 32
click at [624, 231] on div "Last 7 days" at bounding box center [647, 227] width 147 height 42
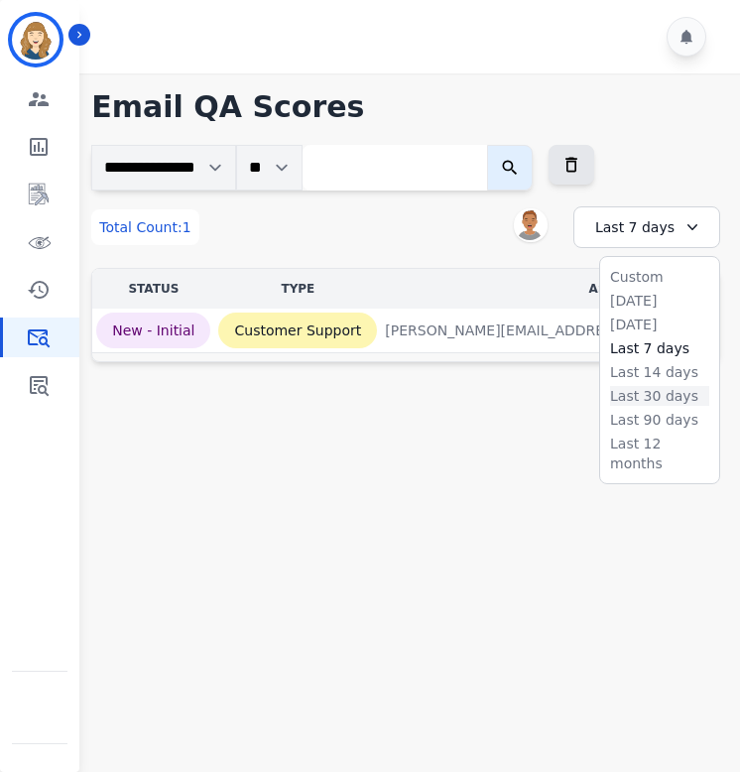
click at [637, 386] on li "Last 30 days" at bounding box center [659, 396] width 99 height 20
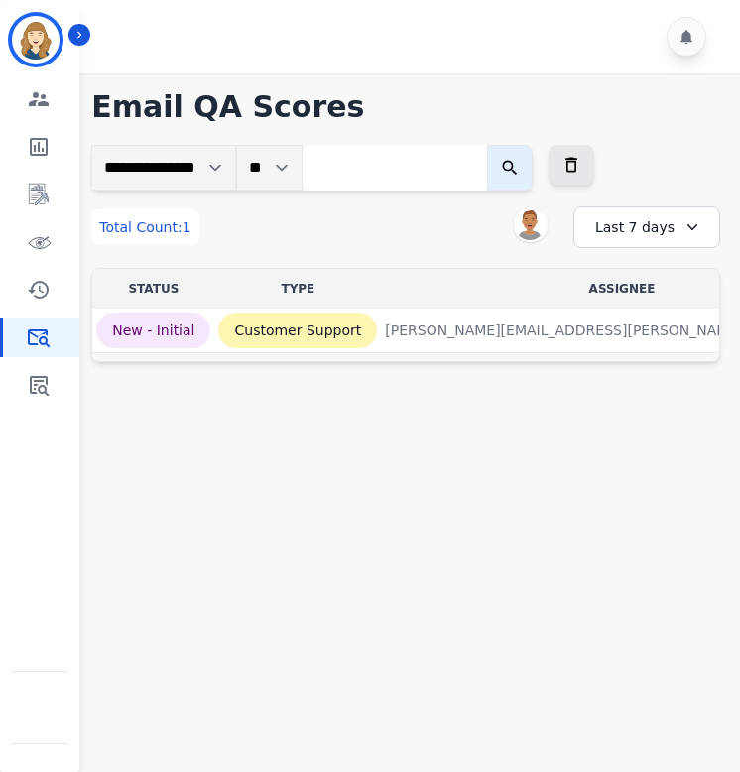
click at [601, 223] on div "Last 7 days" at bounding box center [647, 227] width 147 height 42
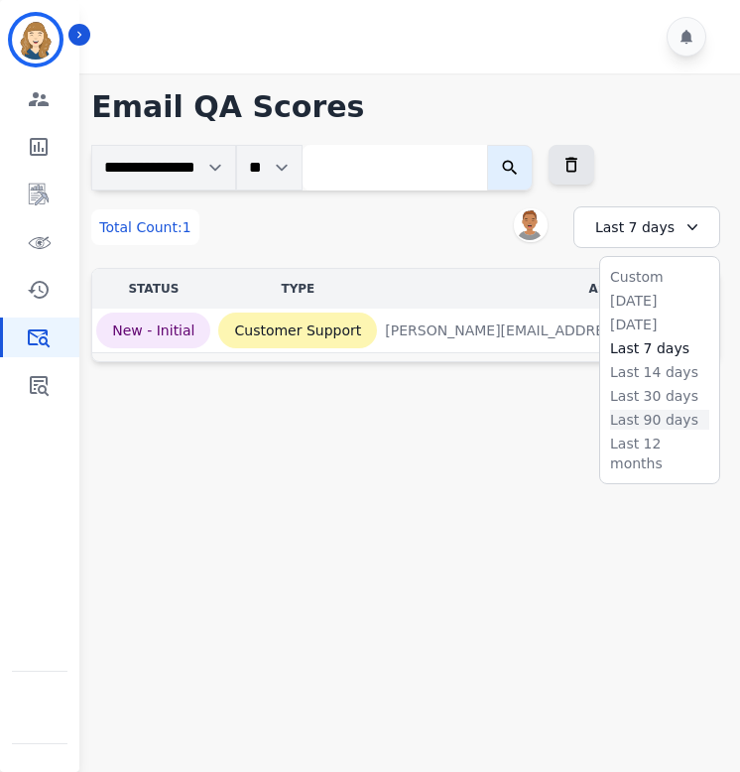
click at [649, 414] on li "Last 90 days" at bounding box center [659, 420] width 99 height 20
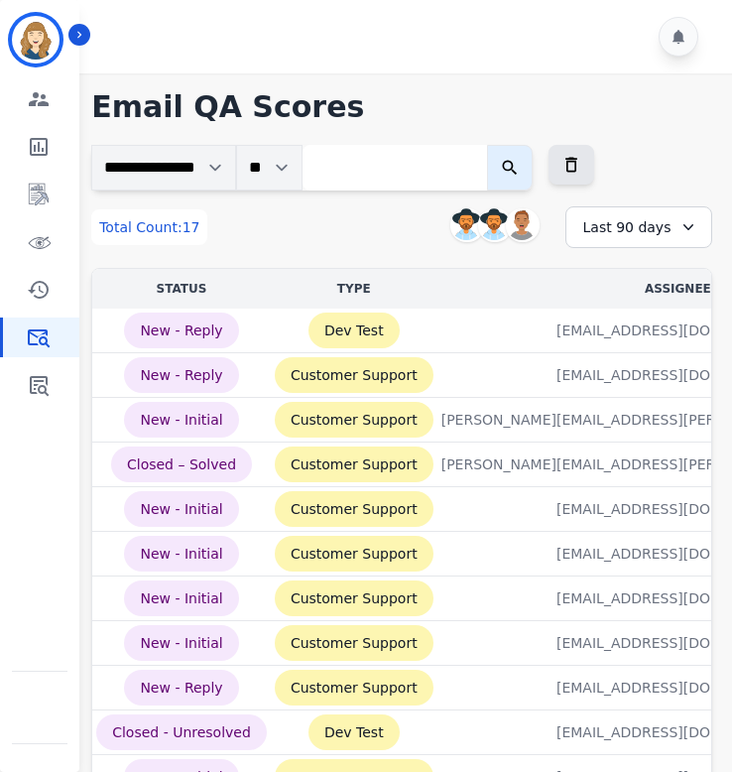
click at [643, 224] on div "Last 90 days" at bounding box center [639, 227] width 147 height 42
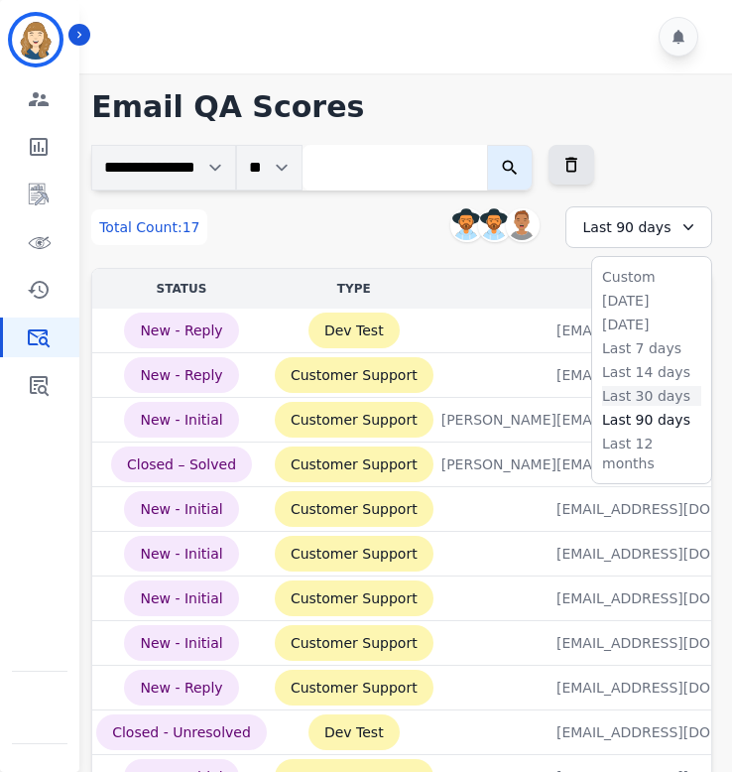
click at [644, 390] on li "Last 30 days" at bounding box center [651, 396] width 99 height 20
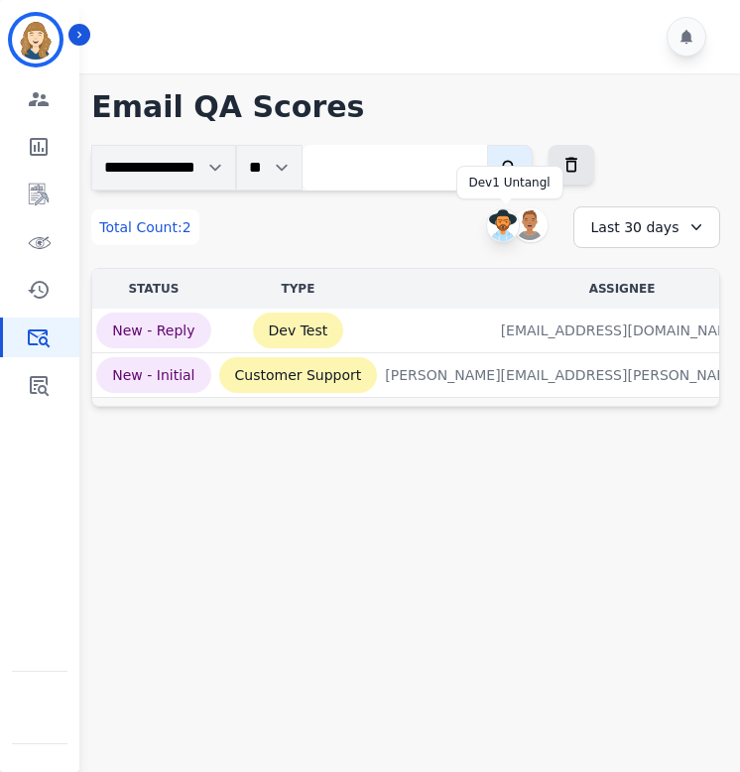
click at [498, 228] on img at bounding box center [503, 225] width 32 height 32
click at [628, 233] on div "Last 30 days" at bounding box center [647, 227] width 147 height 42
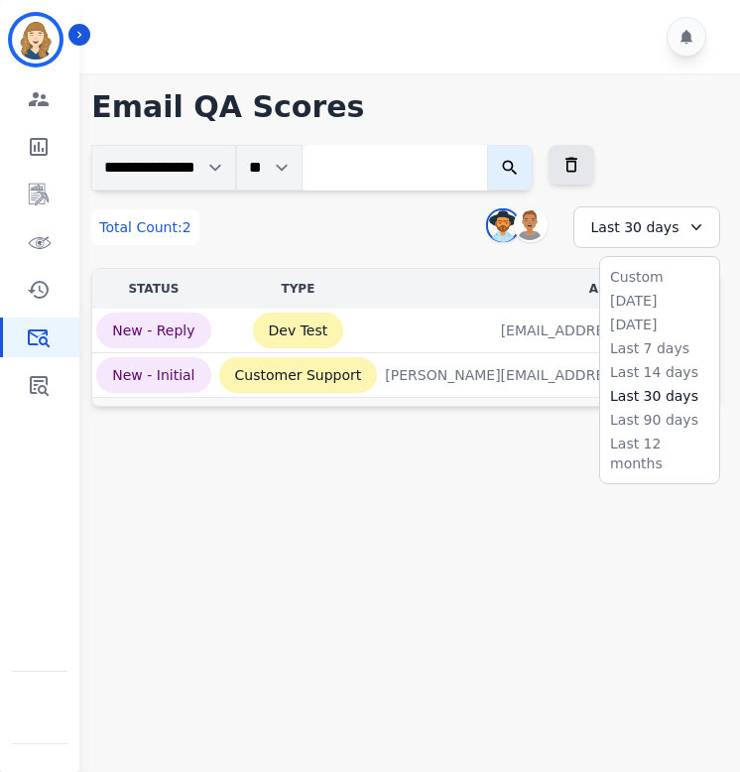
click at [447, 485] on main "**********" at bounding box center [405, 459] width 669 height 772
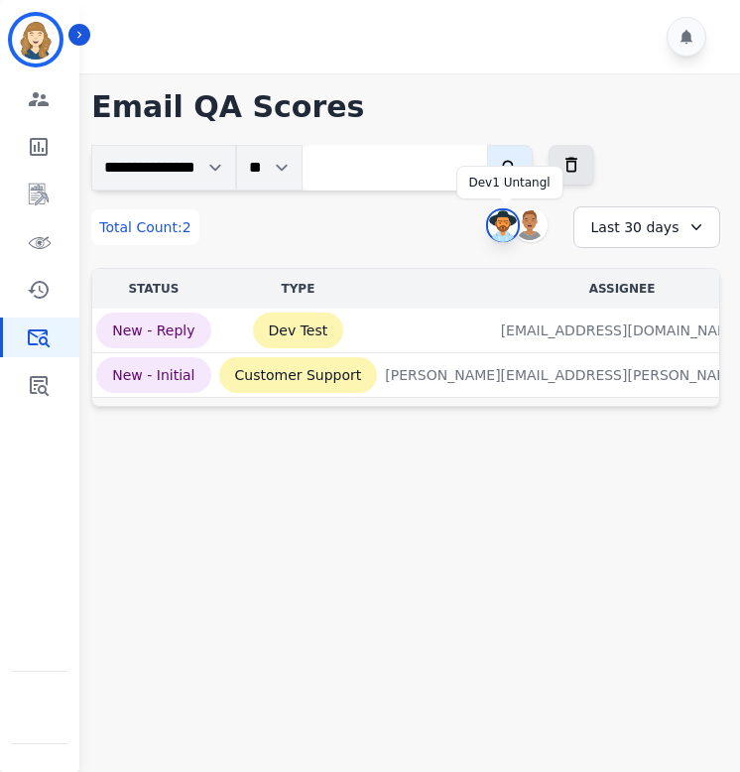
click at [500, 229] on img at bounding box center [503, 226] width 30 height 32
click at [501, 227] on img at bounding box center [503, 225] width 32 height 32
click at [503, 228] on img at bounding box center [503, 226] width 30 height 32
click at [500, 219] on img at bounding box center [503, 225] width 32 height 32
click at [611, 227] on div "Last 30 days" at bounding box center [647, 227] width 147 height 42
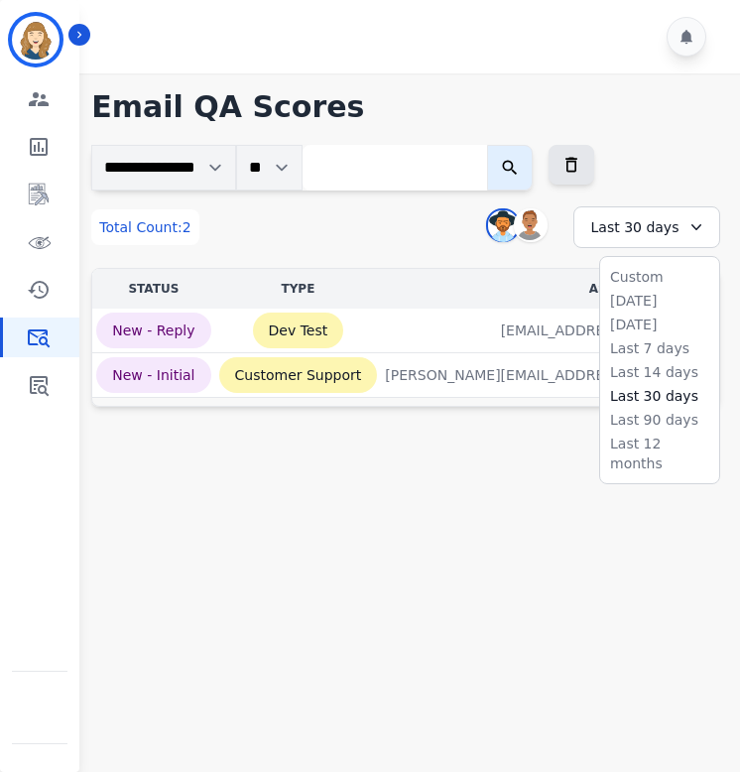
click at [659, 631] on main "**********" at bounding box center [405, 459] width 669 height 772
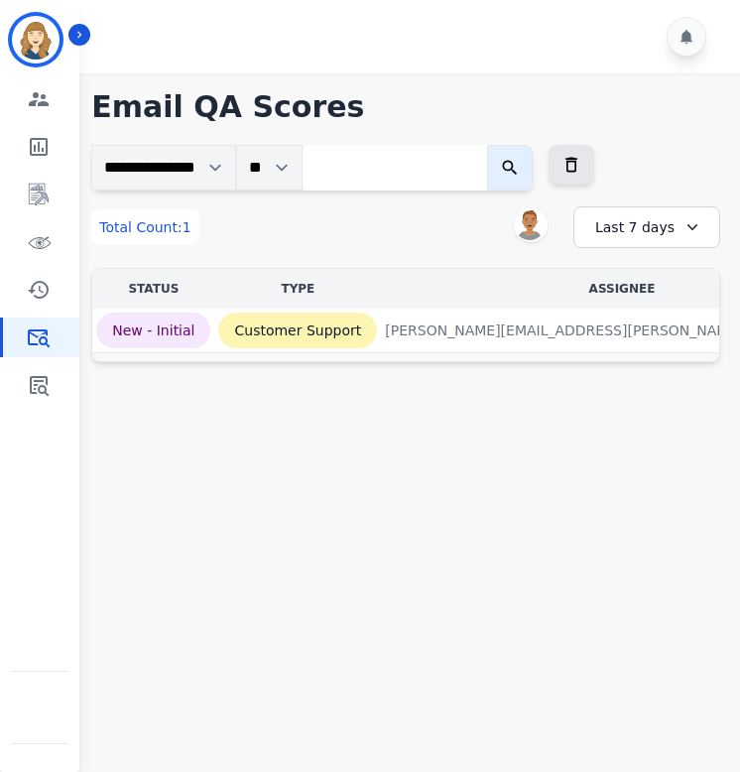
click at [651, 223] on div "Last 7 days" at bounding box center [647, 227] width 147 height 42
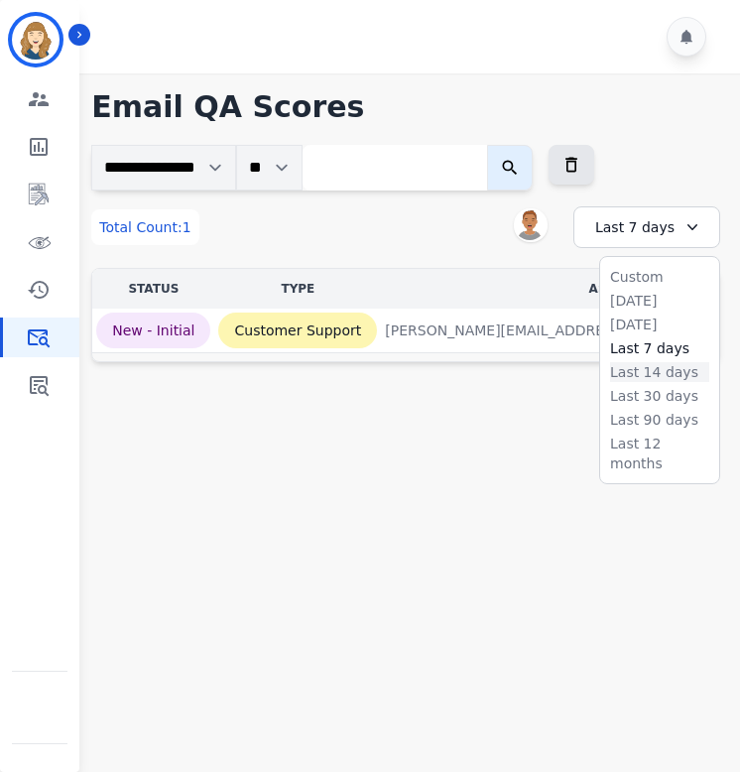
click at [643, 371] on li "Last 14 days" at bounding box center [659, 372] width 99 height 20
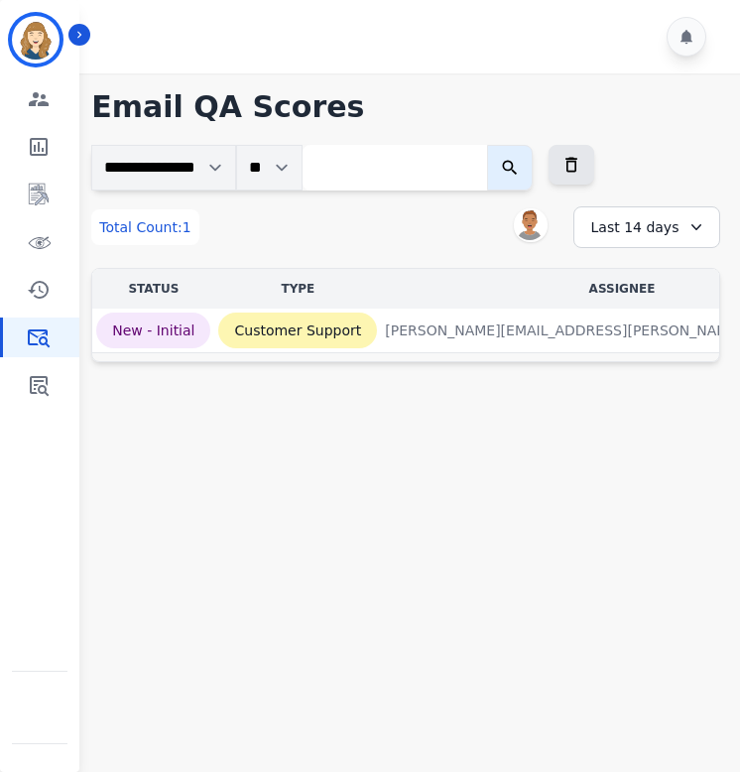
click at [633, 221] on div "Last 14 days" at bounding box center [647, 227] width 147 height 42
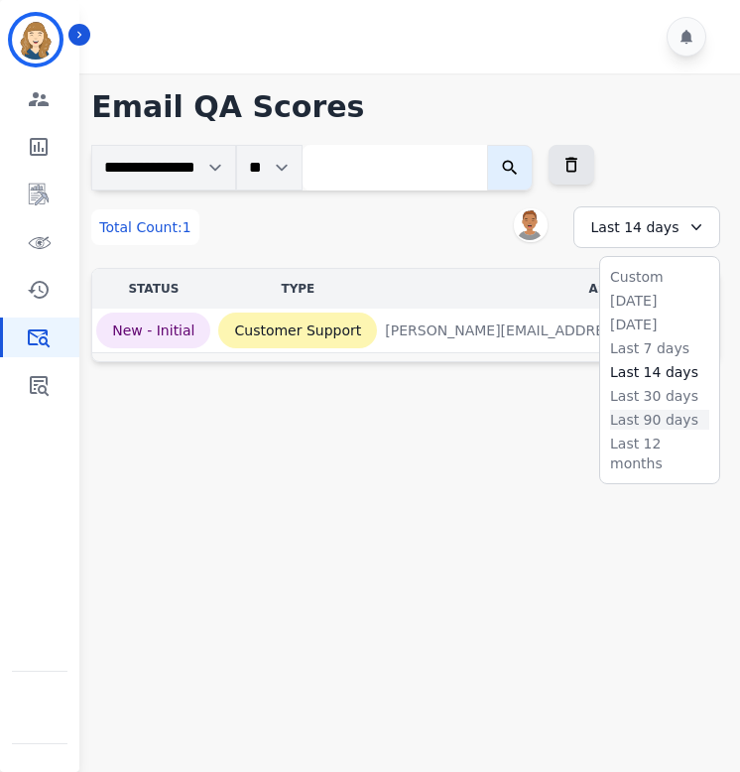
click at [636, 413] on li "Last 90 days" at bounding box center [659, 420] width 99 height 20
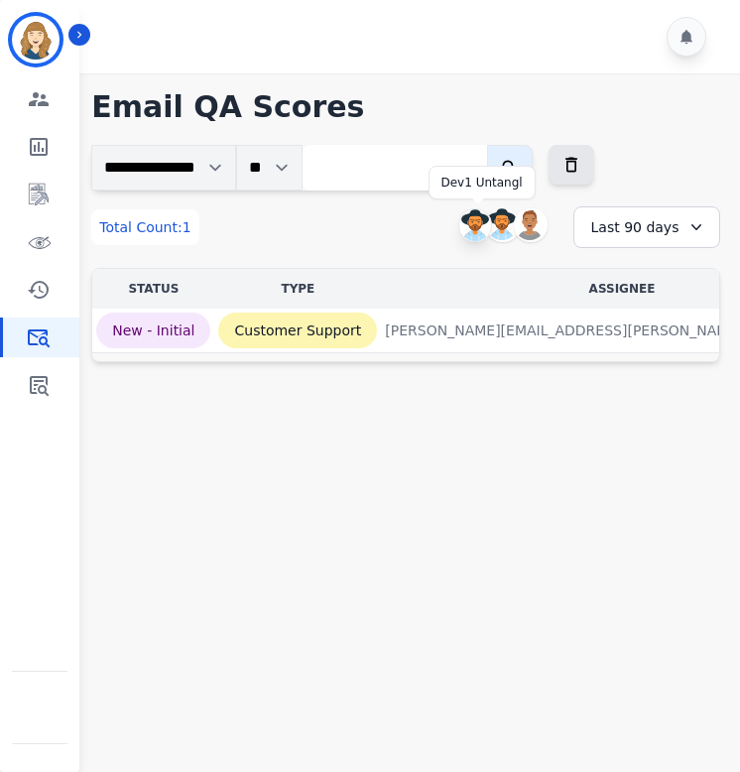
click at [478, 224] on img at bounding box center [476, 225] width 32 height 32
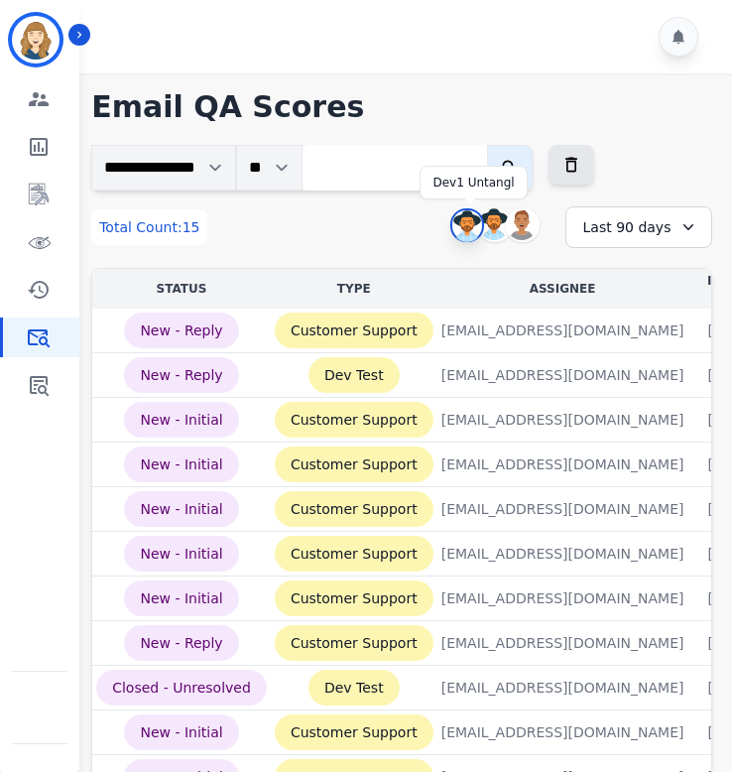
click at [464, 228] on img at bounding box center [468, 226] width 30 height 32
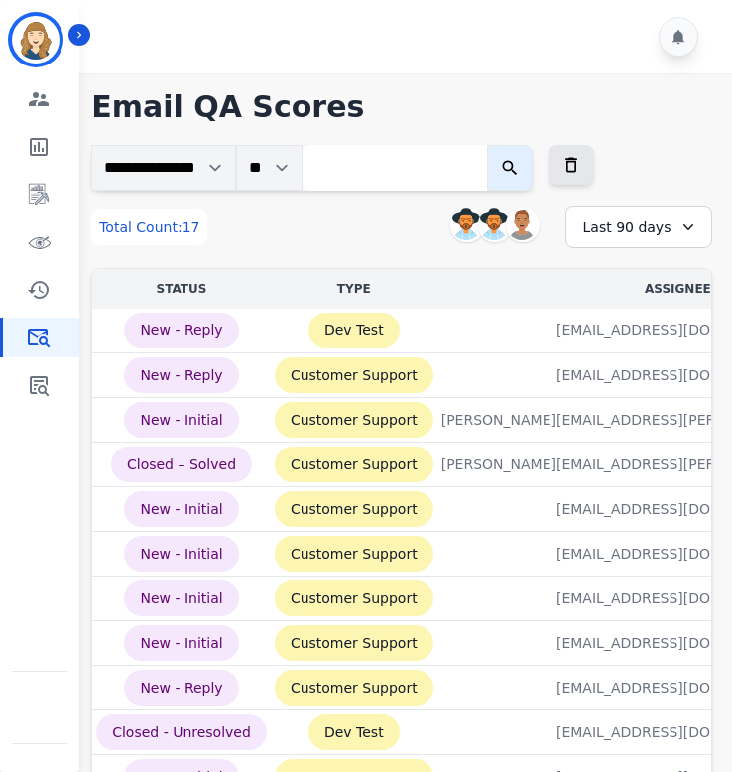
click at [644, 227] on div "Last 90 days" at bounding box center [639, 227] width 147 height 42
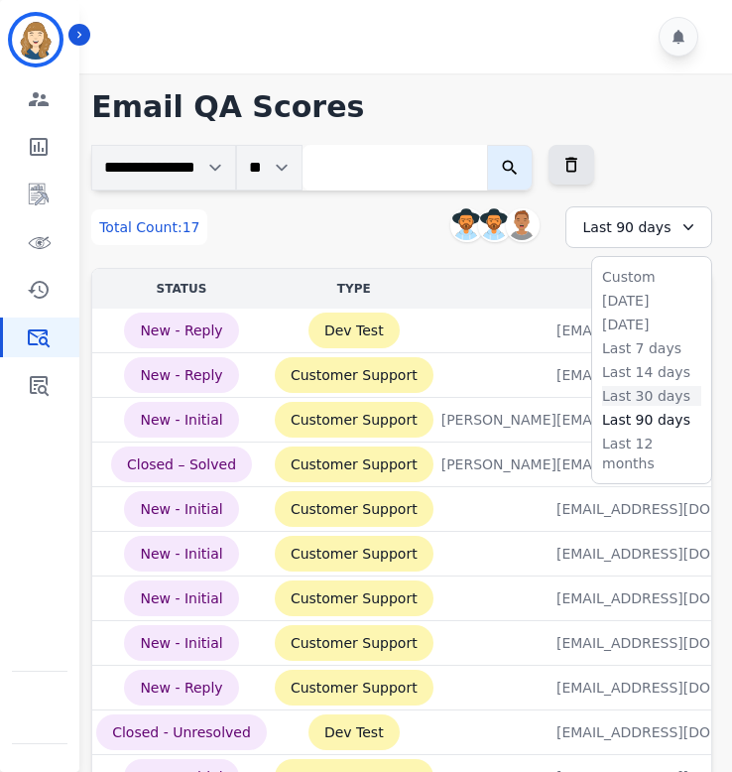
click at [627, 393] on li "Last 30 days" at bounding box center [651, 396] width 99 height 20
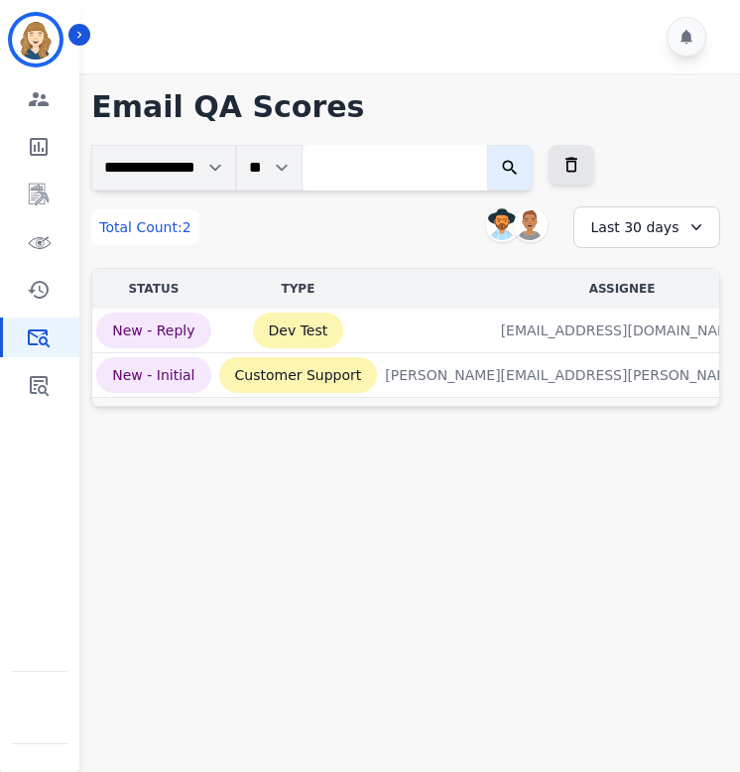
click at [615, 236] on div "Last 30 days" at bounding box center [647, 227] width 147 height 42
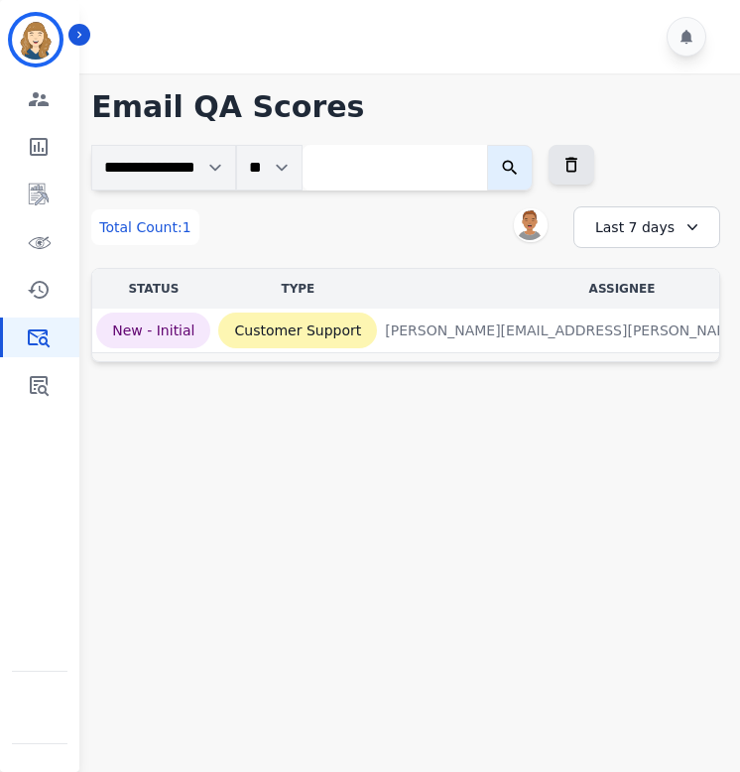
click at [655, 226] on div "Last 7 days" at bounding box center [647, 227] width 147 height 42
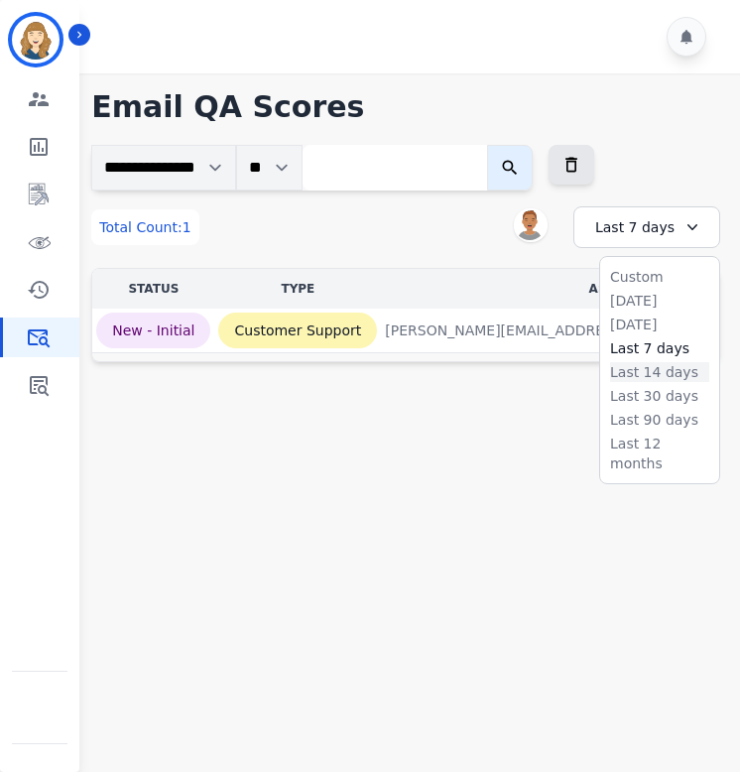
click at [651, 374] on li "Last 14 days" at bounding box center [659, 372] width 99 height 20
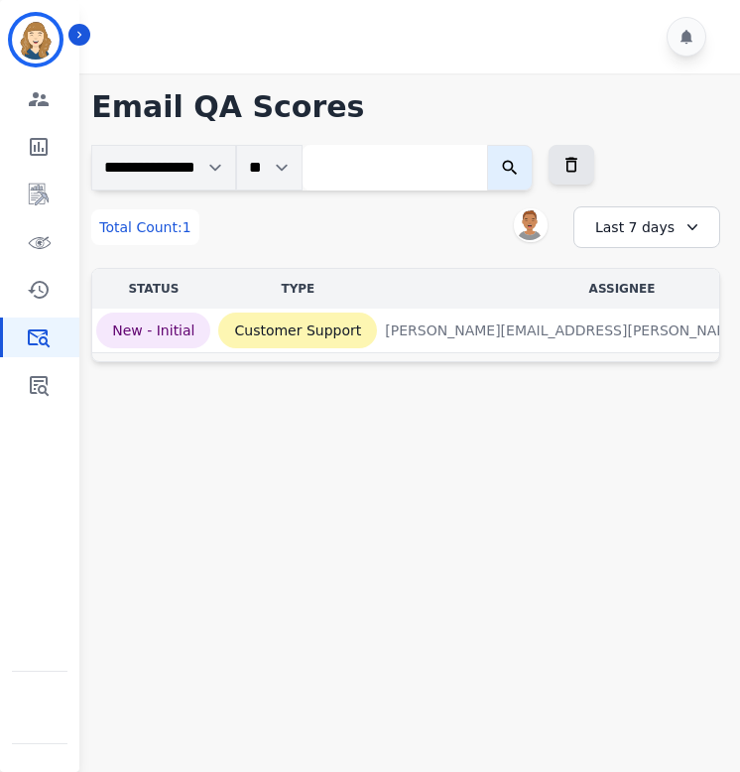
click at [630, 233] on div "Last 7 days" at bounding box center [647, 227] width 147 height 42
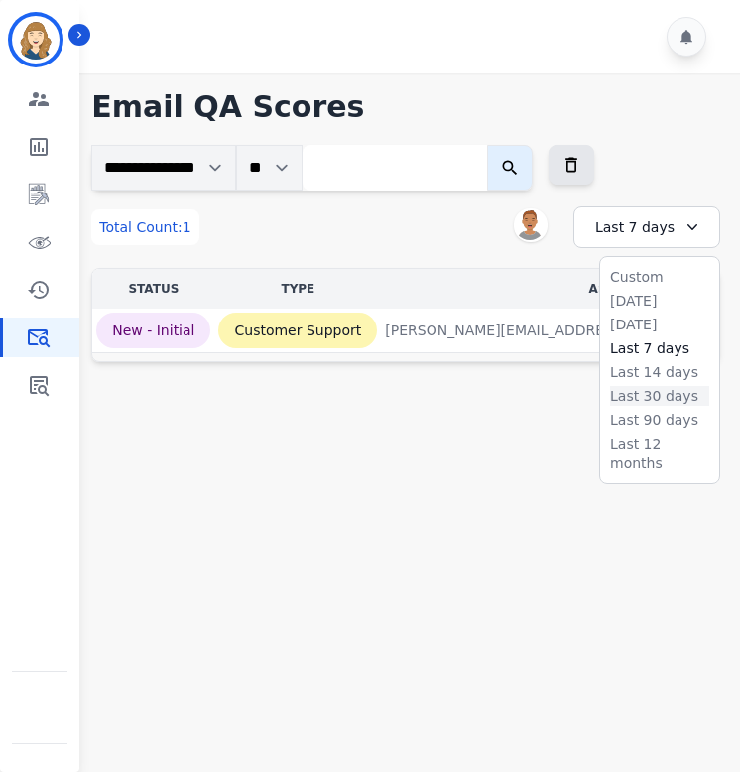
click at [637, 398] on li "Last 30 days" at bounding box center [659, 396] width 99 height 20
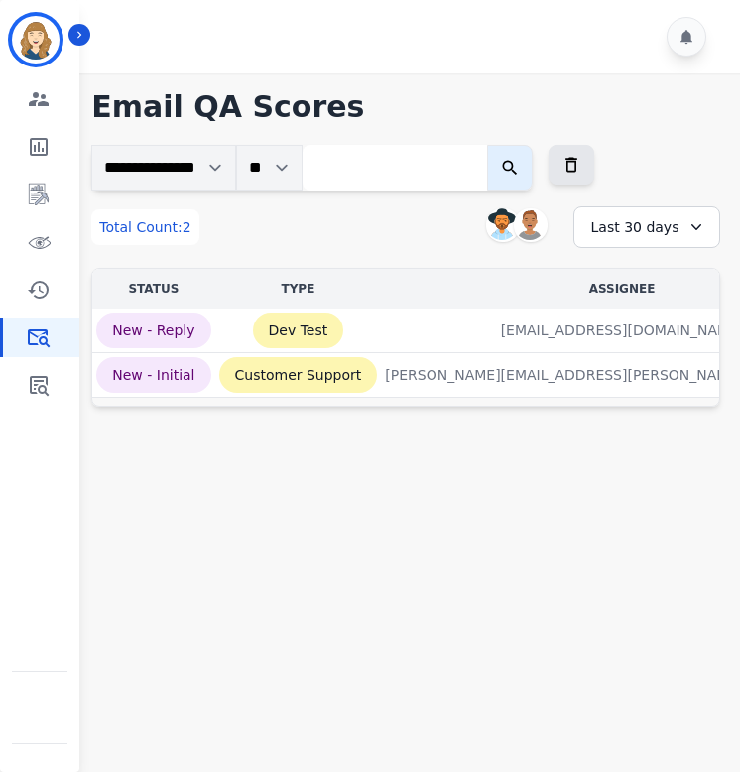
click at [641, 229] on div "Last 30 days" at bounding box center [647, 227] width 147 height 42
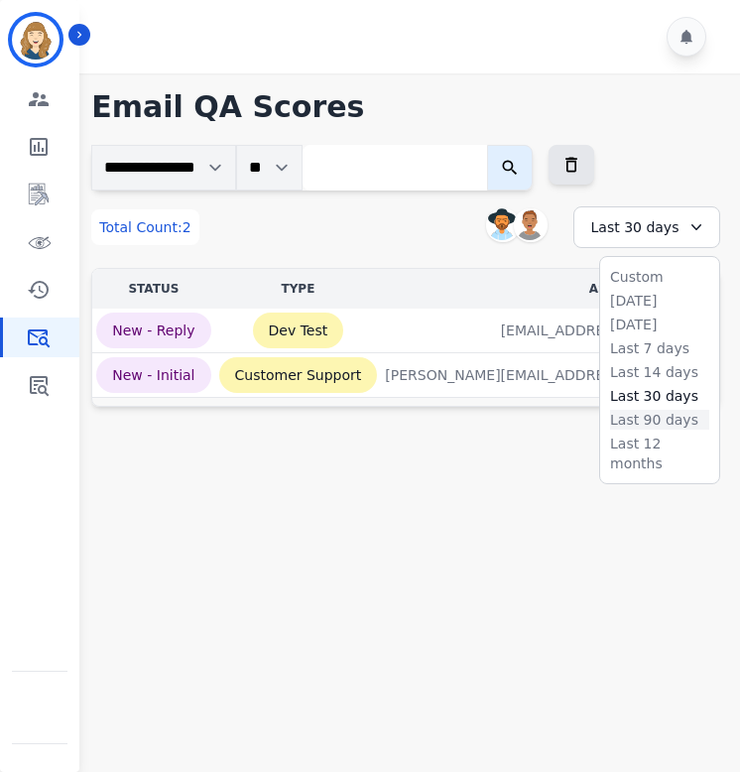
click at [647, 414] on li "Last 90 days" at bounding box center [659, 420] width 99 height 20
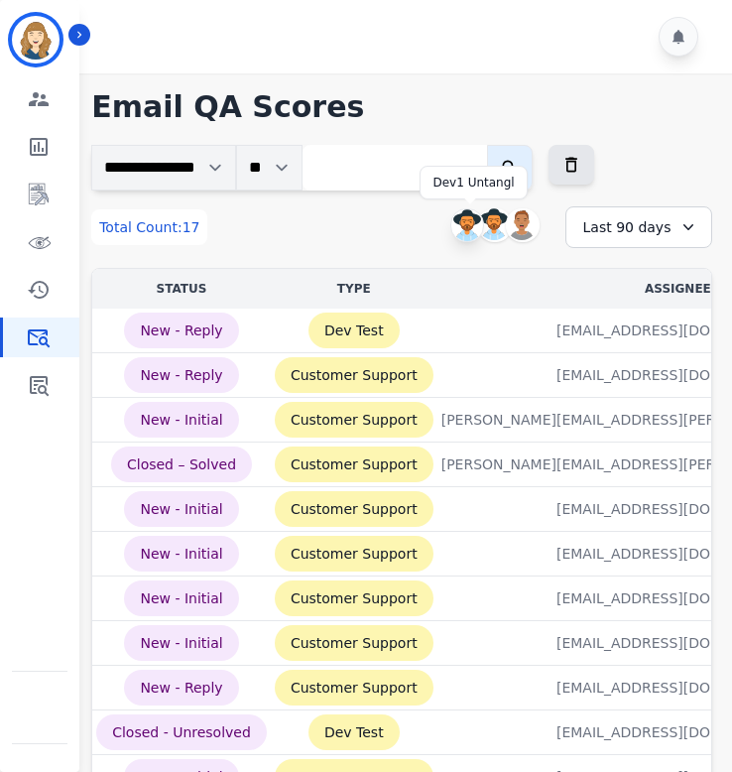
click at [464, 227] on img at bounding box center [468, 225] width 32 height 32
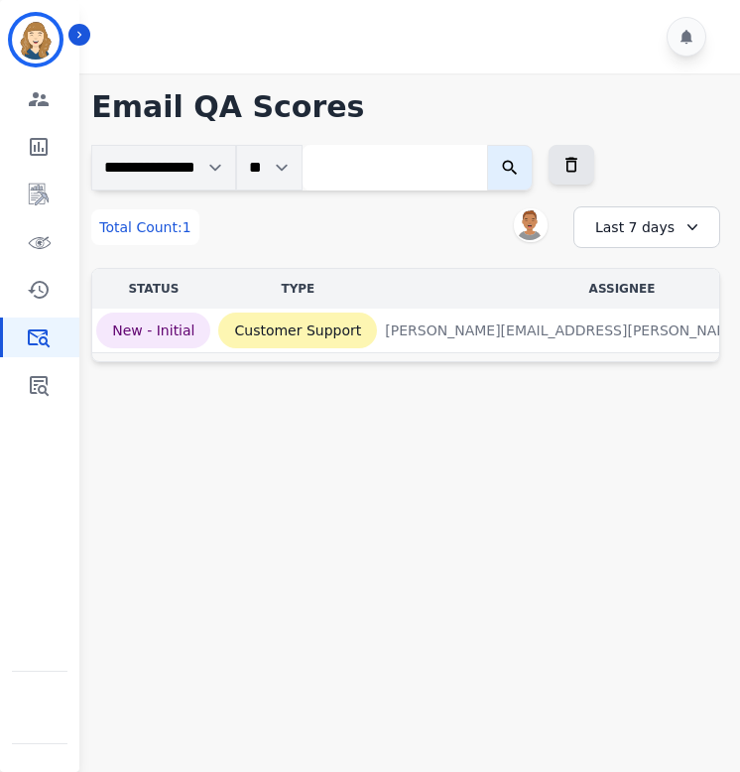
click at [623, 232] on div "Last 7 days" at bounding box center [647, 227] width 147 height 42
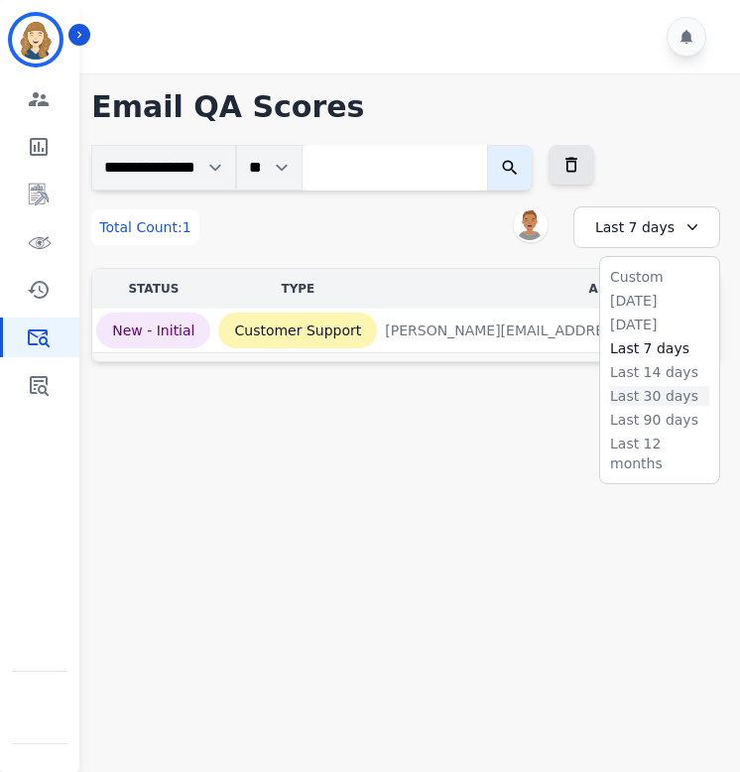
click at [647, 392] on li "Last 30 days" at bounding box center [659, 396] width 99 height 20
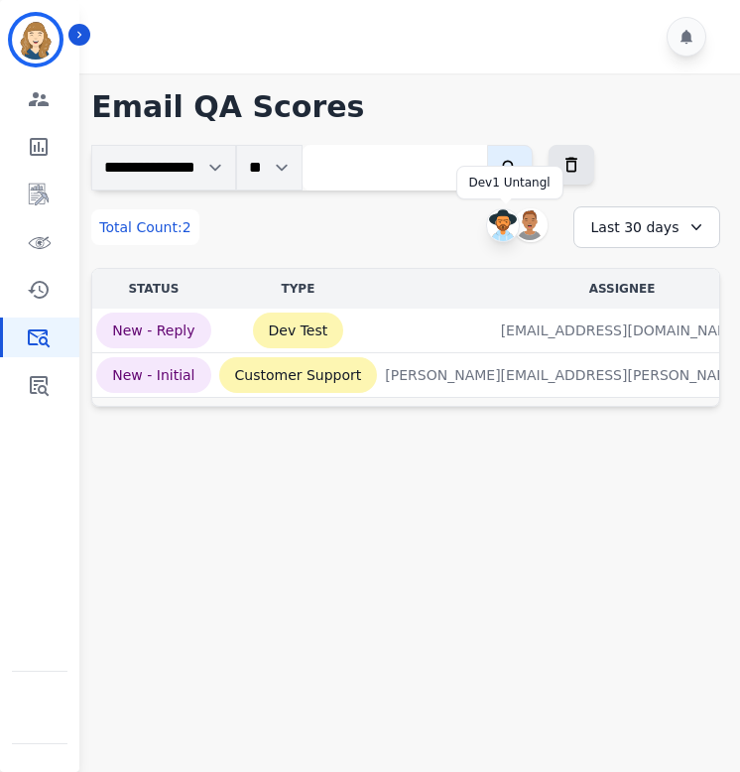
click at [504, 223] on img at bounding box center [503, 225] width 32 height 32
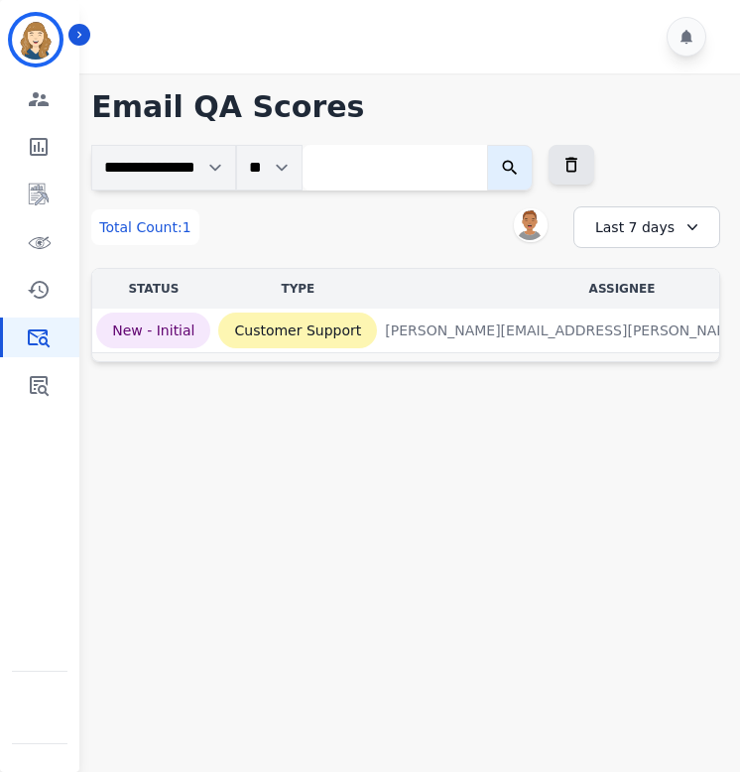
click at [633, 227] on div "Last 7 days" at bounding box center [647, 227] width 147 height 42
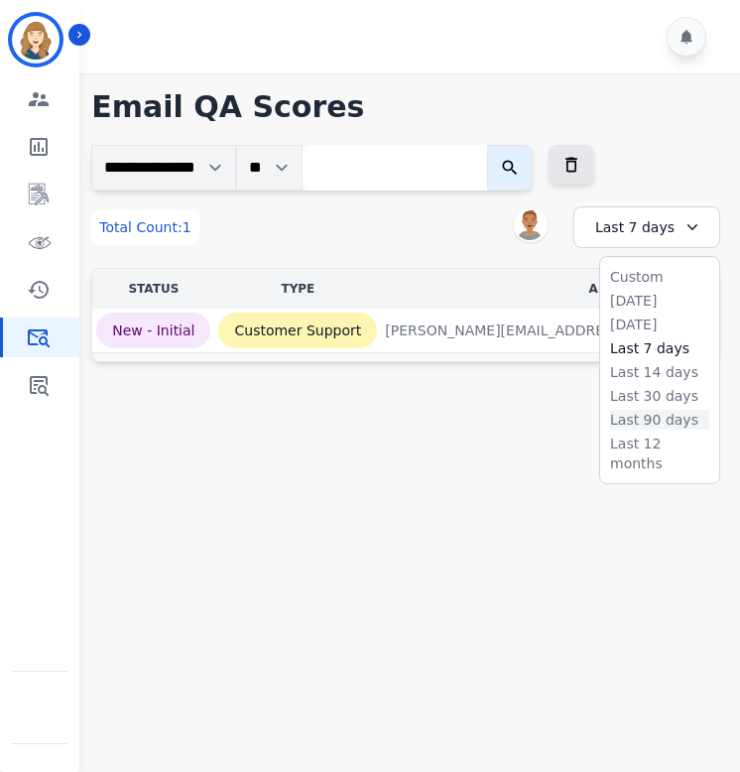
click at [649, 416] on li "Last 90 days" at bounding box center [659, 420] width 99 height 20
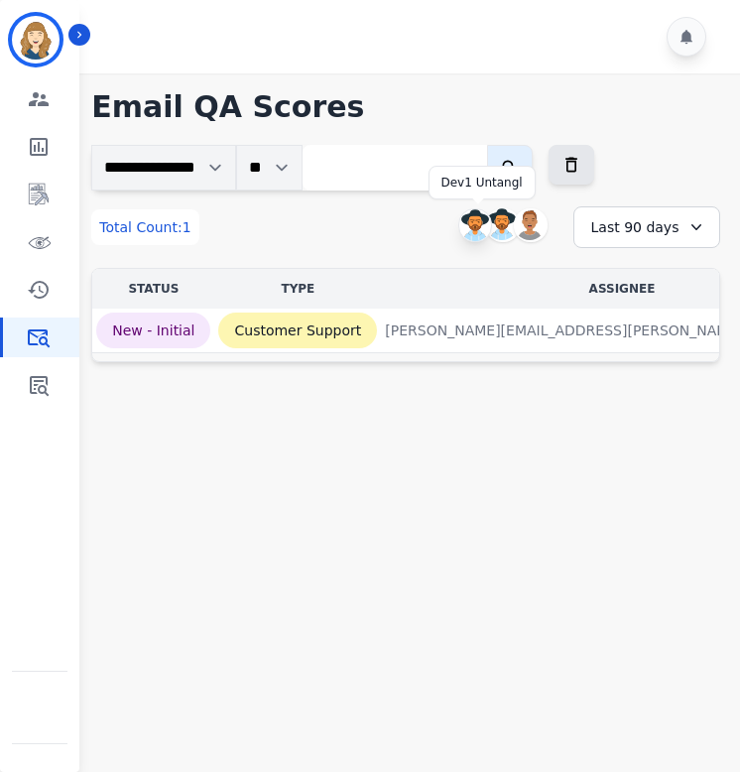
click at [473, 221] on img at bounding box center [476, 225] width 32 height 32
click at [669, 226] on div "Last 7 days" at bounding box center [647, 227] width 147 height 42
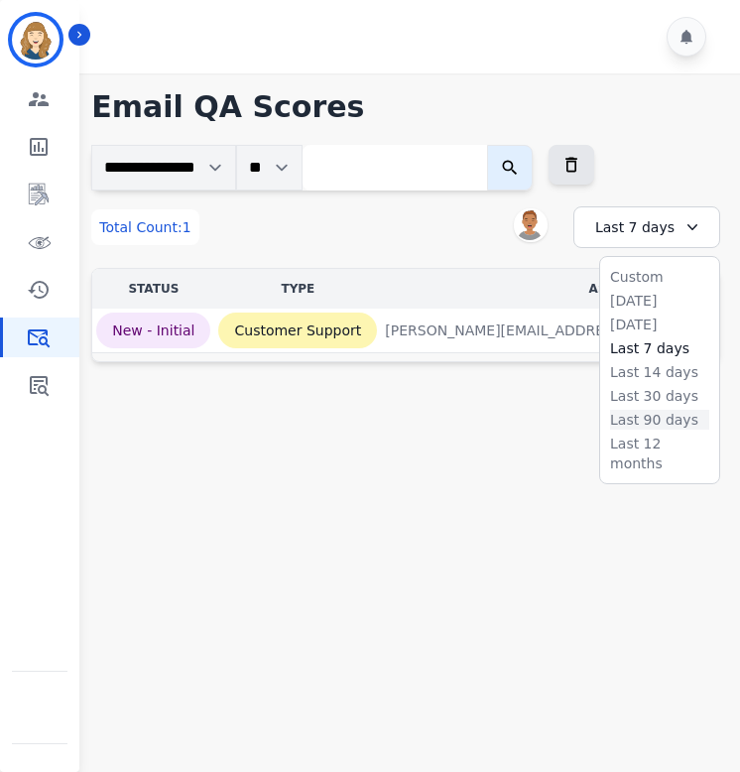
click at [653, 411] on li "Last 90 days" at bounding box center [659, 420] width 99 height 20
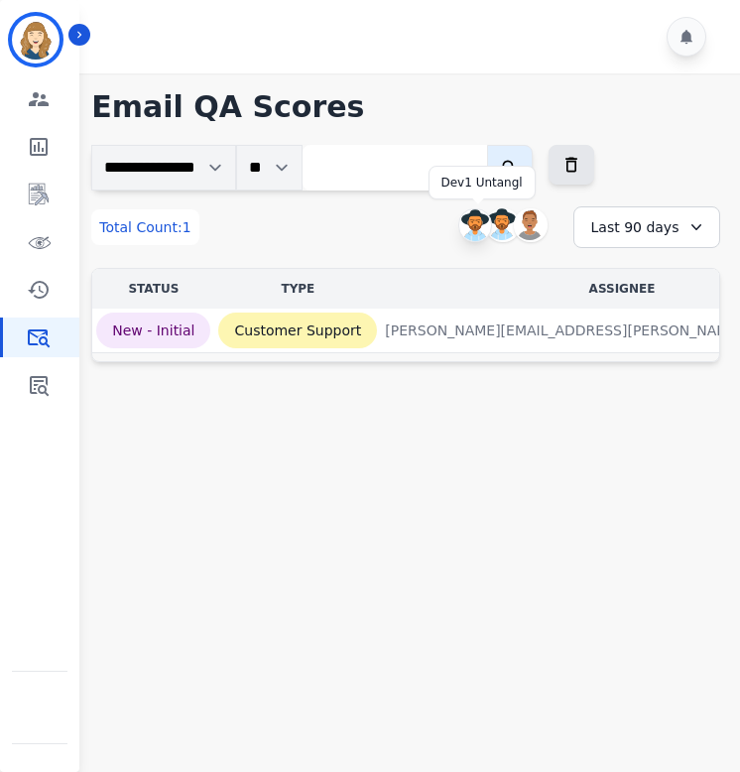
click at [482, 219] on img at bounding box center [476, 225] width 32 height 32
